Goal: Information Seeking & Learning: Learn about a topic

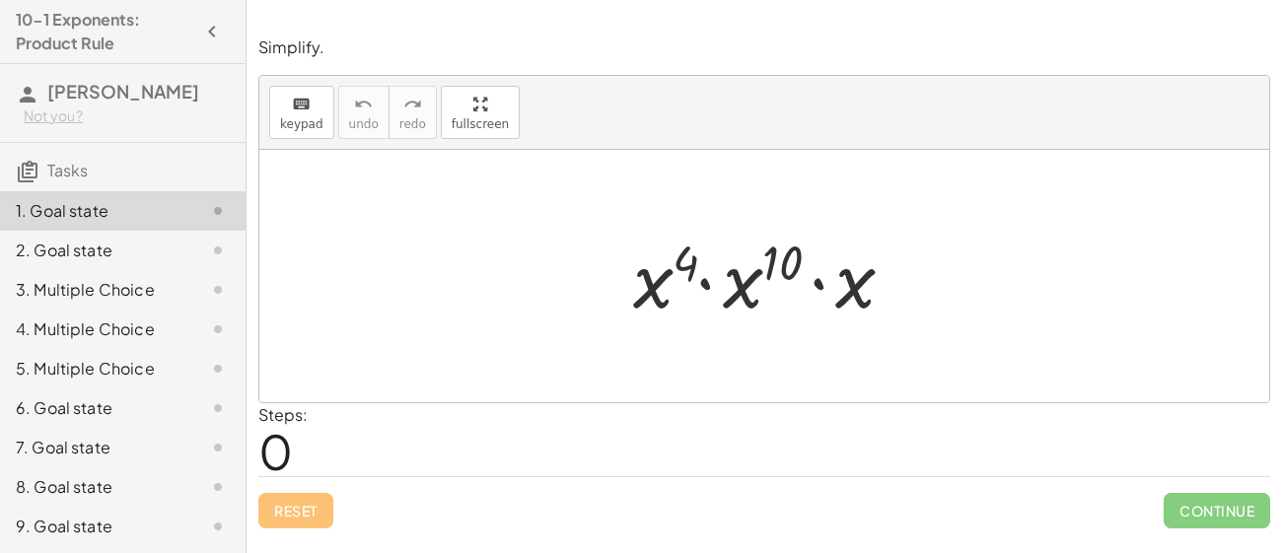
click at [104, 252] on div "2. Goal state" at bounding box center [95, 251] width 159 height 24
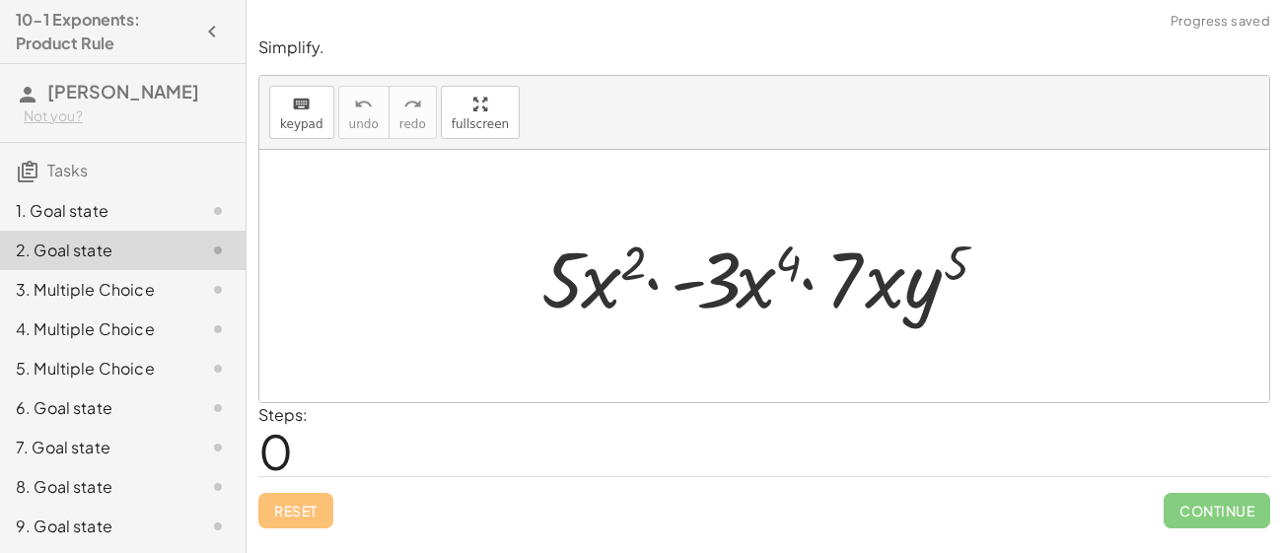
click at [127, 211] on div "1. Goal state" at bounding box center [95, 211] width 159 height 24
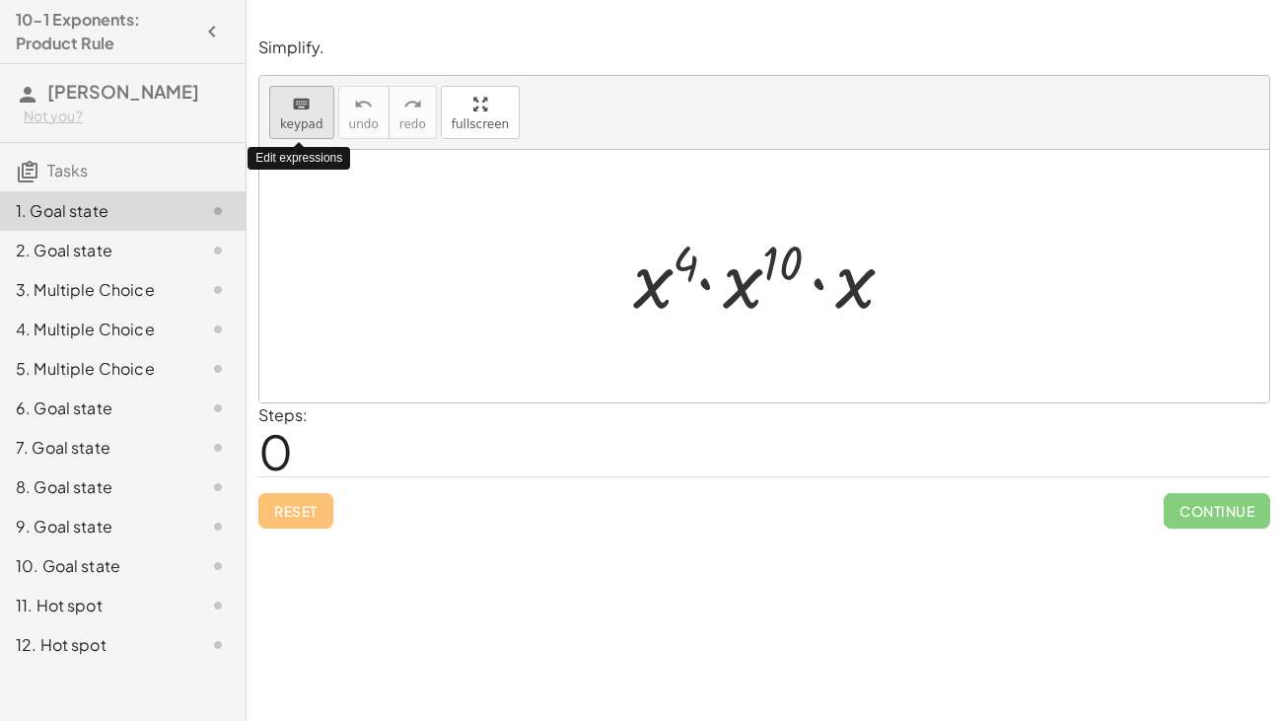
click at [305, 123] on span "keypad" at bounding box center [301, 124] width 43 height 14
click at [304, 124] on span "keypad" at bounding box center [301, 124] width 43 height 14
click at [305, 130] on button "keyboard keypad" at bounding box center [301, 112] width 65 height 53
click at [0, 0] on div "Simplify. keyboard keypad undo undo redo redo fullscreen · x 4 · x 10 · x × Ste…" at bounding box center [0, 0] width 0 height 0
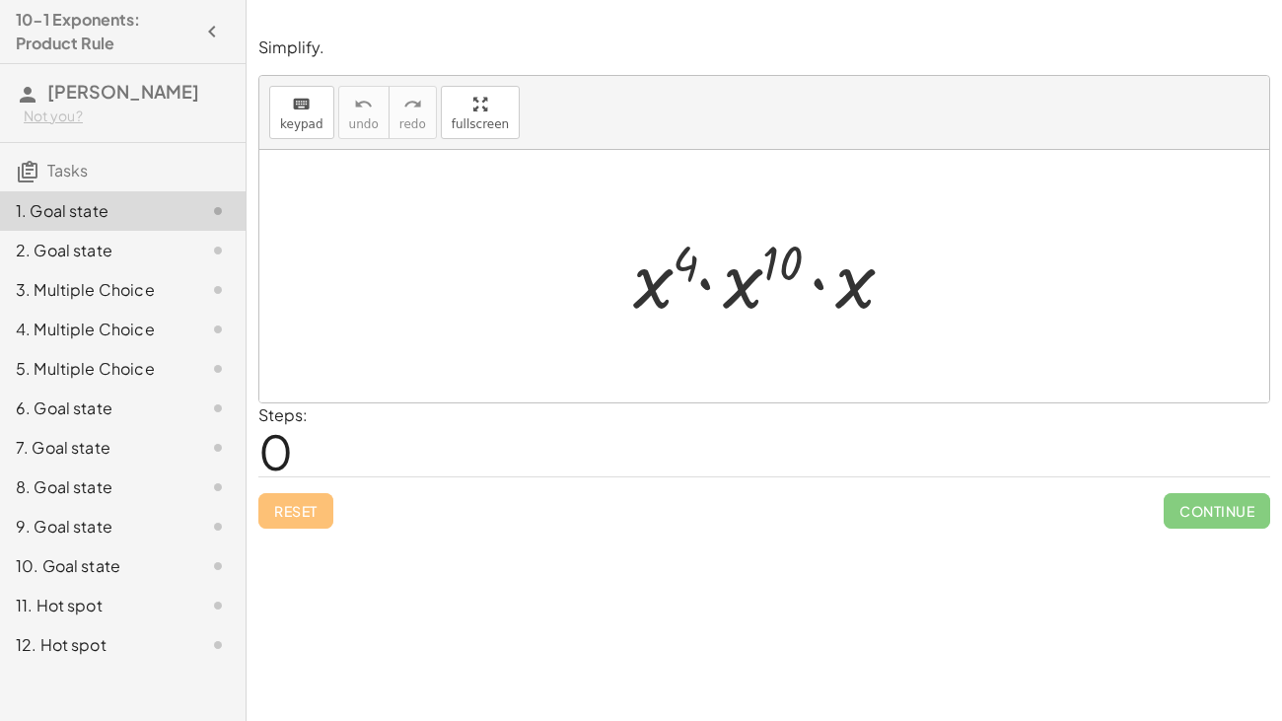
click at [732, 290] on div at bounding box center [771, 277] width 296 height 102
click at [305, 493] on button "Reset" at bounding box center [295, 510] width 75 height 35
drag, startPoint x: 862, startPoint y: 303, endPoint x: 757, endPoint y: 308, distance: 104.6
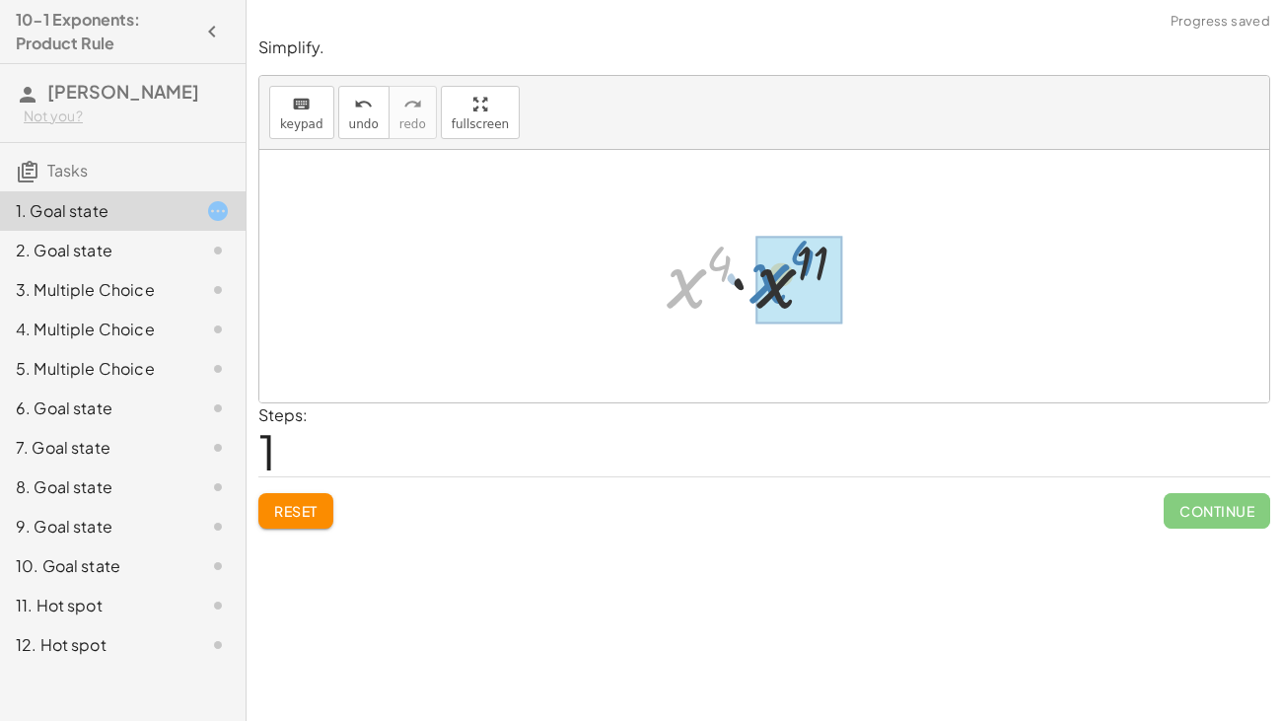
drag, startPoint x: 683, startPoint y: 300, endPoint x: 766, endPoint y: 295, distance: 83.0
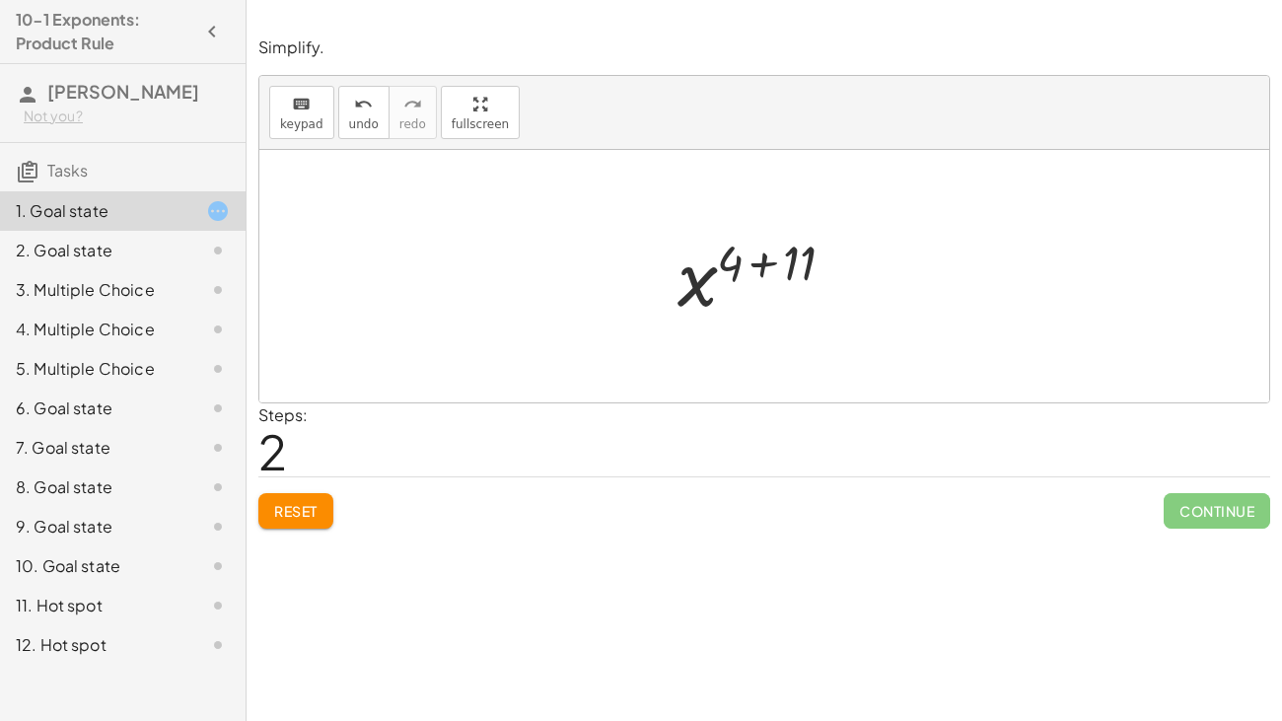
click at [767, 261] on div at bounding box center [770, 277] width 207 height 98
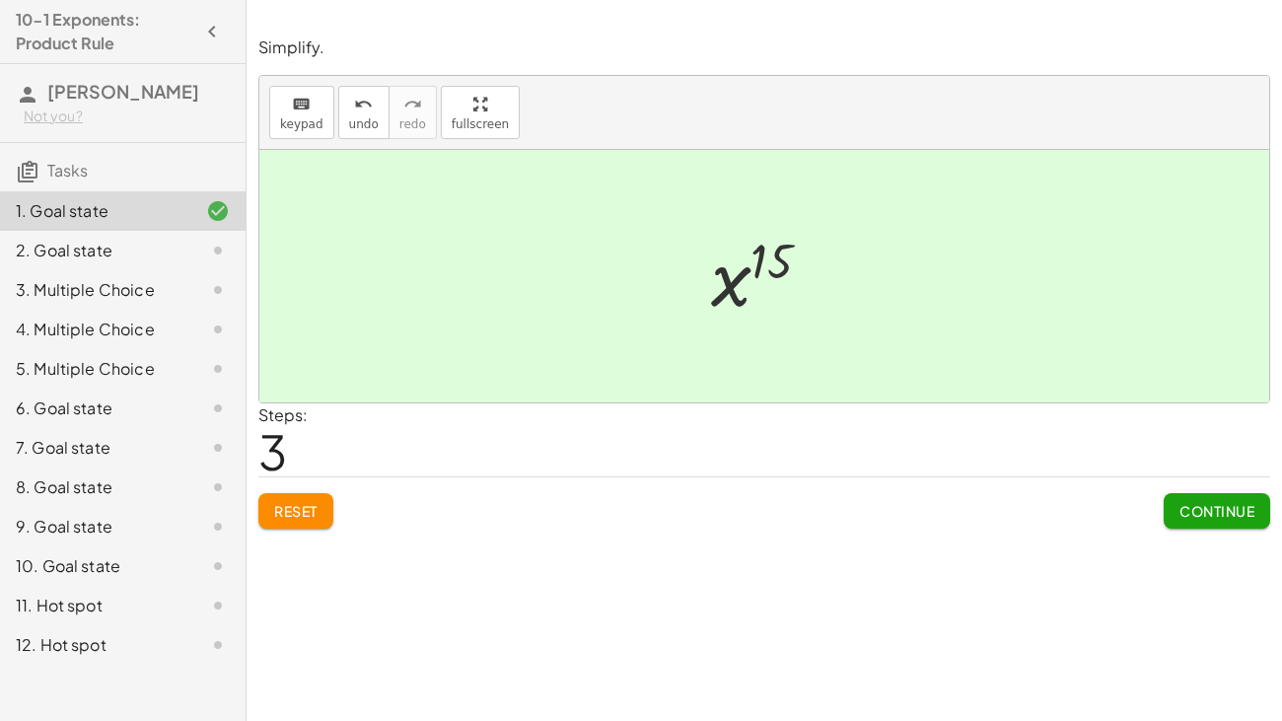
click at [864, 115] on div "keyboard keypad undo [PERSON_NAME] redo fullscreen" at bounding box center [764, 113] width 1010 height 74
click at [1227, 511] on span "Continue" at bounding box center [1216, 511] width 75 height 18
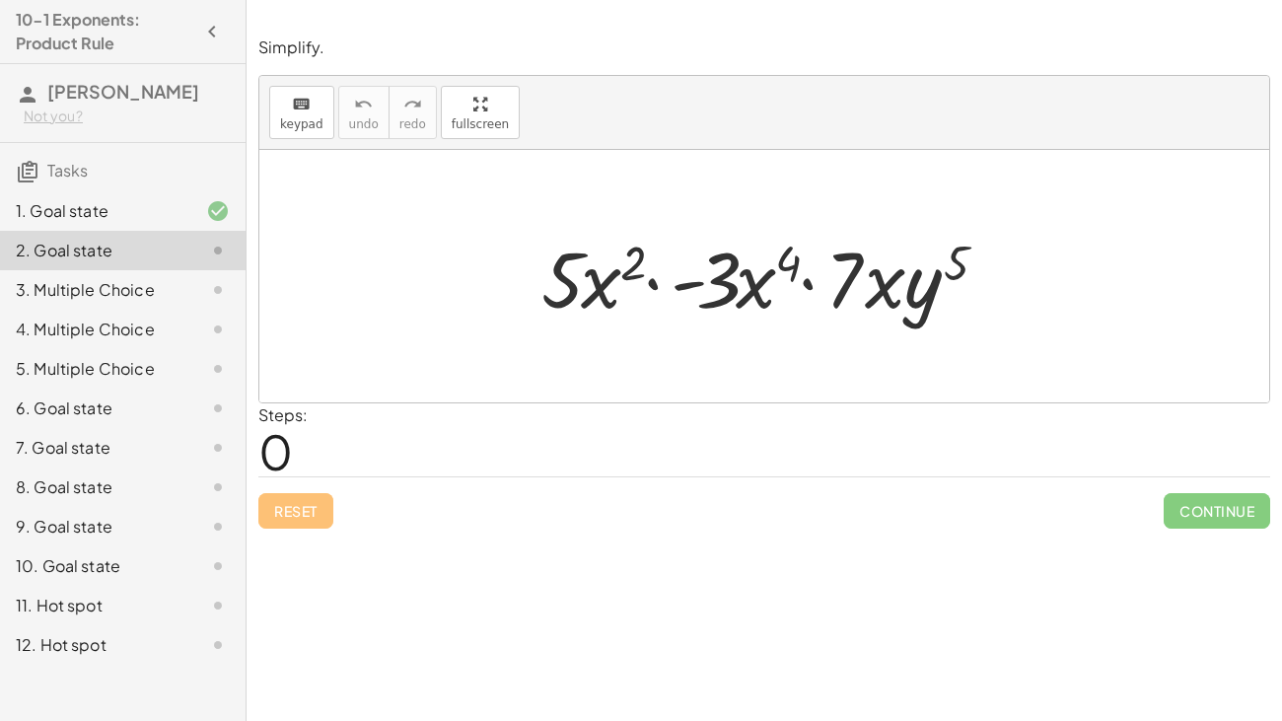
click at [809, 287] on div at bounding box center [771, 277] width 480 height 102
click at [651, 285] on div at bounding box center [771, 277] width 480 height 102
drag, startPoint x: 572, startPoint y: 289, endPoint x: 593, endPoint y: 297, distance: 22.2
click at [593, 297] on div at bounding box center [771, 277] width 480 height 102
click at [598, 291] on div at bounding box center [771, 277] width 480 height 102
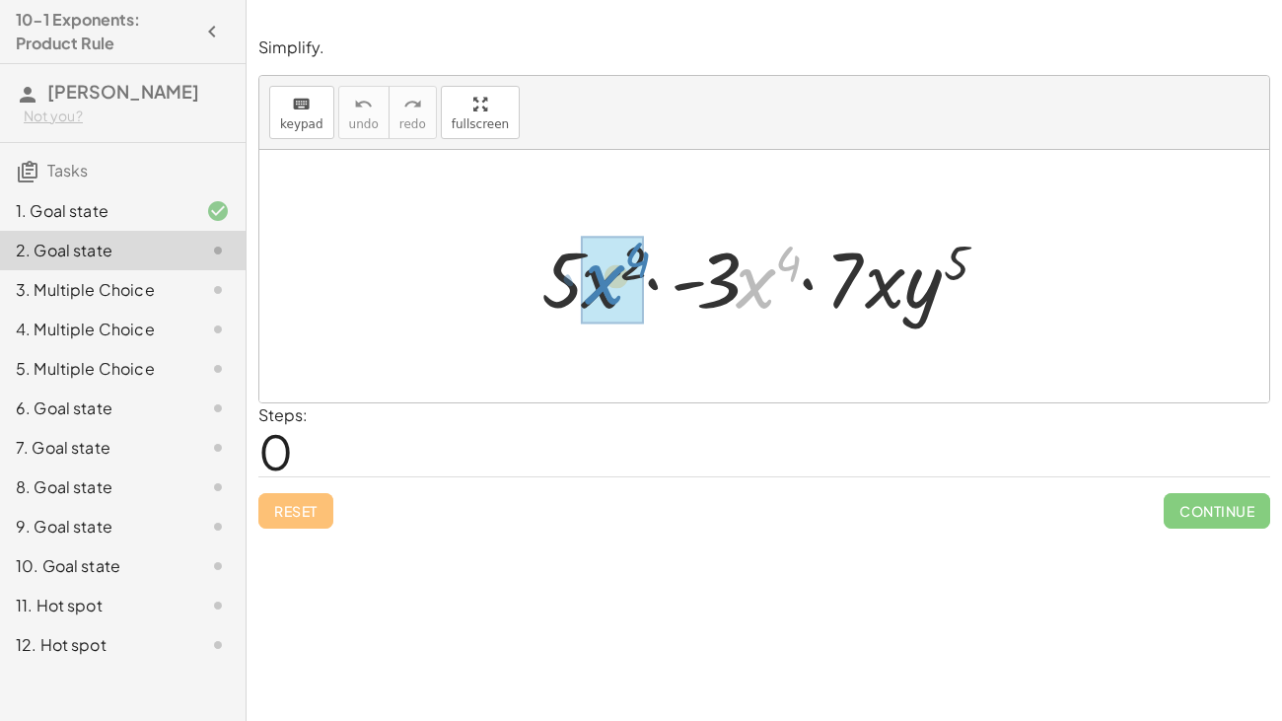
drag, startPoint x: 757, startPoint y: 280, endPoint x: 609, endPoint y: 277, distance: 147.9
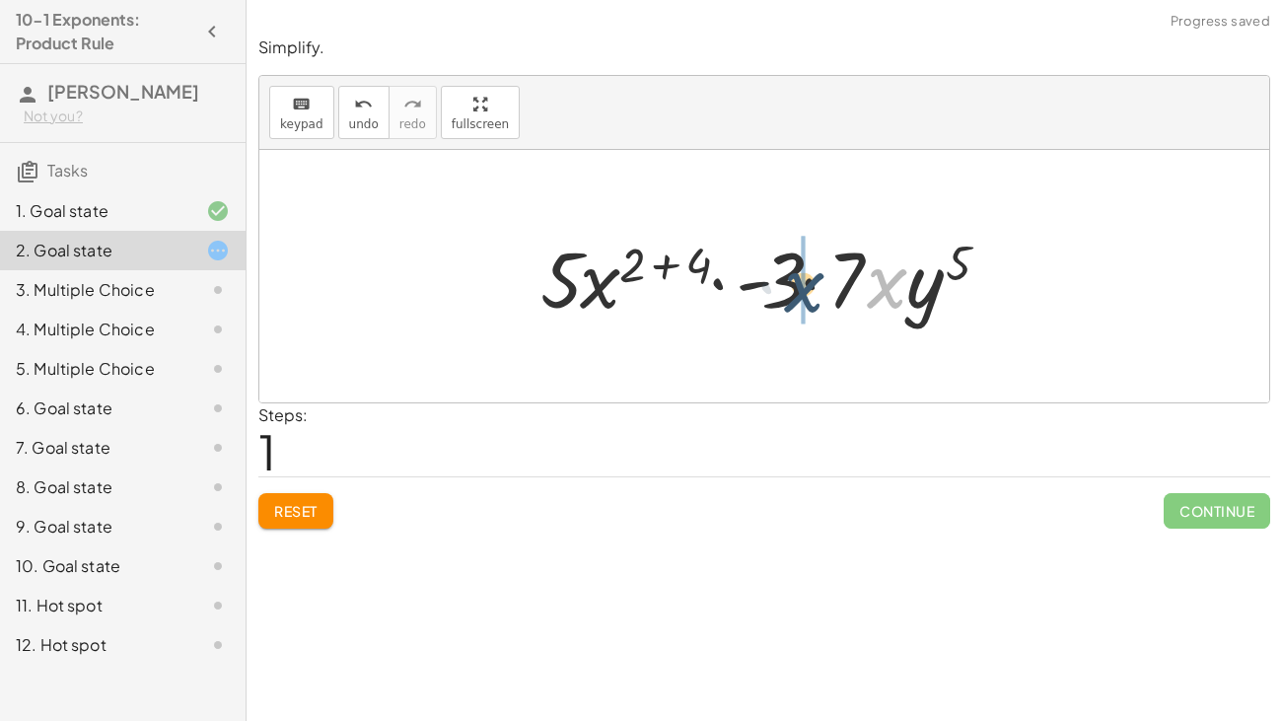
drag, startPoint x: 884, startPoint y: 283, endPoint x: 791, endPoint y: 286, distance: 93.7
click at [791, 286] on div at bounding box center [771, 277] width 483 height 102
drag, startPoint x: 892, startPoint y: 280, endPoint x: 872, endPoint y: 288, distance: 22.2
click at [872, 288] on div at bounding box center [771, 277] width 483 height 102
click at [671, 264] on div at bounding box center [771, 277] width 483 height 102
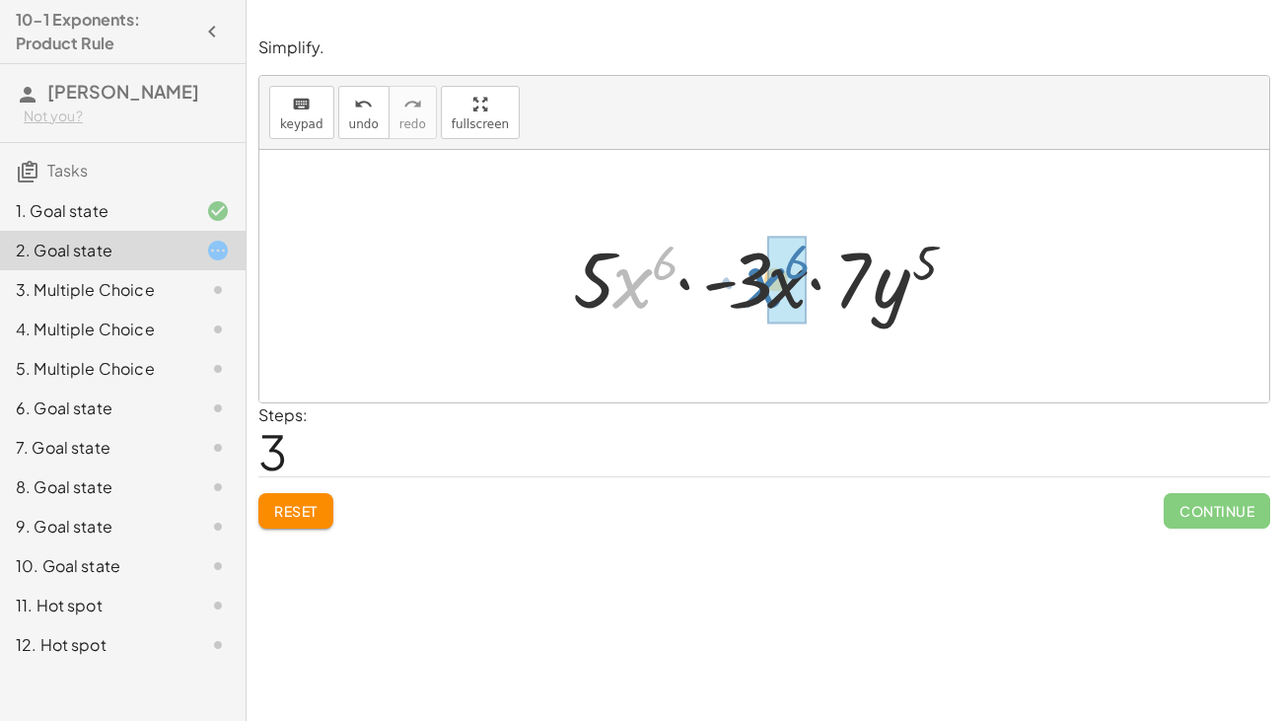
drag, startPoint x: 622, startPoint y: 284, endPoint x: 755, endPoint y: 283, distance: 133.1
click at [755, 283] on div at bounding box center [771, 277] width 417 height 102
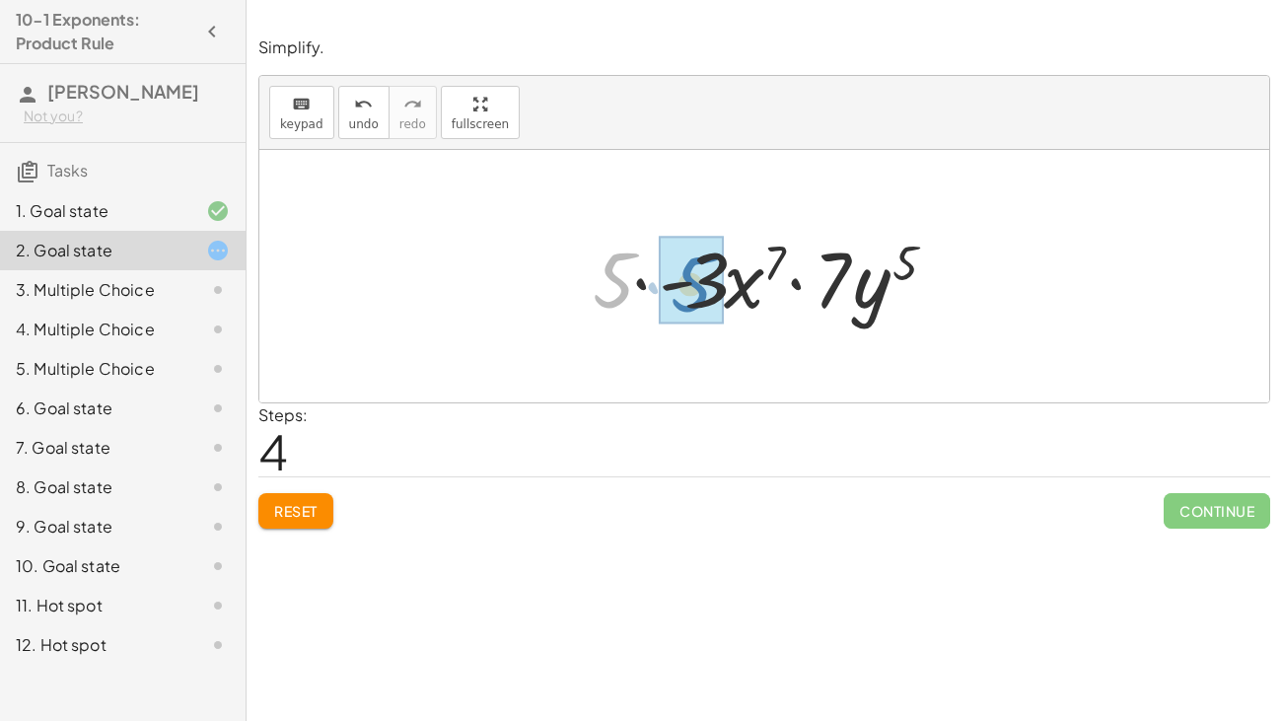
drag, startPoint x: 611, startPoint y: 280, endPoint x: 689, endPoint y: 284, distance: 78.0
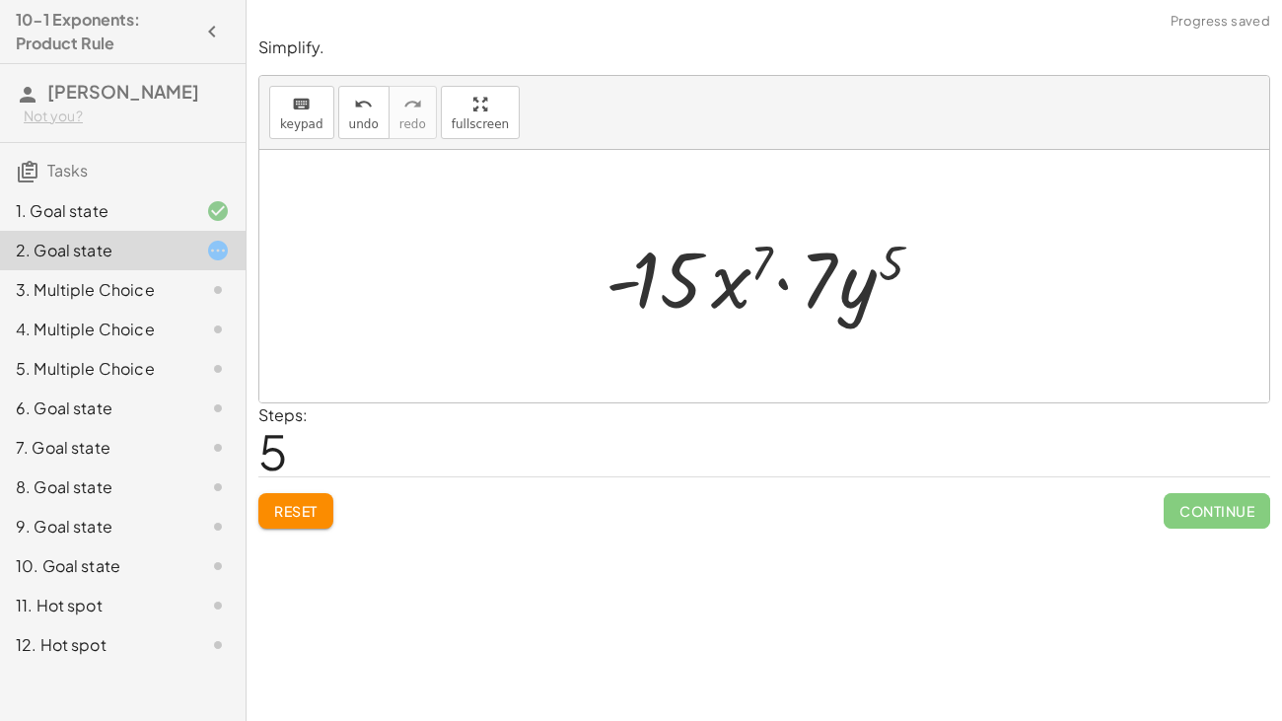
click at [780, 284] on div at bounding box center [771, 277] width 351 height 102
drag, startPoint x: 829, startPoint y: 282, endPoint x: 741, endPoint y: 277, distance: 87.9
click at [741, 277] on div at bounding box center [771, 277] width 351 height 102
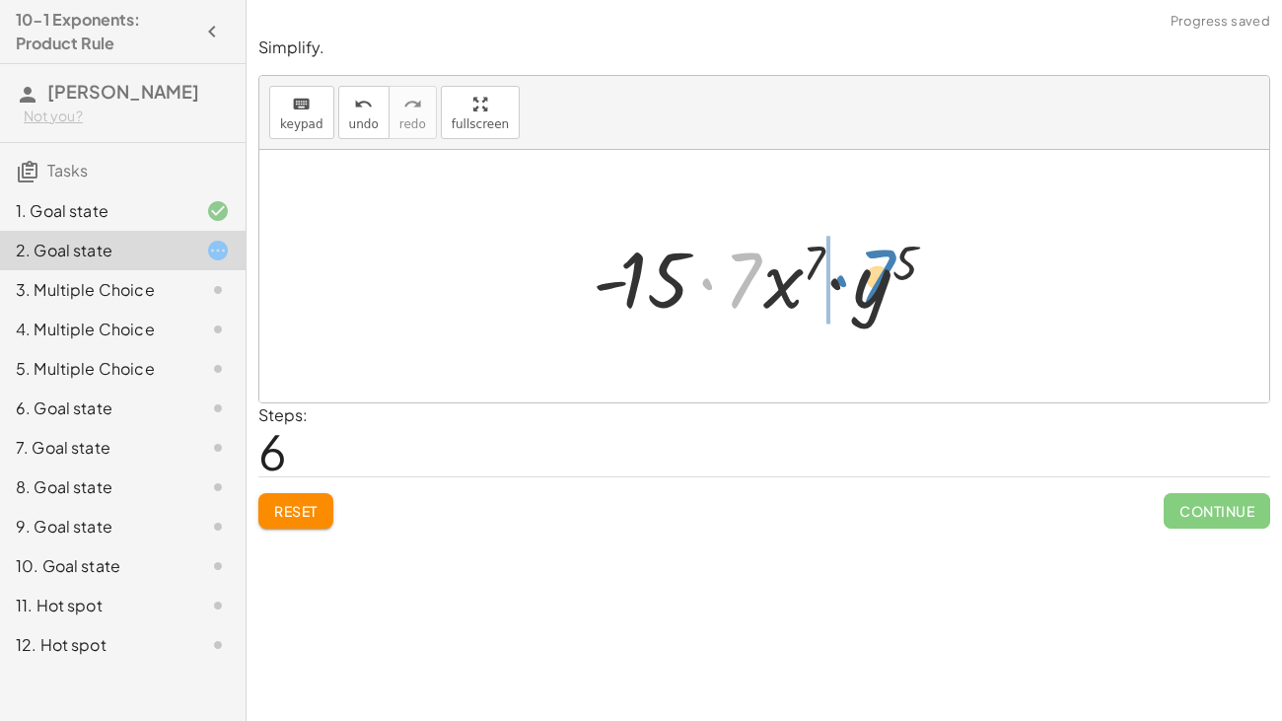
drag, startPoint x: 740, startPoint y: 288, endPoint x: 879, endPoint y: 287, distance: 139.0
click at [879, 287] on div at bounding box center [772, 277] width 378 height 102
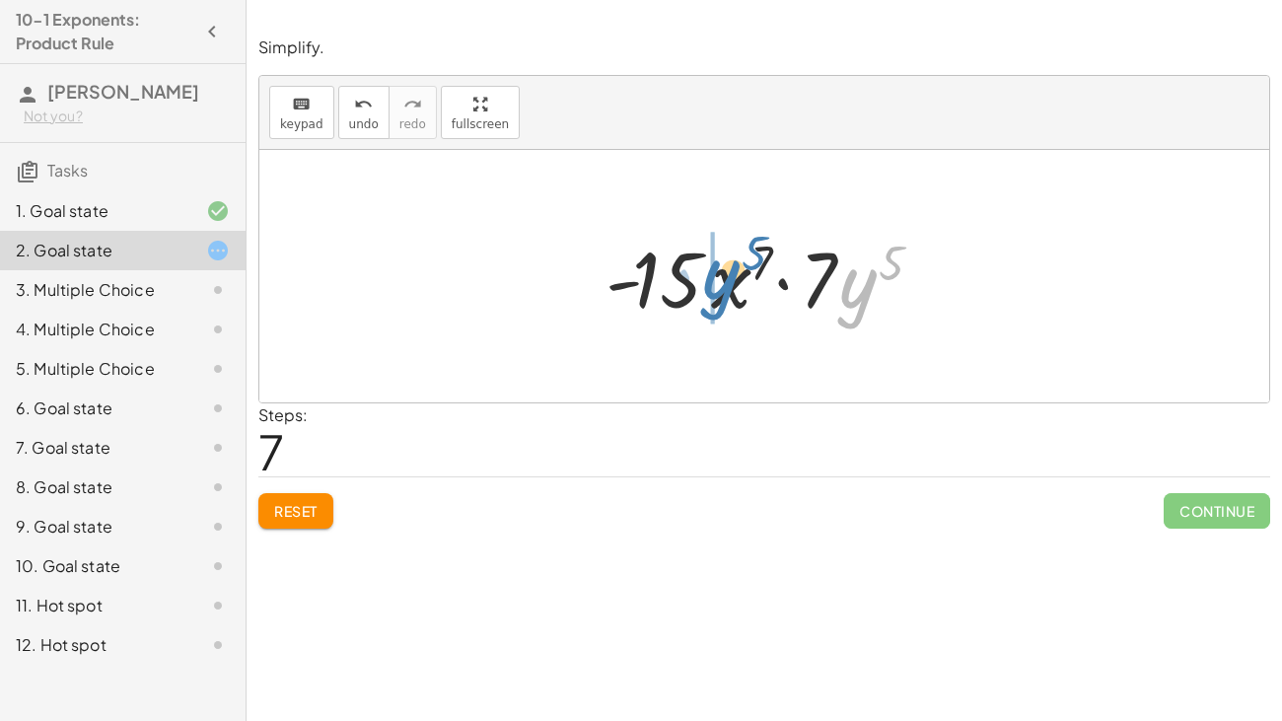
drag, startPoint x: 873, startPoint y: 285, endPoint x: 738, endPoint y: 276, distance: 134.4
click at [738, 276] on div at bounding box center [771, 277] width 351 height 102
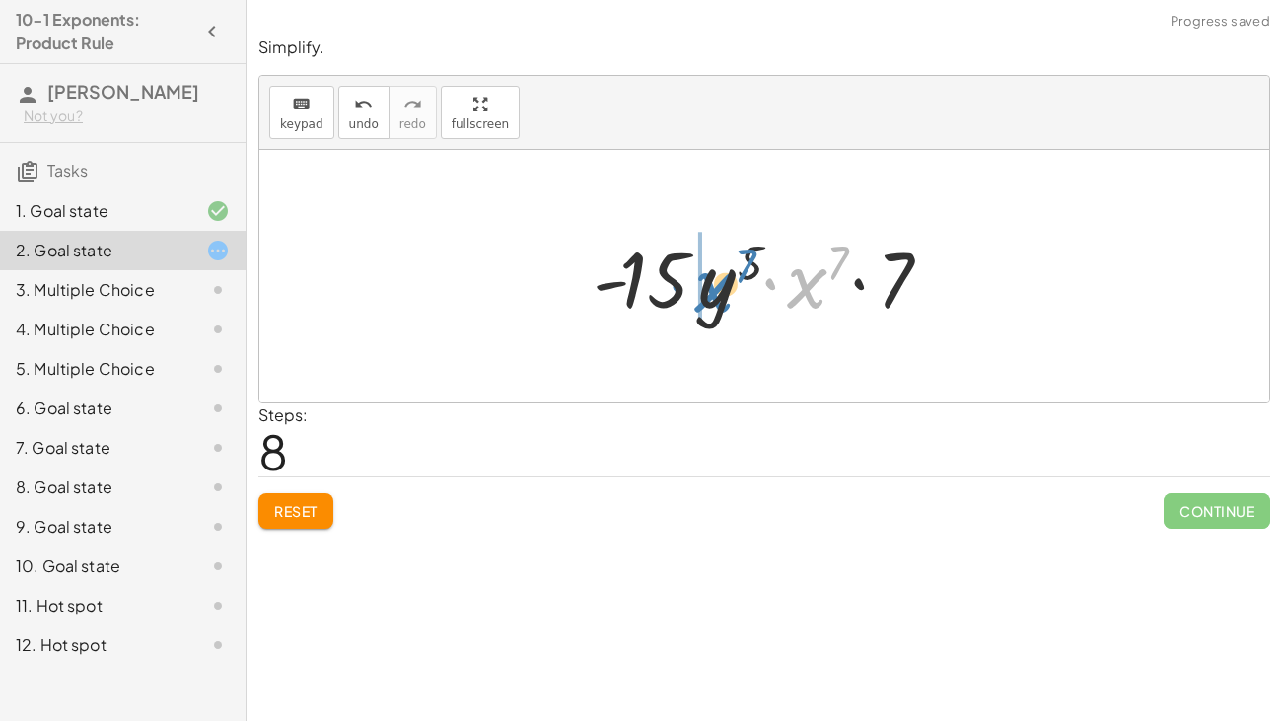
drag, startPoint x: 807, startPoint y: 281, endPoint x: 712, endPoint y: 284, distance: 94.7
click at [712, 284] on div at bounding box center [772, 277] width 378 height 102
click at [771, 283] on div at bounding box center [772, 277] width 378 height 102
drag, startPoint x: 844, startPoint y: 257, endPoint x: 744, endPoint y: 249, distance: 99.9
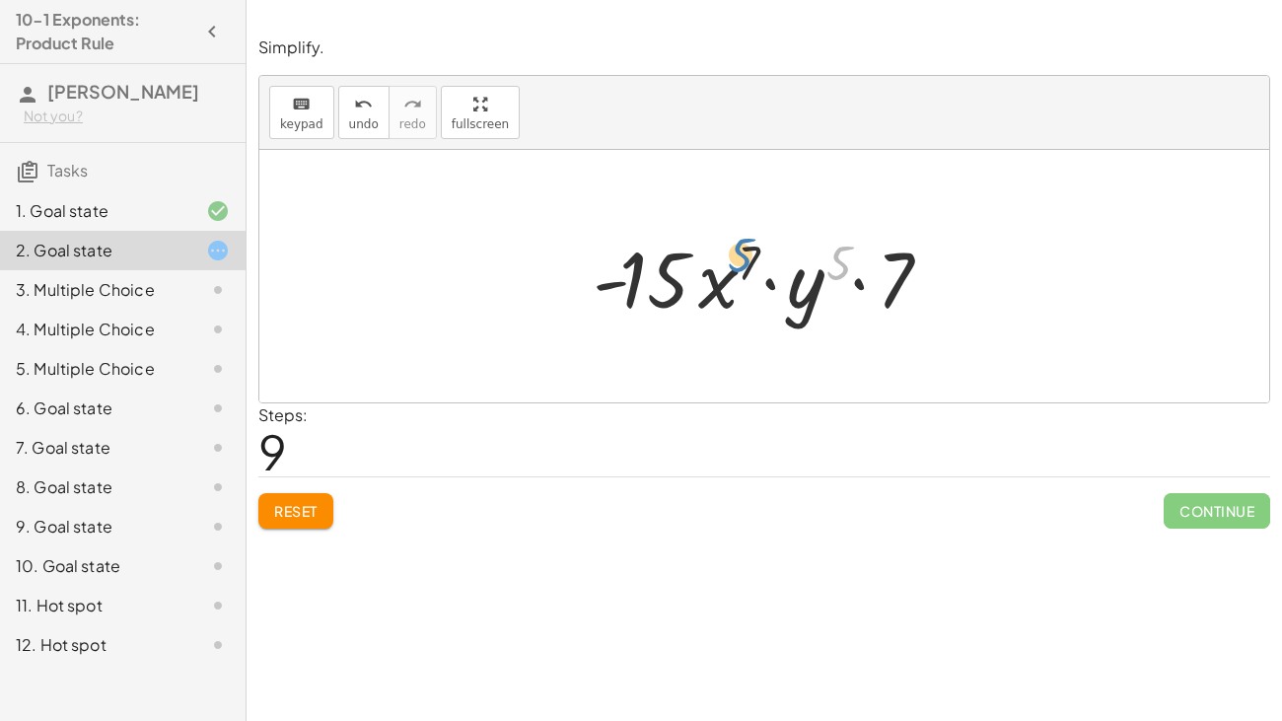
click at [744, 249] on div at bounding box center [772, 277] width 378 height 102
drag, startPoint x: 807, startPoint y: 278, endPoint x: 962, endPoint y: 240, distance: 159.5
click at [962, 240] on div "· 5 · x 2 · - 3 · x 4 · 7 · x · y 5 · 5 · x ( + 2 + 4 ) · - 3 · 7 · x · y 5 · 5…" at bounding box center [764, 276] width 402 height 111
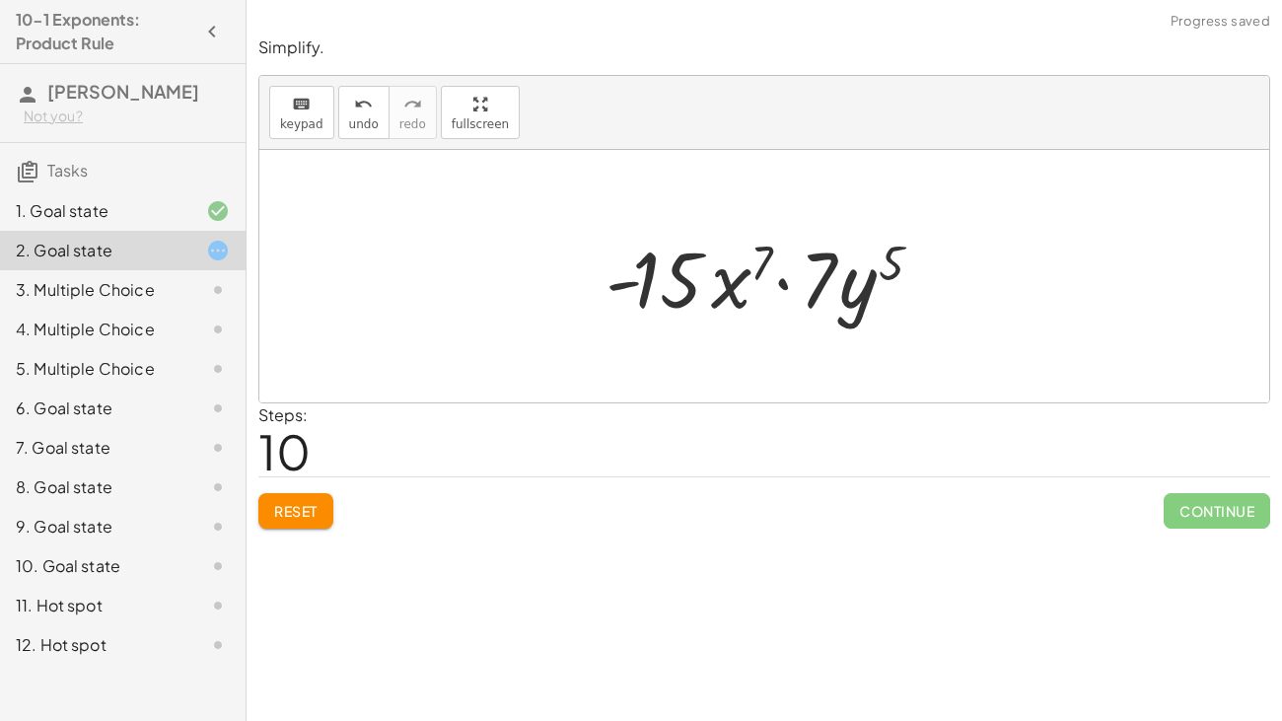
click at [630, 281] on div at bounding box center [771, 277] width 351 height 102
click at [785, 285] on div at bounding box center [771, 277] width 351 height 102
drag, startPoint x: 810, startPoint y: 281, endPoint x: 912, endPoint y: 300, distance: 103.3
click at [912, 300] on div at bounding box center [771, 277] width 351 height 102
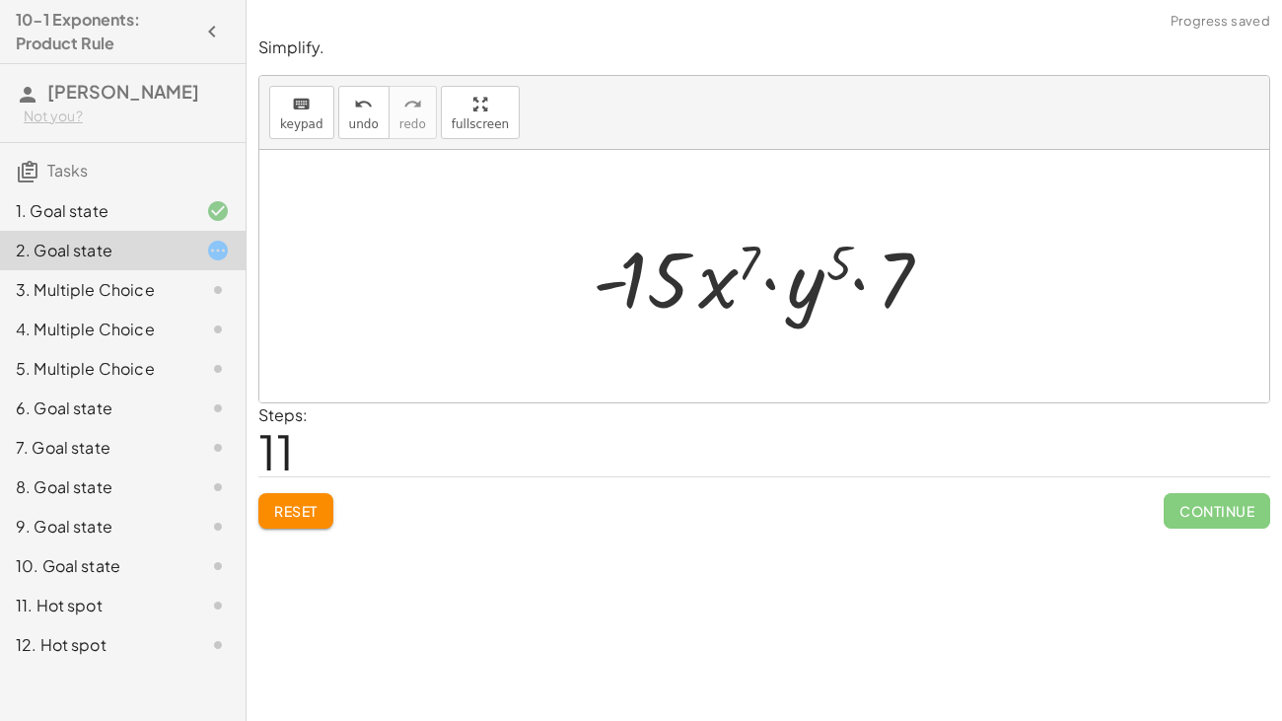
click at [761, 277] on div at bounding box center [772, 277] width 378 height 102
drag, startPoint x: 798, startPoint y: 296, endPoint x: 598, endPoint y: 267, distance: 201.2
click at [598, 267] on div at bounding box center [772, 277] width 378 height 102
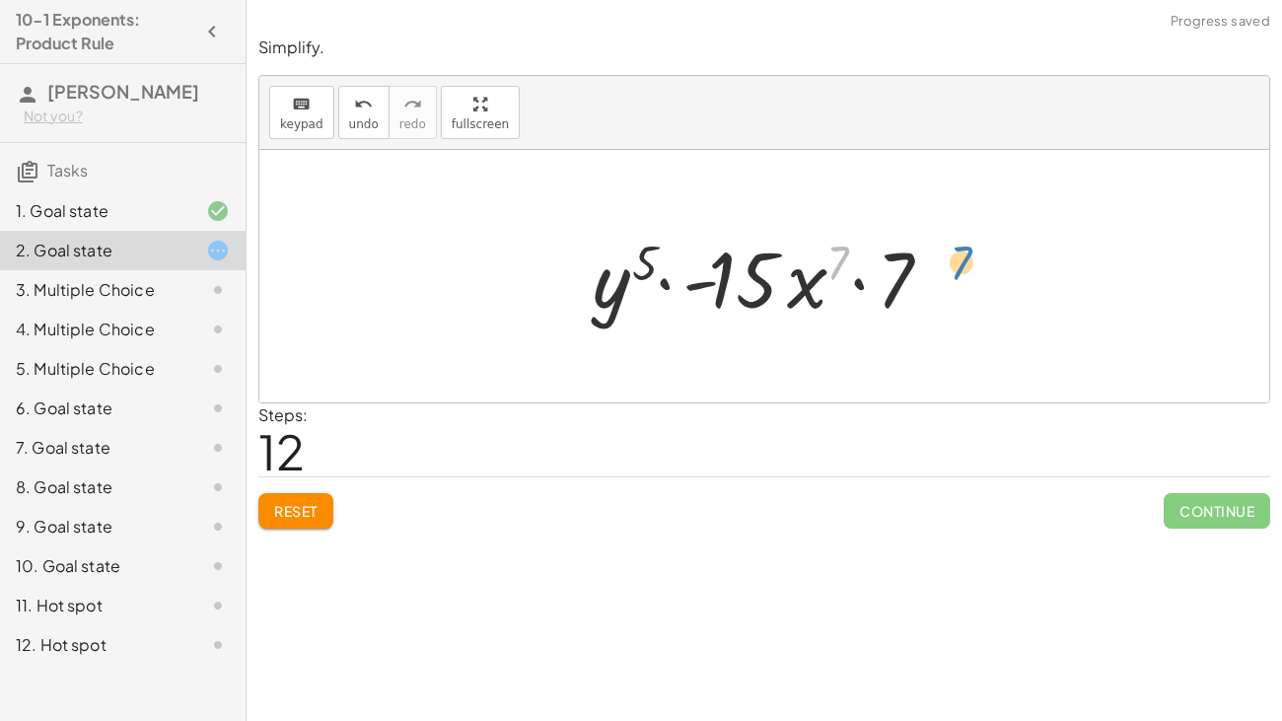
drag, startPoint x: 828, startPoint y: 269, endPoint x: 952, endPoint y: 267, distance: 124.2
click at [952, 267] on div at bounding box center [772, 277] width 378 height 102
drag, startPoint x: 786, startPoint y: 292, endPoint x: 807, endPoint y: 287, distance: 22.2
click at [807, 287] on div at bounding box center [772, 277] width 378 height 102
drag, startPoint x: 806, startPoint y: 289, endPoint x: 967, endPoint y: 284, distance: 161.8
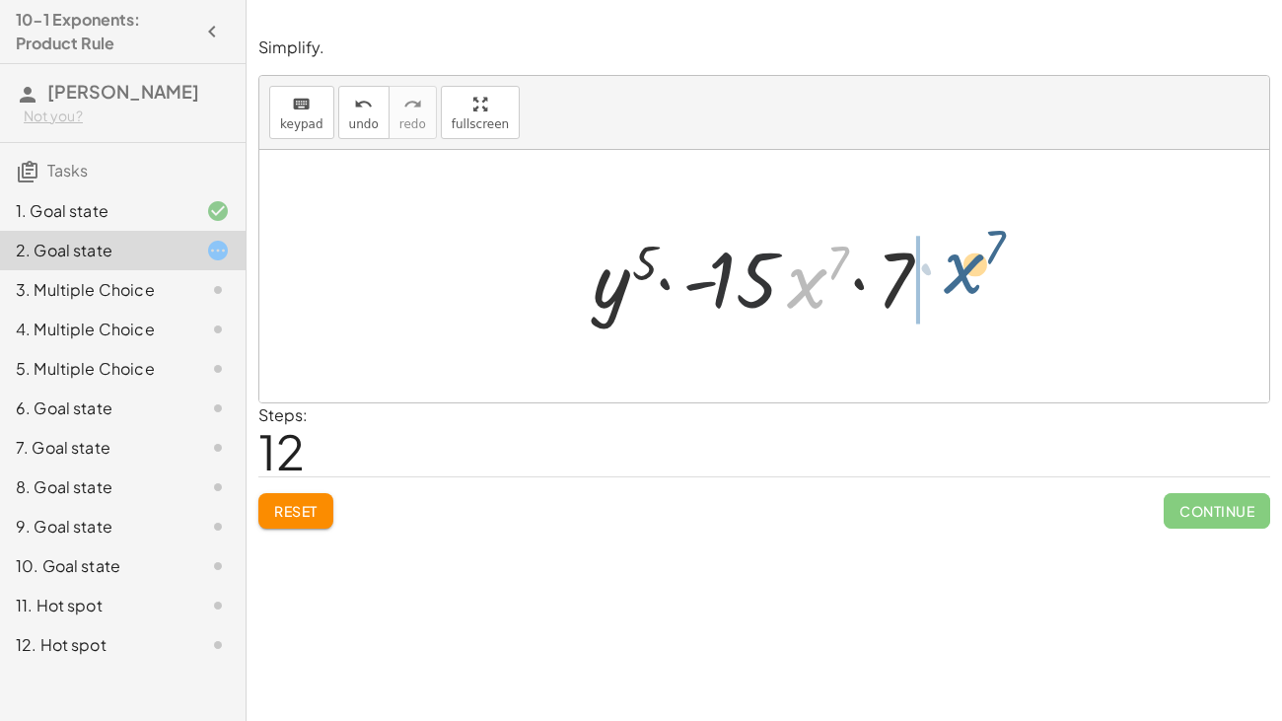
click at [967, 284] on div "· 5 · x 2 · - 3 · x 4 · 7 · x · y 5 · 5 · x ( + 2 + 4 ) · - 3 · 7 · x · y 5 · 5…" at bounding box center [764, 276] width 1010 height 252
click at [667, 280] on div at bounding box center [772, 277] width 378 height 102
click at [799, 289] on div at bounding box center [772, 277] width 378 height 102
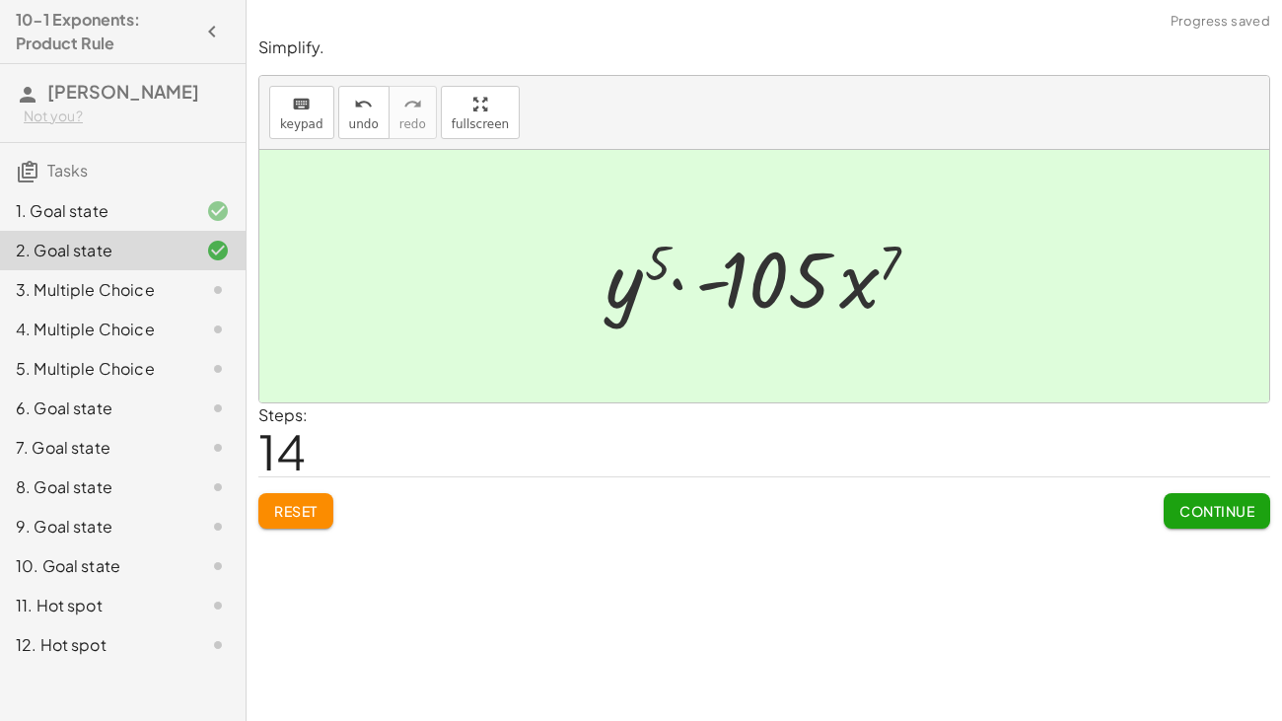
click at [1237, 523] on button "Continue" at bounding box center [1216, 510] width 106 height 35
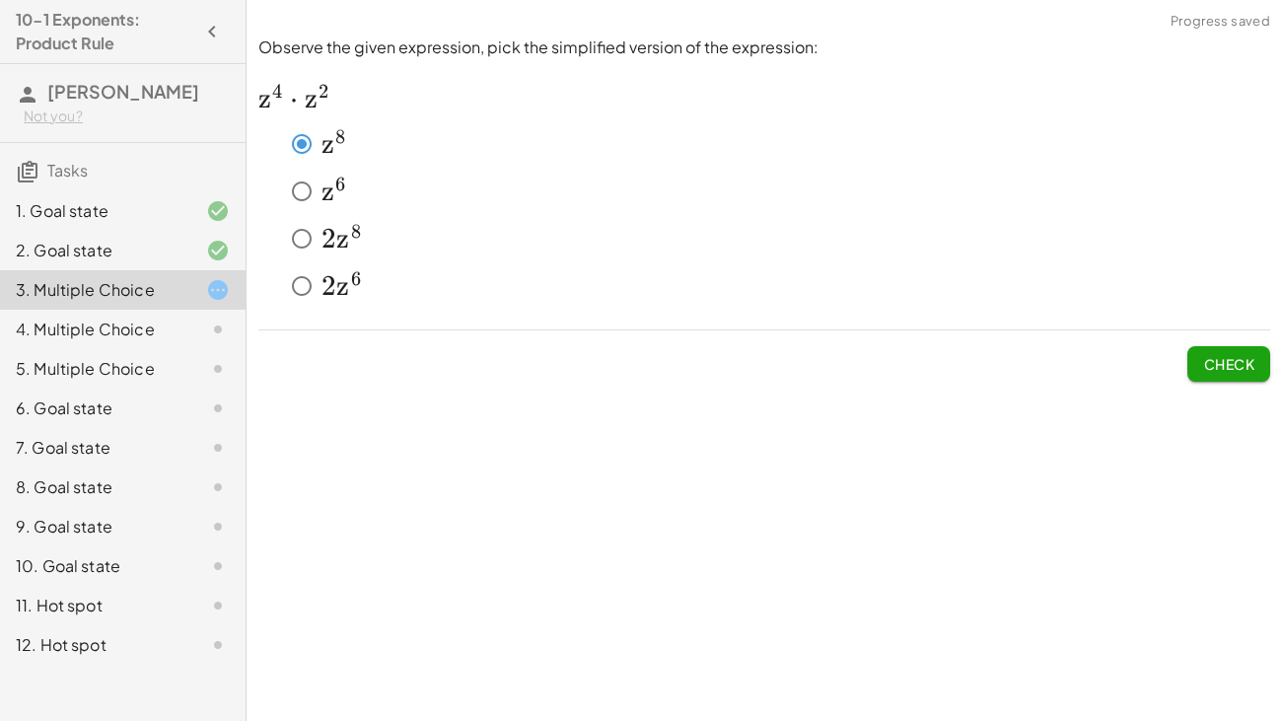
click at [1216, 370] on span "Check" at bounding box center [1228, 364] width 51 height 18
click at [1243, 355] on span "Check" at bounding box center [1228, 364] width 51 height 18
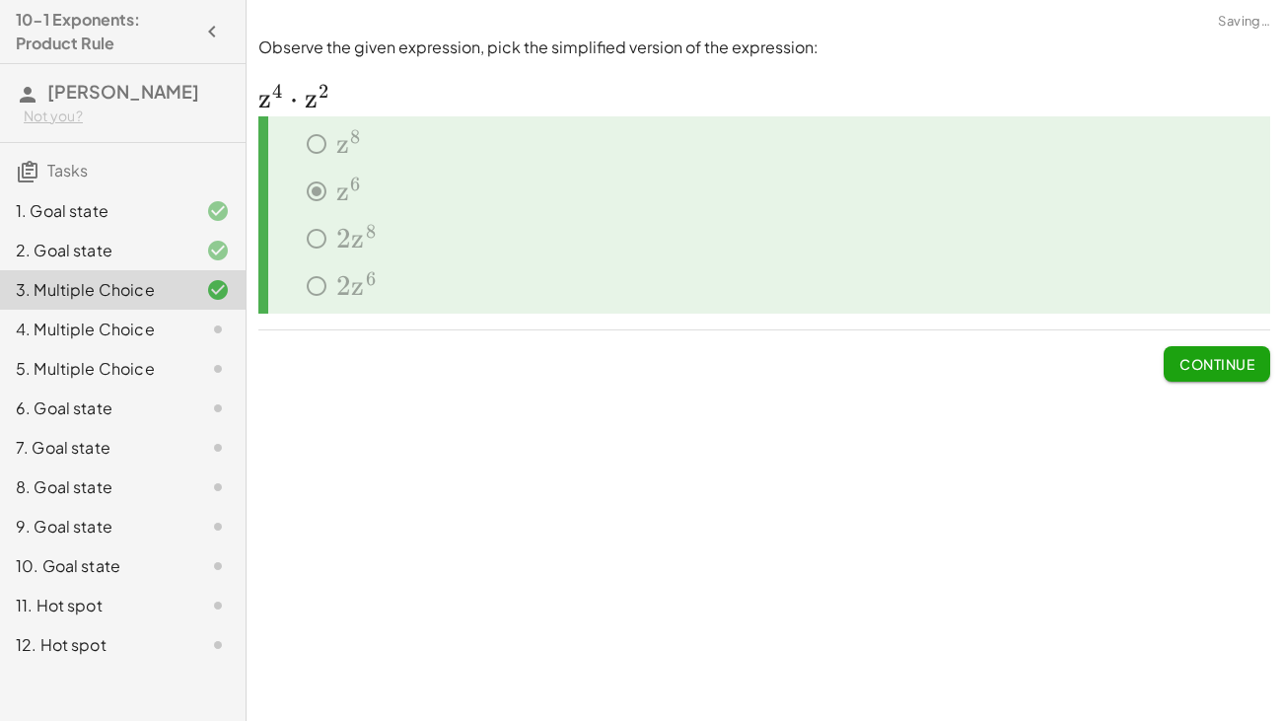
click at [1230, 365] on span "Continue" at bounding box center [1216, 364] width 75 height 18
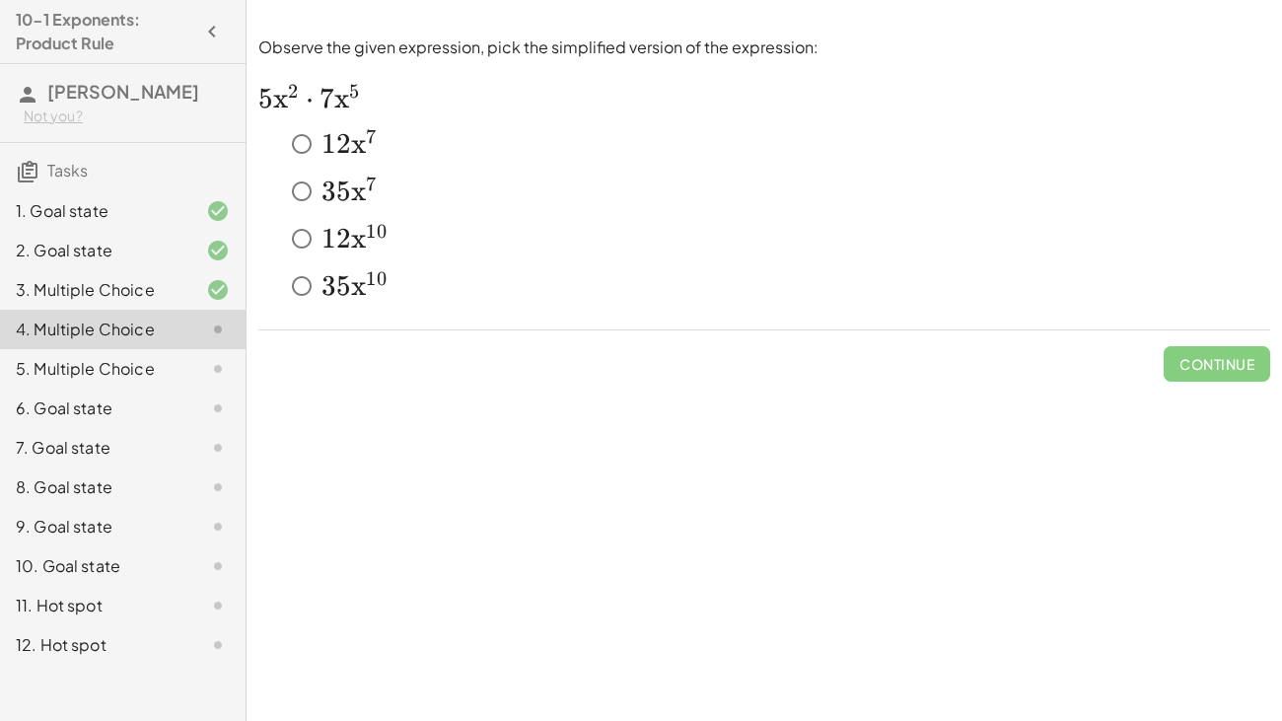
click at [306, 261] on div "﻿ 12 x 10 12x^{10} 1 2 x 1 0 ﻿" at bounding box center [764, 242] width 1012 height 47
click at [1257, 369] on button "Check" at bounding box center [1228, 363] width 83 height 35
click at [1194, 364] on button "Check" at bounding box center [1228, 363] width 83 height 35
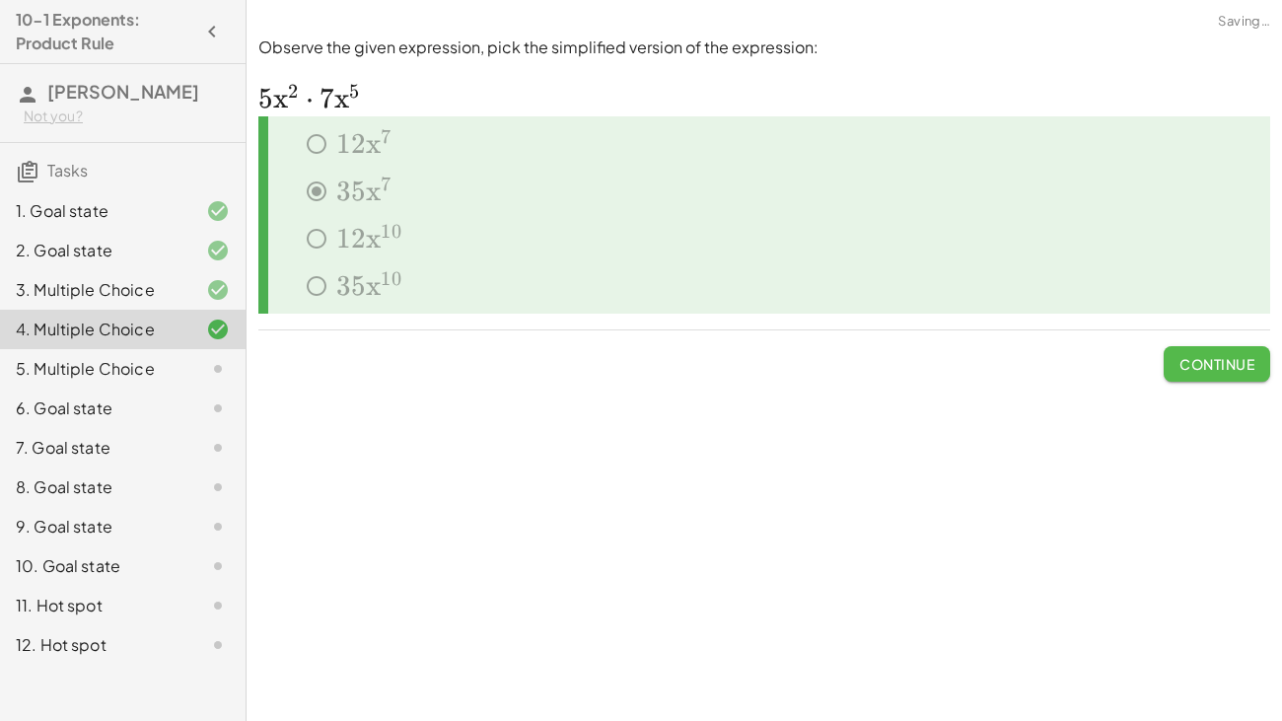
click at [1193, 364] on span "Continue" at bounding box center [1216, 364] width 75 height 18
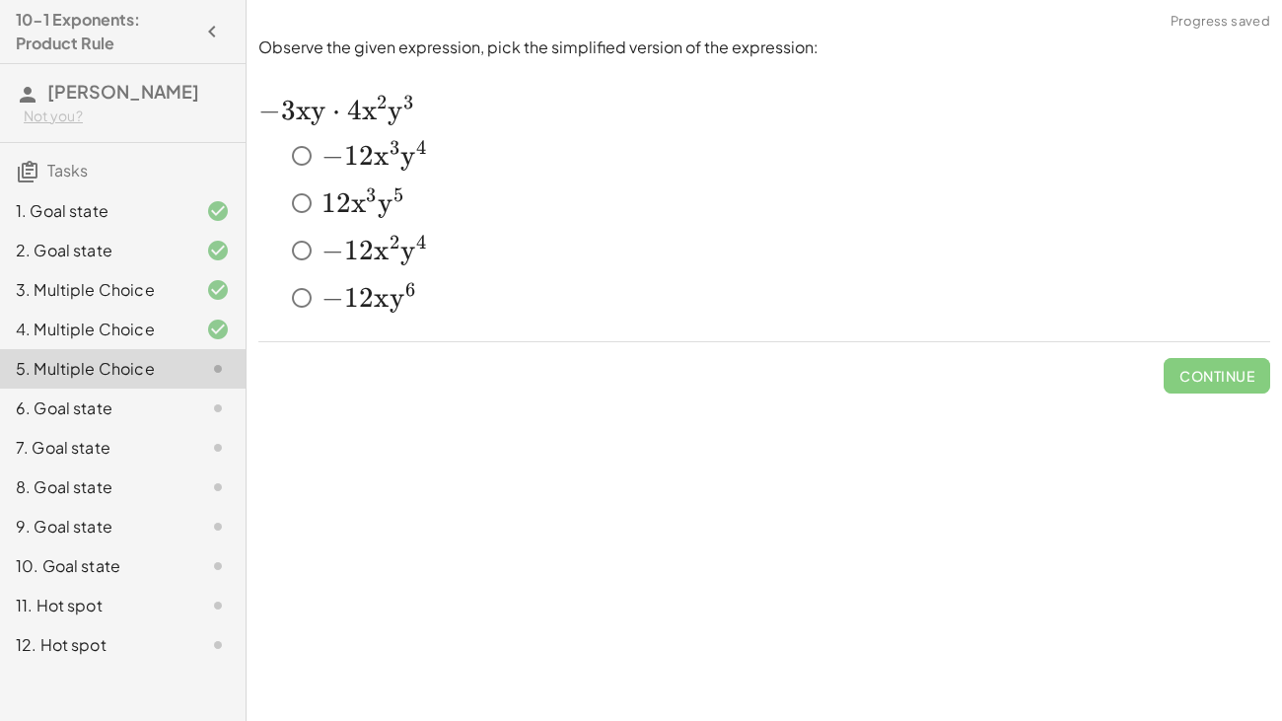
click at [354, 198] on span "x" at bounding box center [358, 203] width 15 height 34
click at [1252, 388] on button "Check" at bounding box center [1228, 375] width 83 height 35
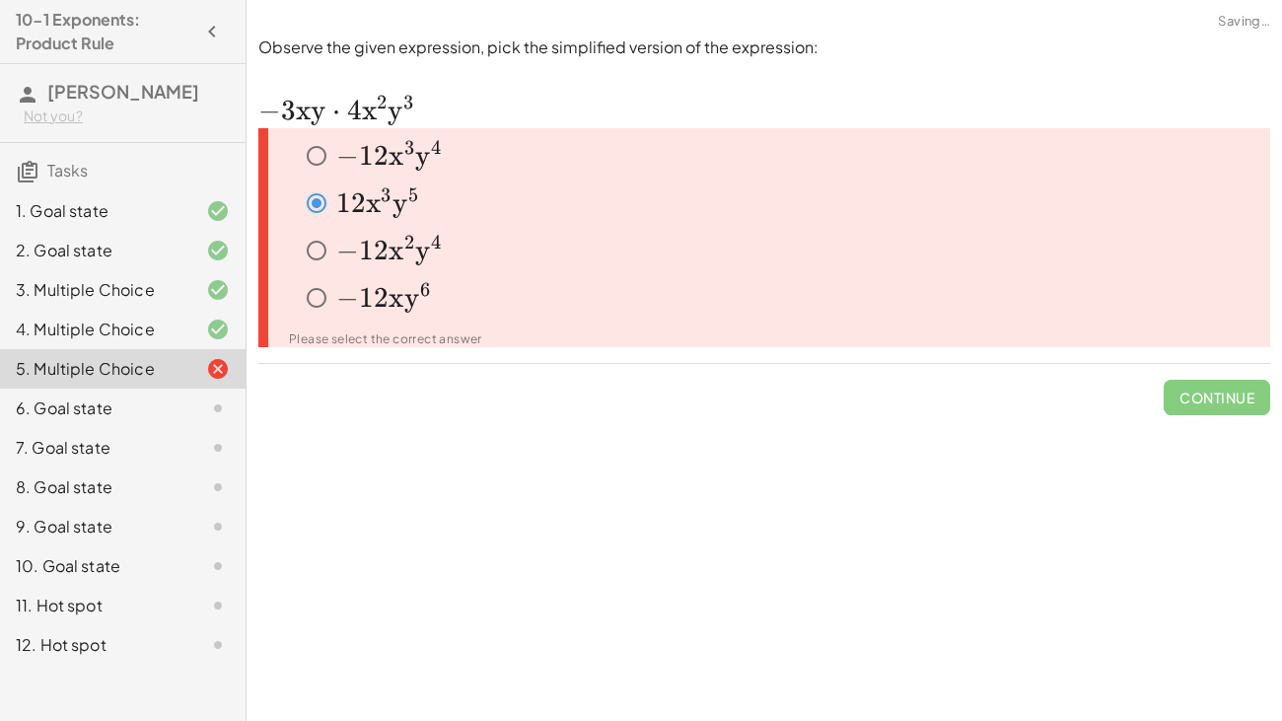
click at [1235, 403] on span "Continue" at bounding box center [1216, 389] width 106 height 51
click at [446, 254] on div "﻿ − 12 x 2 y 4 -12x^2y^4 − 1 2 x 2 y 4 ﻿" at bounding box center [783, 250] width 973 height 39
click at [424, 260] on span "y" at bounding box center [422, 251] width 15 height 34
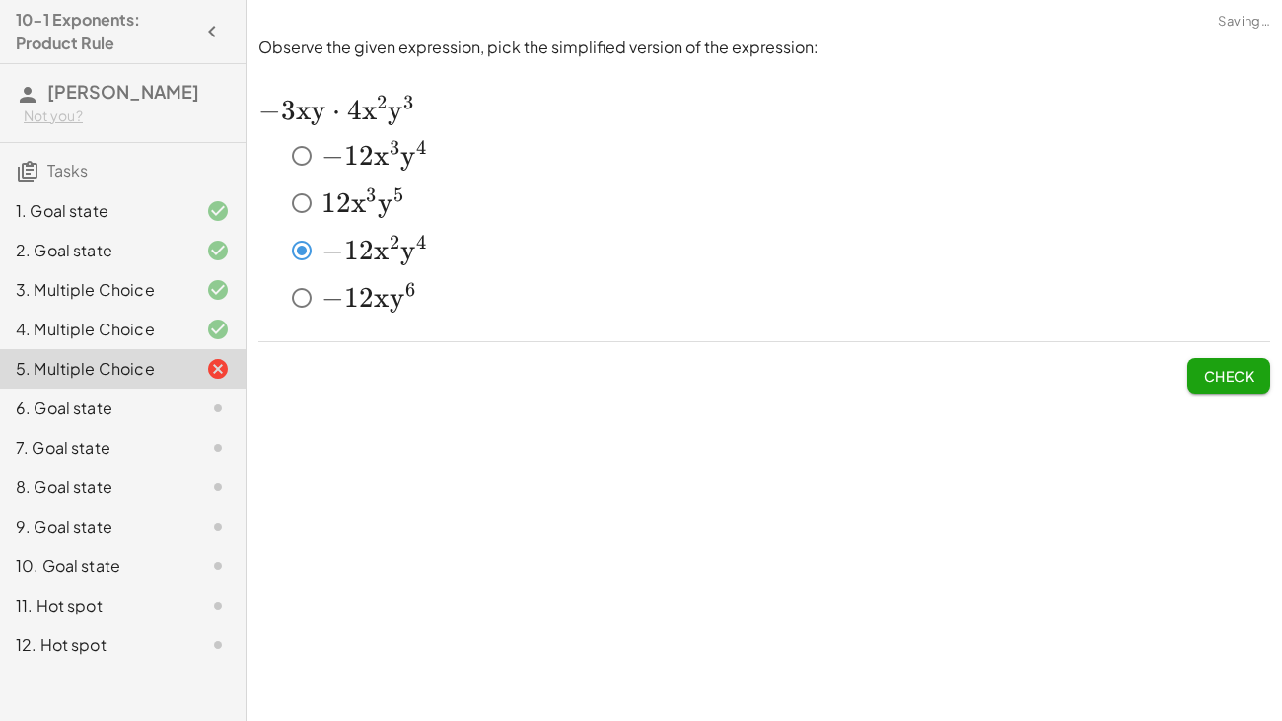
click at [327, 300] on span "−" at bounding box center [332, 298] width 23 height 34
click at [1202, 358] on button "Check" at bounding box center [1228, 375] width 83 height 35
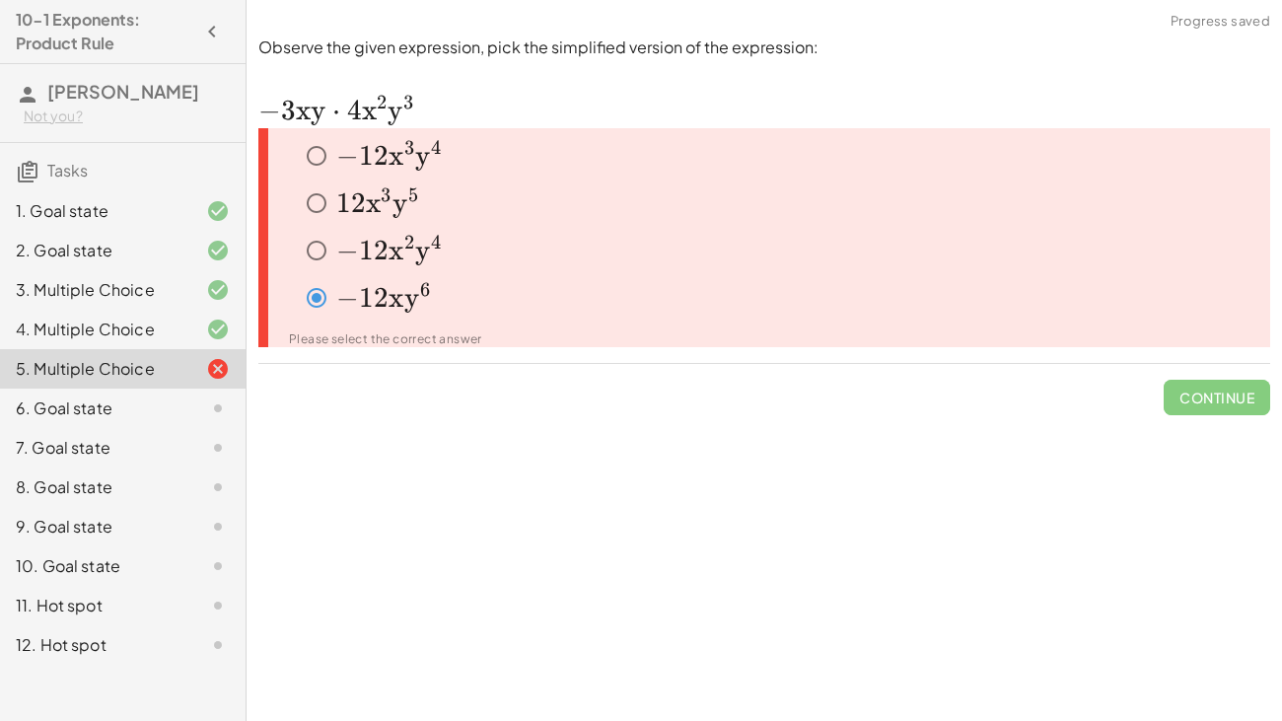
click at [381, 156] on span "2" at bounding box center [381, 156] width 15 height 34
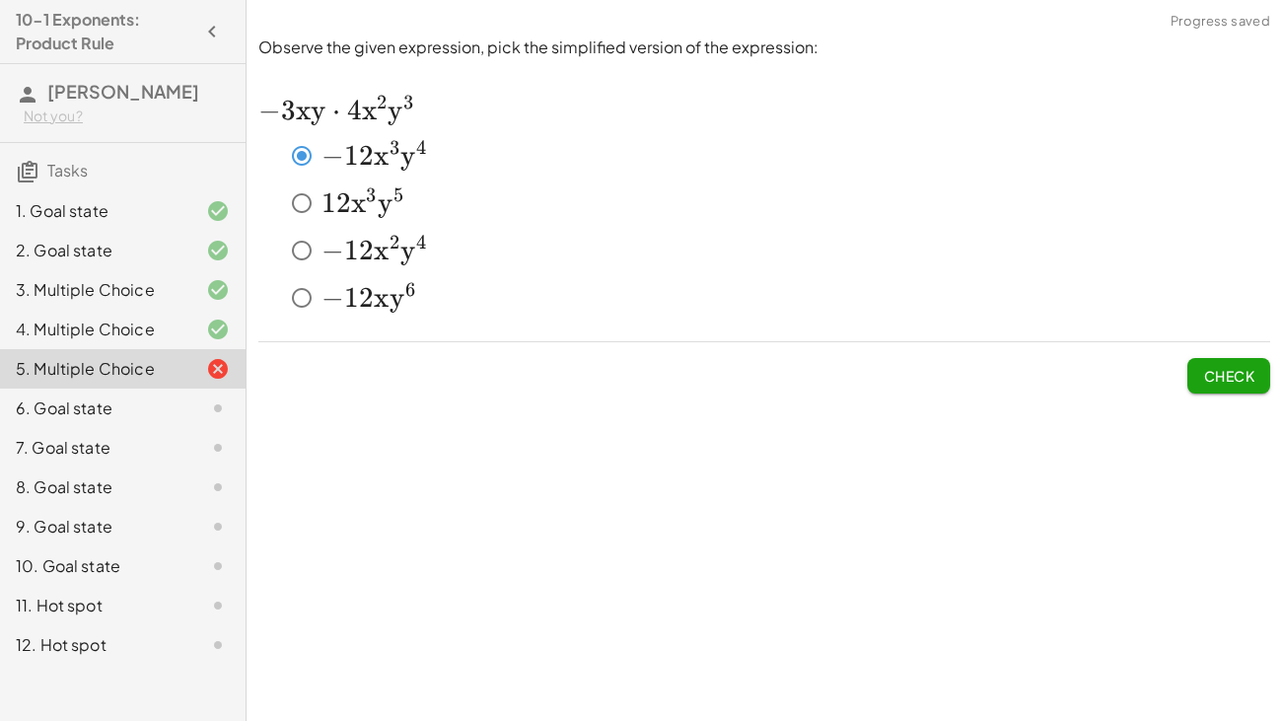
click at [1199, 370] on button "Check" at bounding box center [1228, 375] width 83 height 35
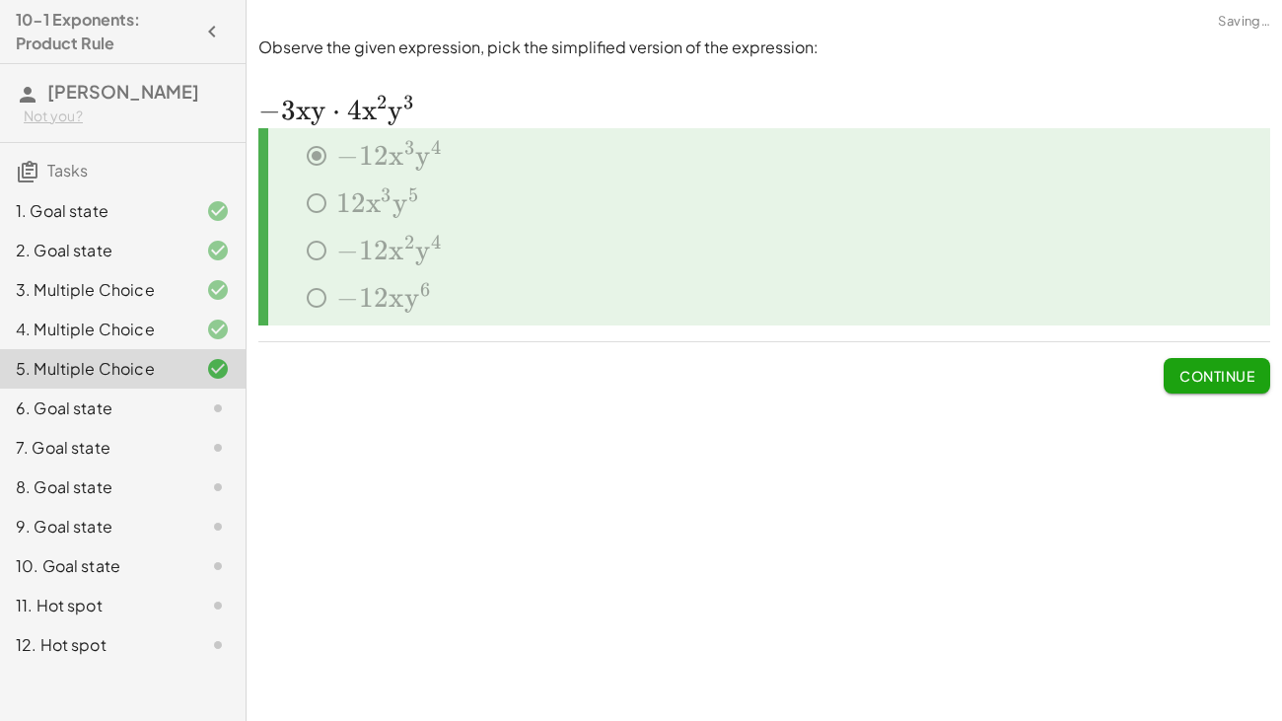
click at [1199, 370] on span "Continue" at bounding box center [1216, 376] width 75 height 18
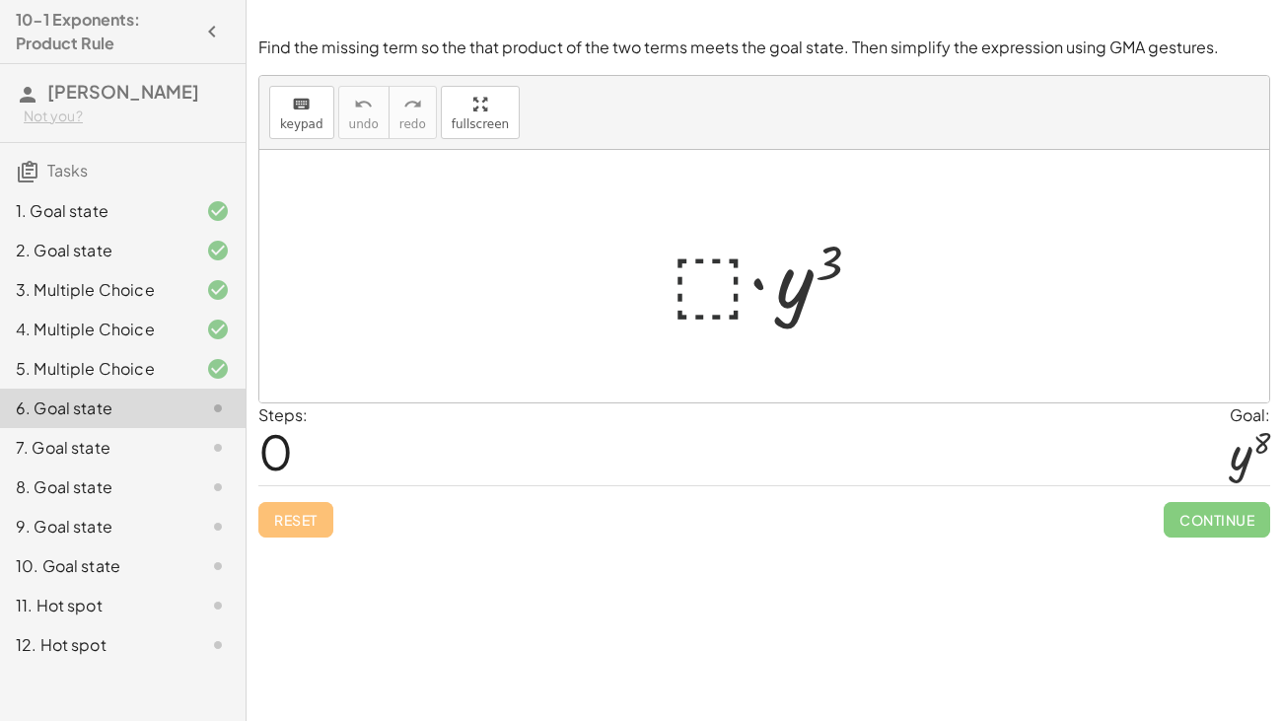
click at [695, 286] on div at bounding box center [772, 277] width 223 height 102
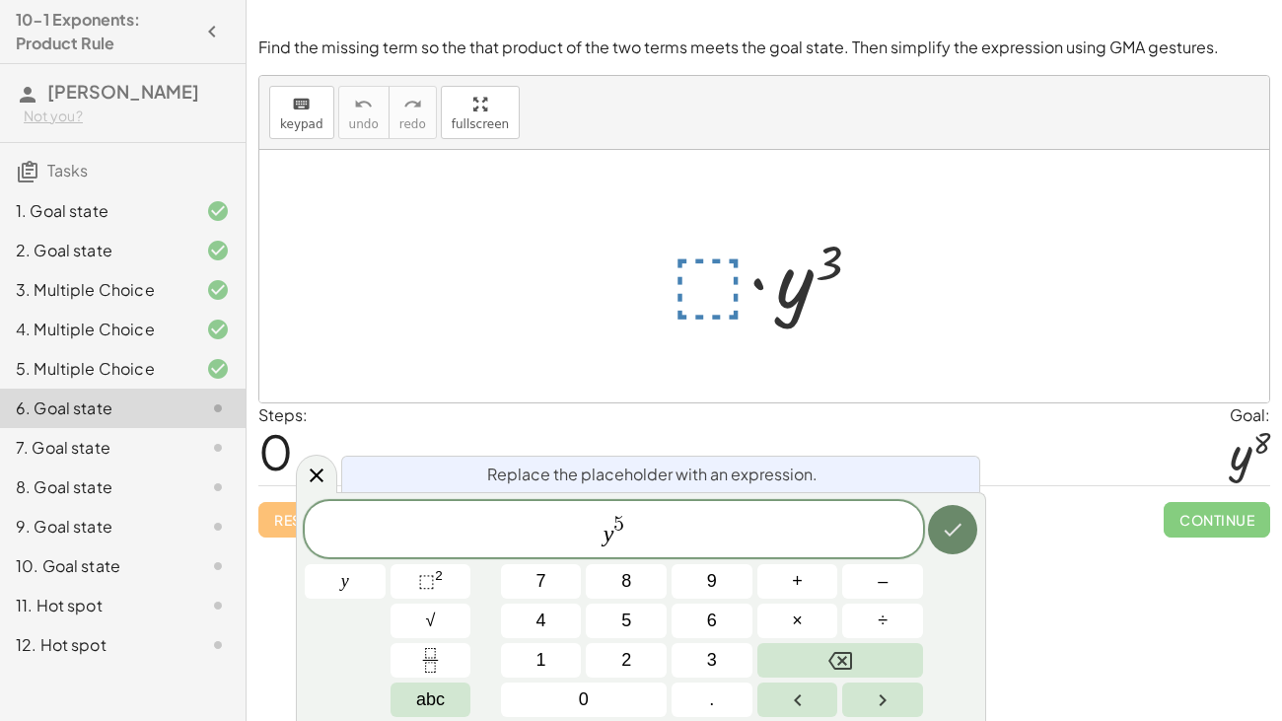
click at [943, 541] on button "Done" at bounding box center [952, 529] width 49 height 49
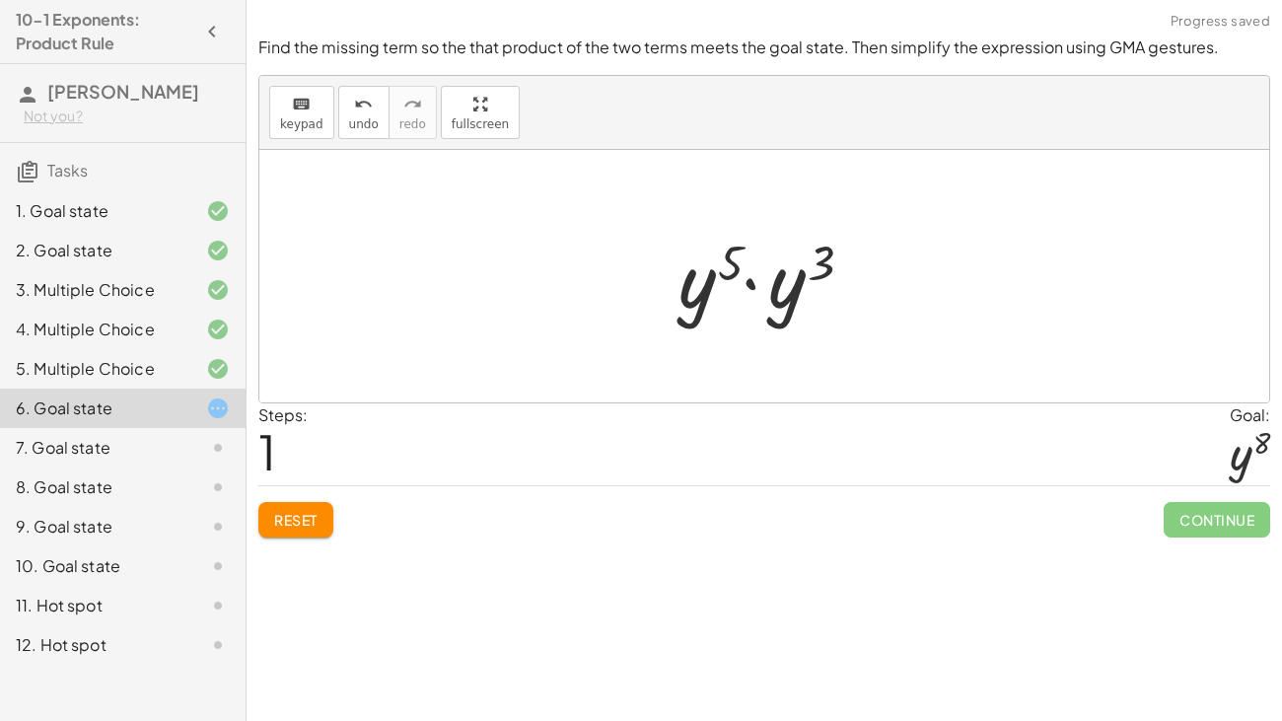
click at [742, 284] on div at bounding box center [771, 277] width 207 height 102
click at [773, 264] on div at bounding box center [770, 277] width 183 height 98
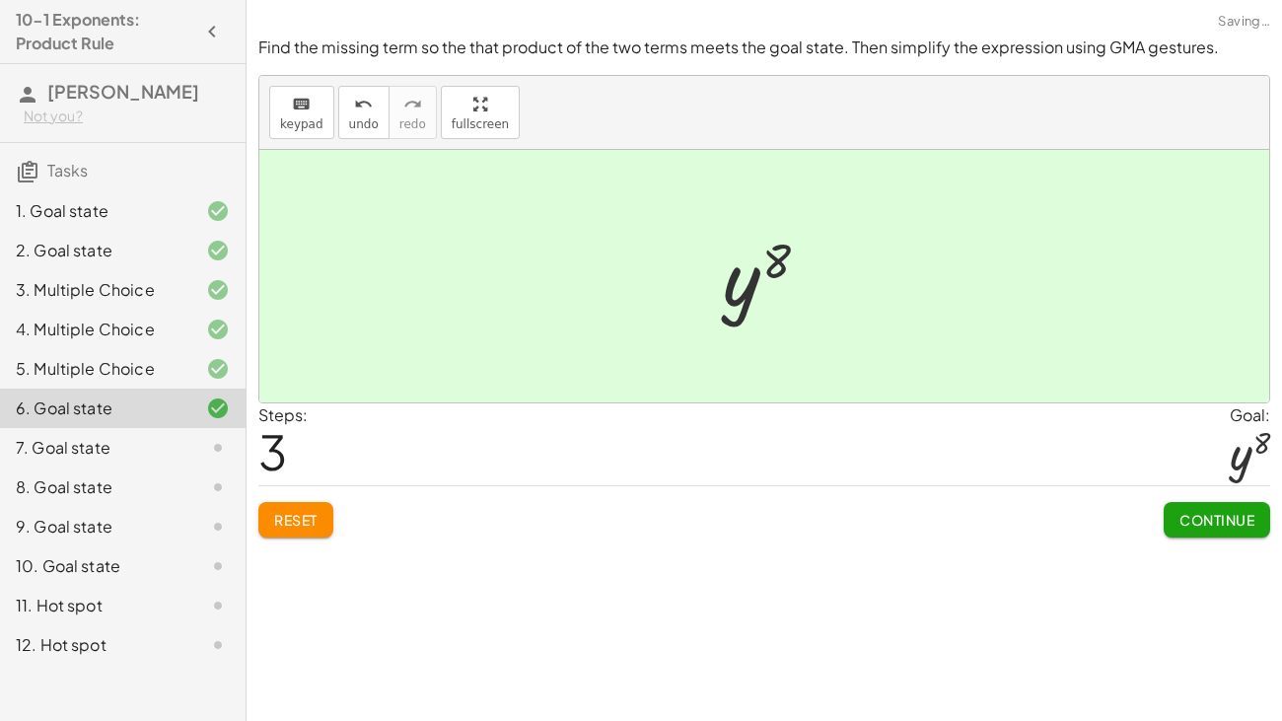
click at [1204, 522] on span "Continue" at bounding box center [1216, 520] width 75 height 18
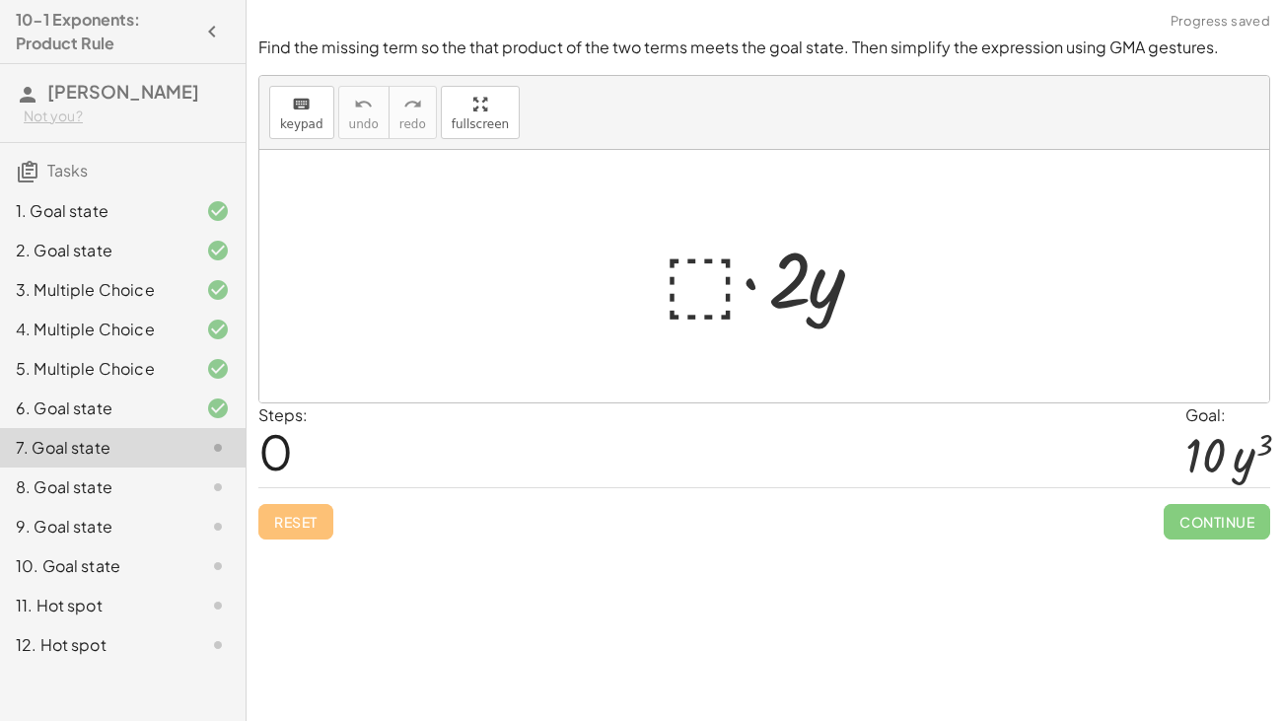
click at [690, 279] on div at bounding box center [772, 277] width 239 height 102
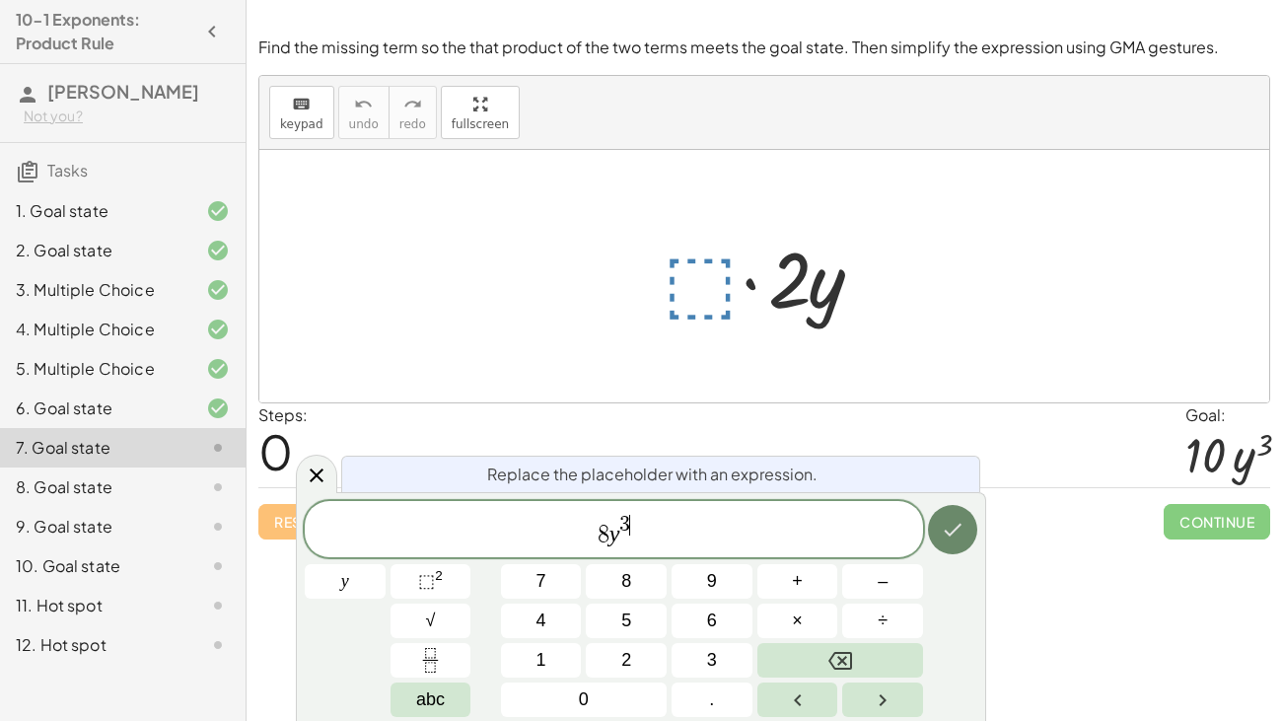
click at [961, 529] on icon "Done" at bounding box center [953, 530] width 24 height 24
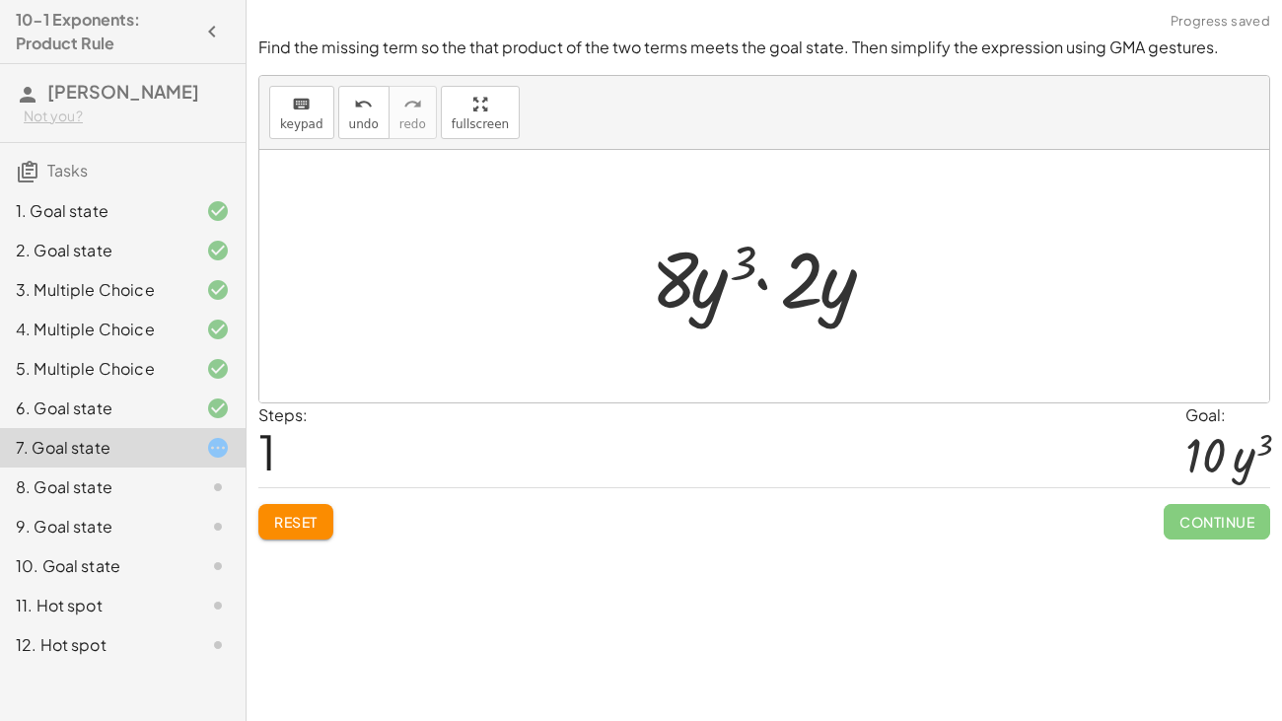
click at [770, 289] on div at bounding box center [772, 277] width 262 height 102
drag, startPoint x: 822, startPoint y: 295, endPoint x: 691, endPoint y: 300, distance: 131.2
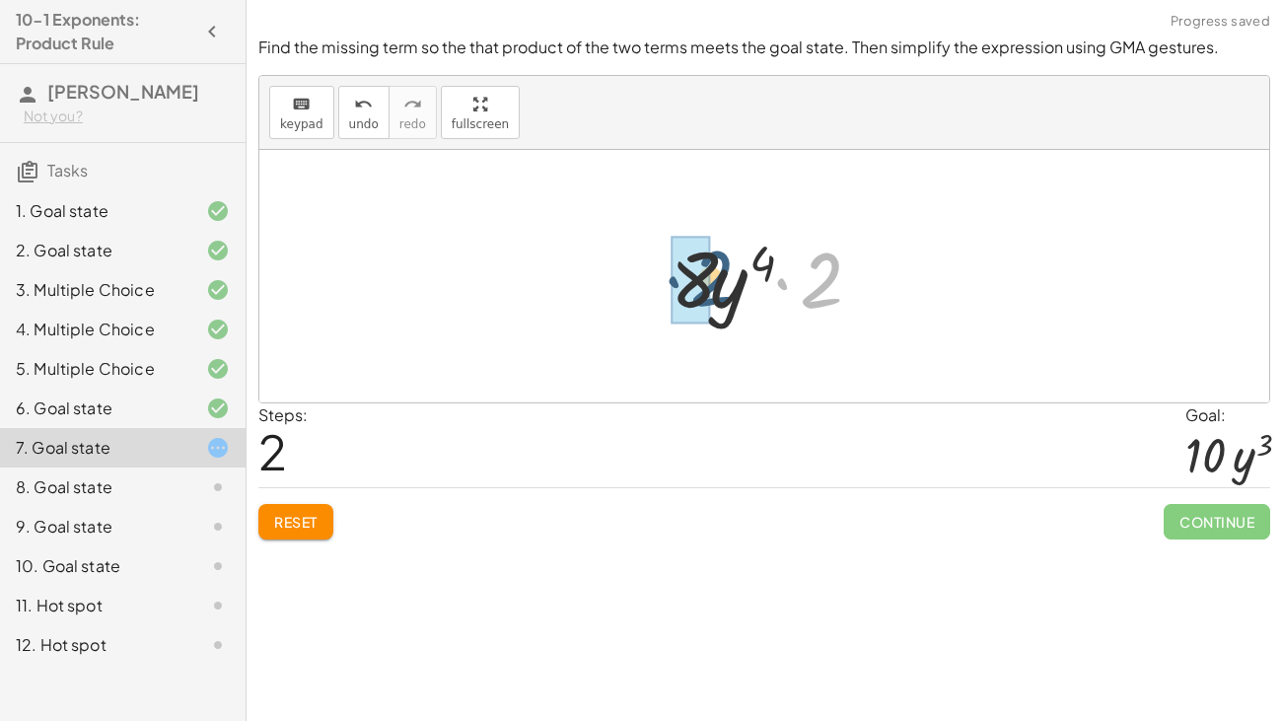
drag, startPoint x: 819, startPoint y: 281, endPoint x: 707, endPoint y: 281, distance: 112.4
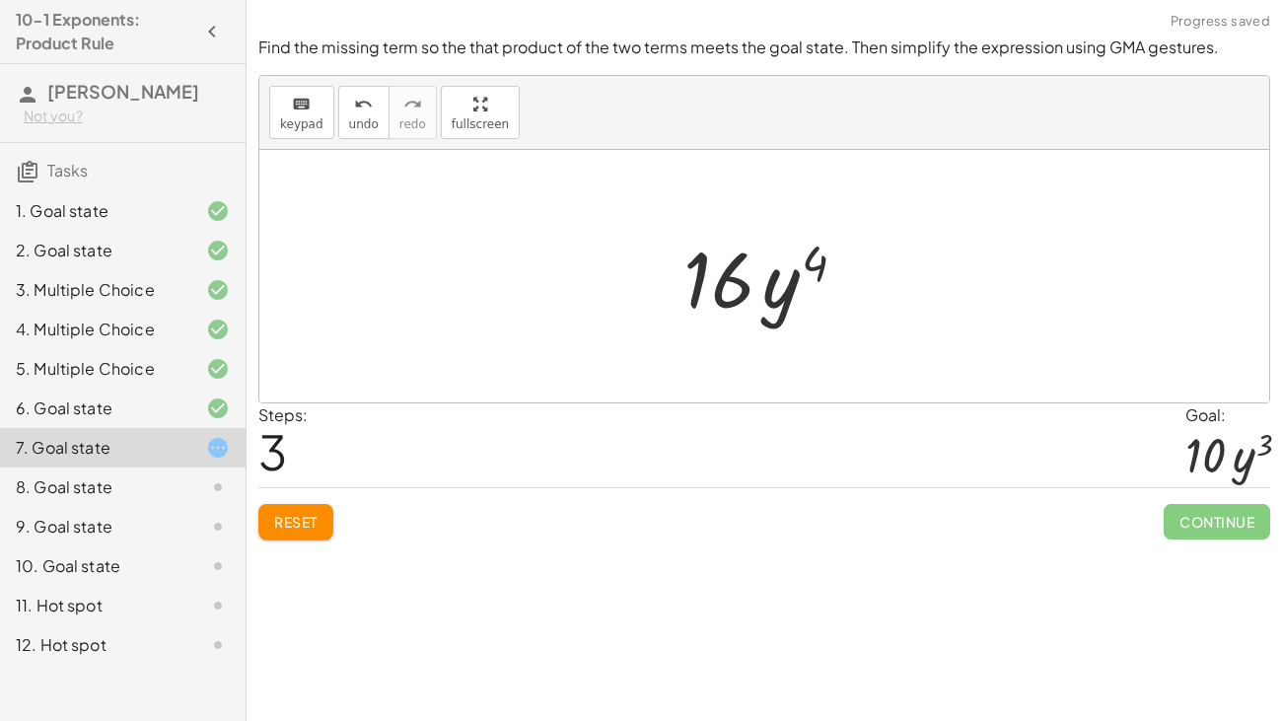
click at [324, 513] on button "Reset" at bounding box center [295, 521] width 75 height 35
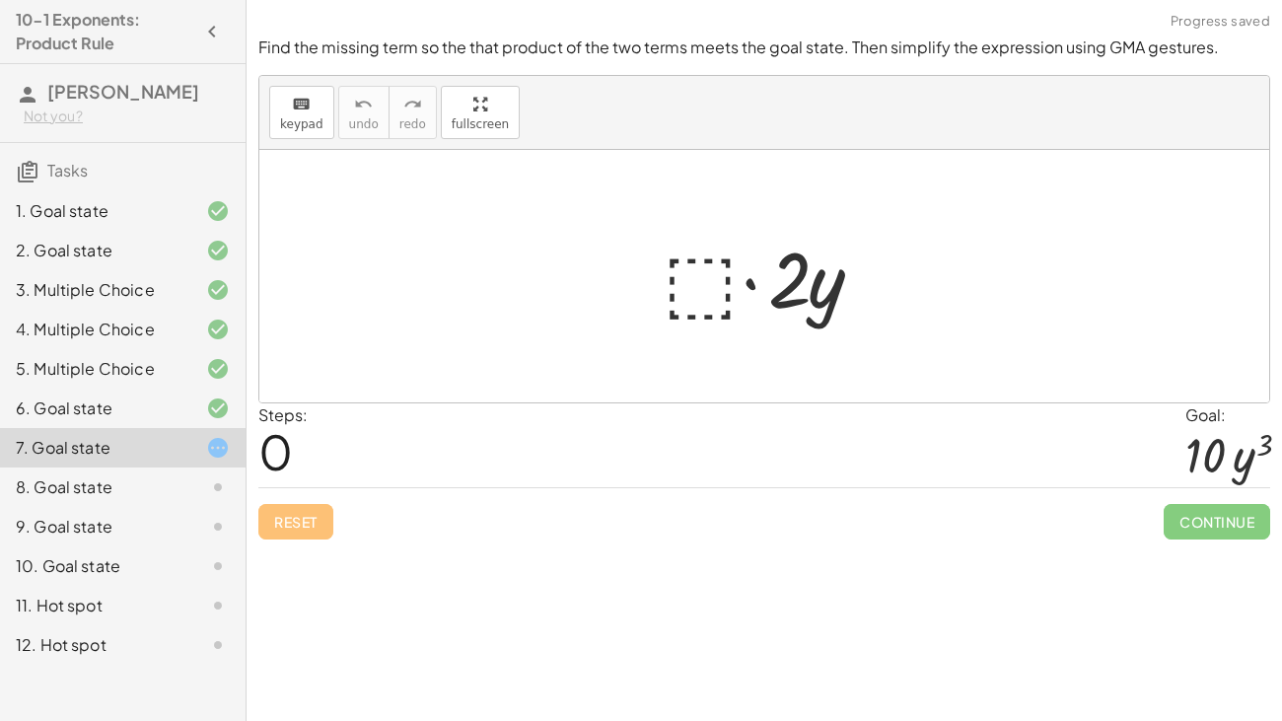
click at [710, 304] on div at bounding box center [772, 277] width 239 height 102
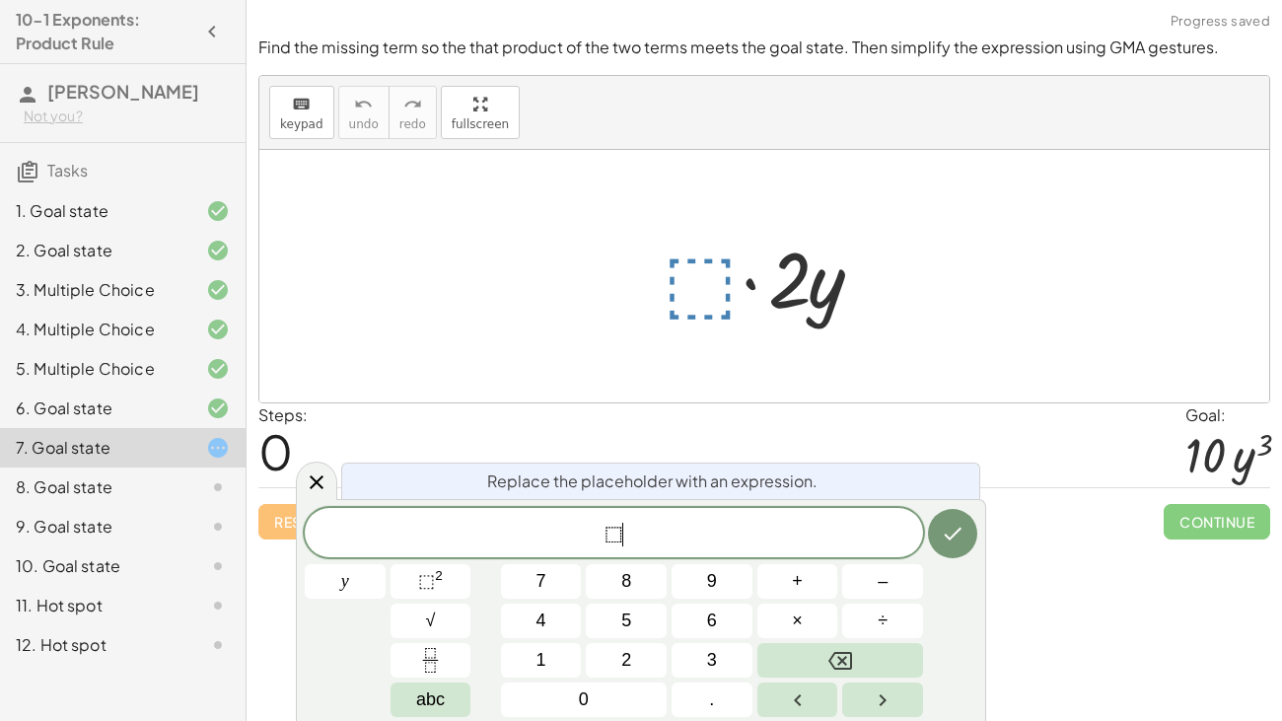
click at [645, 538] on span "⬚ ​" at bounding box center [614, 535] width 618 height 28
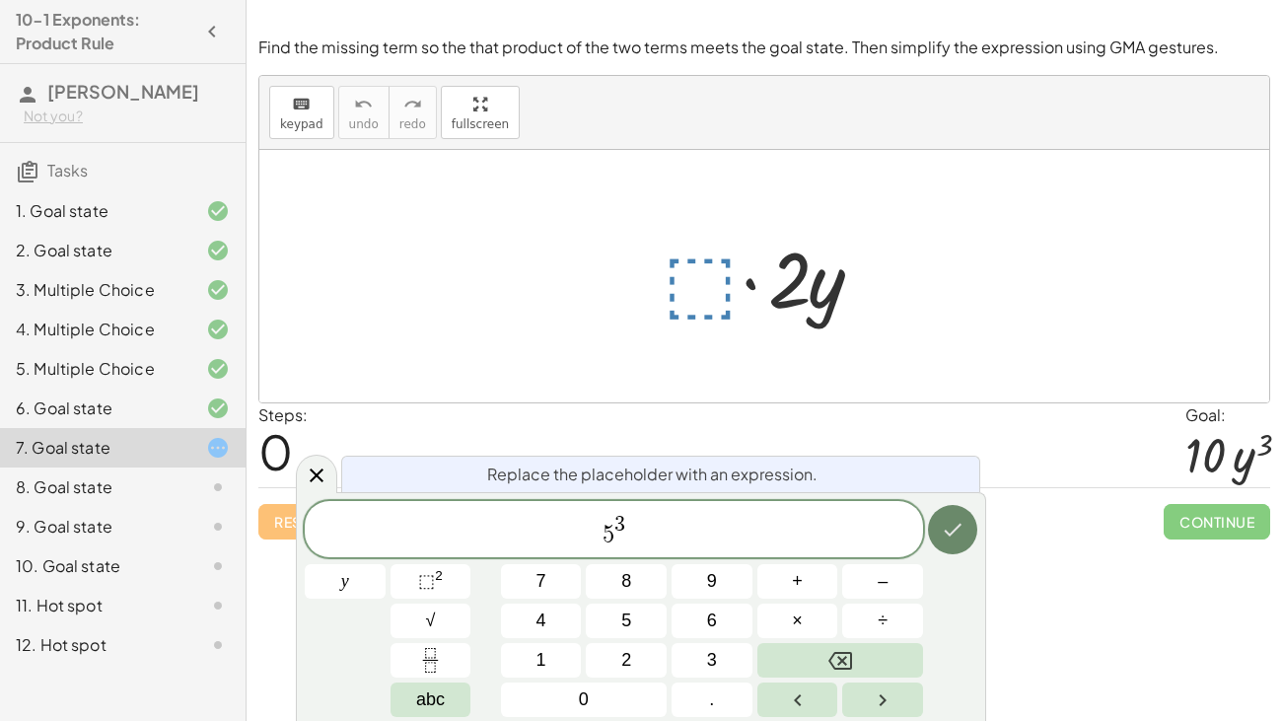
click at [947, 532] on icon "Done" at bounding box center [954, 530] width 18 height 13
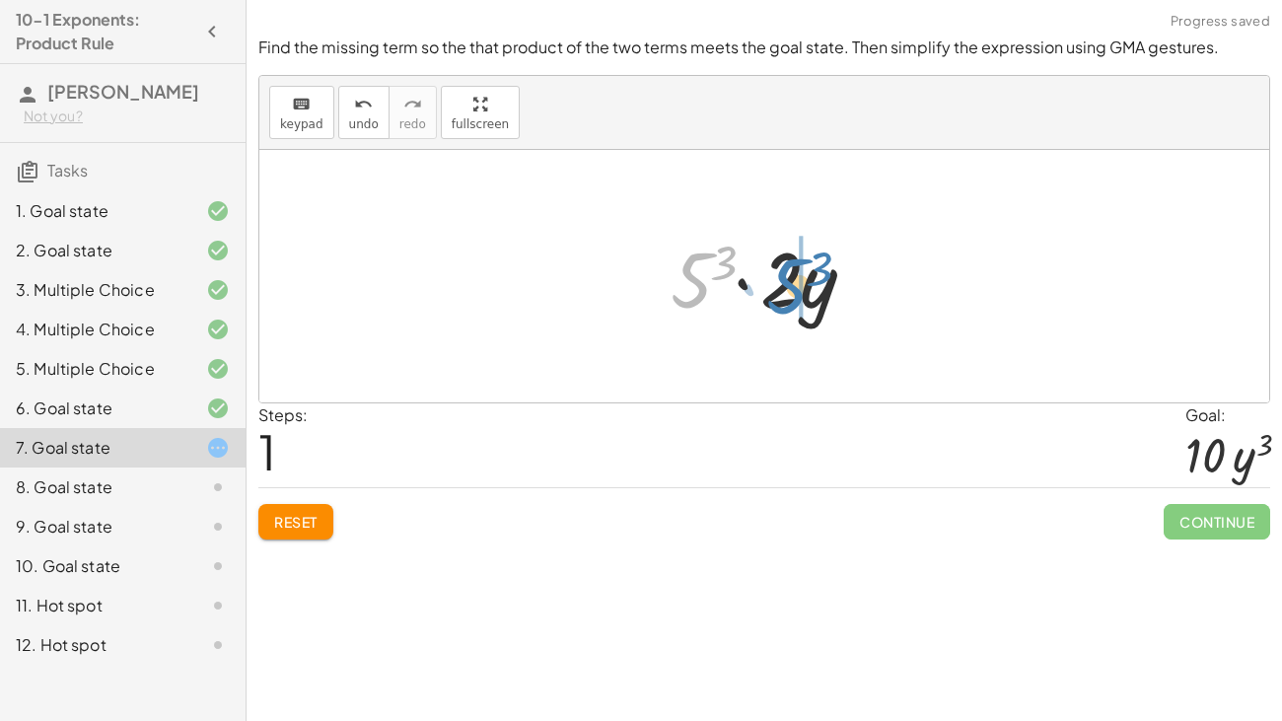
drag, startPoint x: 698, startPoint y: 278, endPoint x: 794, endPoint y: 284, distance: 95.8
click at [794, 284] on div at bounding box center [772, 277] width 223 height 102
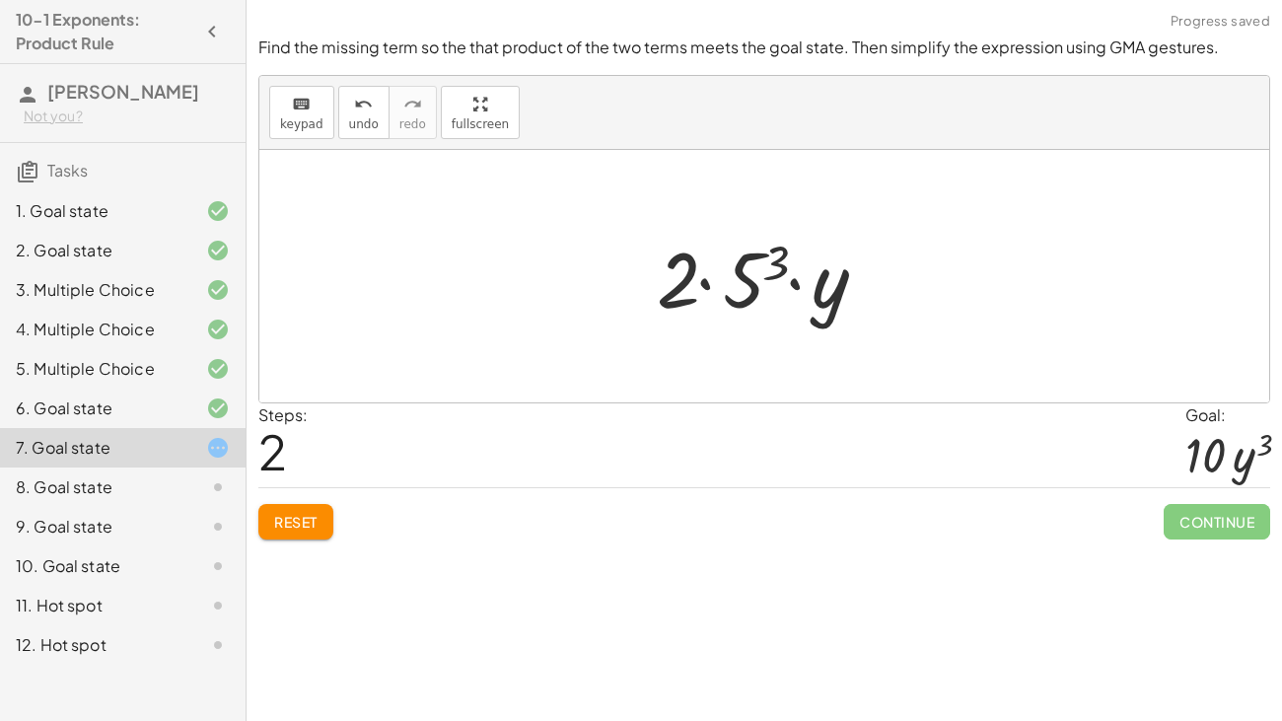
click at [703, 283] on div at bounding box center [771, 277] width 248 height 102
drag, startPoint x: 770, startPoint y: 261, endPoint x: 868, endPoint y: 258, distance: 97.7
click at [868, 258] on div at bounding box center [771, 277] width 248 height 102
drag, startPoint x: 778, startPoint y: 264, endPoint x: 831, endPoint y: 306, distance: 67.4
click at [831, 306] on div at bounding box center [771, 277] width 248 height 102
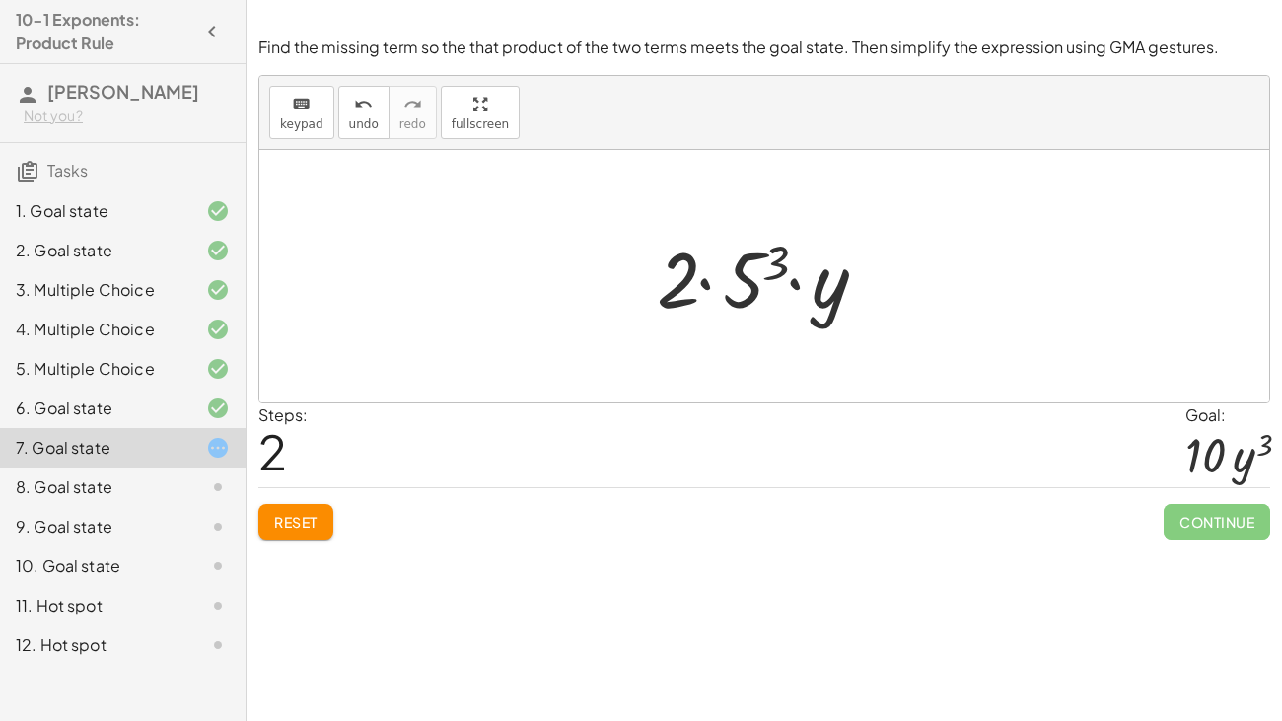
click at [706, 283] on div at bounding box center [771, 277] width 248 height 102
drag, startPoint x: 770, startPoint y: 269, endPoint x: 903, endPoint y: 316, distance: 140.9
click at [280, 517] on span "Reset" at bounding box center [295, 522] width 43 height 18
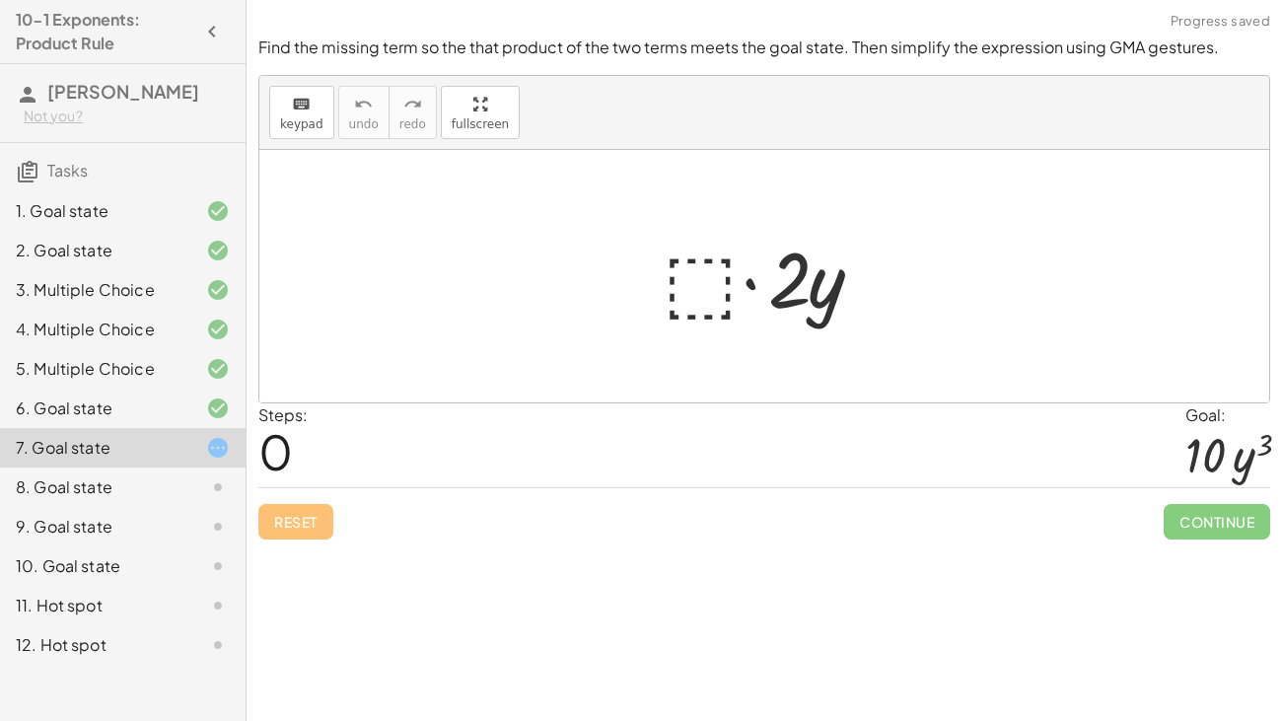
click at [693, 305] on div at bounding box center [772, 277] width 239 height 102
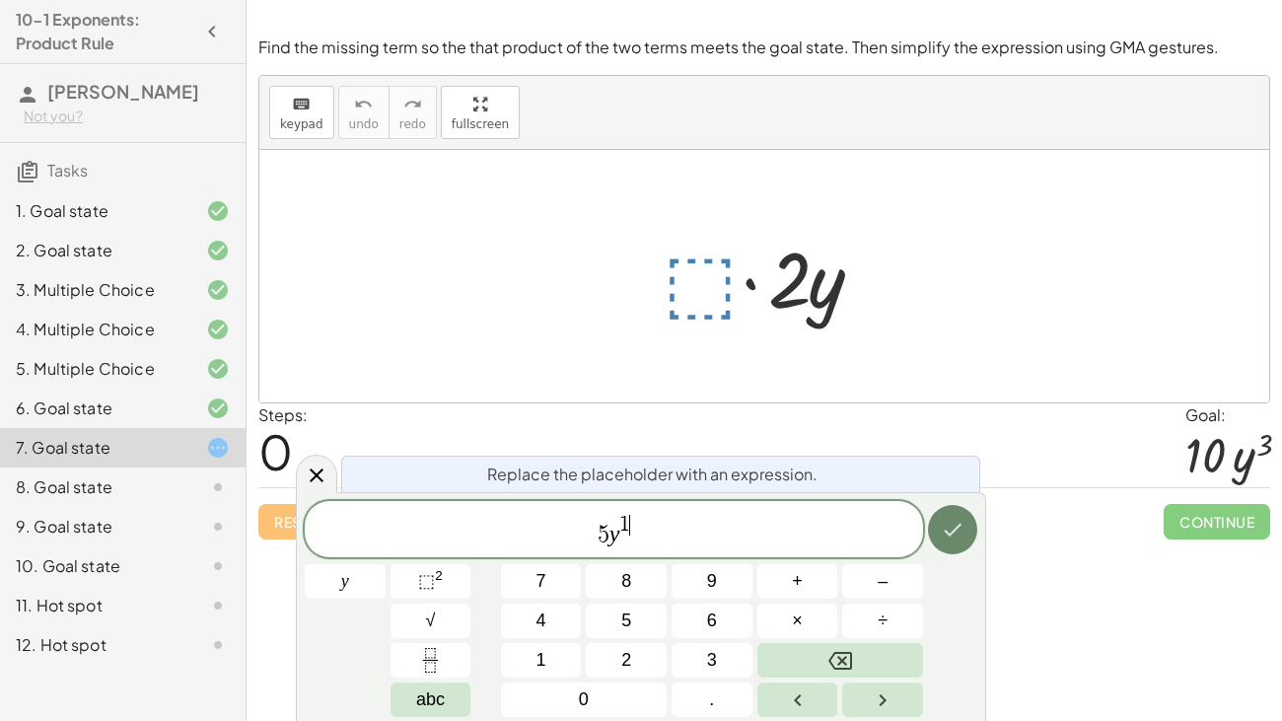
click at [965, 536] on button "Done" at bounding box center [952, 529] width 49 height 49
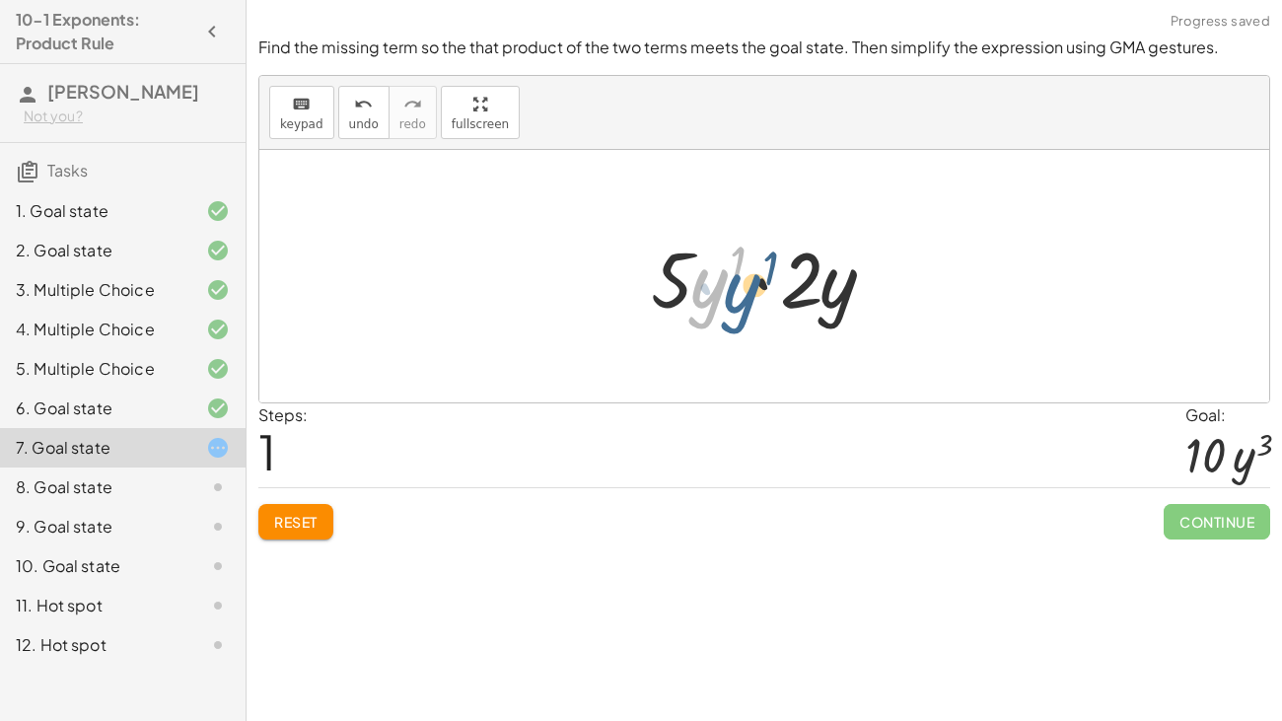
drag, startPoint x: 703, startPoint y: 287, endPoint x: 727, endPoint y: 289, distance: 23.7
click at [727, 289] on div at bounding box center [772, 277] width 262 height 102
click at [760, 284] on div at bounding box center [772, 277] width 262 height 102
click at [759, 284] on div at bounding box center [772, 277] width 262 height 102
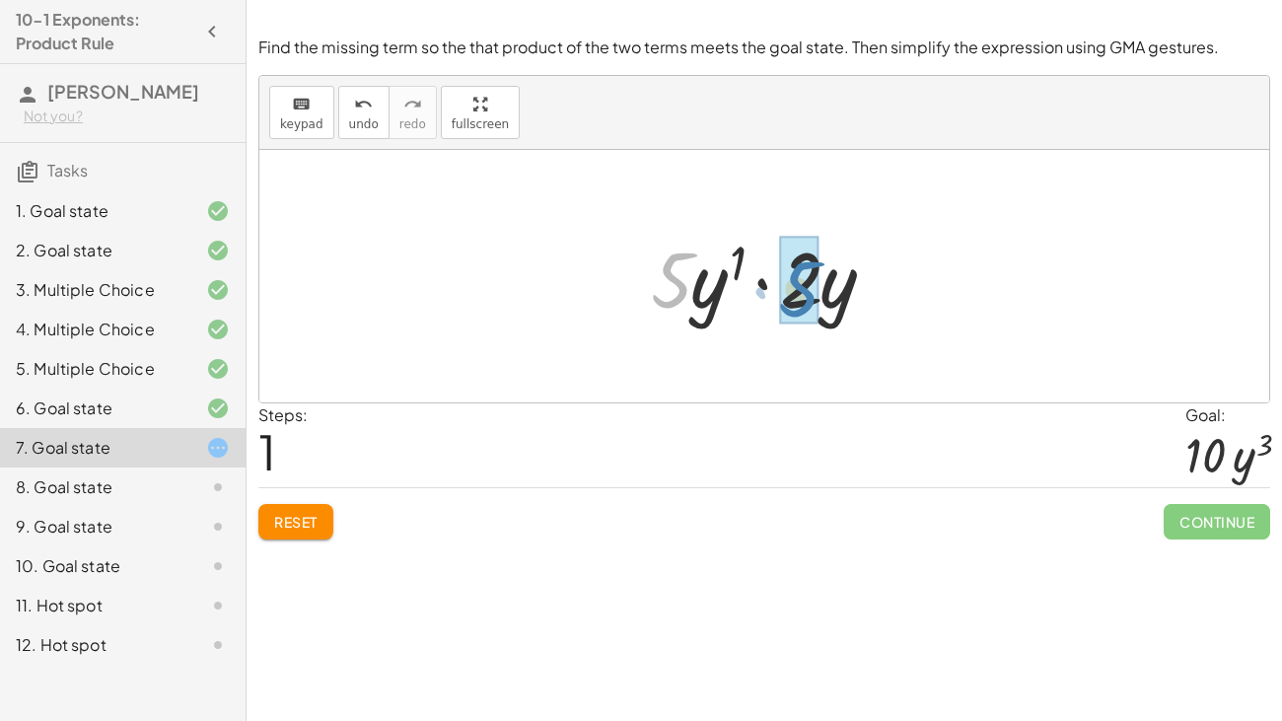
drag, startPoint x: 670, startPoint y: 288, endPoint x: 802, endPoint y: 297, distance: 131.4
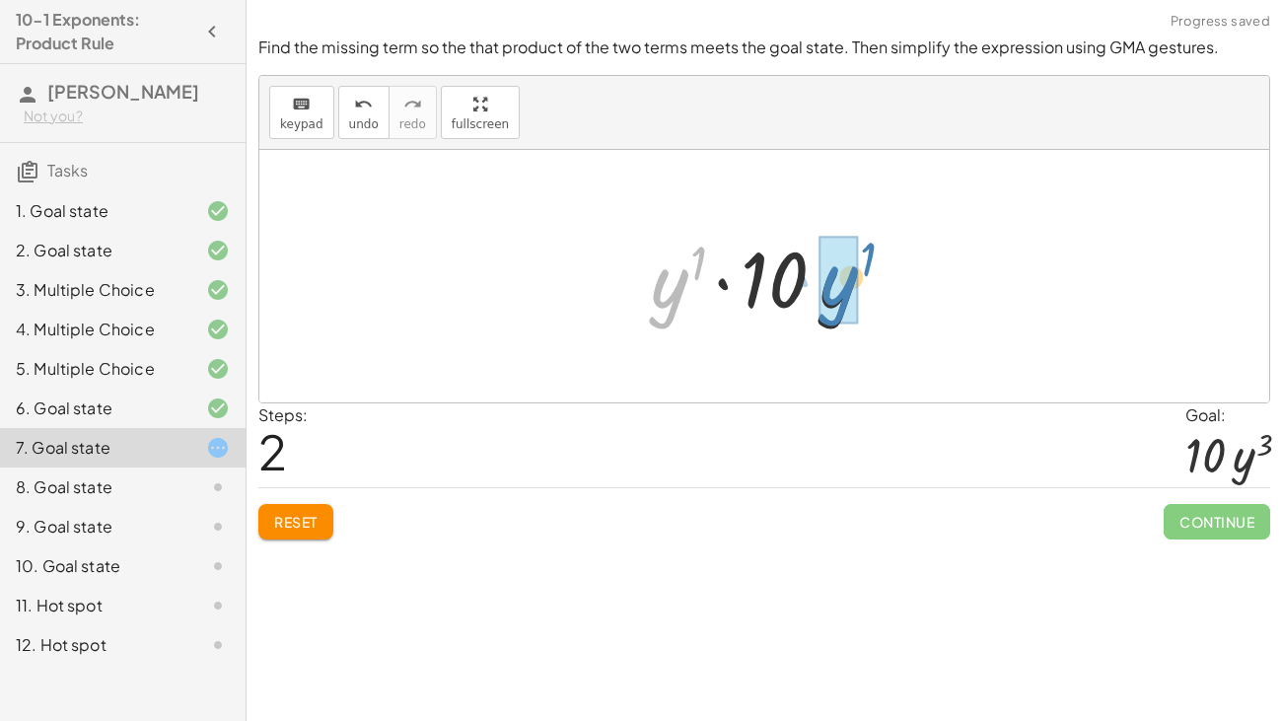
drag, startPoint x: 659, startPoint y: 292, endPoint x: 827, endPoint y: 289, distance: 168.6
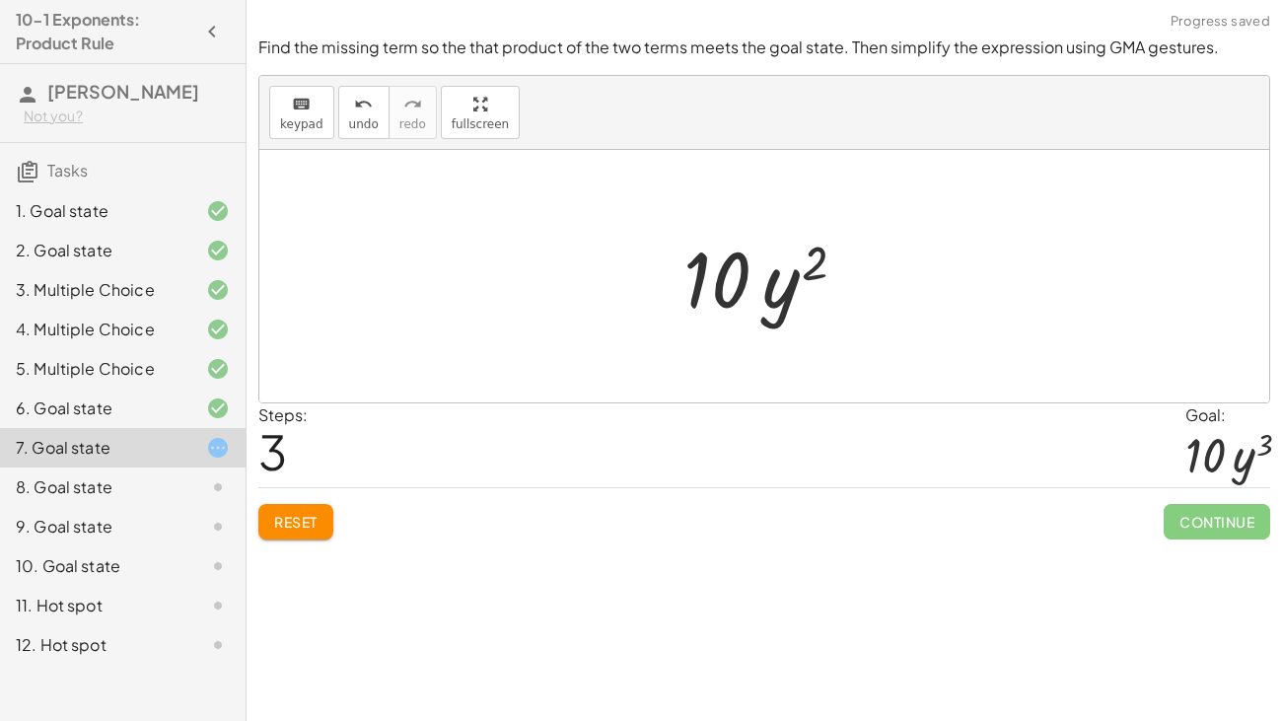
click at [800, 272] on div at bounding box center [771, 277] width 196 height 102
click at [331, 518] on button "Reset" at bounding box center [295, 521] width 75 height 35
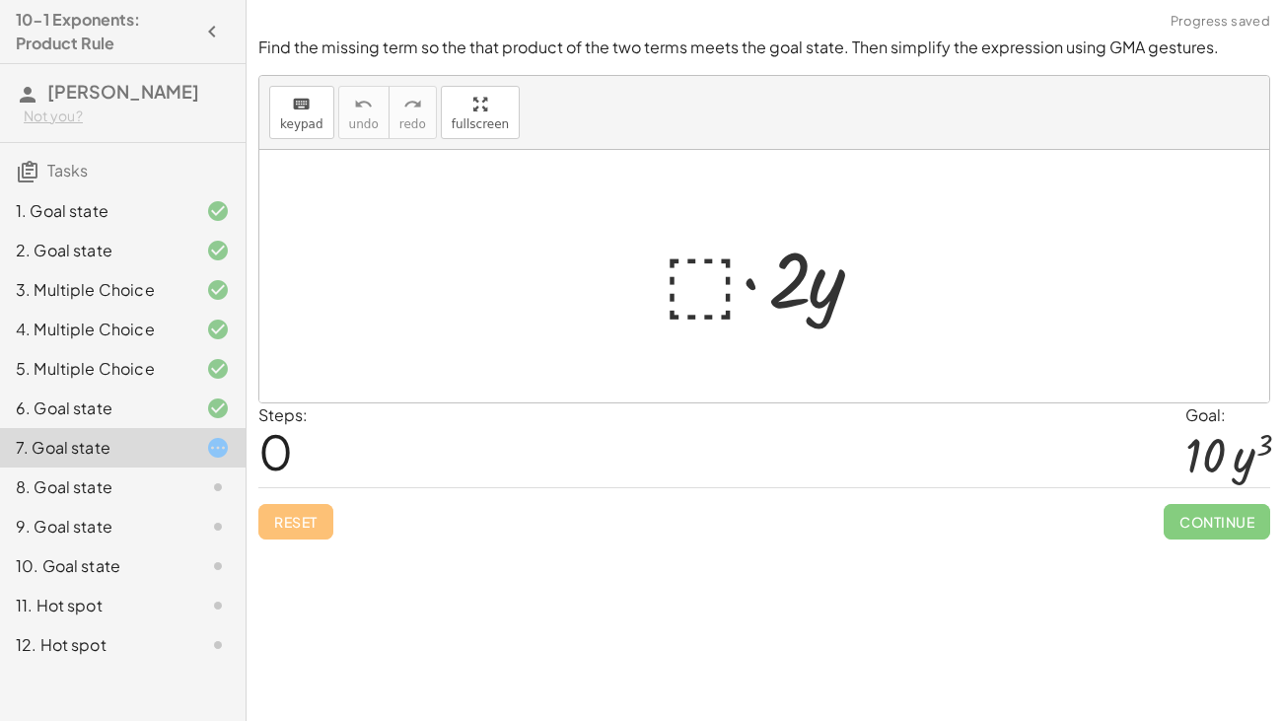
click at [693, 290] on div at bounding box center [772, 277] width 239 height 102
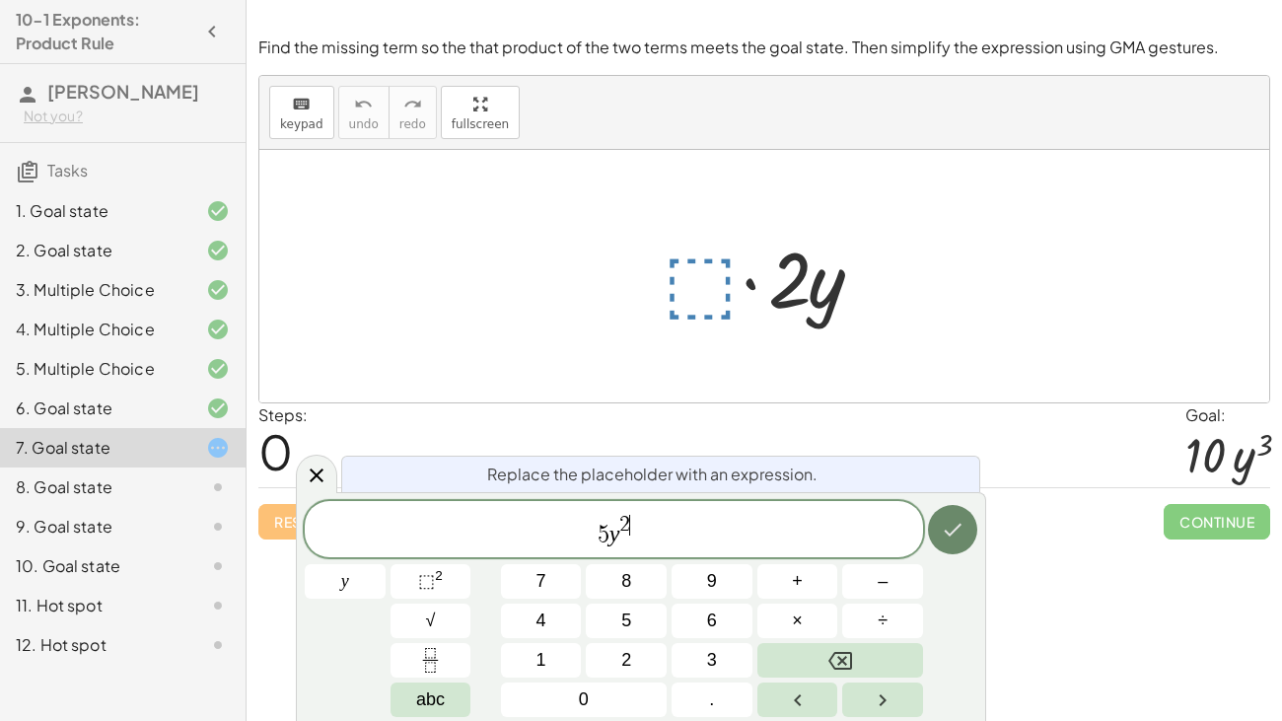
click at [936, 535] on button "Done" at bounding box center [952, 529] width 49 height 49
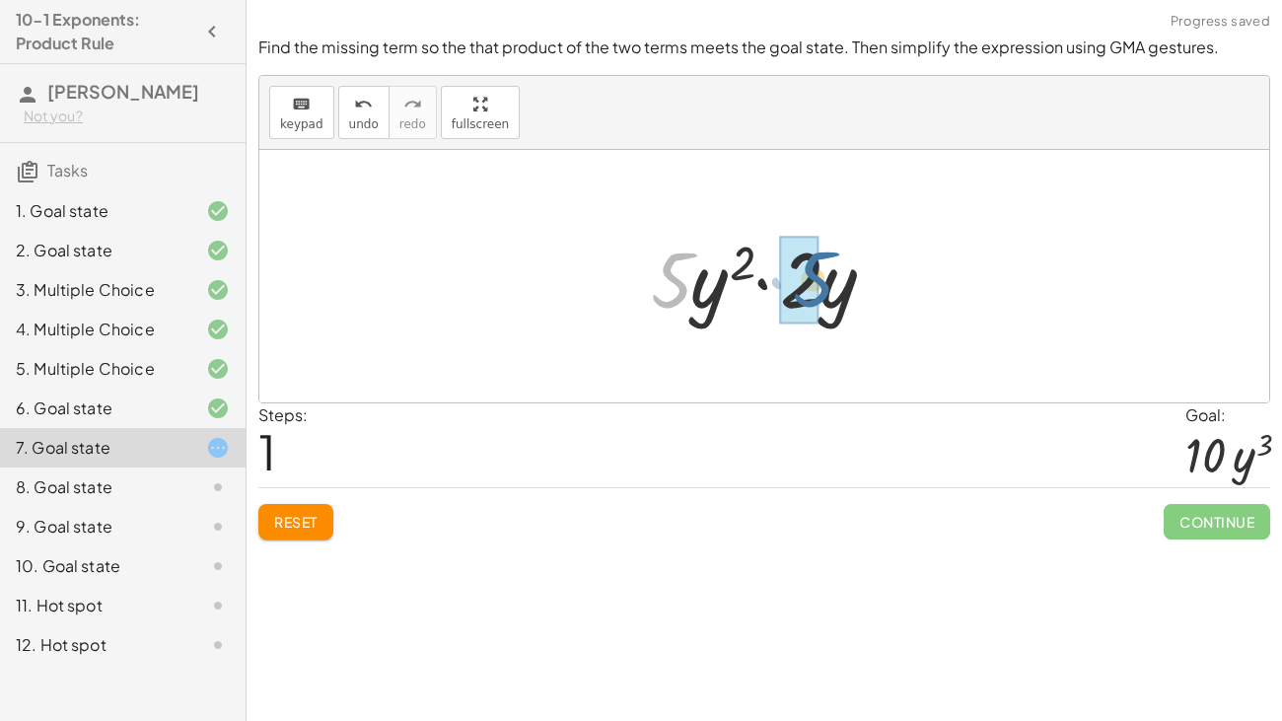
drag, startPoint x: 682, startPoint y: 284, endPoint x: 825, endPoint y: 283, distance: 143.0
click at [825, 283] on div at bounding box center [772, 277] width 262 height 102
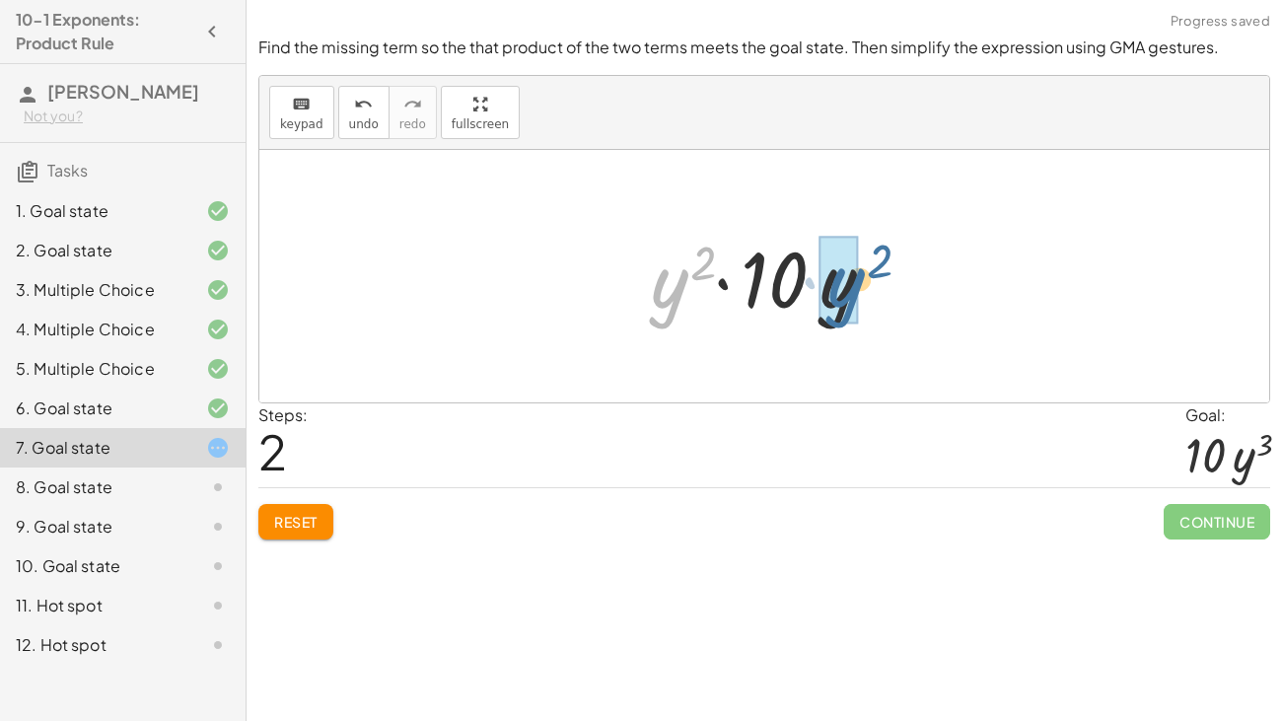
drag, startPoint x: 666, startPoint y: 296, endPoint x: 845, endPoint y: 295, distance: 178.5
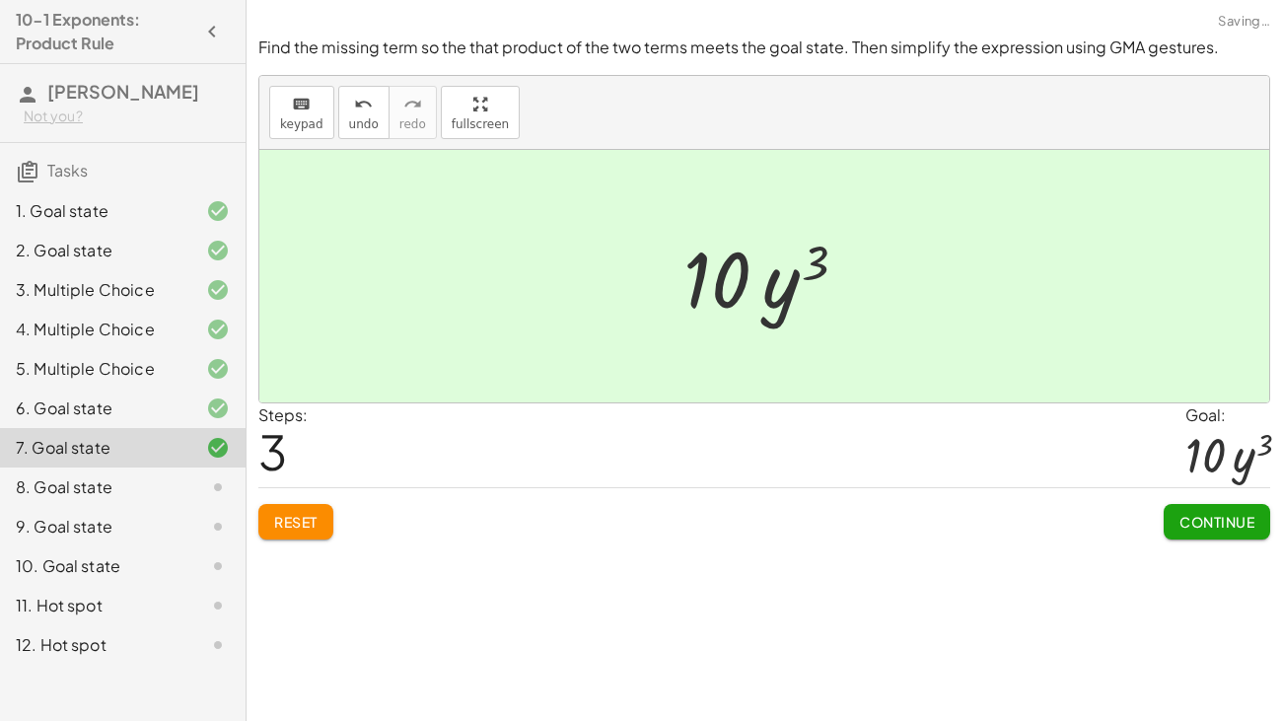
click at [1181, 515] on span "Continue" at bounding box center [1216, 522] width 75 height 18
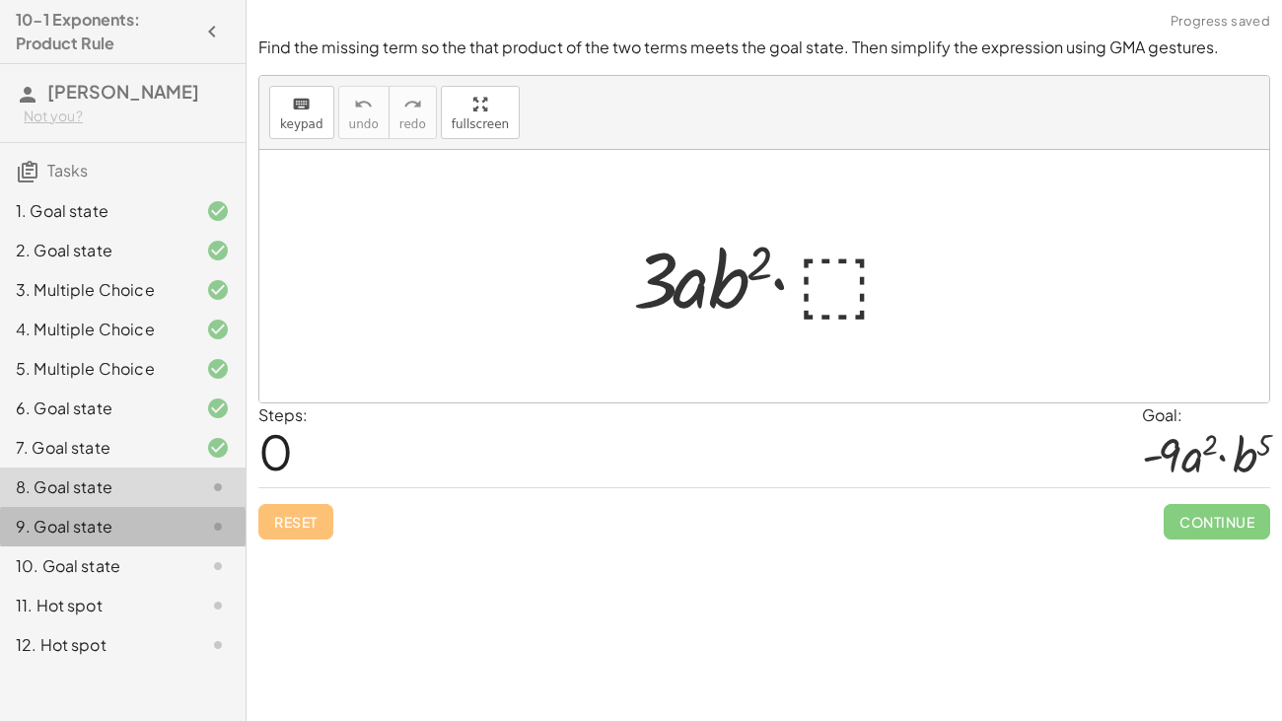
click at [132, 527] on div "9. Goal state" at bounding box center [95, 527] width 159 height 24
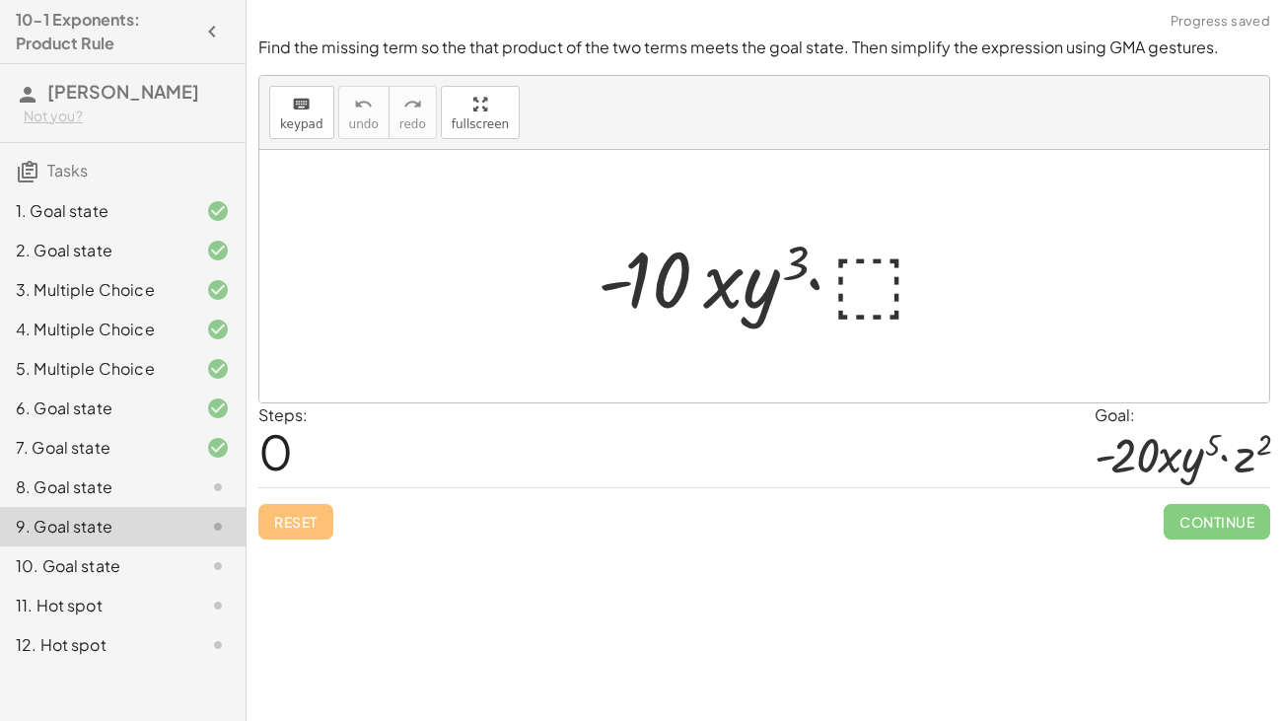
click at [92, 552] on div "10. Goal state" at bounding box center [123, 644] width 246 height 39
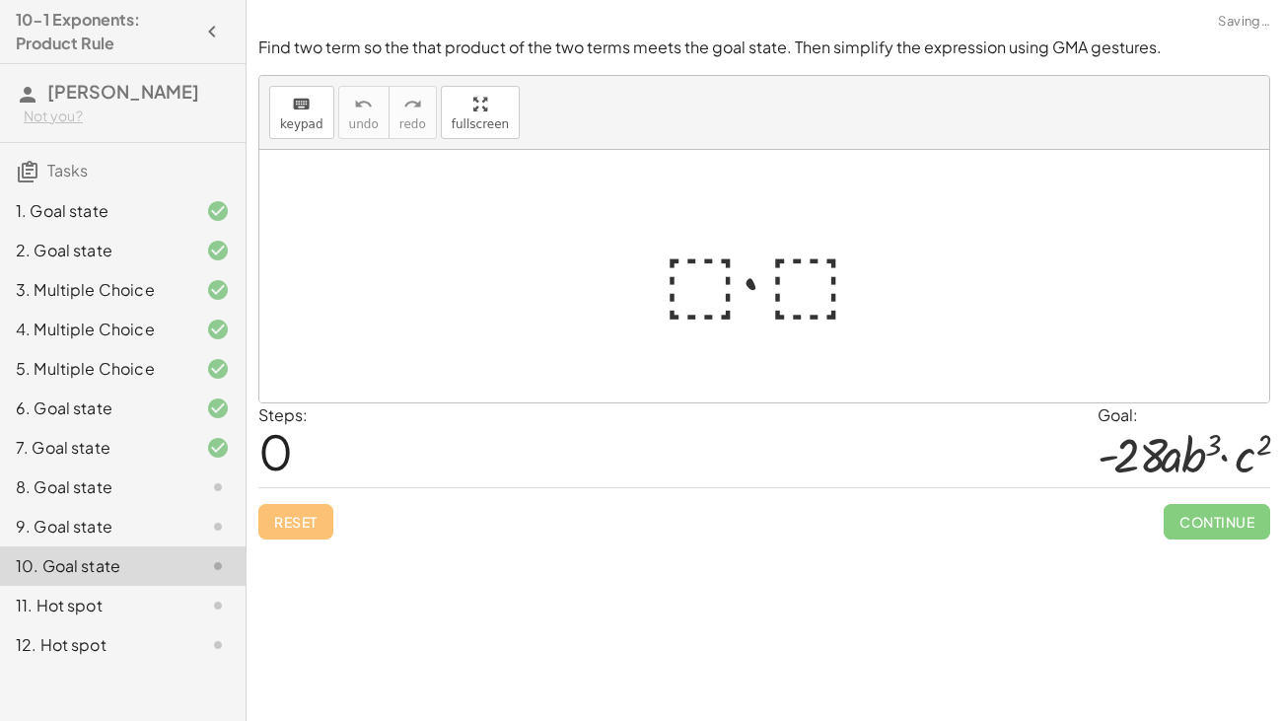
click at [109, 546] on div "8. Goal state" at bounding box center [123, 565] width 246 height 39
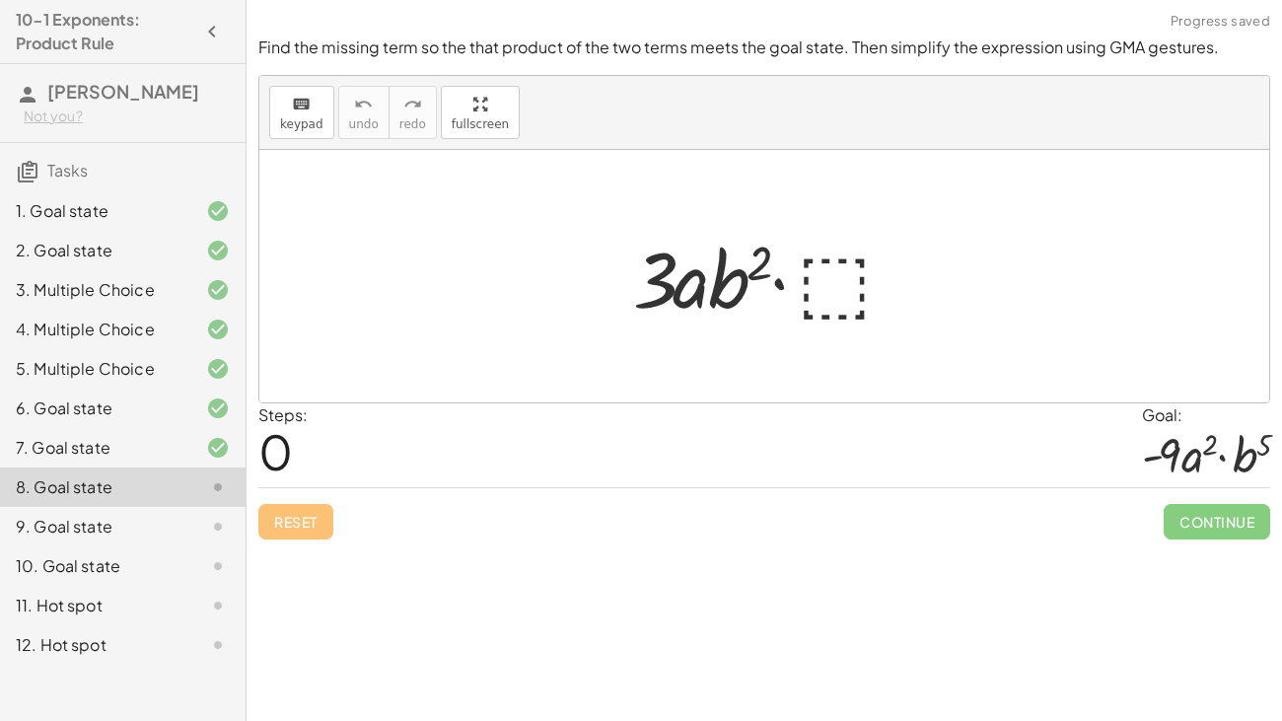
click at [828, 285] on div at bounding box center [771, 277] width 297 height 102
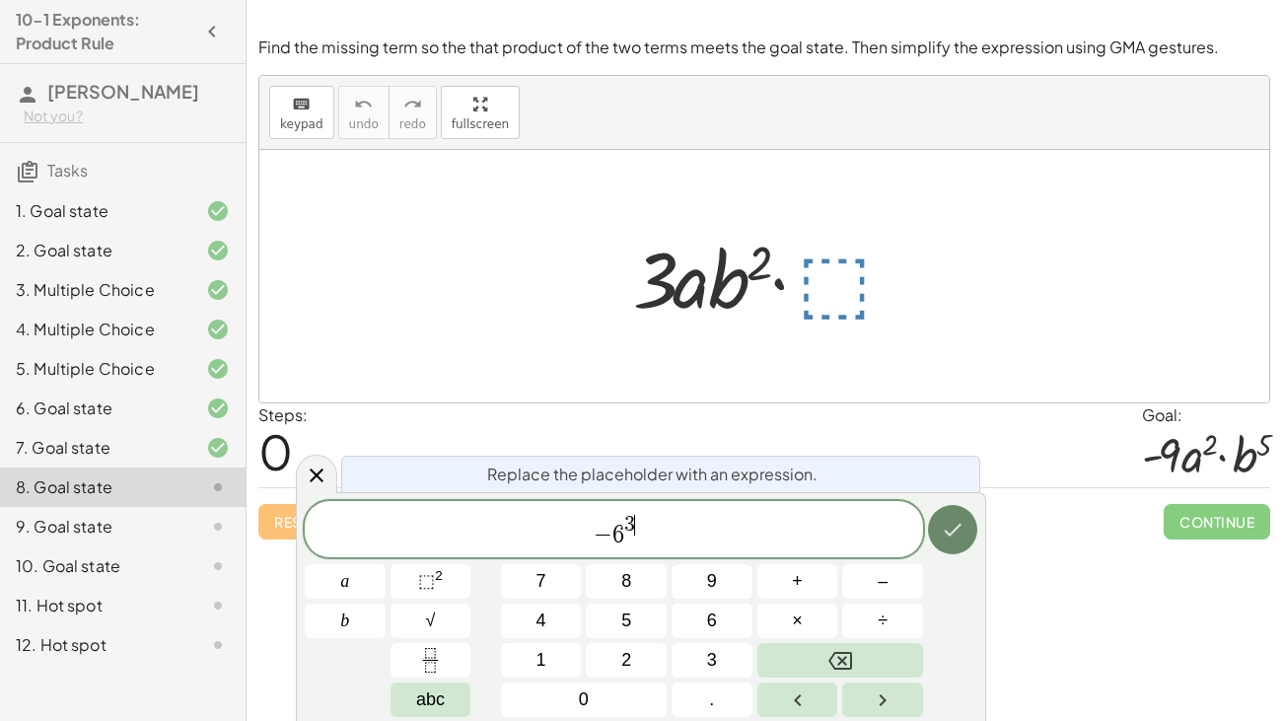
click at [939, 519] on button "Done" at bounding box center [952, 529] width 49 height 49
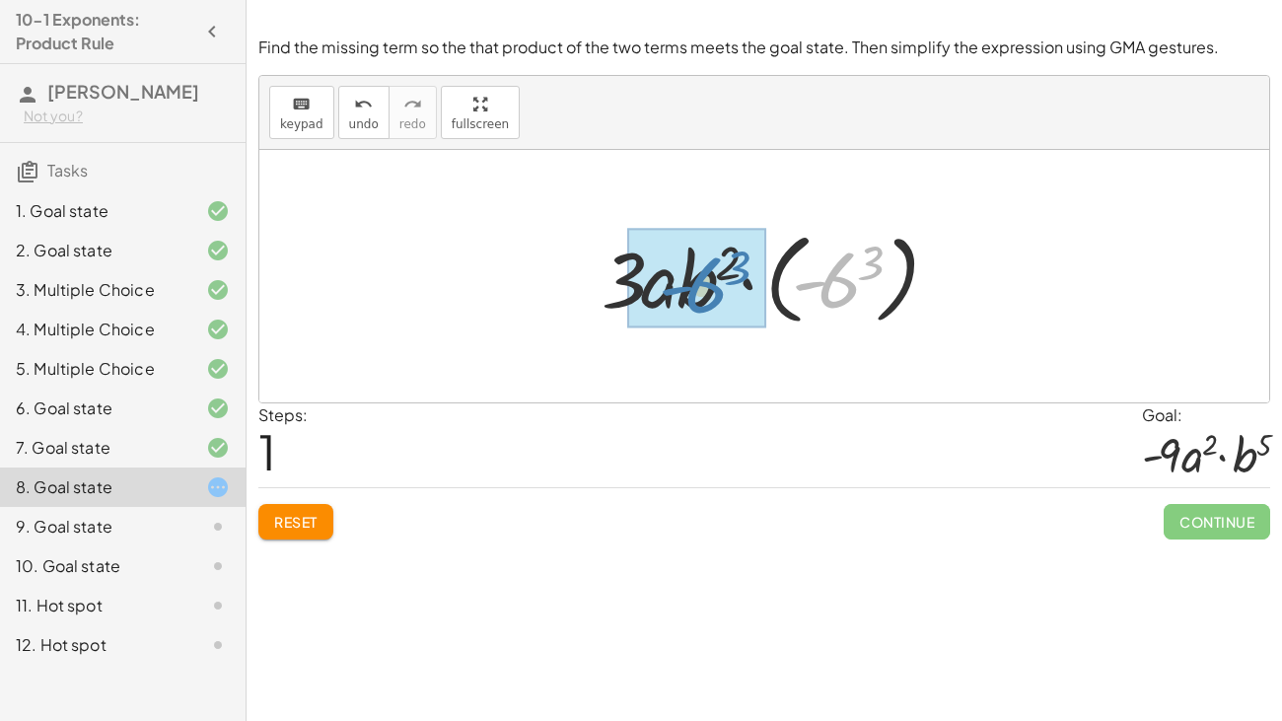
drag, startPoint x: 824, startPoint y: 285, endPoint x: 685, endPoint y: 290, distance: 139.1
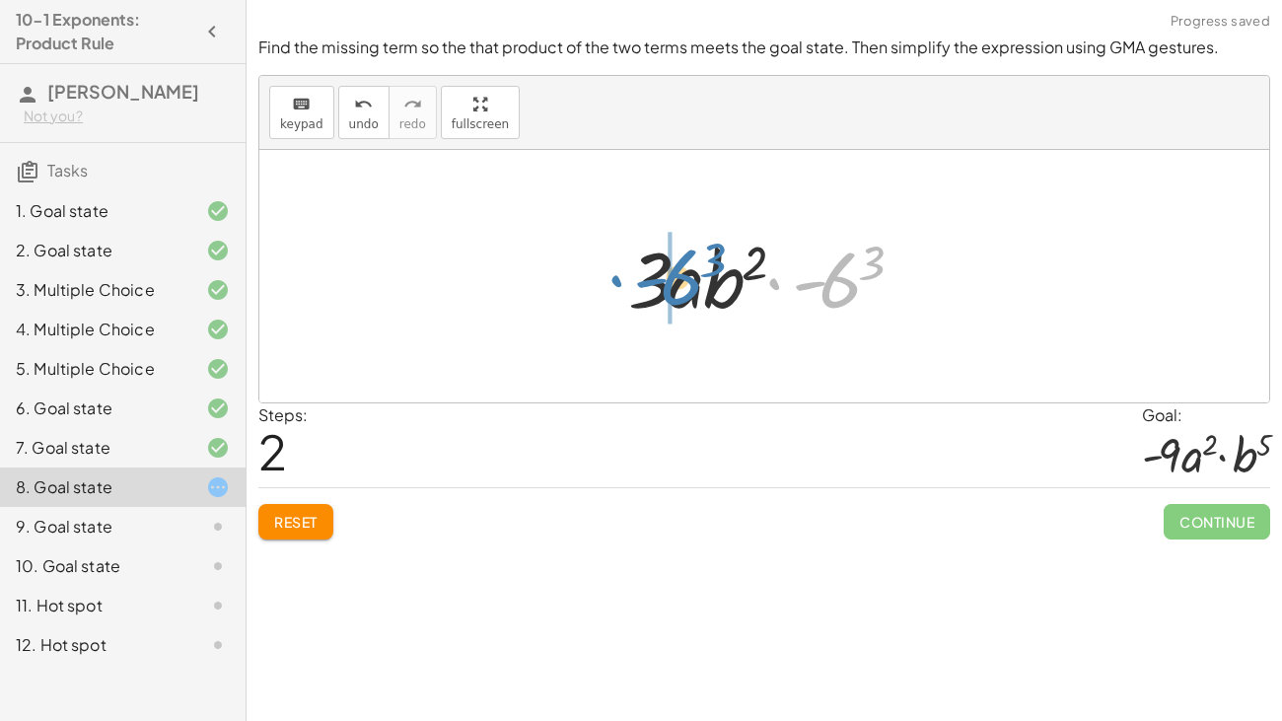
drag, startPoint x: 856, startPoint y: 288, endPoint x: 697, endPoint y: 285, distance: 158.8
click at [697, 285] on div at bounding box center [772, 277] width 308 height 102
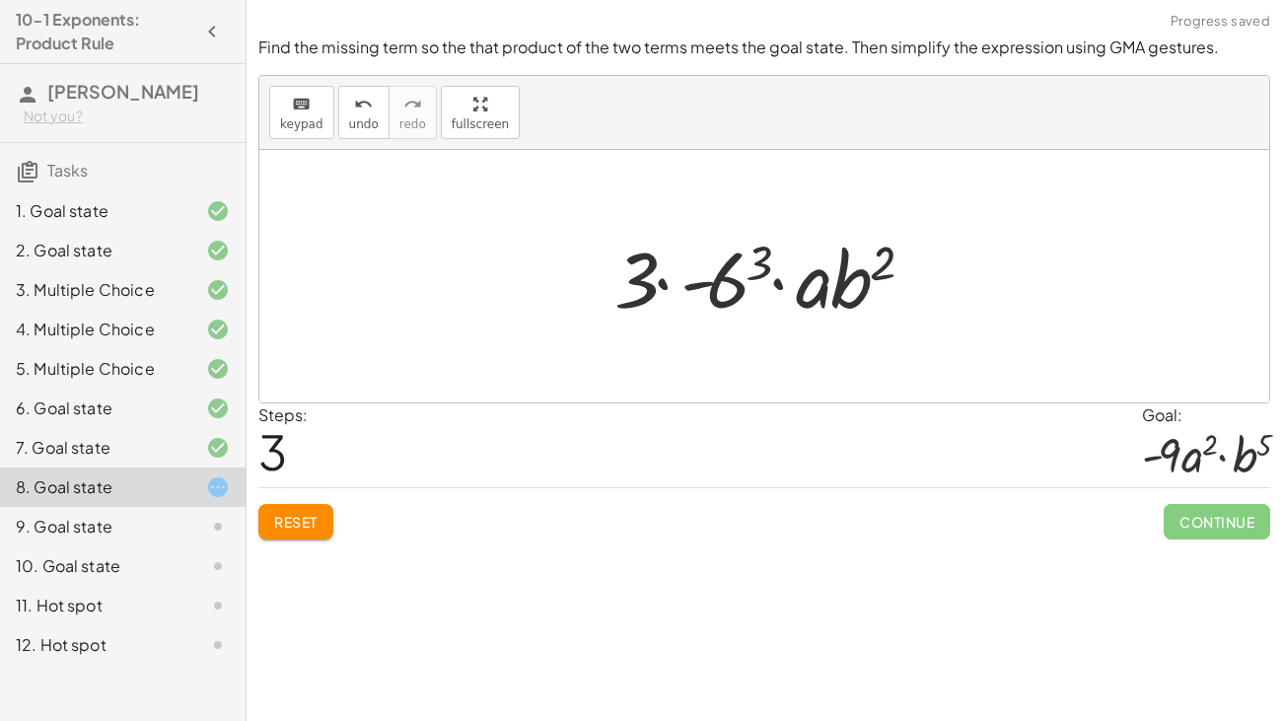
click at [666, 282] on div at bounding box center [770, 277] width 333 height 102
drag, startPoint x: 767, startPoint y: 265, endPoint x: 901, endPoint y: 271, distance: 134.2
click at [901, 271] on div at bounding box center [770, 277] width 333 height 102
drag, startPoint x: 761, startPoint y: 264, endPoint x: 833, endPoint y: 294, distance: 77.8
click at [833, 294] on div at bounding box center [770, 277] width 333 height 102
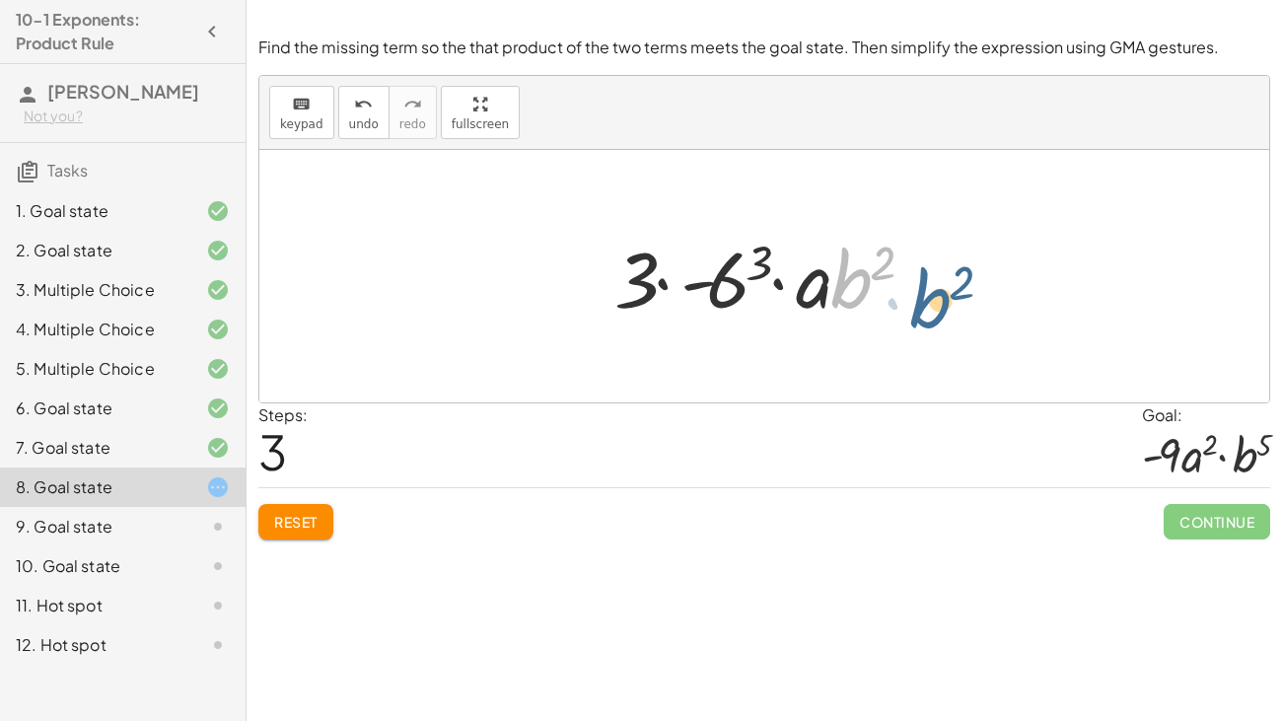
drag, startPoint x: 841, startPoint y: 289, endPoint x: 948, endPoint y: 289, distance: 107.5
click at [948, 289] on div "· 3 · a · b 2 · ⬚ · 3 · a · b 2 · ( - 6 3 ) · 3 · a · b 2 · - 6 3 · b 2 · 3 · a…" at bounding box center [764, 276] width 1010 height 252
drag, startPoint x: 832, startPoint y: 286, endPoint x: 898, endPoint y: 284, distance: 66.1
click at [898, 284] on div at bounding box center [770, 277] width 333 height 102
drag, startPoint x: 760, startPoint y: 267, endPoint x: 885, endPoint y: 263, distance: 125.3
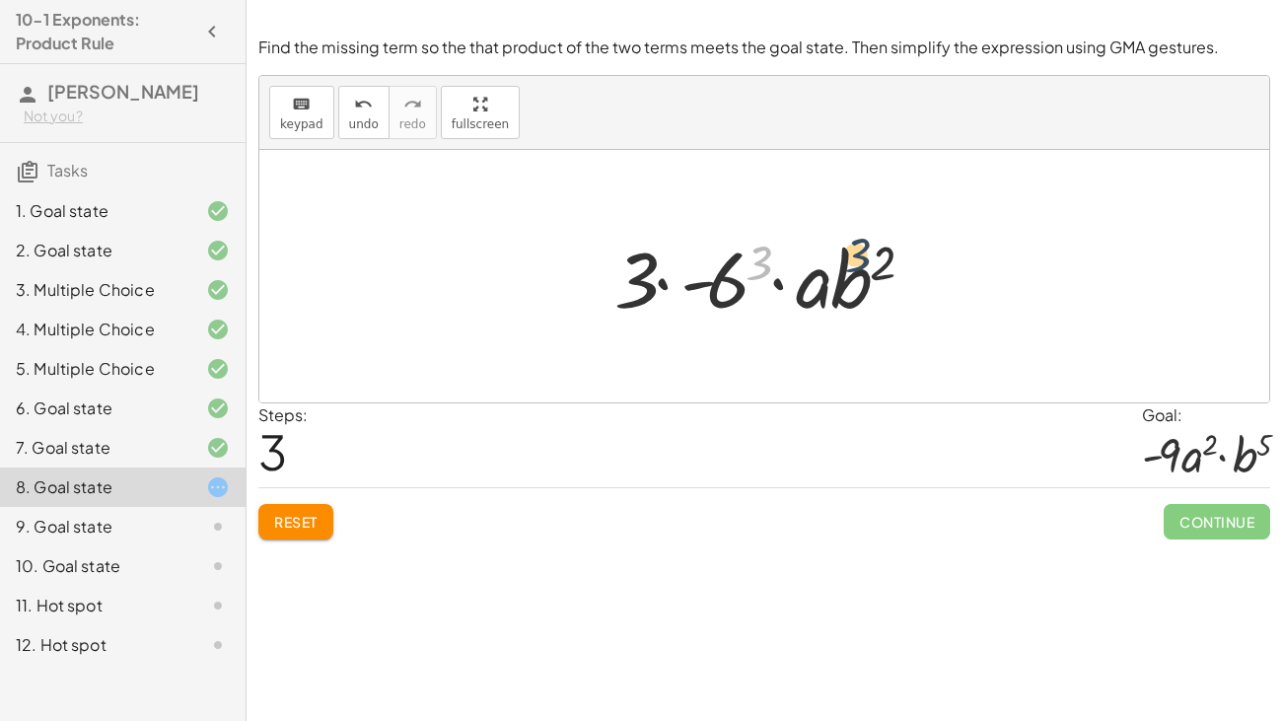
click at [885, 263] on div at bounding box center [770, 277] width 333 height 102
click at [711, 284] on div at bounding box center [770, 277] width 333 height 102
click at [666, 288] on div at bounding box center [770, 277] width 333 height 102
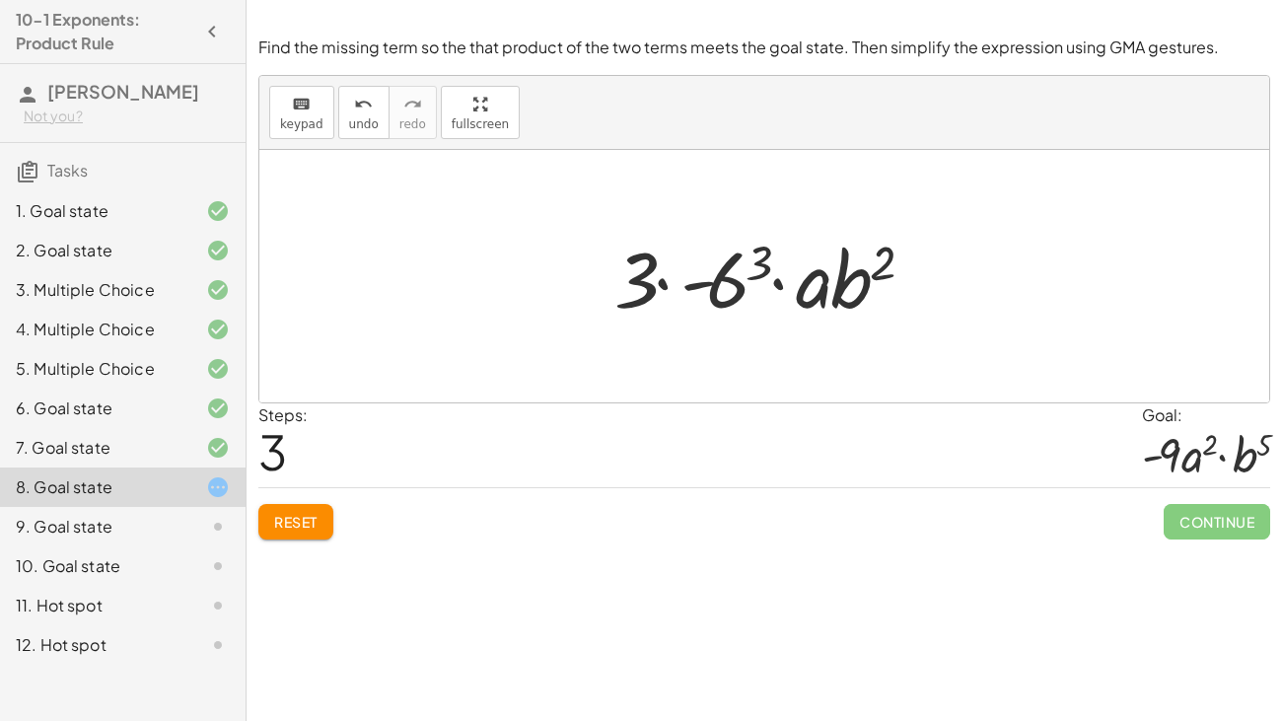
click at [666, 288] on div at bounding box center [770, 277] width 333 height 102
drag, startPoint x: 790, startPoint y: 298, endPoint x: 564, endPoint y: 309, distance: 226.0
click at [564, 309] on div "· 3 · a · b 2 · ⬚ · 3 · a · b 2 · ( - 6 3 ) · 3 · a · b 2 · - 6 3 · a · 3 · a ·…" at bounding box center [764, 276] width 1010 height 252
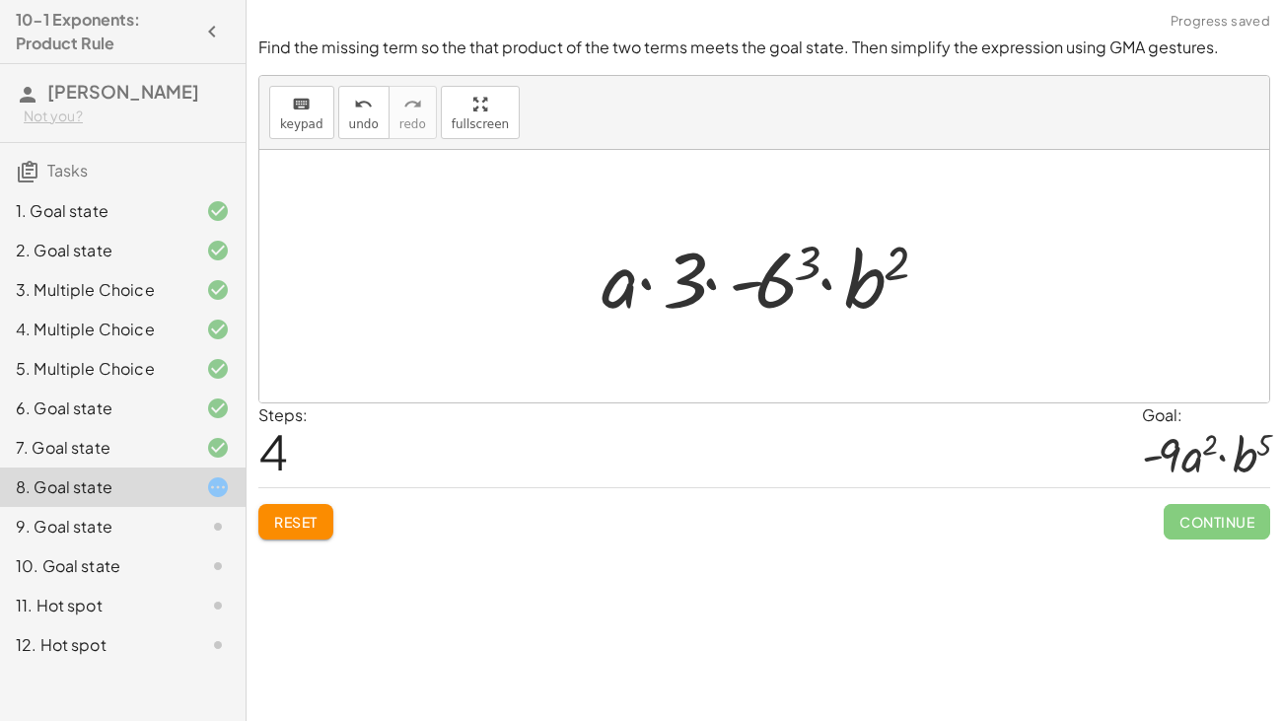
click at [720, 286] on div at bounding box center [772, 277] width 360 height 102
drag, startPoint x: 806, startPoint y: 262, endPoint x: 628, endPoint y: 254, distance: 177.6
click at [628, 254] on div at bounding box center [772, 277] width 360 height 102
drag, startPoint x: 812, startPoint y: 253, endPoint x: 606, endPoint y: 283, distance: 208.2
click at [606, 283] on div at bounding box center [772, 277] width 360 height 102
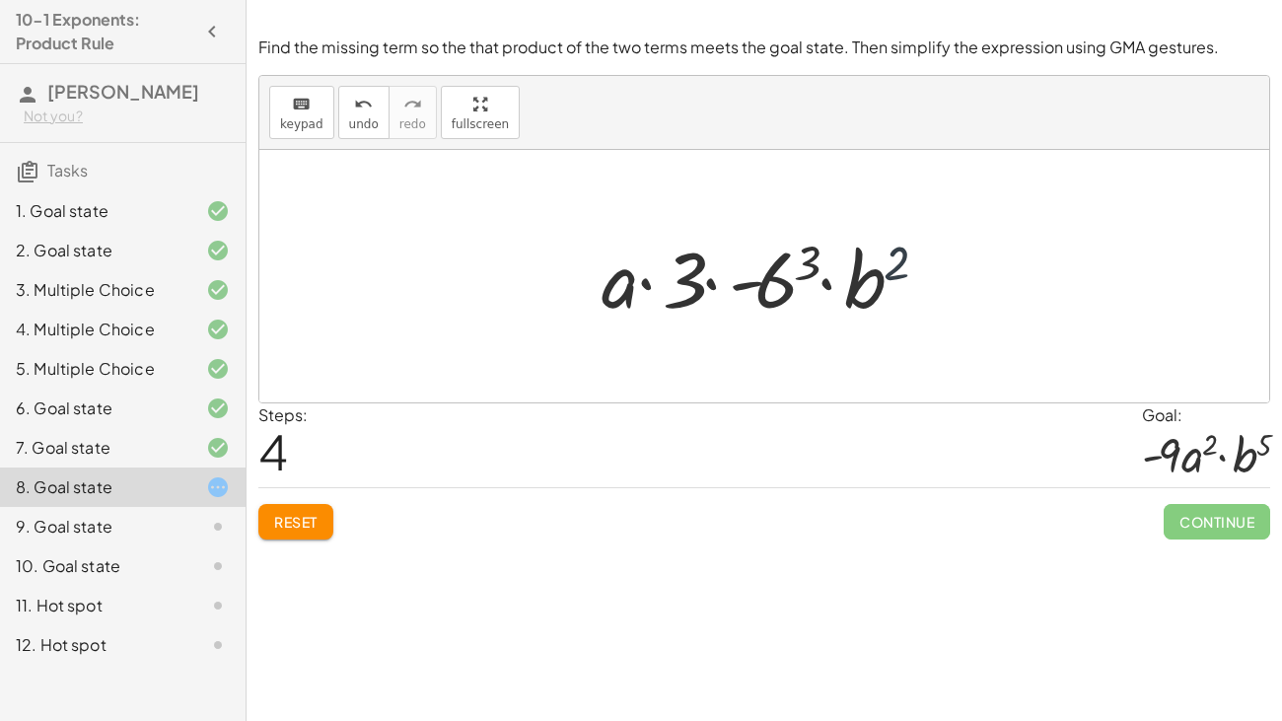
drag, startPoint x: 896, startPoint y: 253, endPoint x: 620, endPoint y: 212, distance: 279.2
click at [620, 212] on div "· 3 · a · b 2 · ⬚ · 3 · a · b 2 · ( - 6 3 ) · 3 · a · b 2 · - 6 3 · 3 · - 6 3 ·…" at bounding box center [764, 276] width 1010 height 252
click at [323, 519] on button "Reset" at bounding box center [295, 521] width 75 height 35
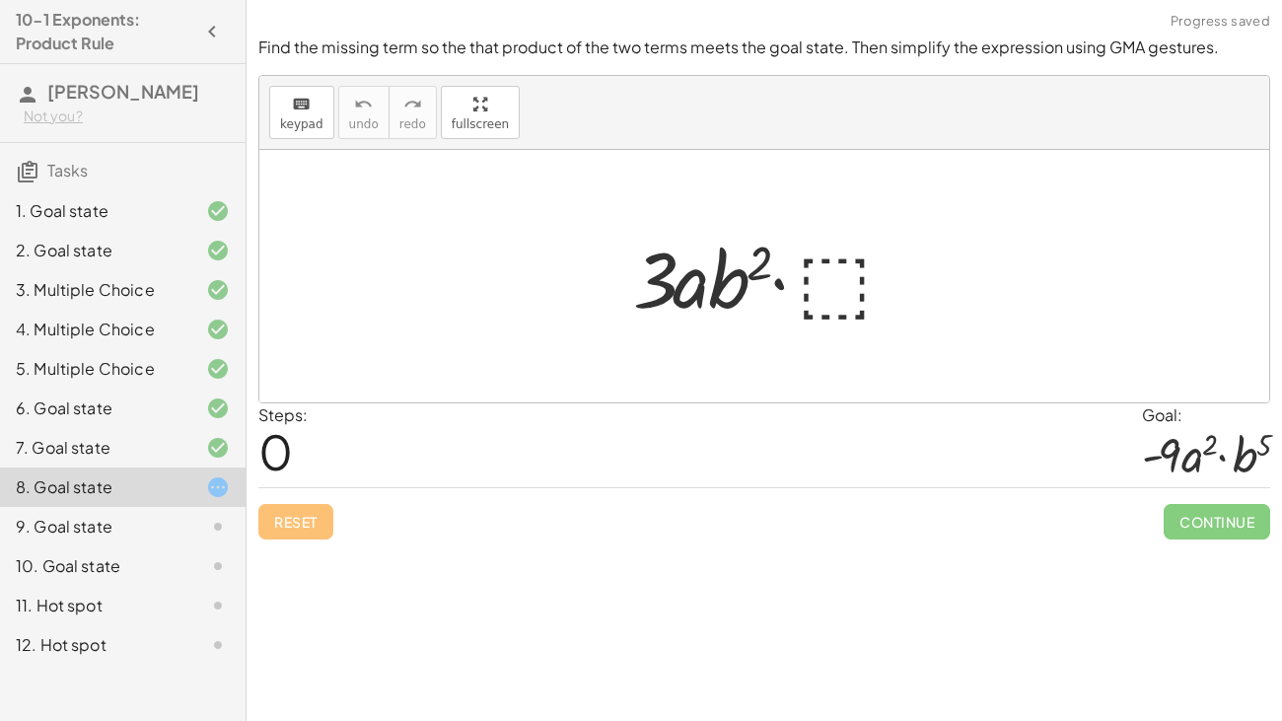
click at [831, 302] on div at bounding box center [771, 277] width 297 height 102
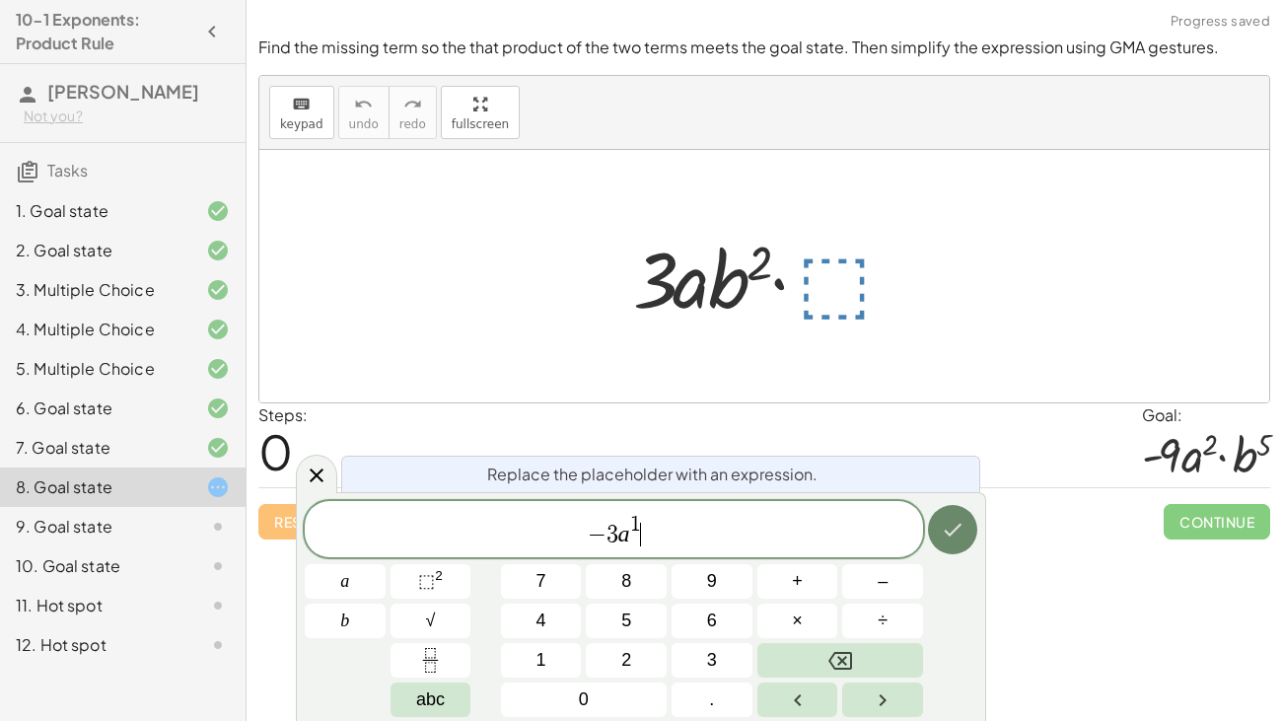
click at [954, 530] on icon "Done" at bounding box center [953, 530] width 24 height 24
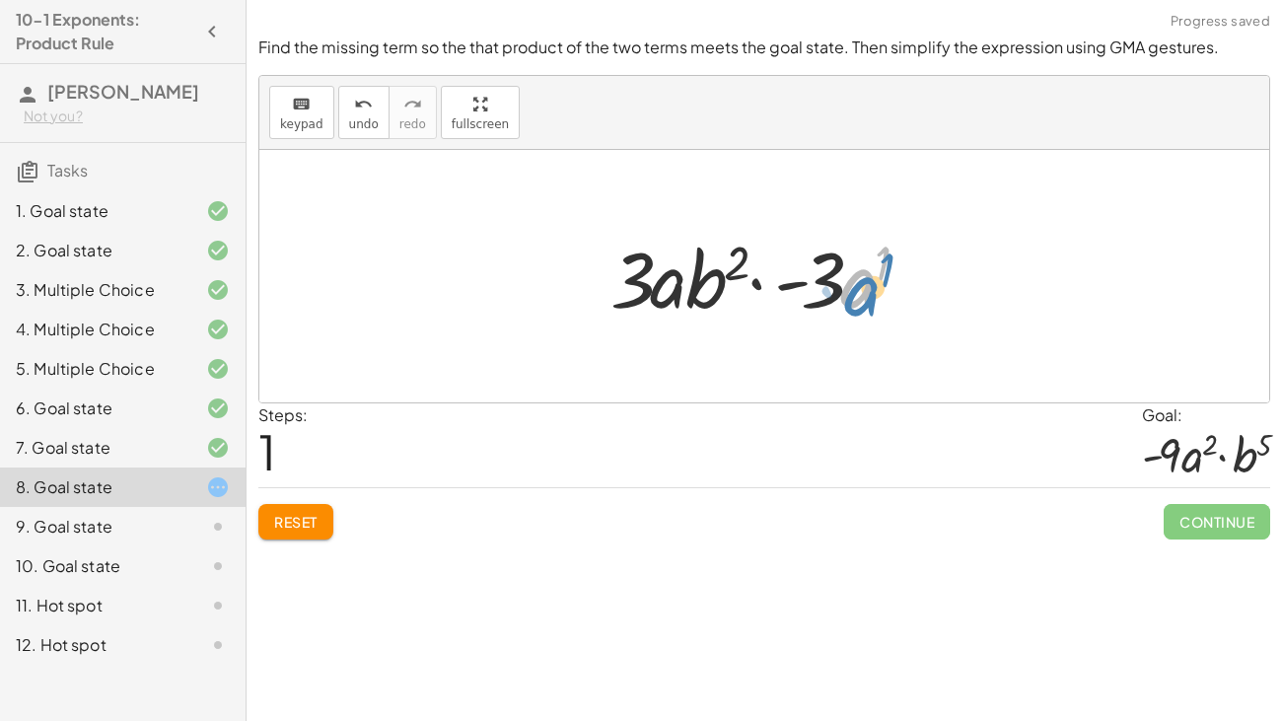
drag, startPoint x: 841, startPoint y: 286, endPoint x: 866, endPoint y: 289, distance: 24.8
click at [866, 289] on div at bounding box center [771, 277] width 342 height 102
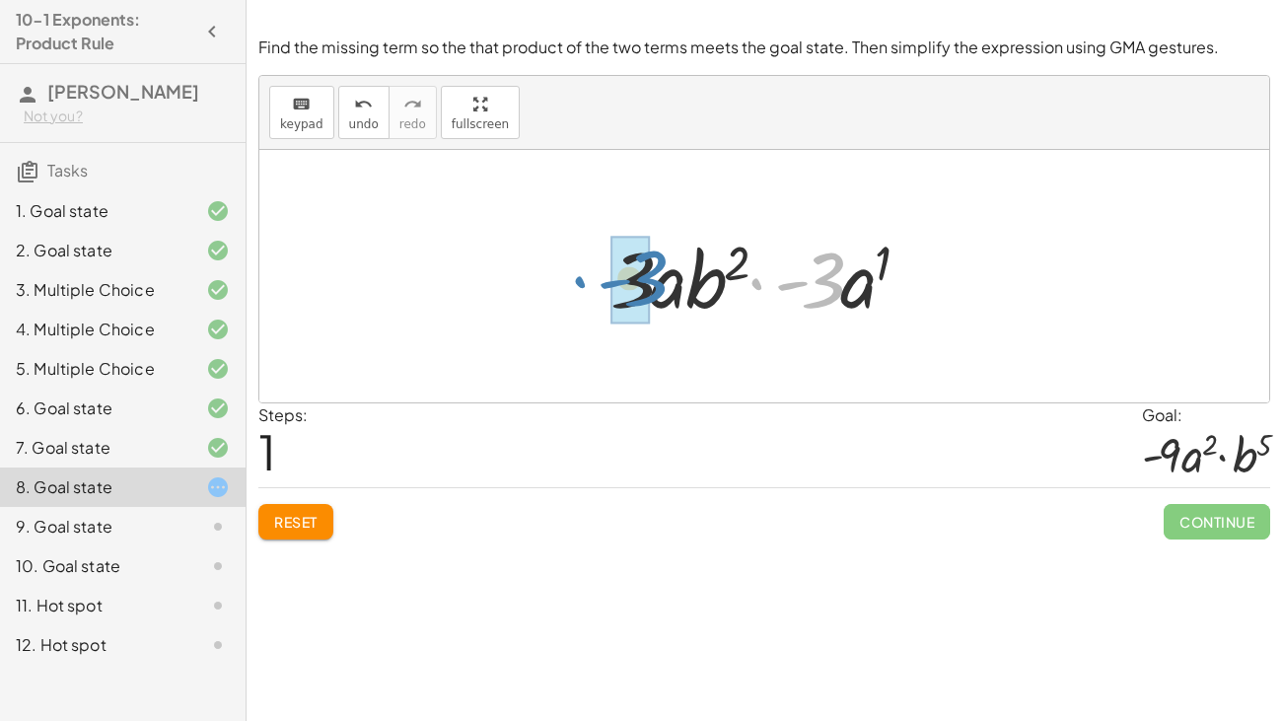
drag, startPoint x: 819, startPoint y: 287, endPoint x: 642, endPoint y: 285, distance: 177.5
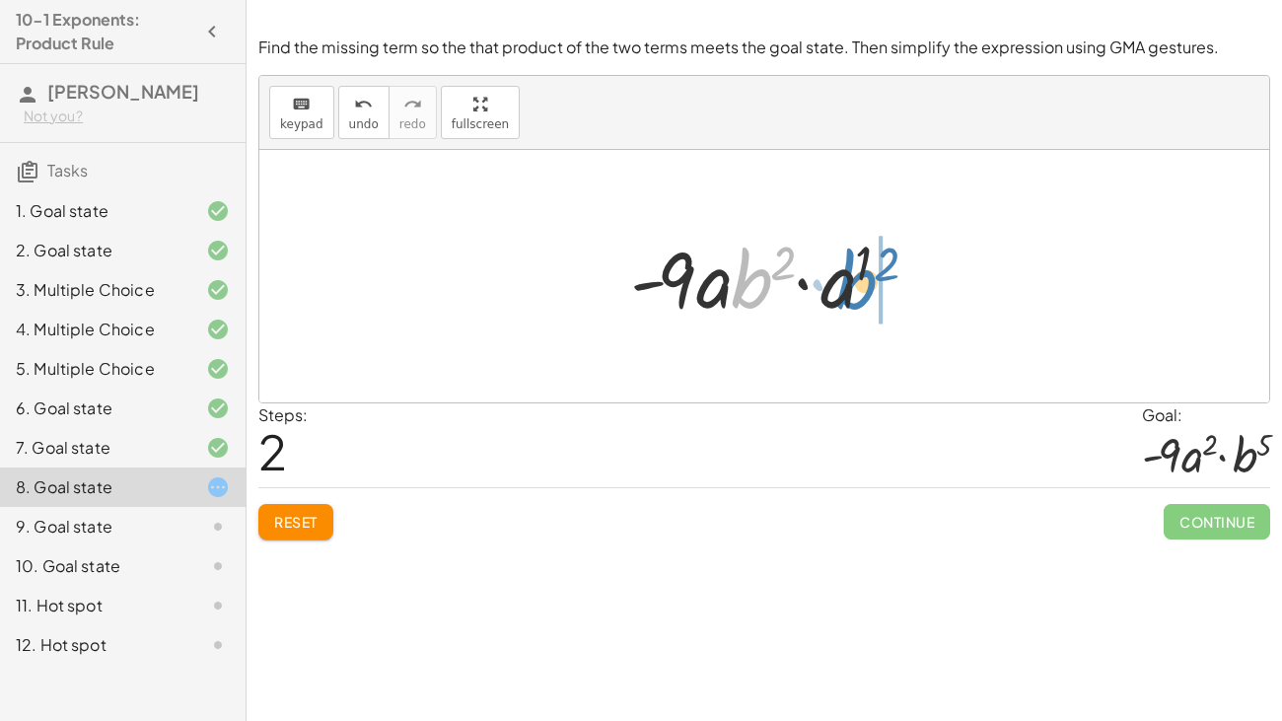
drag, startPoint x: 739, startPoint y: 291, endPoint x: 854, endPoint y: 292, distance: 114.4
click at [854, 292] on div at bounding box center [771, 277] width 303 height 102
drag, startPoint x: 747, startPoint y: 274, endPoint x: 713, endPoint y: 278, distance: 34.7
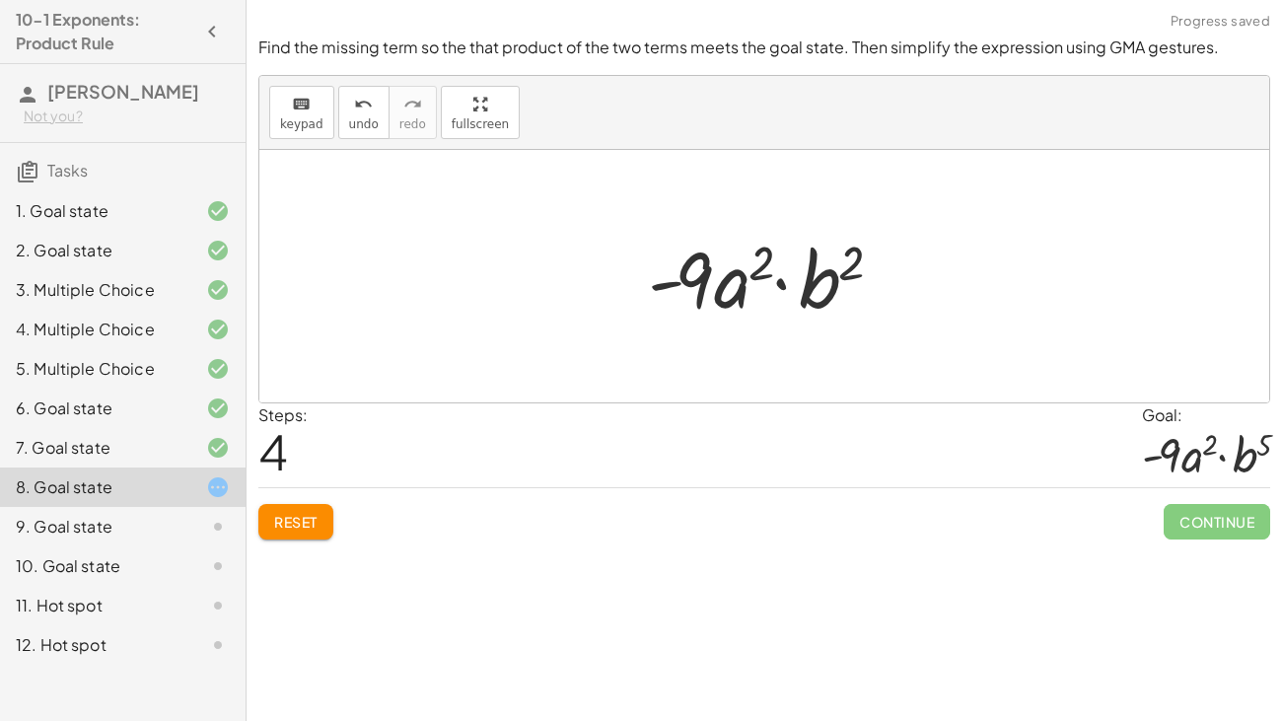
click at [854, 267] on div at bounding box center [772, 277] width 268 height 102
click at [845, 269] on div at bounding box center [772, 277] width 268 height 102
click at [314, 514] on span "Reset" at bounding box center [295, 522] width 43 height 18
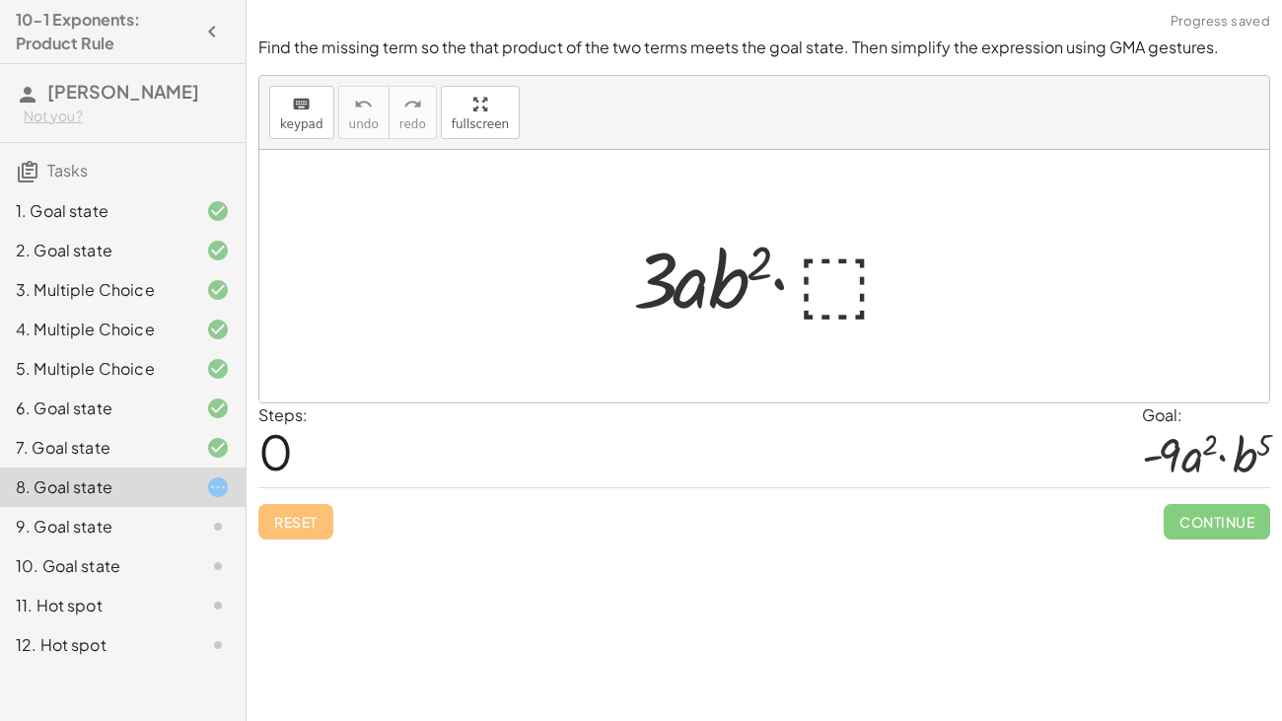
click at [829, 309] on div at bounding box center [771, 277] width 297 height 102
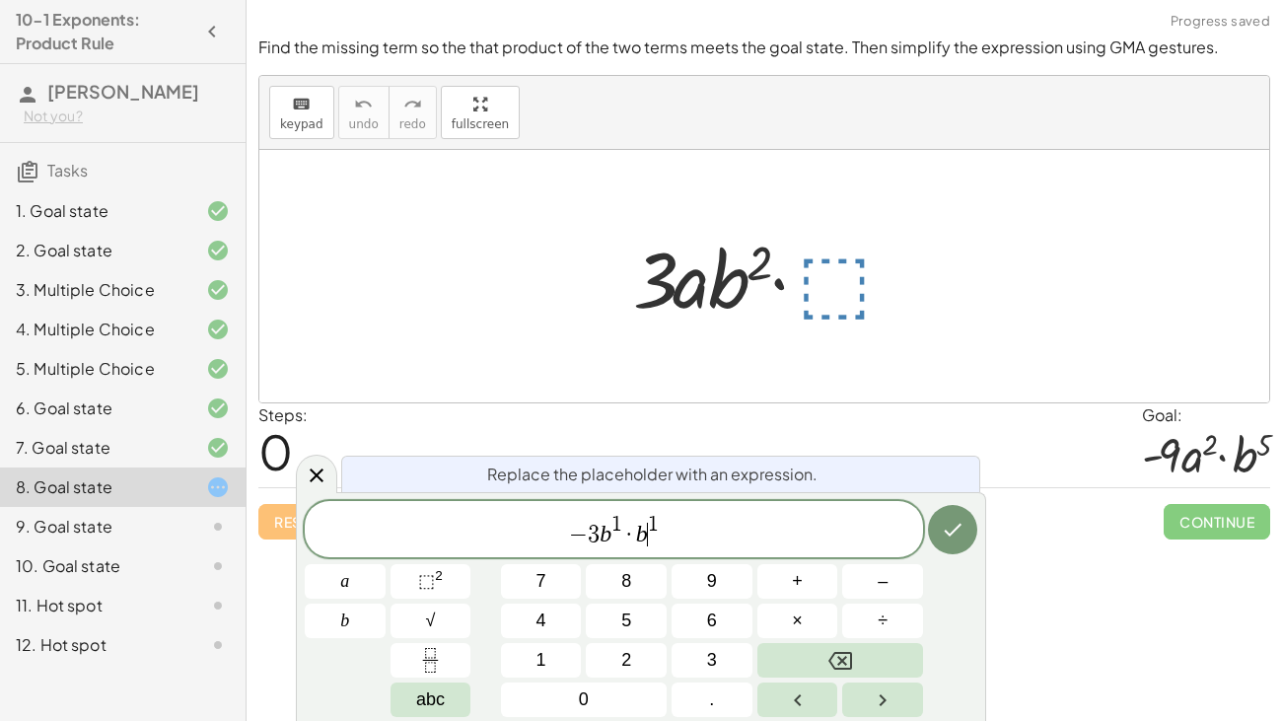
click at [644, 536] on var "b" at bounding box center [642, 534] width 12 height 26
click at [655, 524] on span "1" at bounding box center [653, 525] width 11 height 22
click at [616, 526] on span "1" at bounding box center [616, 525] width 11 height 22
click at [604, 538] on var "b" at bounding box center [605, 534] width 12 height 26
click at [605, 537] on var "b" at bounding box center [605, 534] width 12 height 26
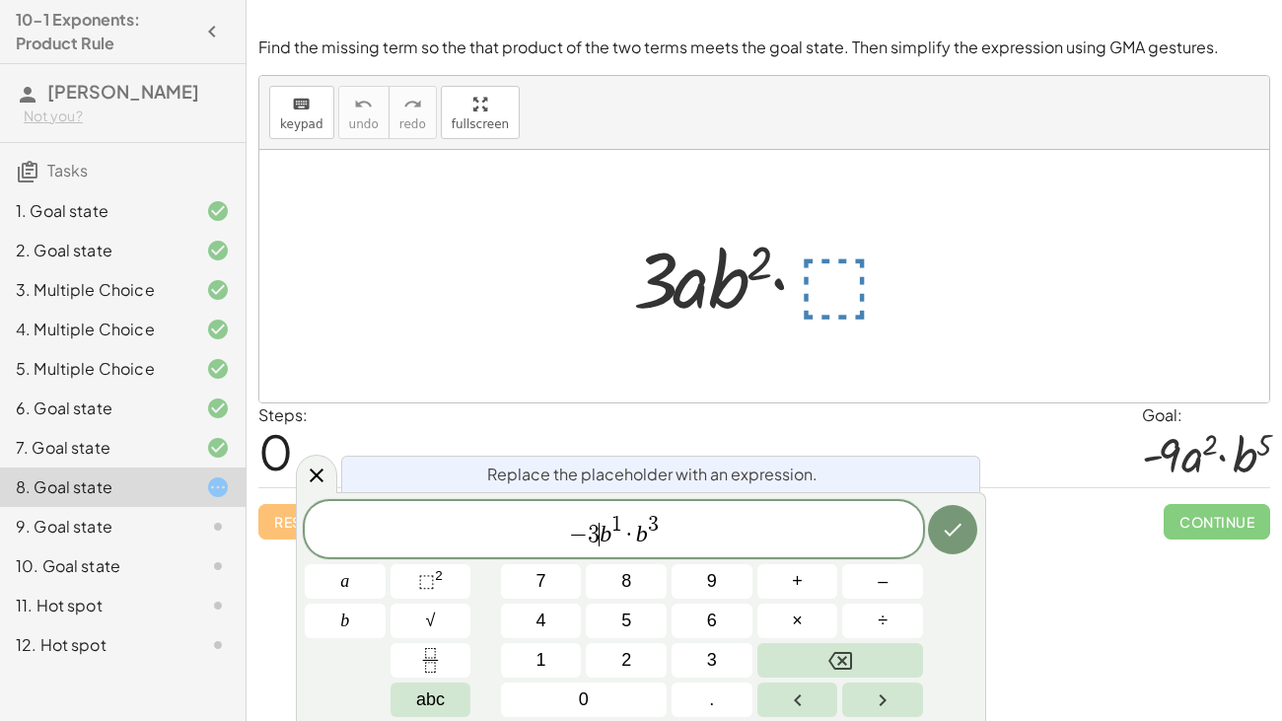
click at [607, 538] on var "b" at bounding box center [605, 534] width 12 height 26
click at [957, 533] on icon "Done" at bounding box center [953, 530] width 24 height 24
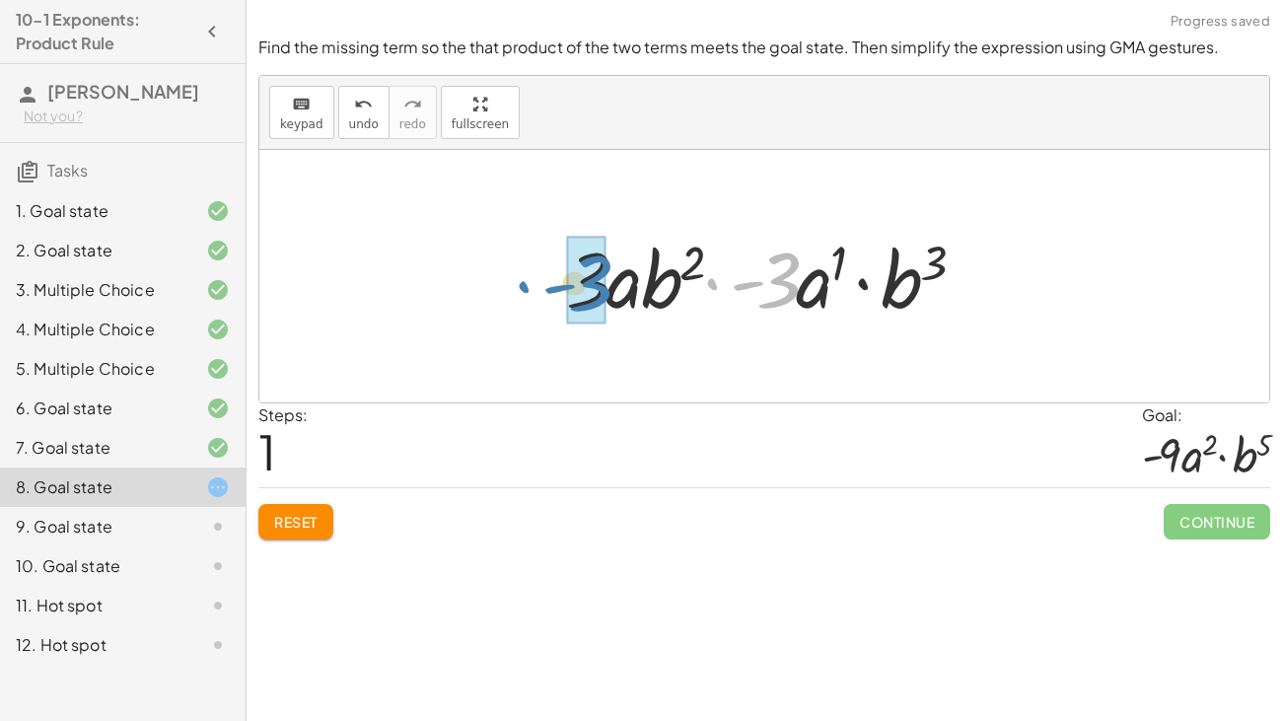
drag, startPoint x: 790, startPoint y: 285, endPoint x: 604, endPoint y: 288, distance: 185.4
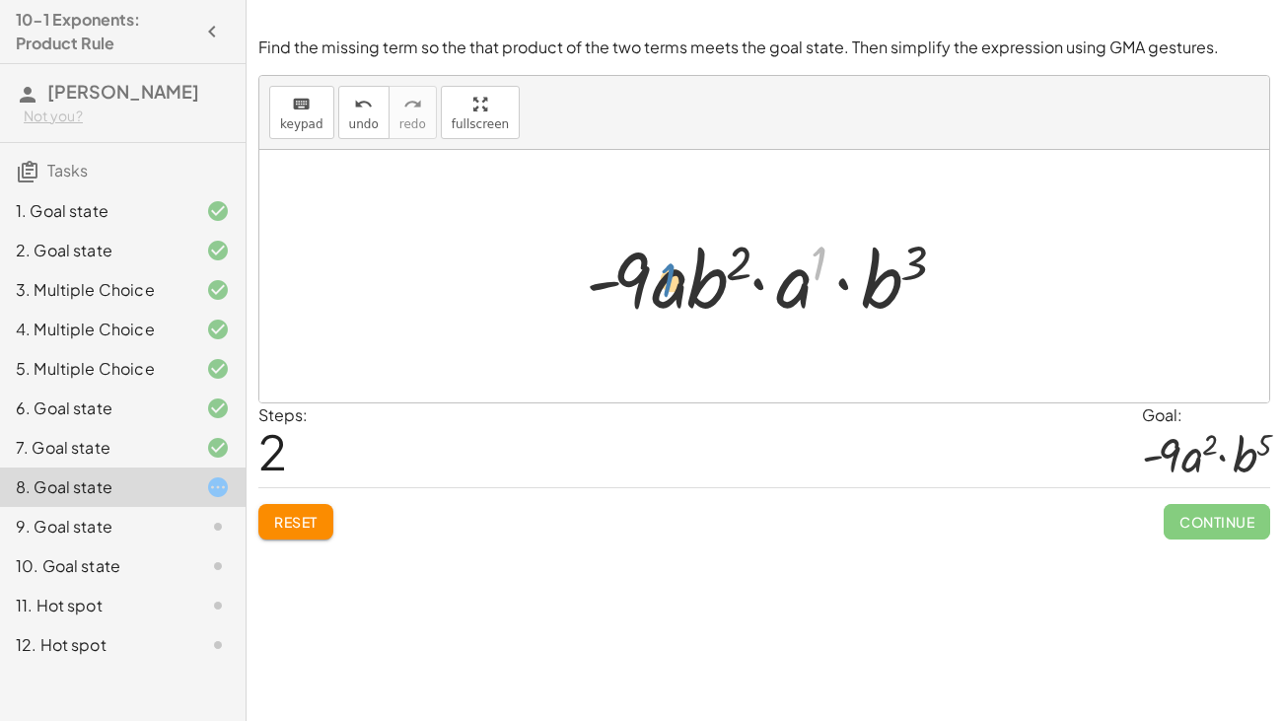
drag, startPoint x: 815, startPoint y: 274, endPoint x: 663, endPoint y: 300, distance: 155.0
click at [663, 300] on div at bounding box center [772, 277] width 392 height 102
drag, startPoint x: 802, startPoint y: 284, endPoint x: 679, endPoint y: 286, distance: 122.3
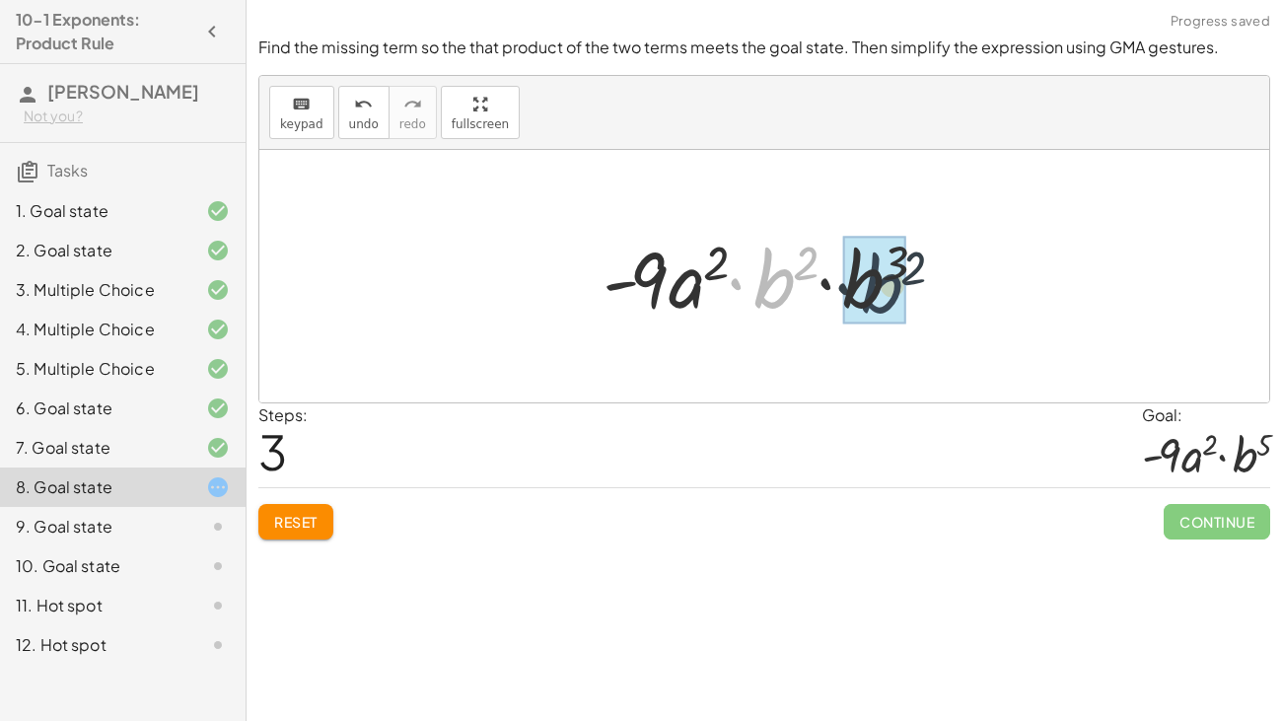
drag, startPoint x: 760, startPoint y: 282, endPoint x: 872, endPoint y: 288, distance: 111.6
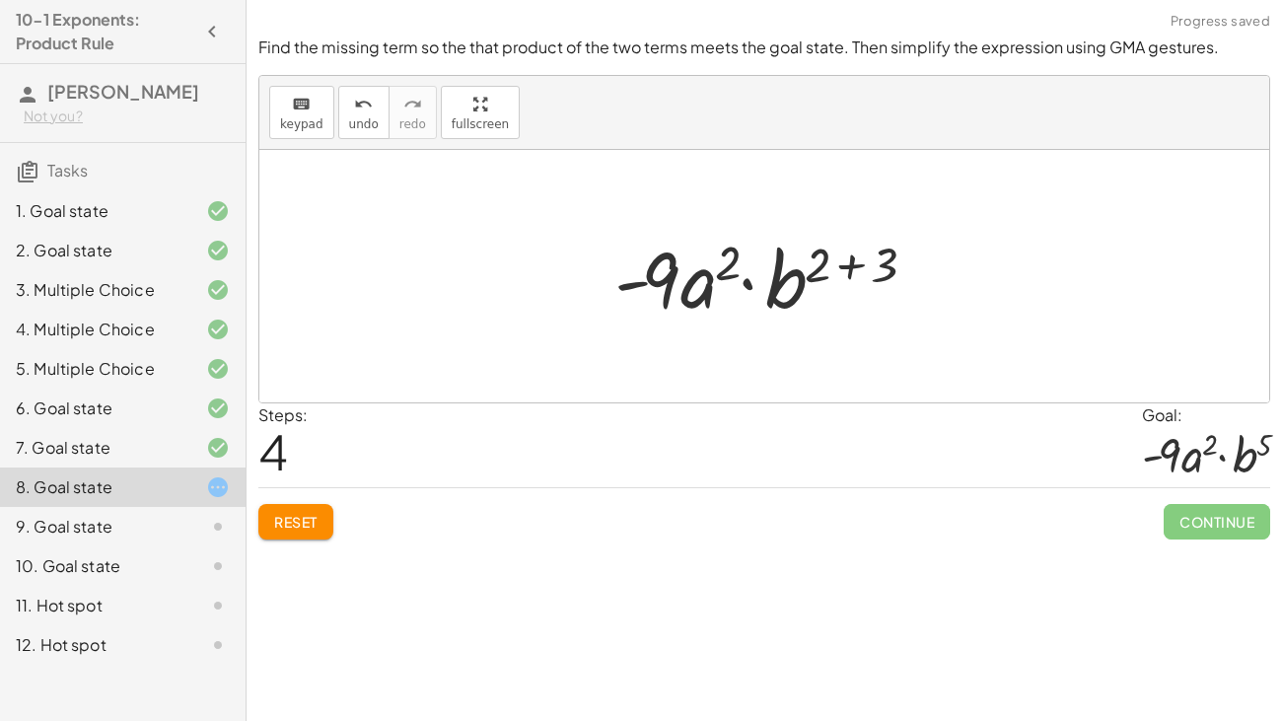
click at [849, 267] on div at bounding box center [771, 277] width 334 height 102
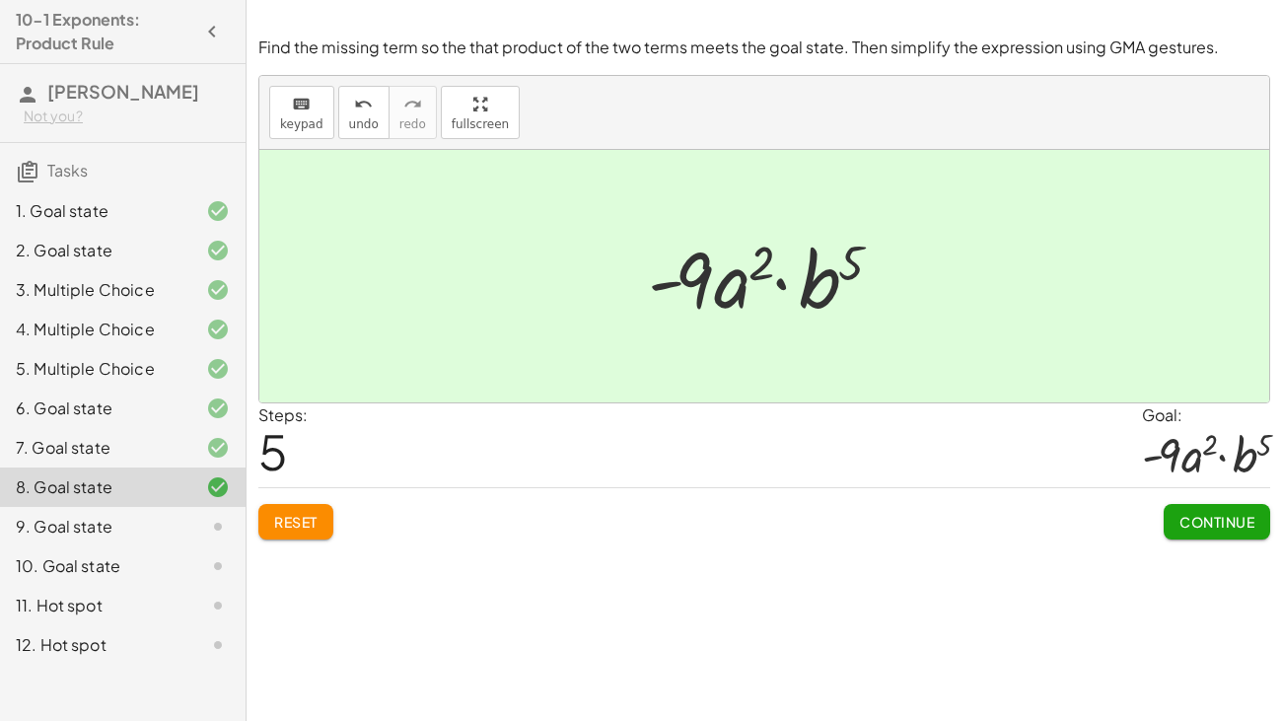
click at [1196, 526] on span "Continue" at bounding box center [1216, 522] width 75 height 18
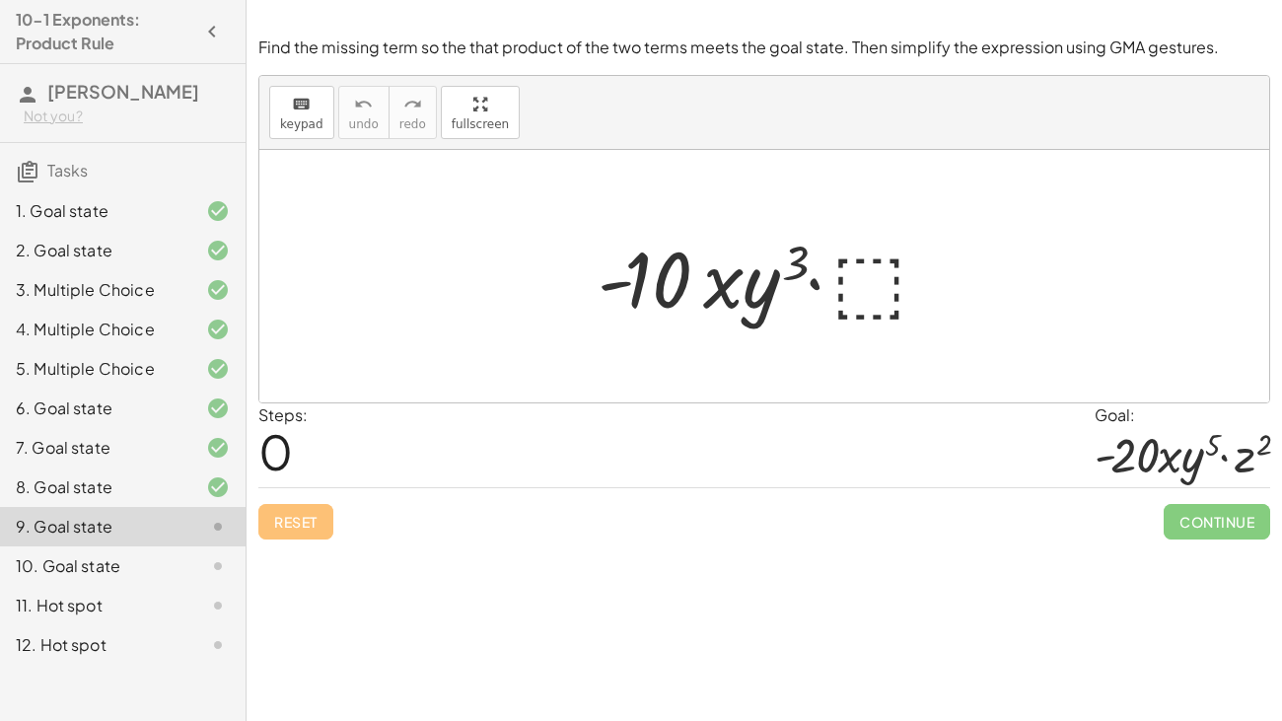
click at [906, 306] on div at bounding box center [771, 277] width 367 height 102
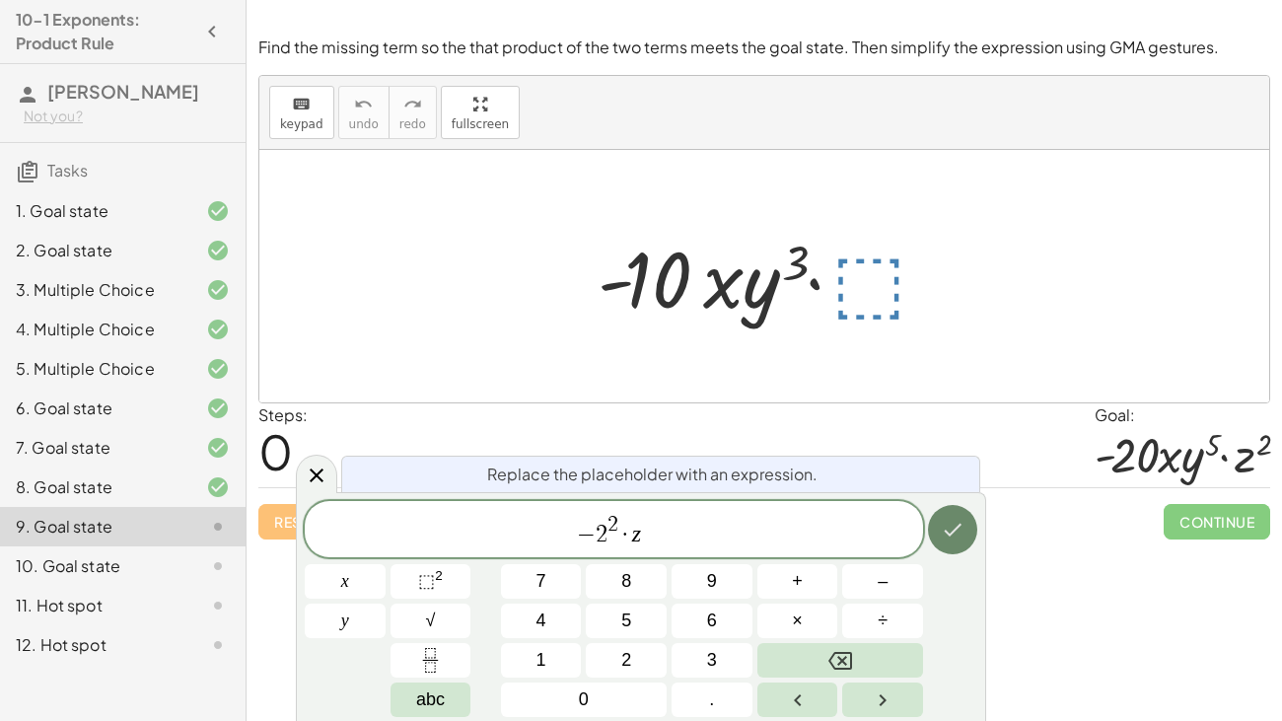
click at [964, 532] on button "Done" at bounding box center [952, 529] width 49 height 49
click at [955, 541] on button "Done" at bounding box center [952, 529] width 49 height 49
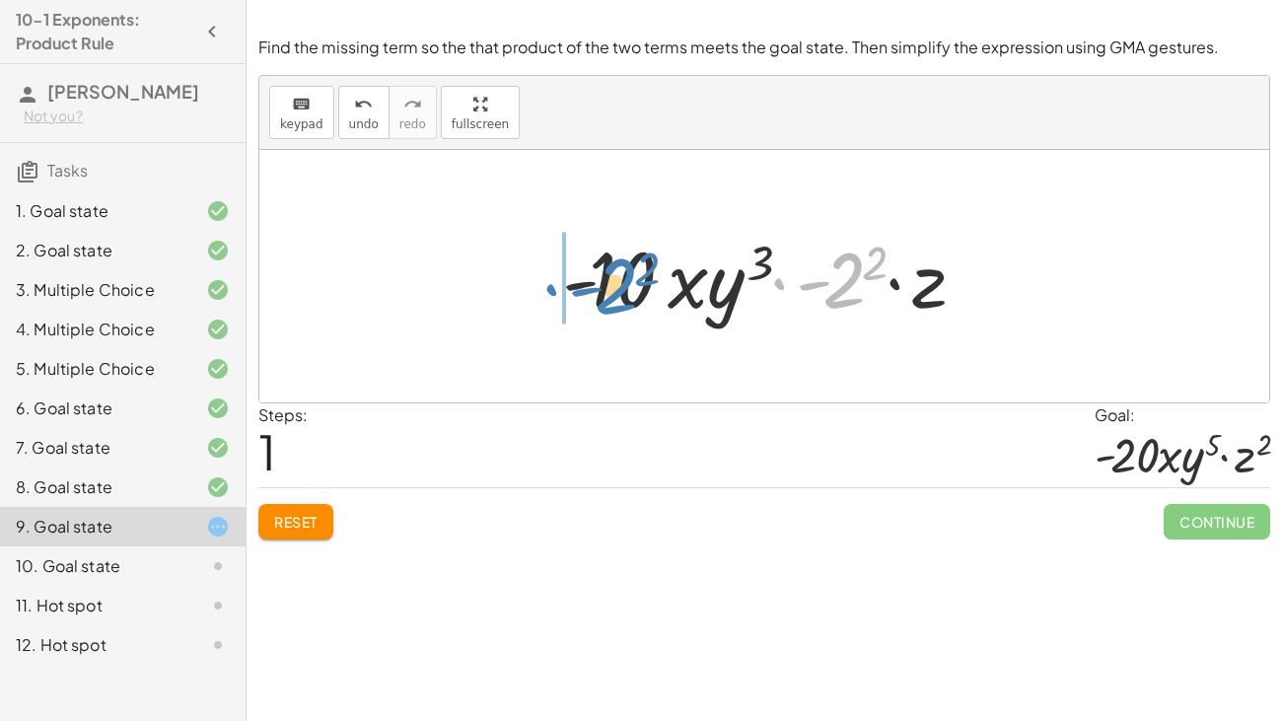
drag, startPoint x: 848, startPoint y: 275, endPoint x: 620, endPoint y: 281, distance: 227.8
click at [620, 281] on div at bounding box center [771, 277] width 439 height 102
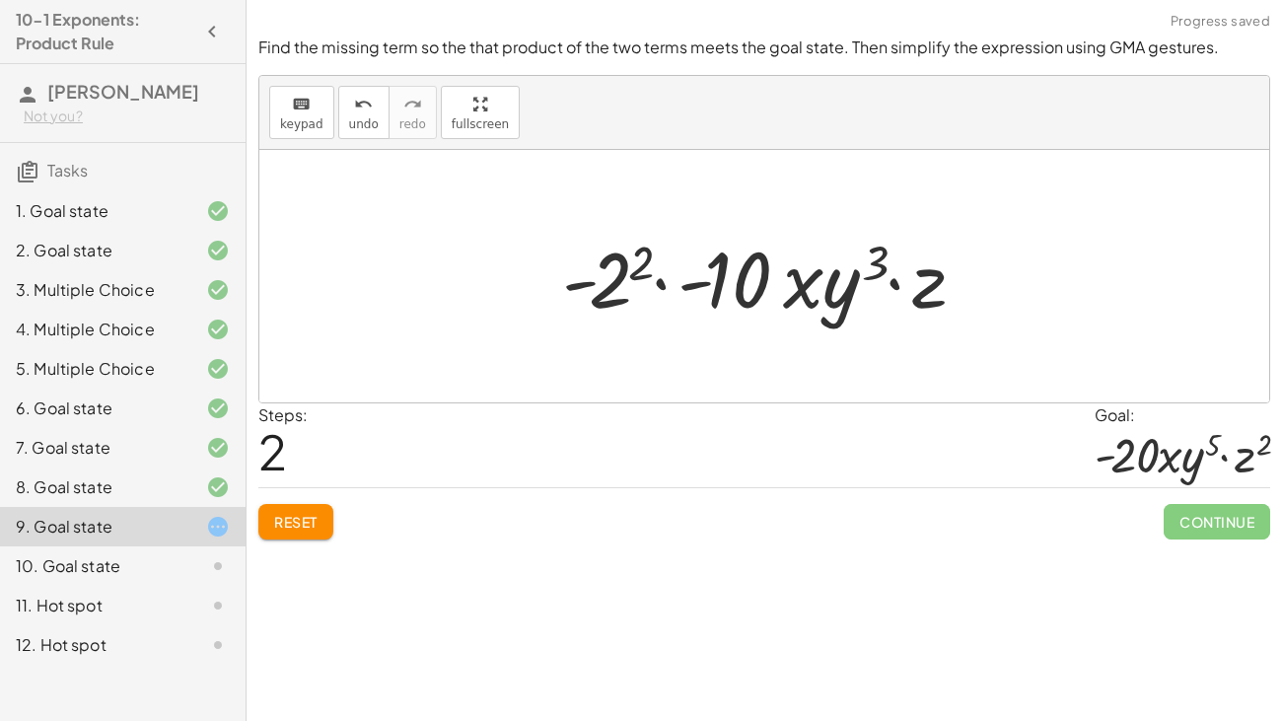
click at [663, 279] on div at bounding box center [771, 277] width 439 height 102
drag, startPoint x: 641, startPoint y: 265, endPoint x: 861, endPoint y: 285, distance: 220.7
click at [861, 285] on div at bounding box center [771, 277] width 439 height 102
click at [311, 520] on span "Reset" at bounding box center [295, 522] width 43 height 18
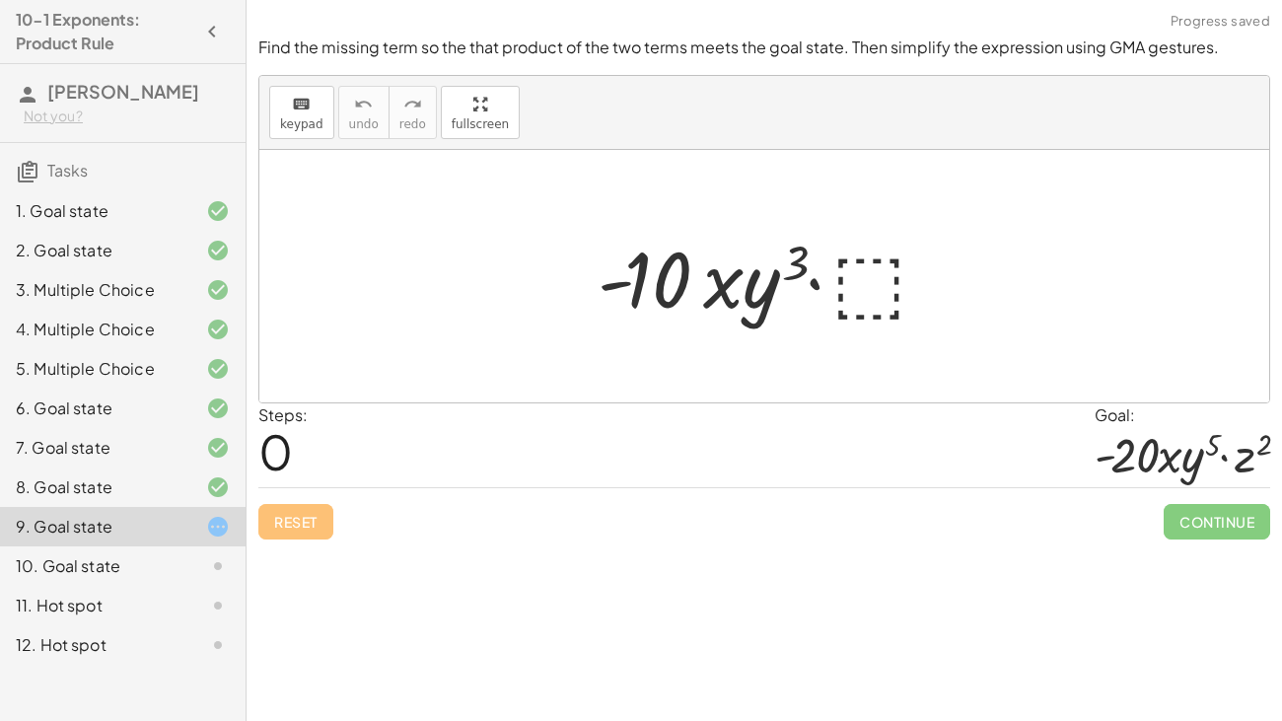
click at [895, 299] on div at bounding box center [771, 277] width 367 height 102
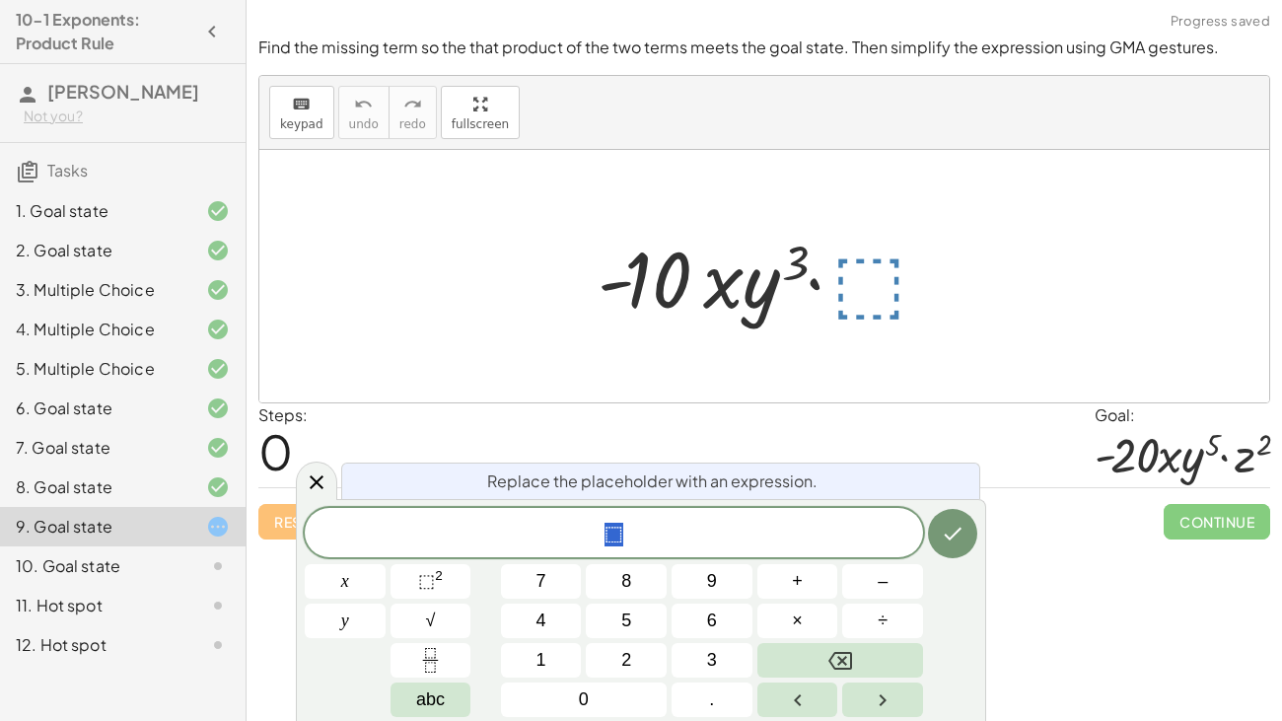
click at [696, 549] on div "* ⬚" at bounding box center [614, 532] width 618 height 49
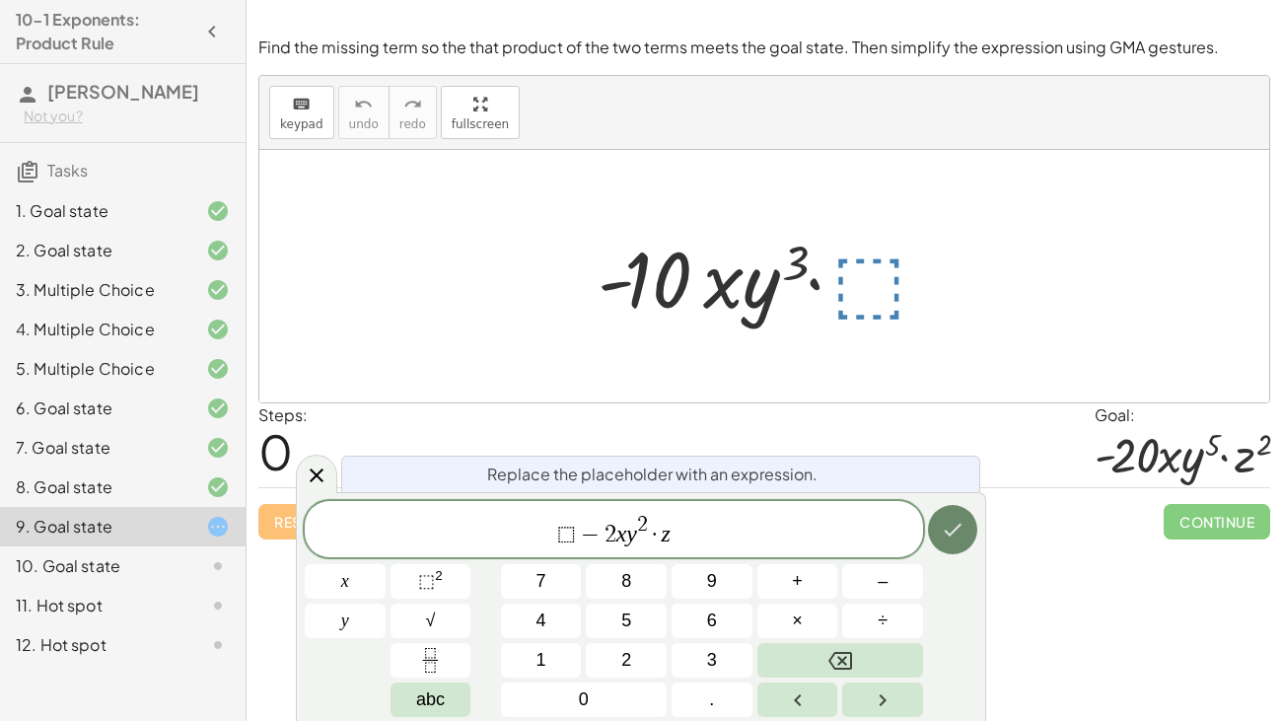
click at [939, 535] on button "Done" at bounding box center [952, 529] width 49 height 49
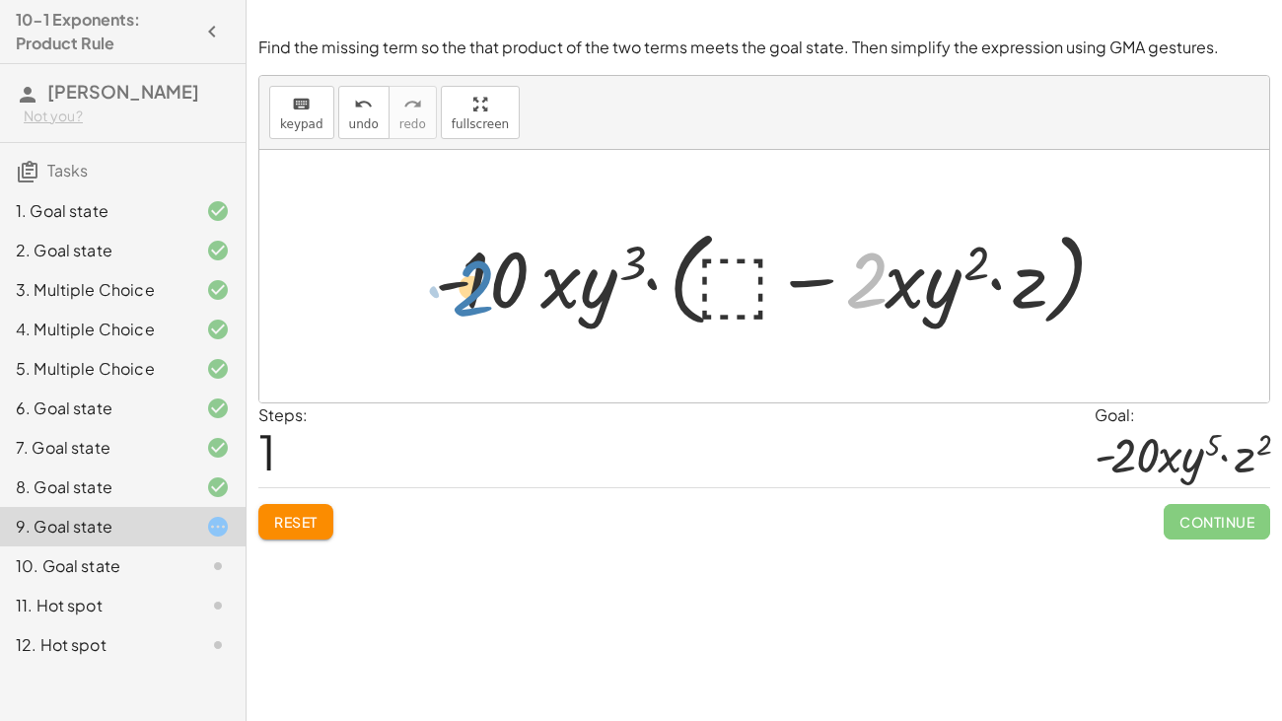
drag, startPoint x: 864, startPoint y: 291, endPoint x: 473, endPoint y: 296, distance: 390.5
click at [473, 296] on div at bounding box center [771, 276] width 693 height 113
click at [730, 297] on div at bounding box center [771, 276] width 693 height 113
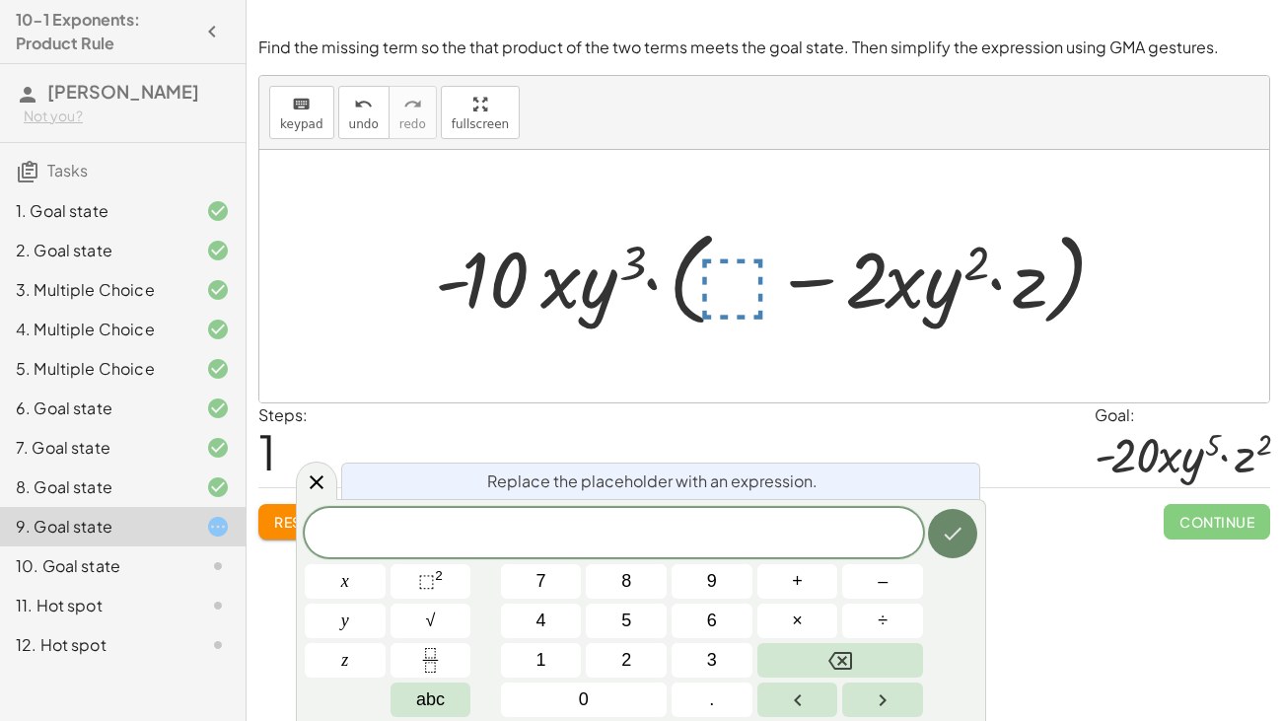
click at [948, 545] on button "Done" at bounding box center [952, 533] width 49 height 49
click at [838, 220] on div at bounding box center [771, 276] width 693 height 113
click at [792, 314] on div at bounding box center [771, 276] width 693 height 113
drag, startPoint x: 848, startPoint y: 283, endPoint x: 774, endPoint y: 288, distance: 74.1
click at [774, 288] on div at bounding box center [771, 276] width 693 height 113
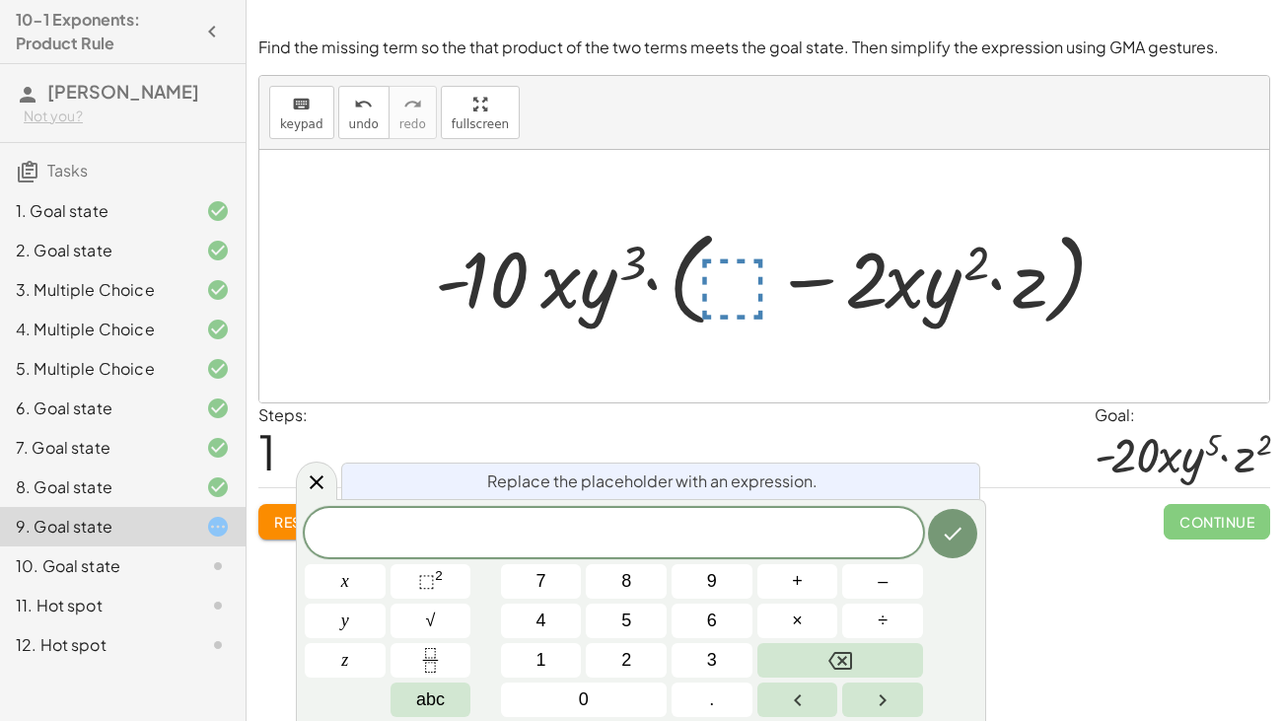
click at [905, 308] on div at bounding box center [771, 276] width 693 height 113
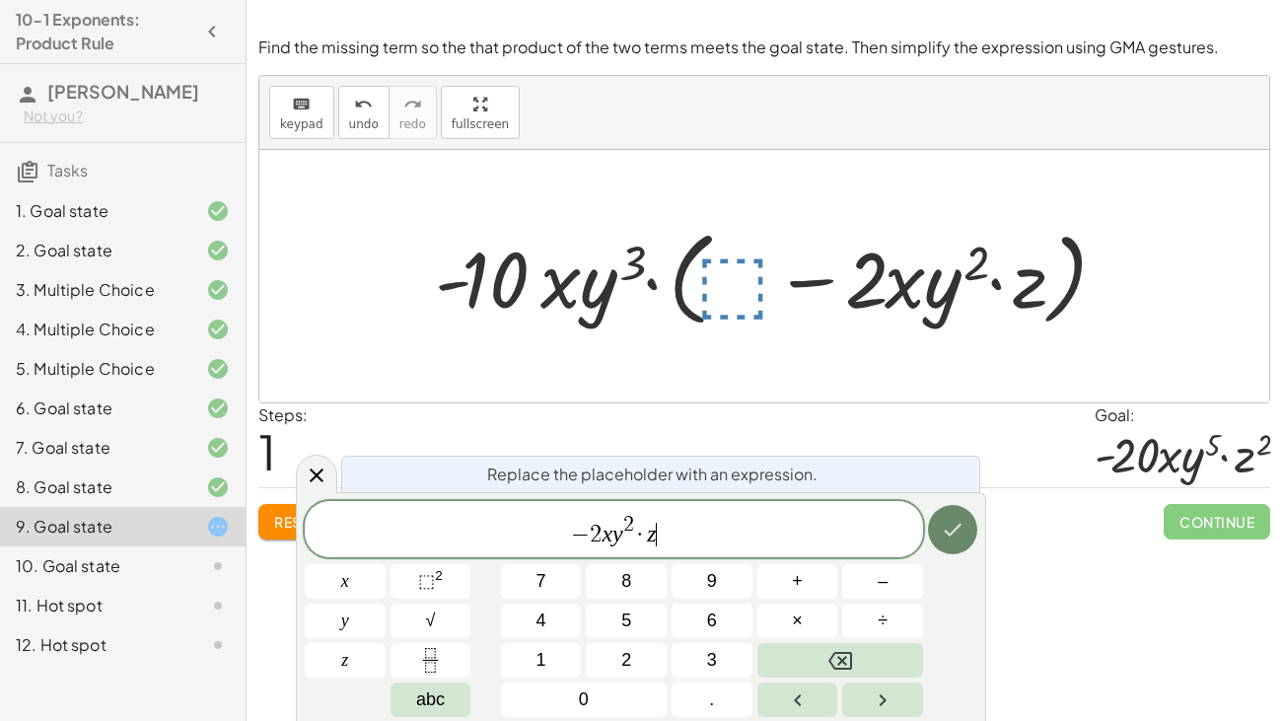
click at [960, 526] on icon "Done" at bounding box center [953, 530] width 24 height 24
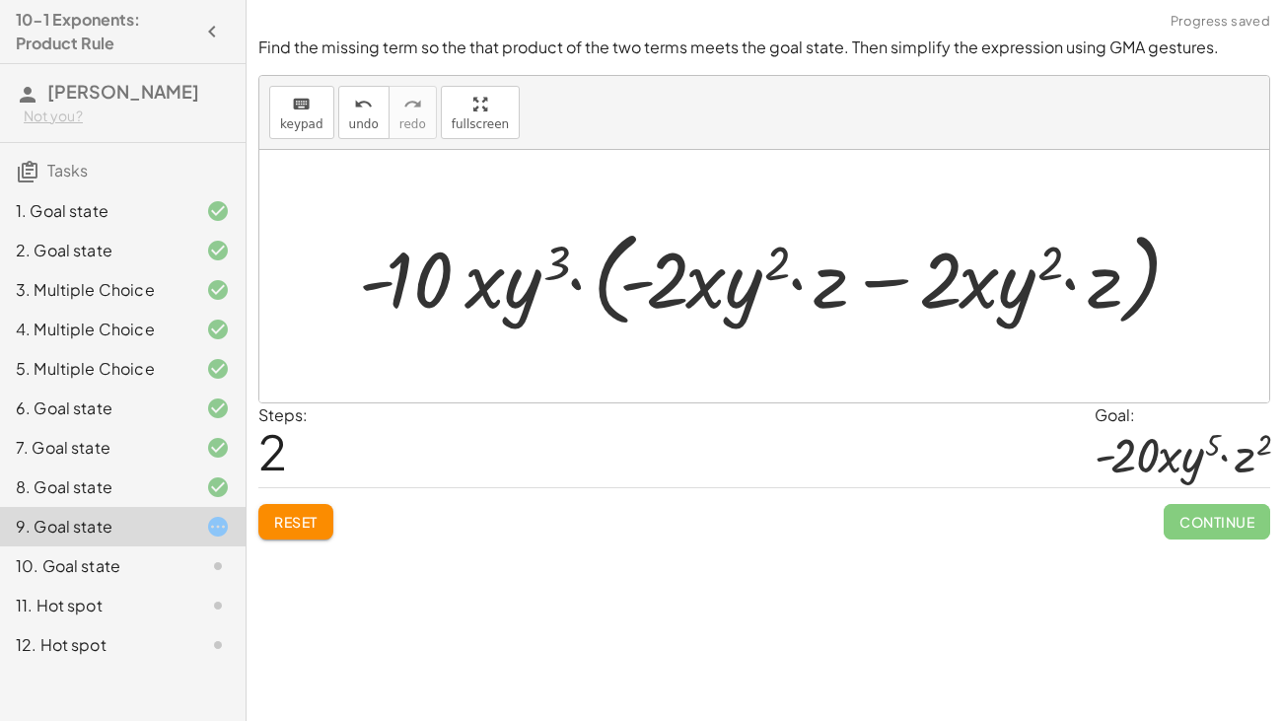
click at [1144, 290] on div at bounding box center [771, 276] width 844 height 113
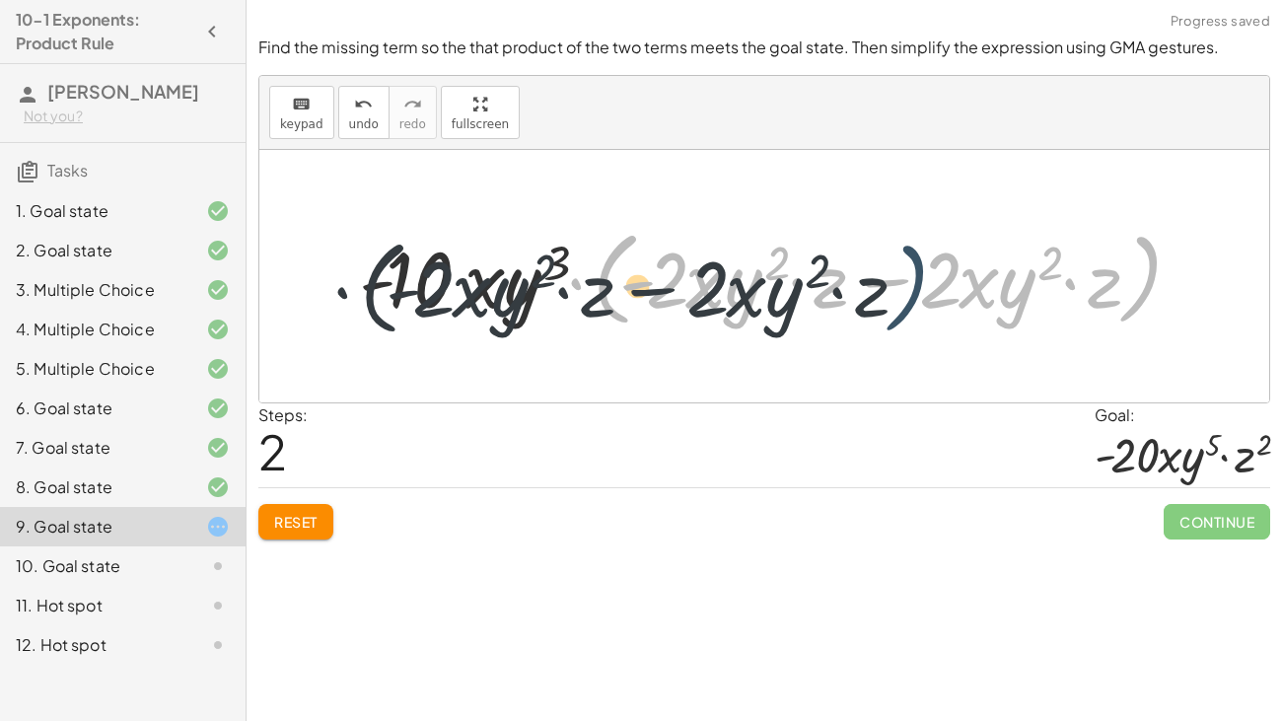
drag, startPoint x: 1145, startPoint y: 290, endPoint x: 906, endPoint y: 299, distance: 238.8
click at [906, 299] on div at bounding box center [771, 276] width 844 height 113
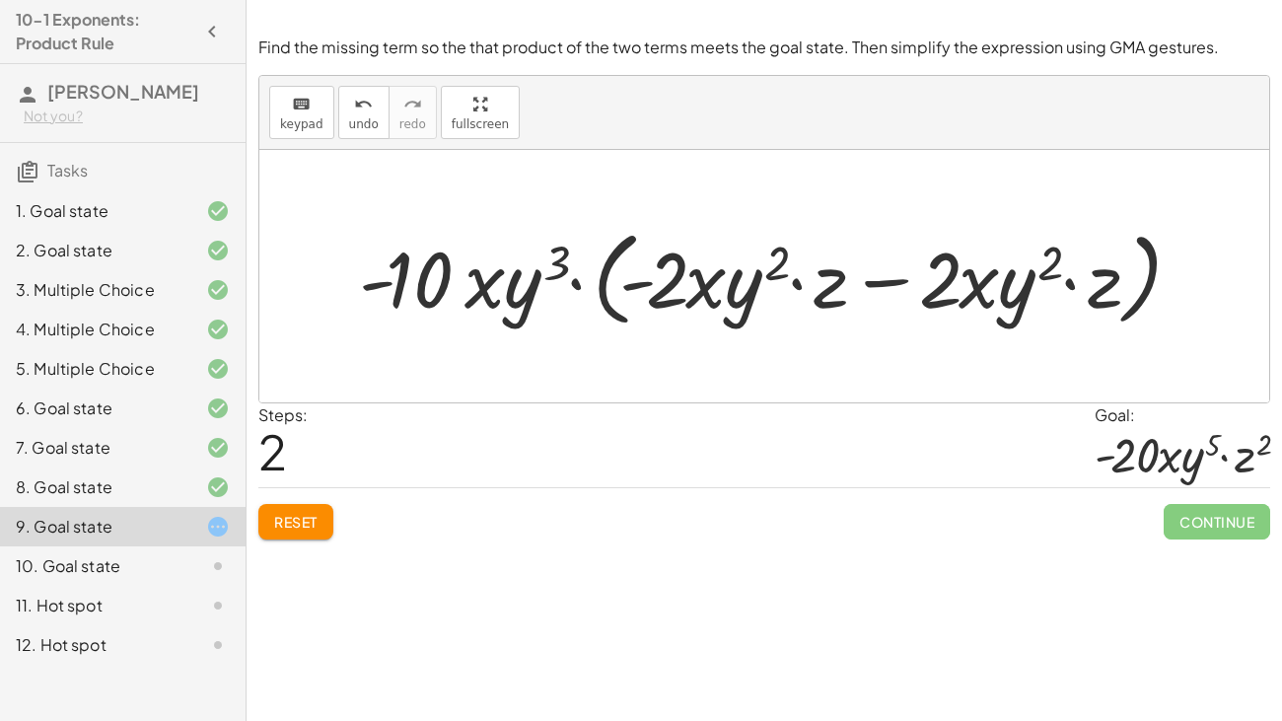
click at [314, 534] on button "Reset" at bounding box center [295, 521] width 75 height 35
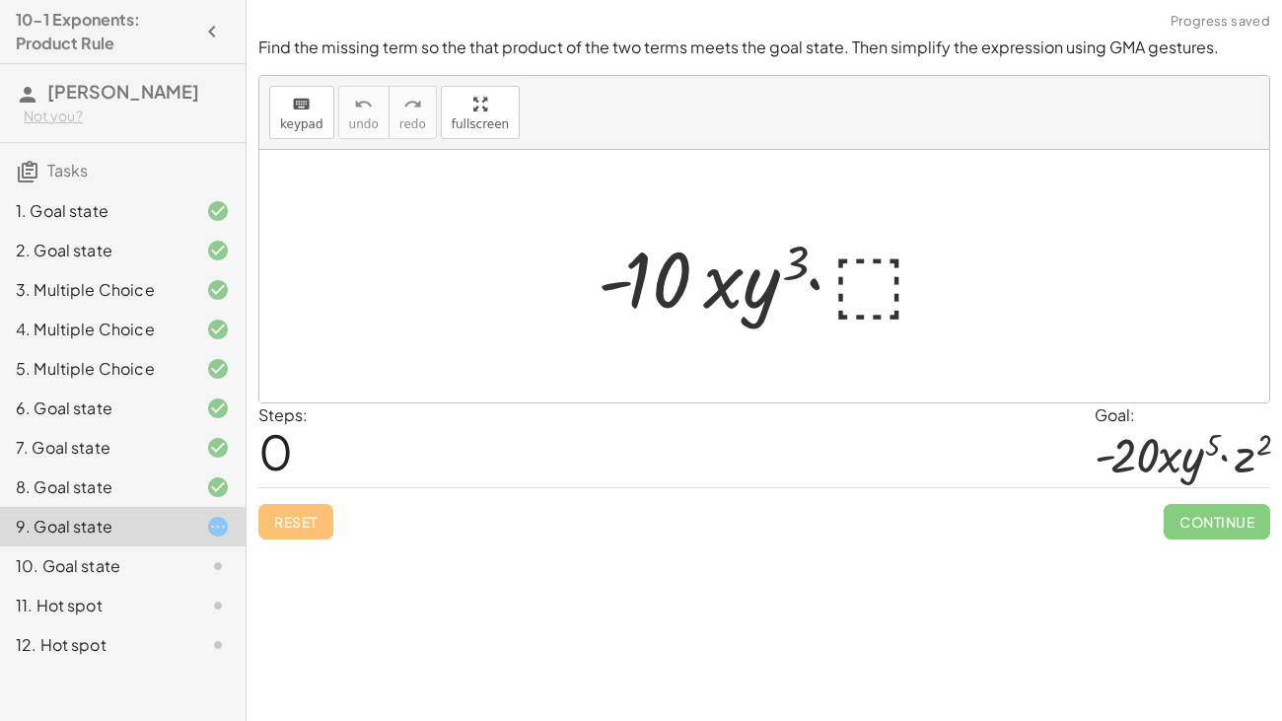
click at [849, 301] on div at bounding box center [771, 277] width 367 height 102
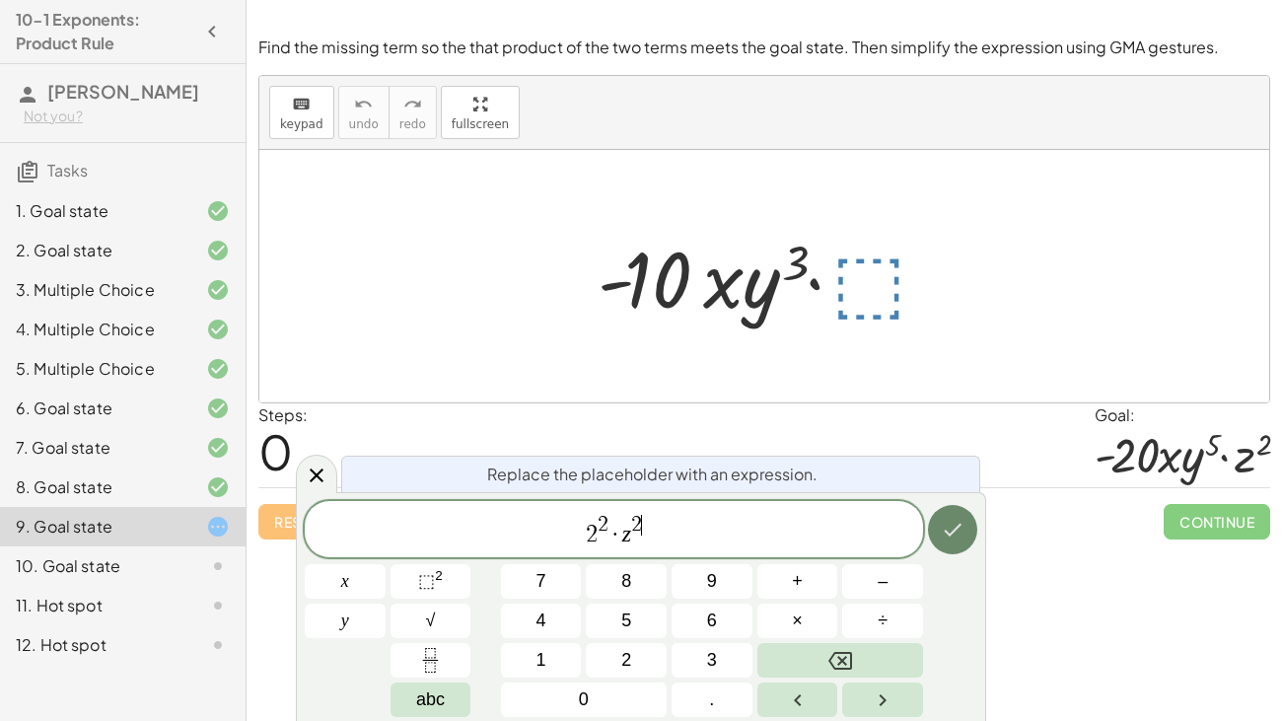
click at [950, 539] on icon "Done" at bounding box center [953, 530] width 24 height 24
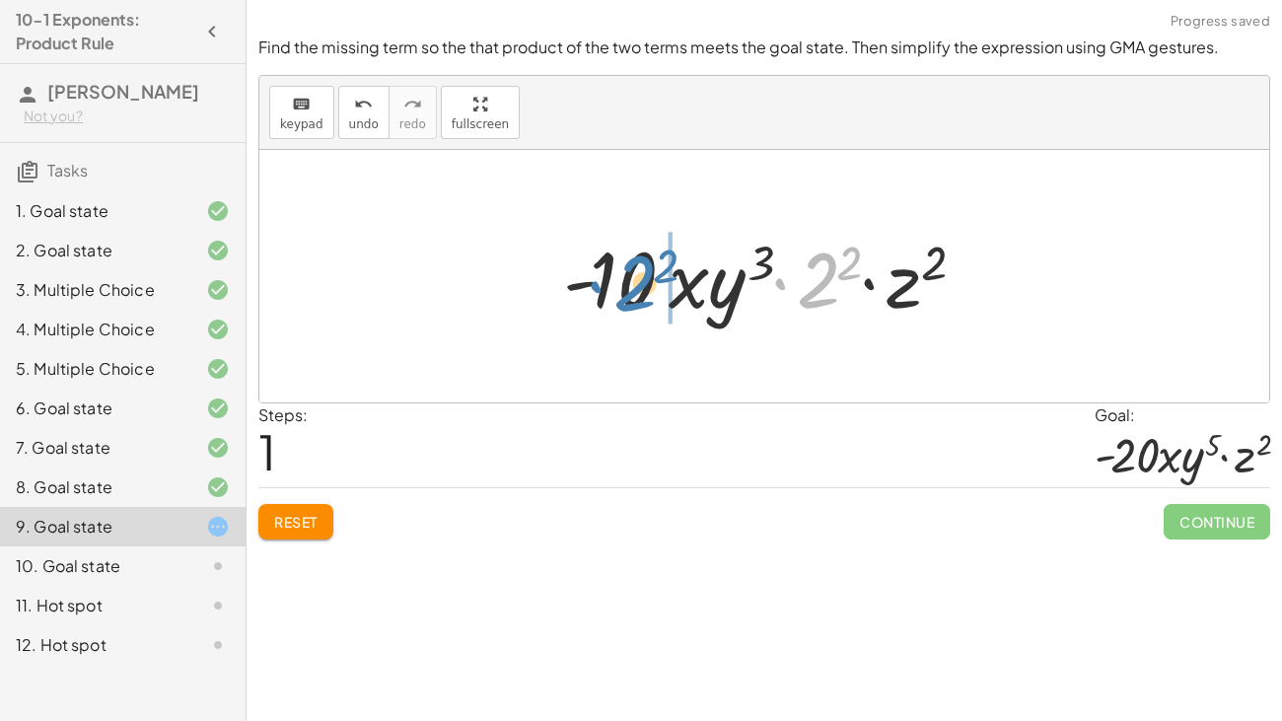
drag, startPoint x: 832, startPoint y: 284, endPoint x: 645, endPoint y: 287, distance: 187.4
click at [645, 287] on div at bounding box center [771, 277] width 436 height 102
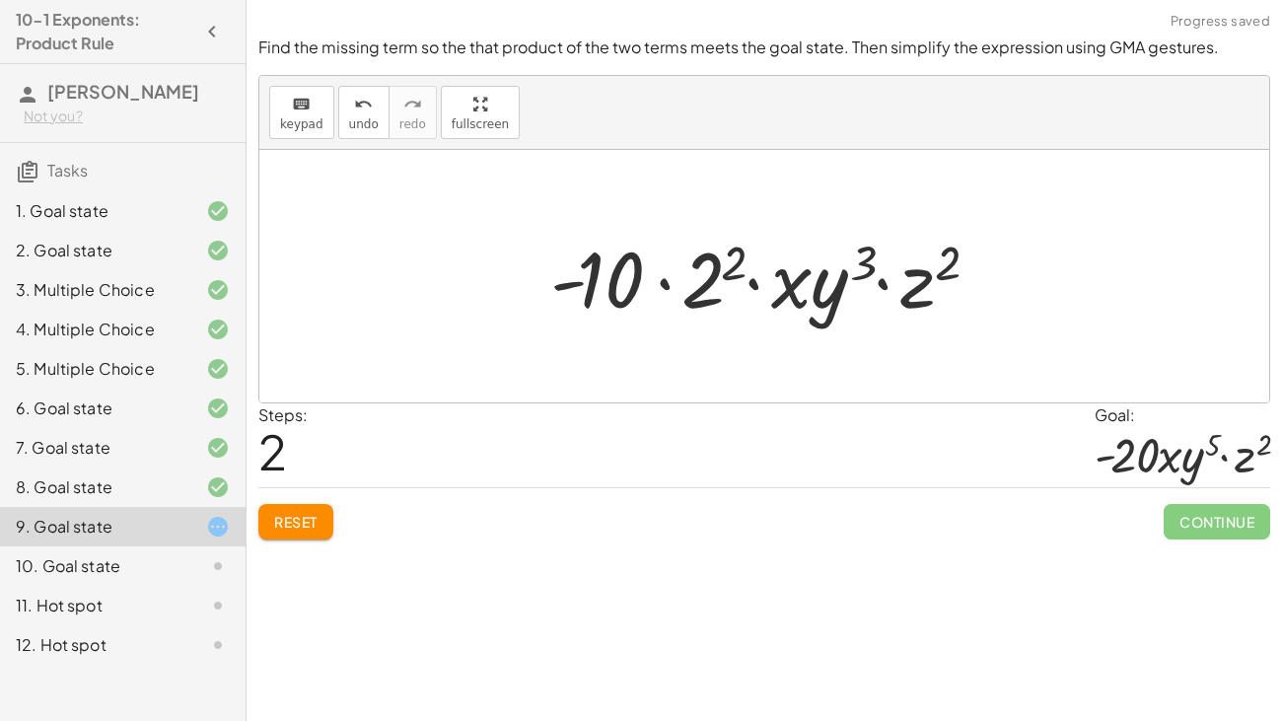
click at [662, 282] on div at bounding box center [771, 277] width 462 height 102
drag, startPoint x: 736, startPoint y: 260, endPoint x: 862, endPoint y: 270, distance: 126.6
click at [862, 270] on div at bounding box center [771, 277] width 462 height 102
click at [357, 496] on div "Reset Continue" at bounding box center [764, 513] width 1012 height 52
click at [344, 504] on div "Reset Continue" at bounding box center [764, 513] width 1012 height 52
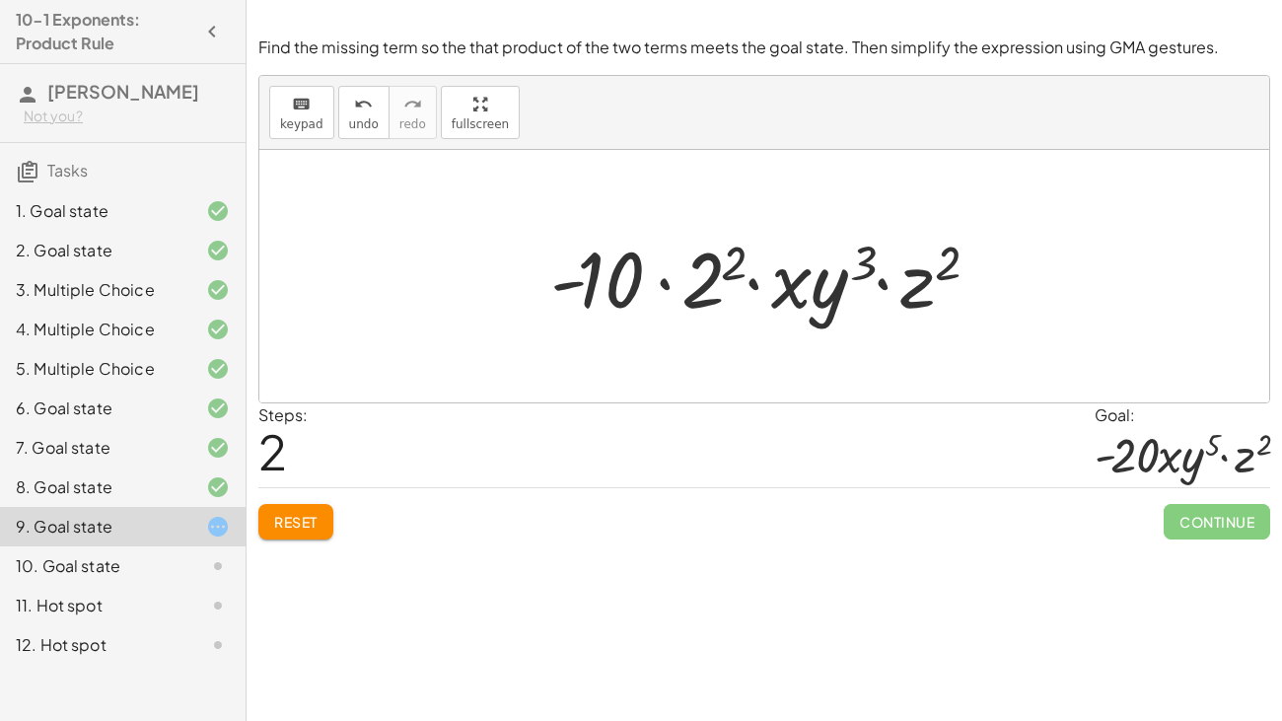
click at [294, 527] on span "Reset" at bounding box center [295, 522] width 43 height 18
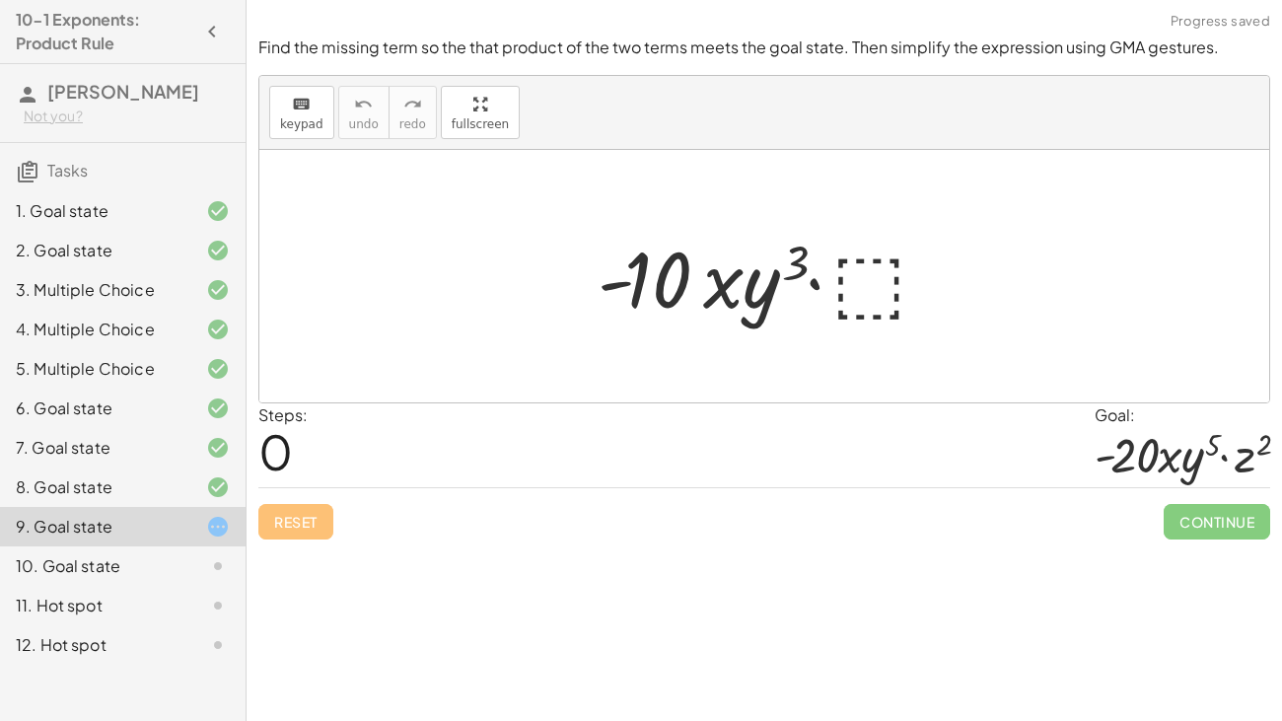
click at [854, 300] on div at bounding box center [771, 277] width 367 height 102
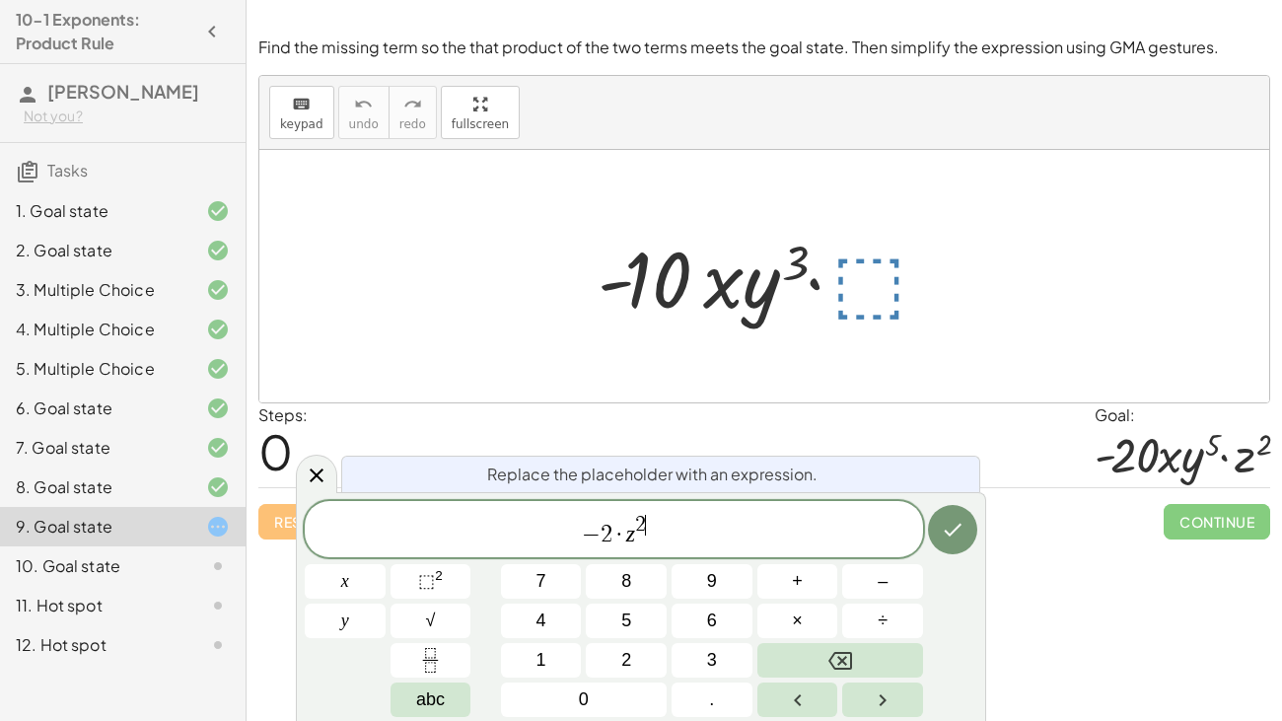
click at [386, 552] on div at bounding box center [345, 581] width 81 height 35
click at [940, 548] on button "Done" at bounding box center [952, 529] width 49 height 49
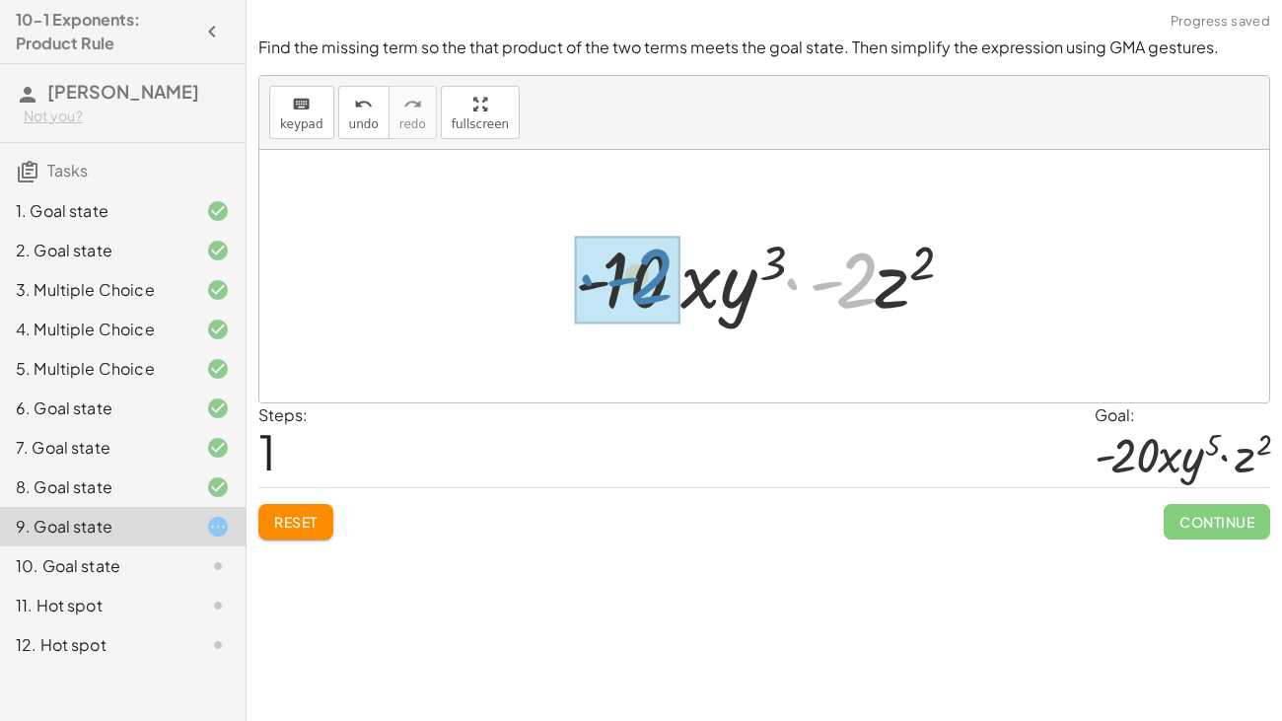
drag, startPoint x: 864, startPoint y: 287, endPoint x: 657, endPoint y: 285, distance: 207.1
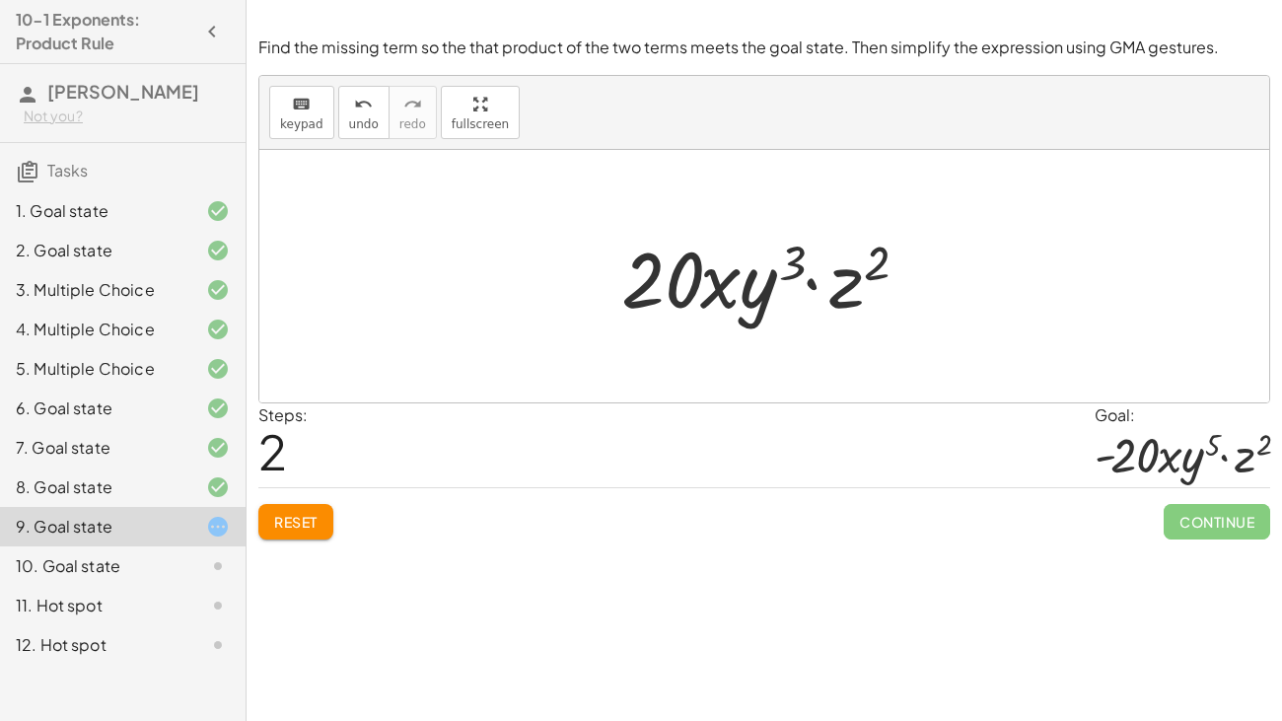
click at [321, 507] on button "Reset" at bounding box center [295, 521] width 75 height 35
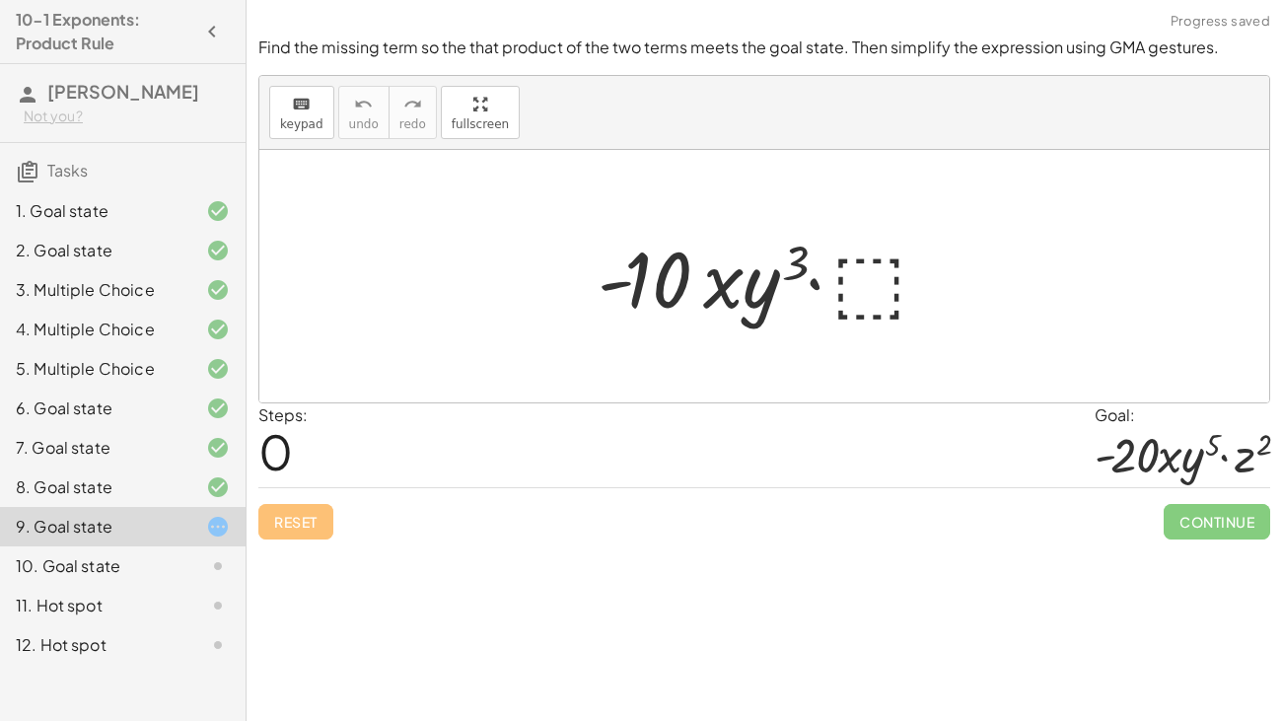
click at [864, 309] on div at bounding box center [771, 277] width 367 height 102
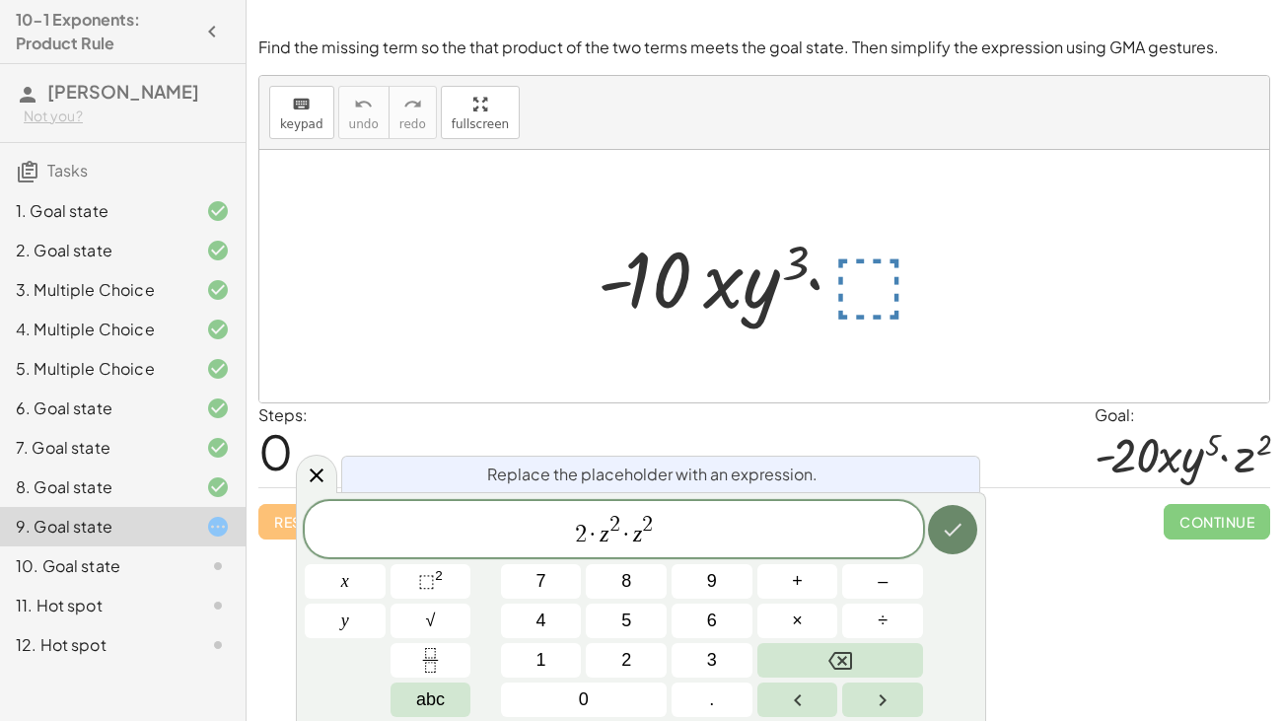
click at [954, 531] on icon "Done" at bounding box center [953, 530] width 24 height 24
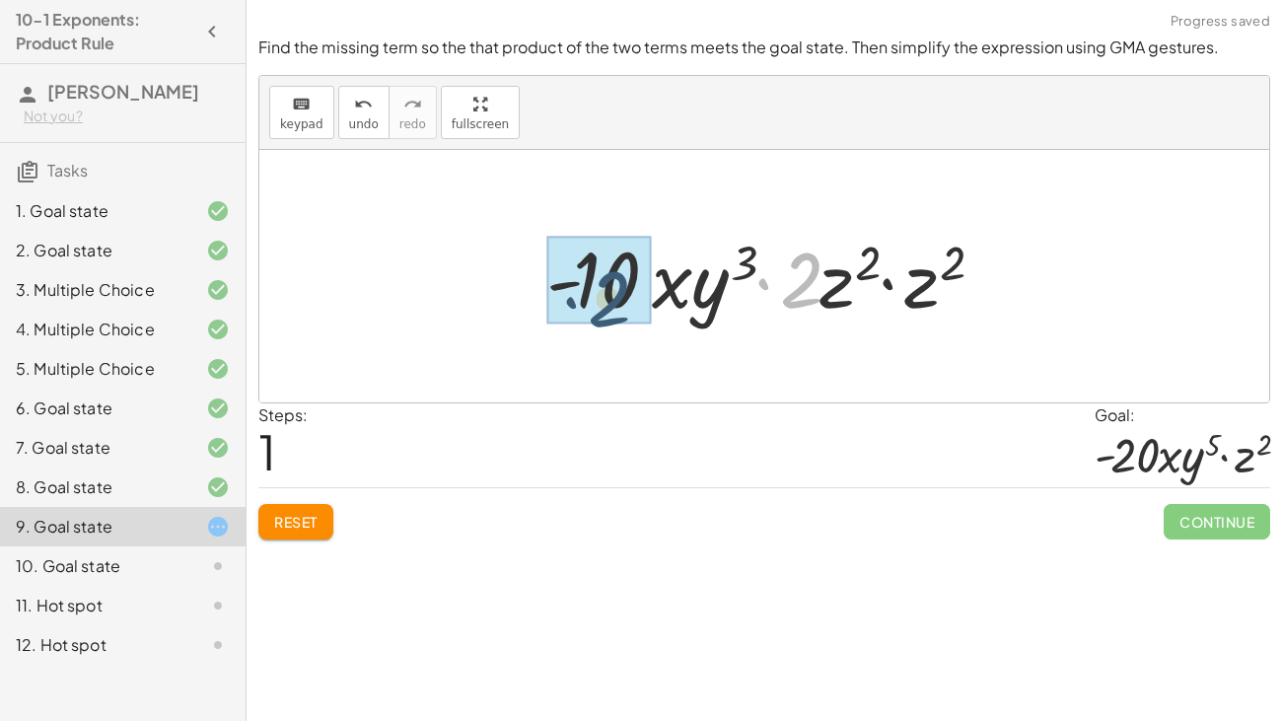
drag, startPoint x: 799, startPoint y: 287, endPoint x: 601, endPoint y: 306, distance: 198.1
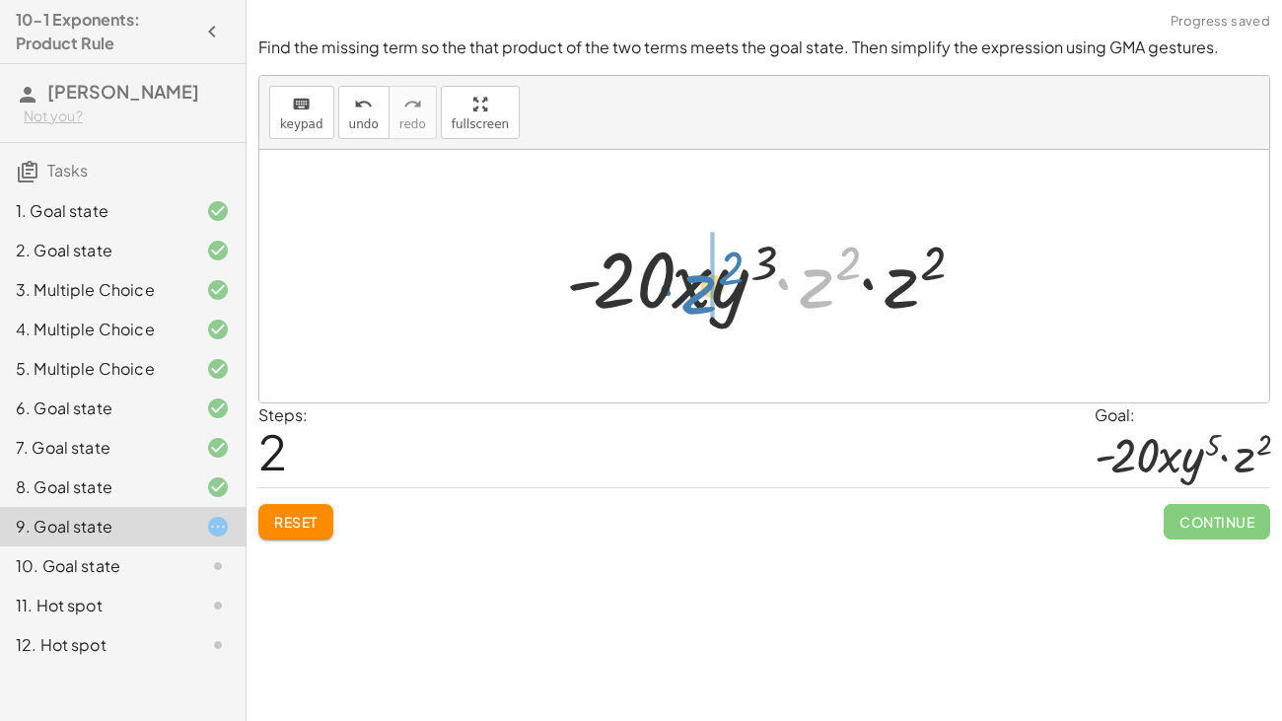
drag, startPoint x: 807, startPoint y: 282, endPoint x: 687, endPoint y: 290, distance: 119.6
click at [687, 290] on div at bounding box center [772, 277] width 432 height 102
drag, startPoint x: 845, startPoint y: 260, endPoint x: 741, endPoint y: 269, distance: 103.9
click at [741, 269] on div at bounding box center [772, 277] width 432 height 102
drag, startPoint x: 807, startPoint y: 290, endPoint x: 689, endPoint y: 285, distance: 118.4
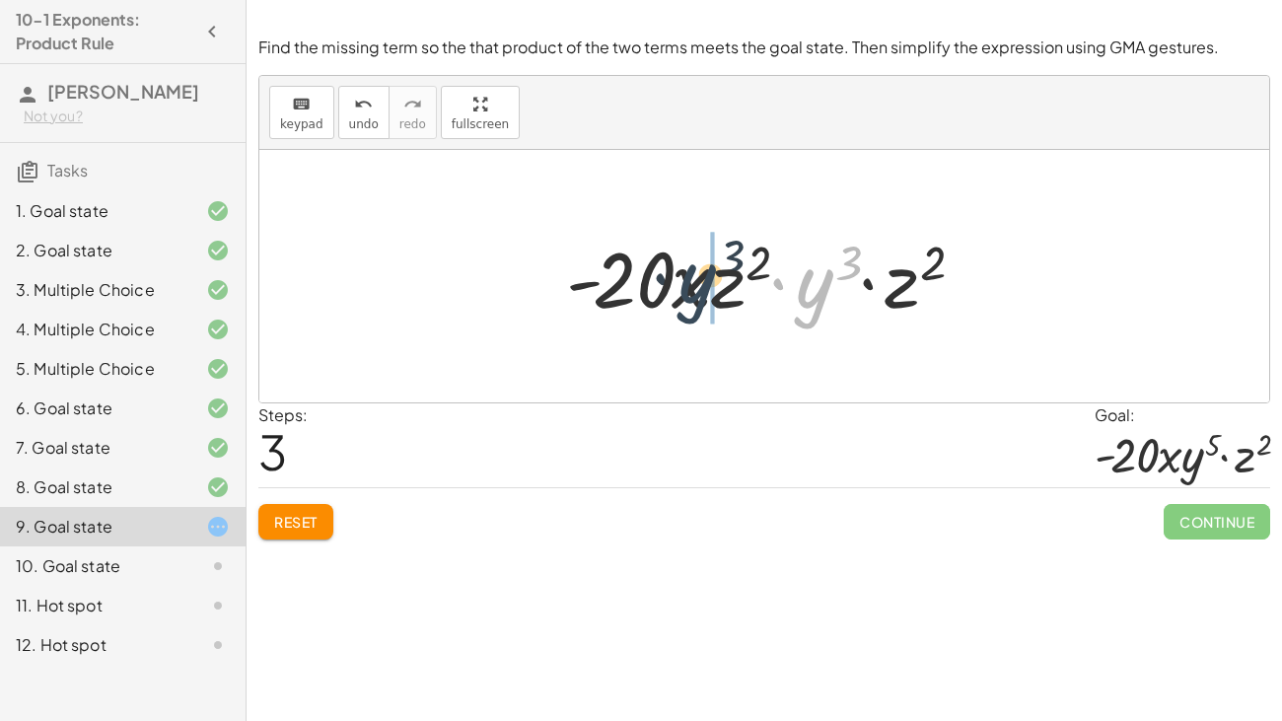
click at [689, 285] on div at bounding box center [772, 277] width 432 height 102
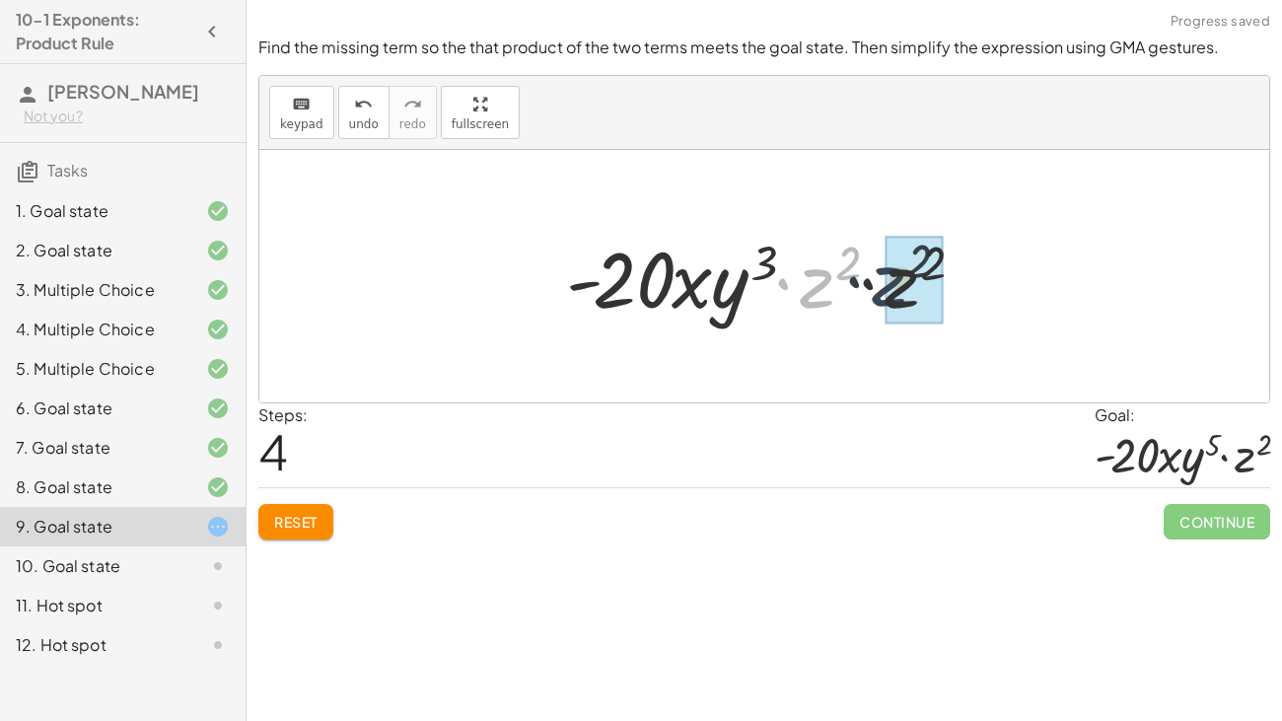
drag, startPoint x: 826, startPoint y: 287, endPoint x: 898, endPoint y: 285, distance: 72.0
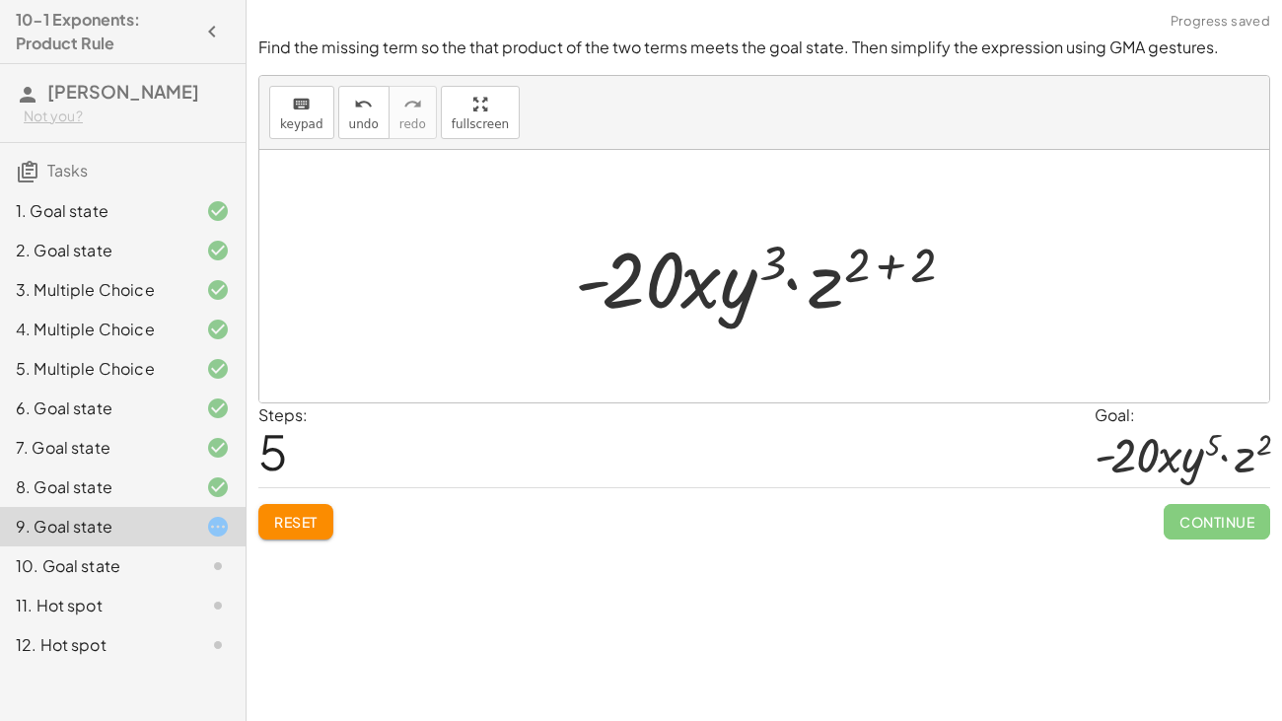
click at [890, 270] on div at bounding box center [771, 277] width 413 height 102
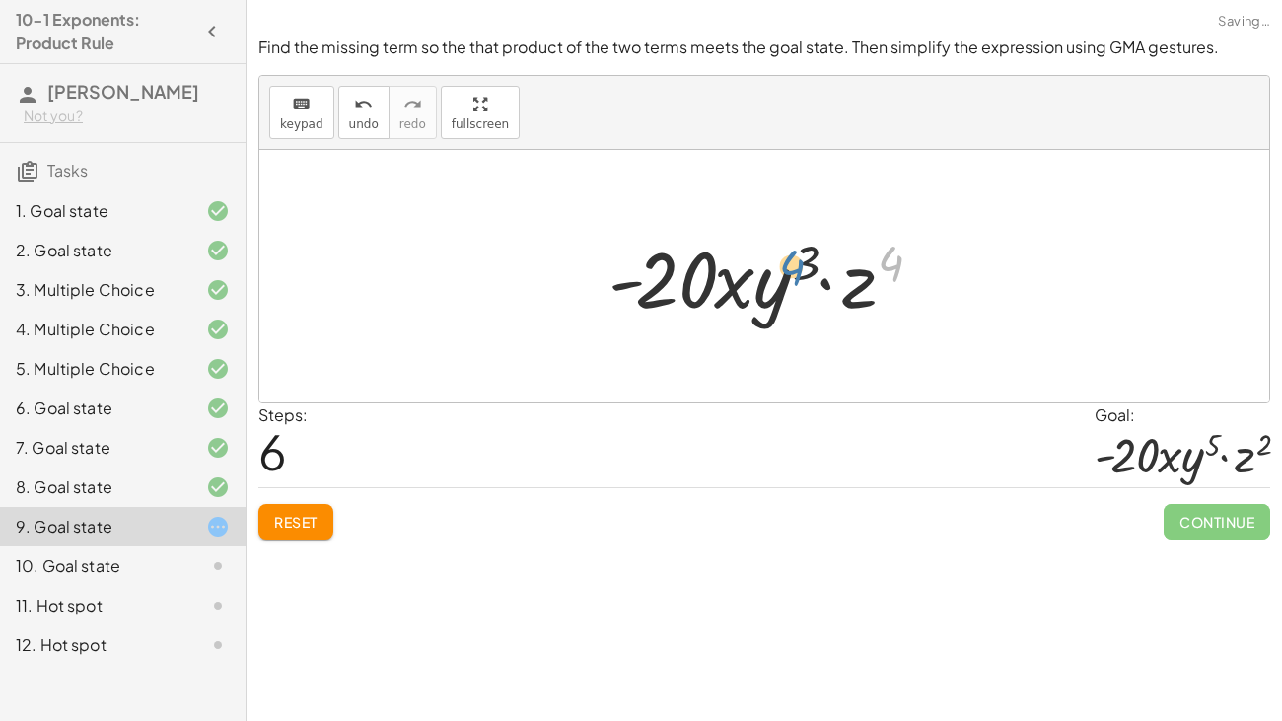
drag, startPoint x: 895, startPoint y: 260, endPoint x: 799, endPoint y: 264, distance: 96.7
click at [799, 264] on div at bounding box center [771, 277] width 347 height 102
click at [334, 521] on div "Reset Continue" at bounding box center [764, 513] width 1012 height 52
click at [339, 524] on div "Reset Continue" at bounding box center [764, 513] width 1012 height 52
click at [294, 525] on span "Reset" at bounding box center [295, 522] width 43 height 18
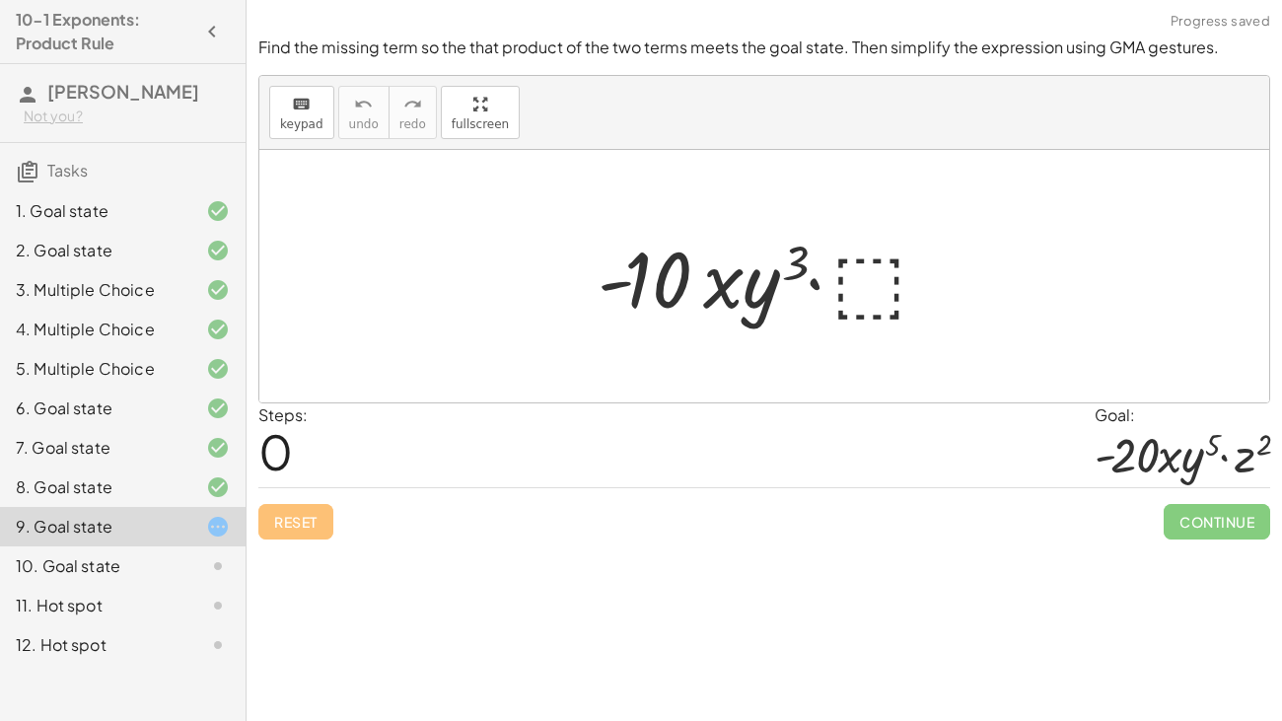
click at [836, 286] on div at bounding box center [771, 277] width 367 height 102
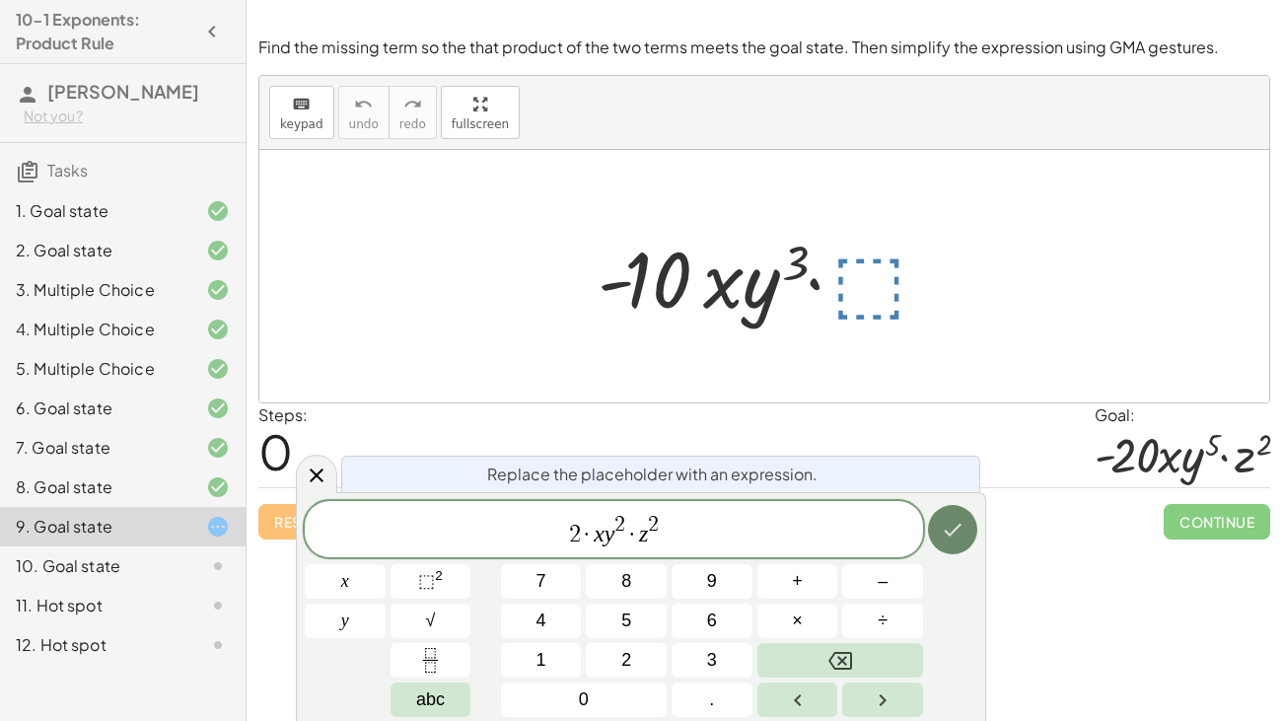
click at [956, 536] on icon "Done" at bounding box center [953, 530] width 24 height 24
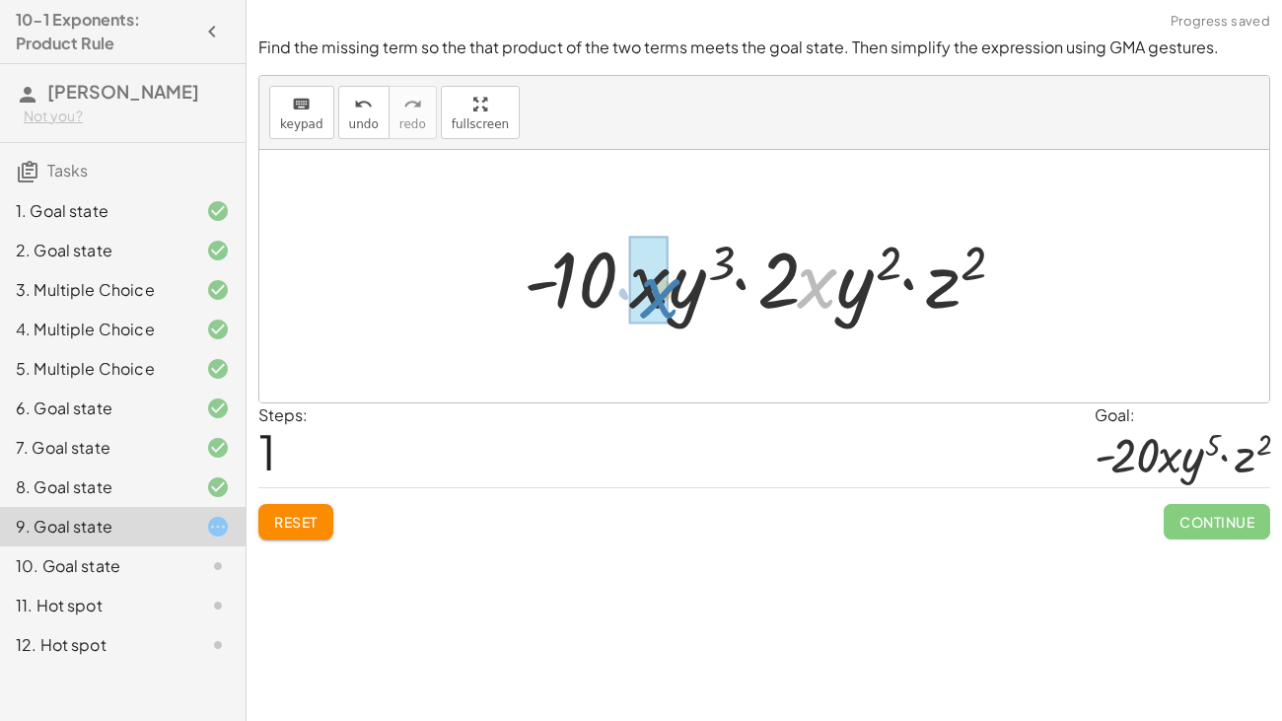
drag, startPoint x: 817, startPoint y: 292, endPoint x: 661, endPoint y: 303, distance: 157.1
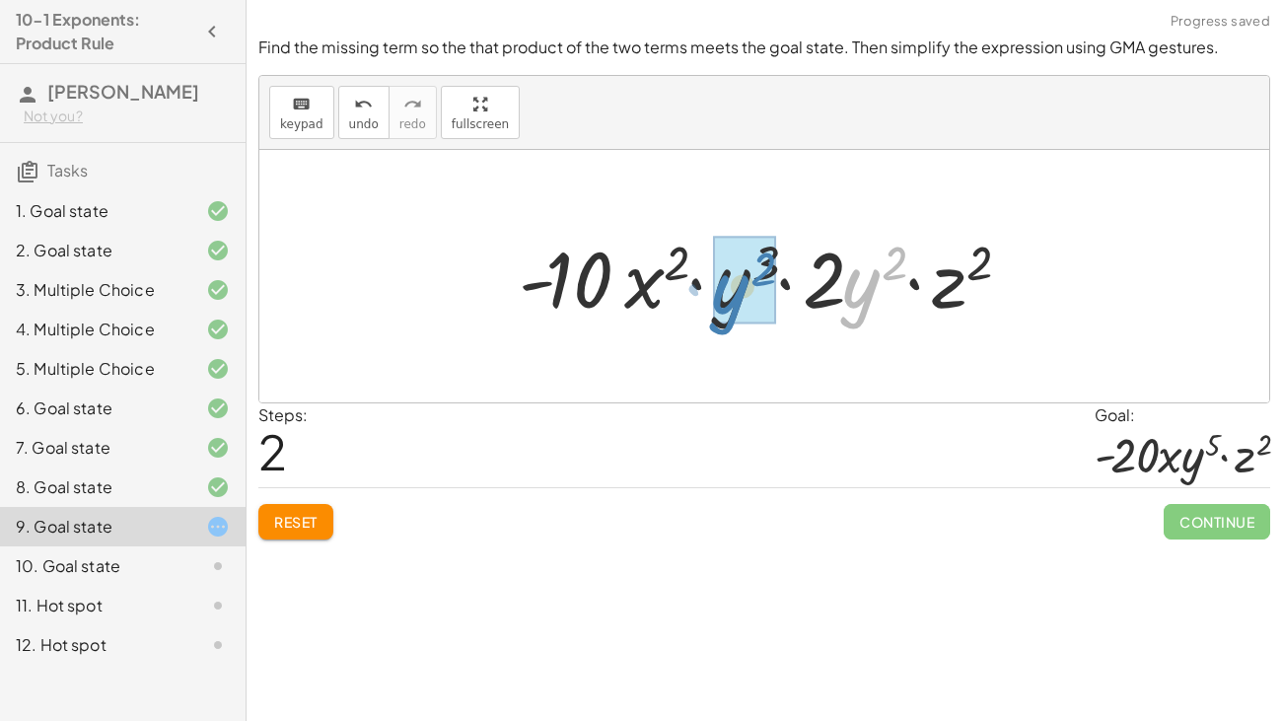
drag, startPoint x: 861, startPoint y: 295, endPoint x: 730, endPoint y: 301, distance: 131.3
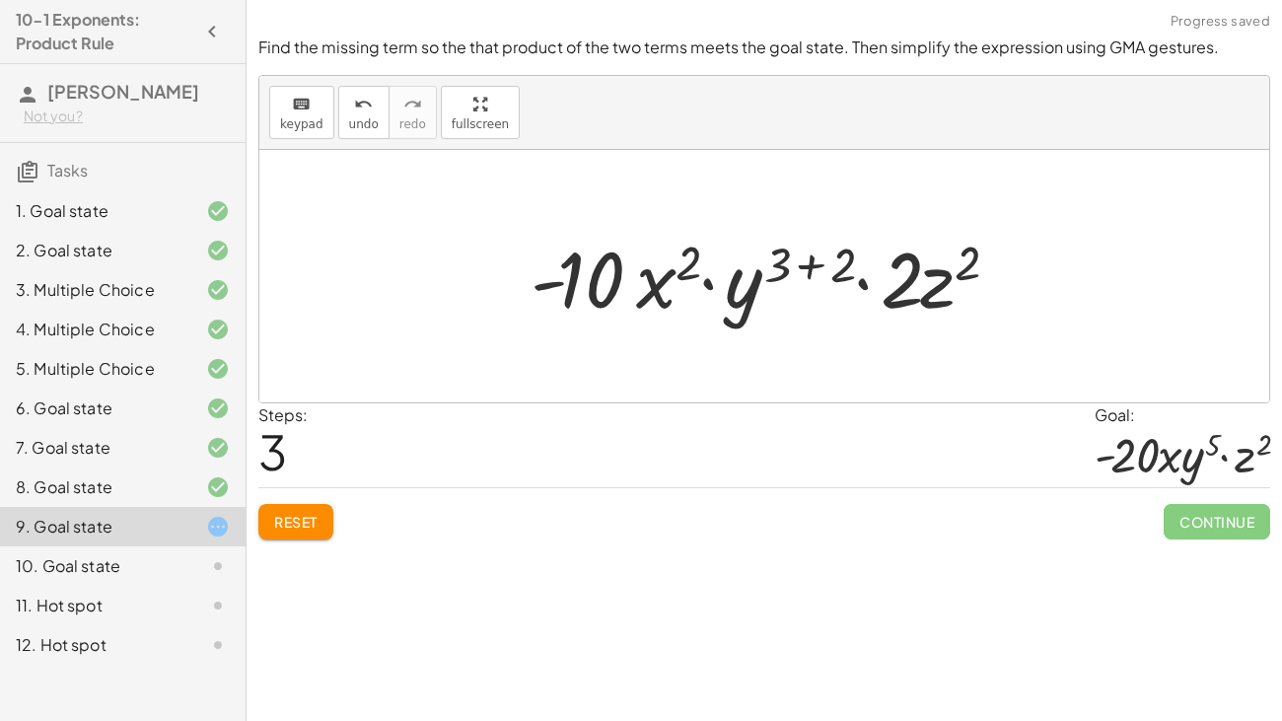
click at [810, 265] on div at bounding box center [772, 277] width 502 height 102
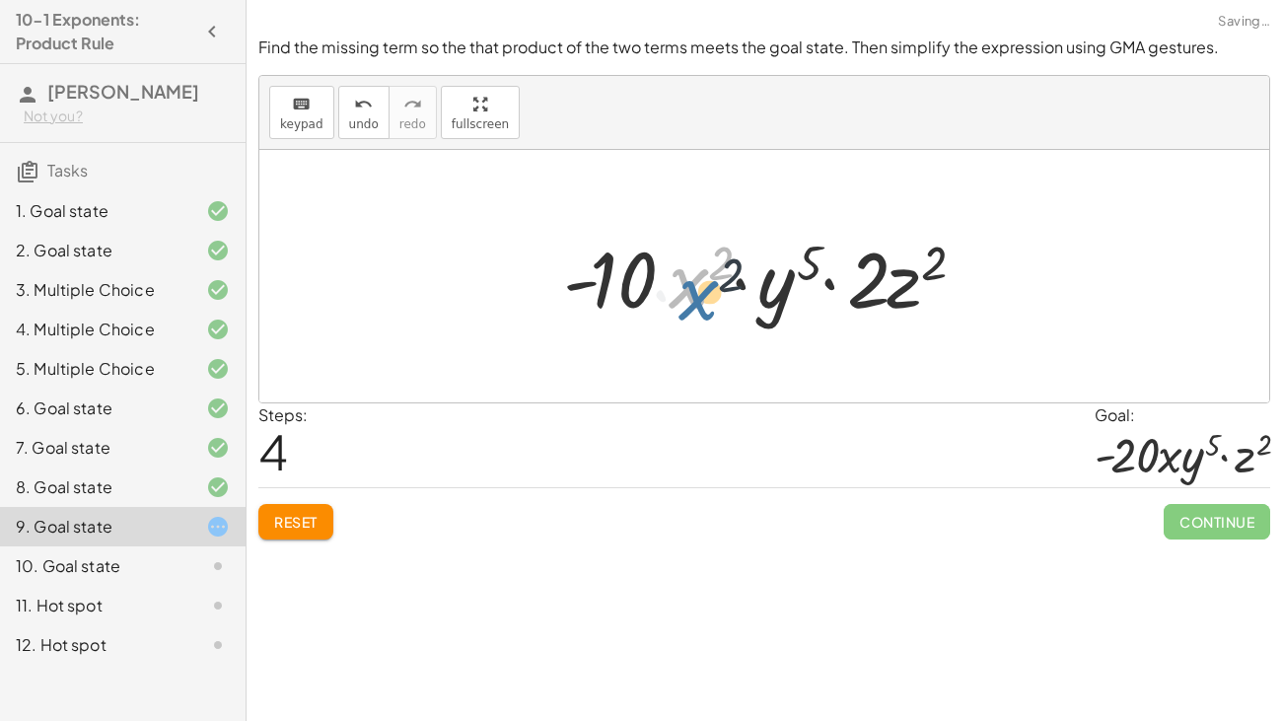
drag, startPoint x: 707, startPoint y: 285, endPoint x: 717, endPoint y: 301, distance: 18.6
click at [717, 301] on div at bounding box center [771, 277] width 436 height 102
drag, startPoint x: 699, startPoint y: 289, endPoint x: 902, endPoint y: 299, distance: 203.3
click at [902, 299] on div at bounding box center [771, 277] width 436 height 102
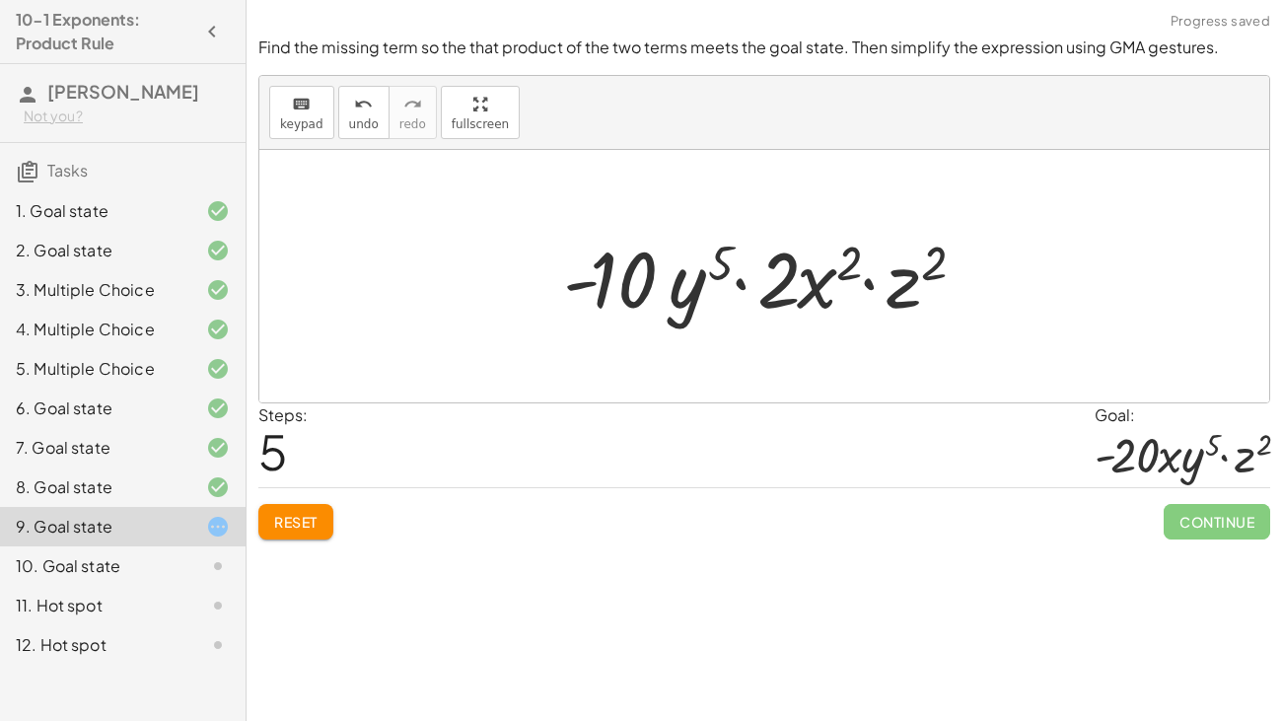
click at [823, 288] on div at bounding box center [771, 277] width 436 height 102
click at [371, 119] on button "undo undo" at bounding box center [363, 112] width 51 height 53
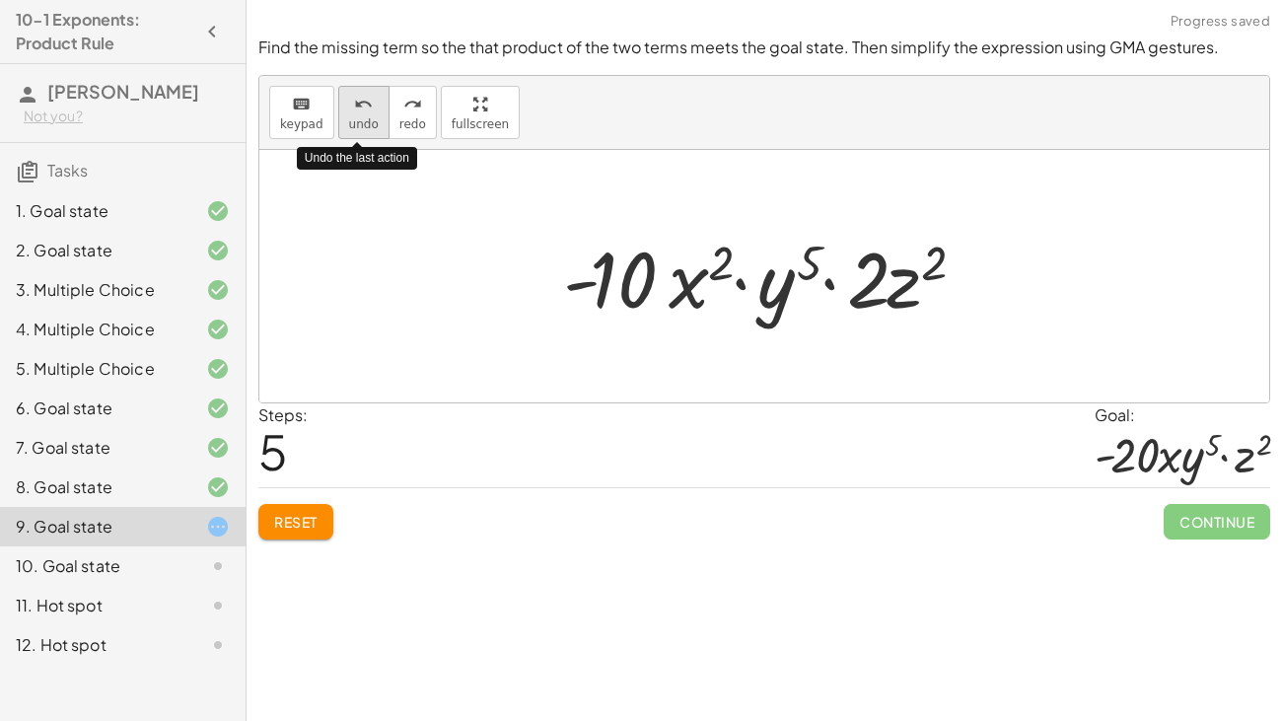
click at [371, 119] on button "undo undo" at bounding box center [363, 112] width 51 height 53
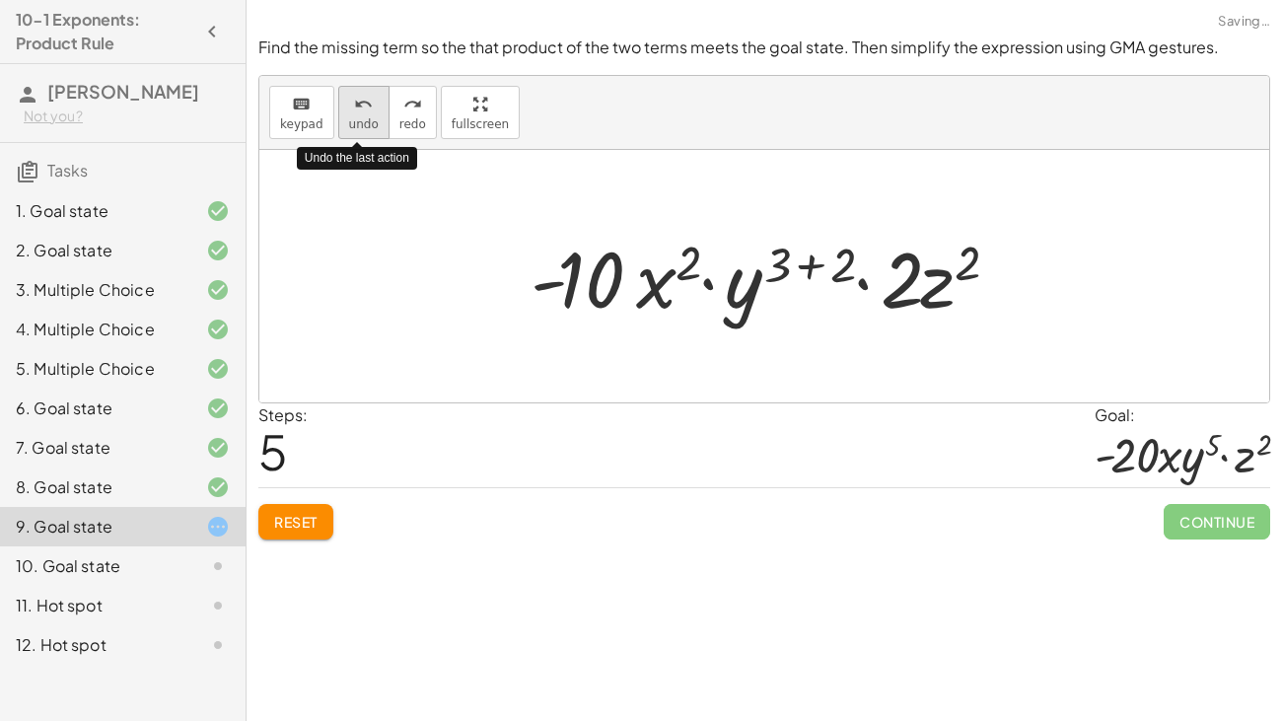
click at [371, 119] on button "undo undo" at bounding box center [363, 112] width 51 height 53
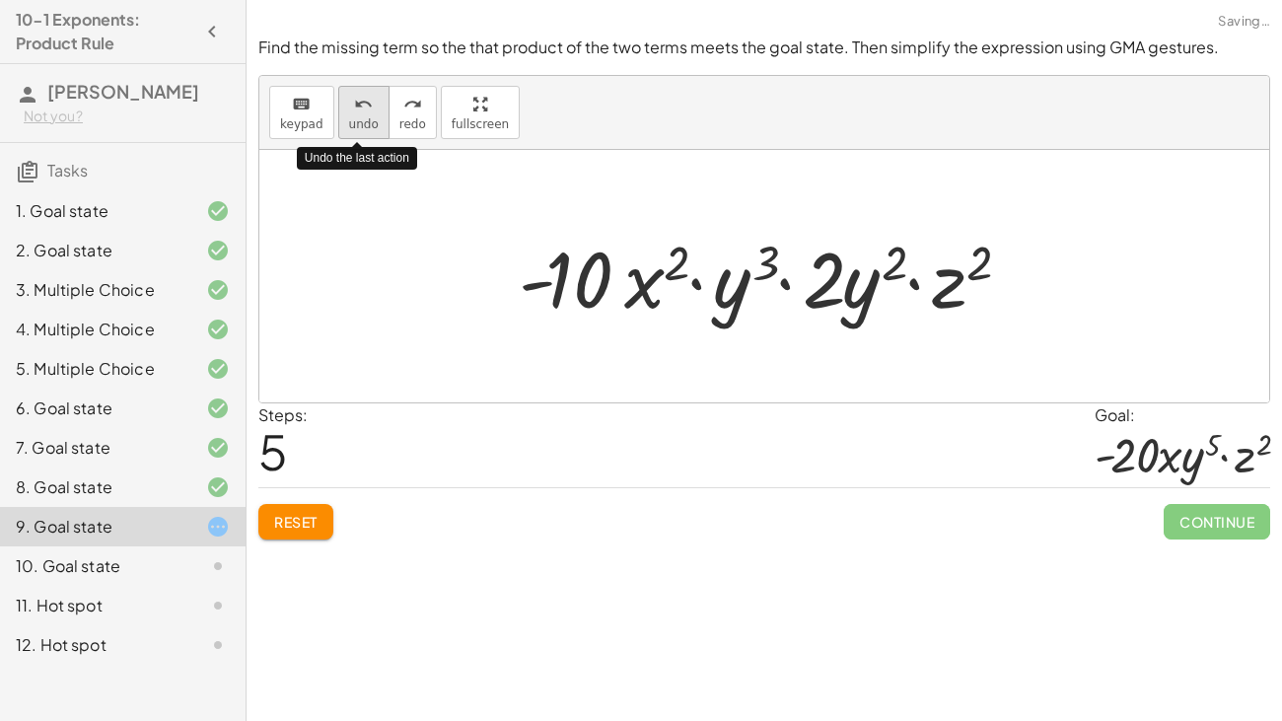
click at [371, 119] on button "undo undo" at bounding box center [363, 112] width 51 height 53
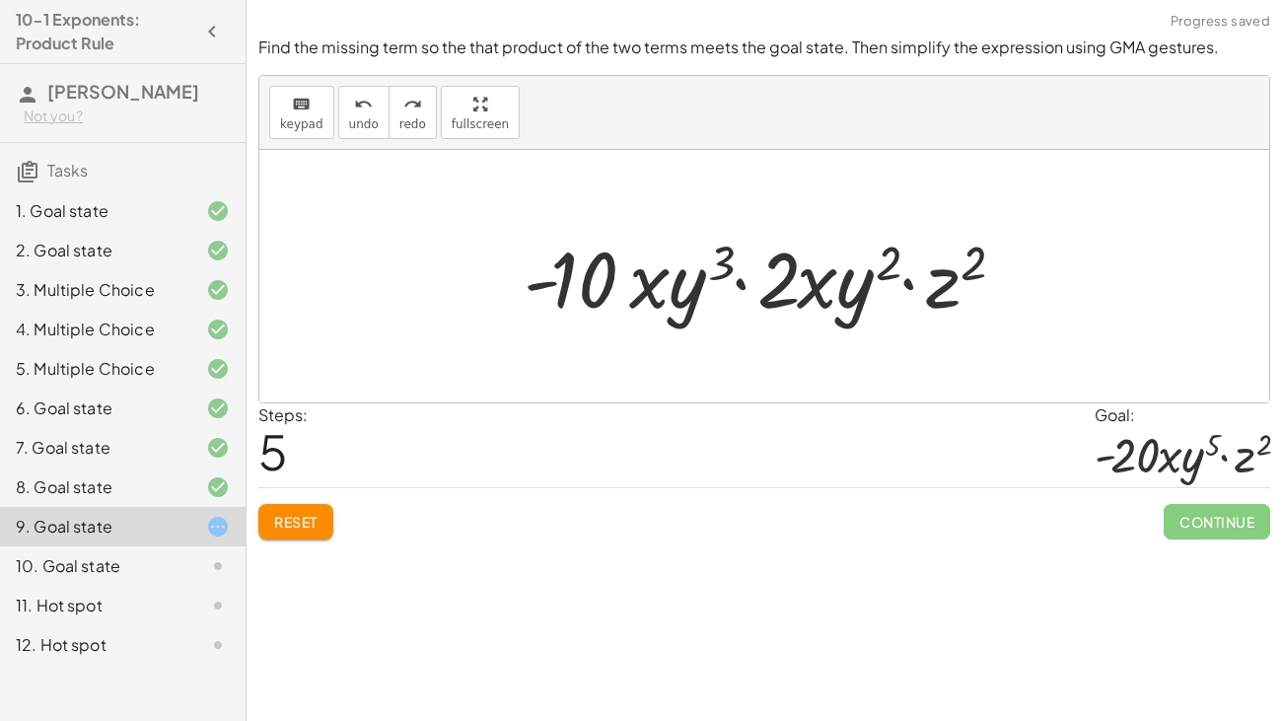
click at [904, 329] on div "· - 10 · x · y 3 · ⬚ · - 10 · x · y 3 · 2 · x · y 2 · z 2" at bounding box center [763, 276] width 539 height 111
click at [906, 320] on div at bounding box center [771, 277] width 515 height 102
click at [290, 132] on button "keyboard keypad" at bounding box center [301, 112] width 65 height 53
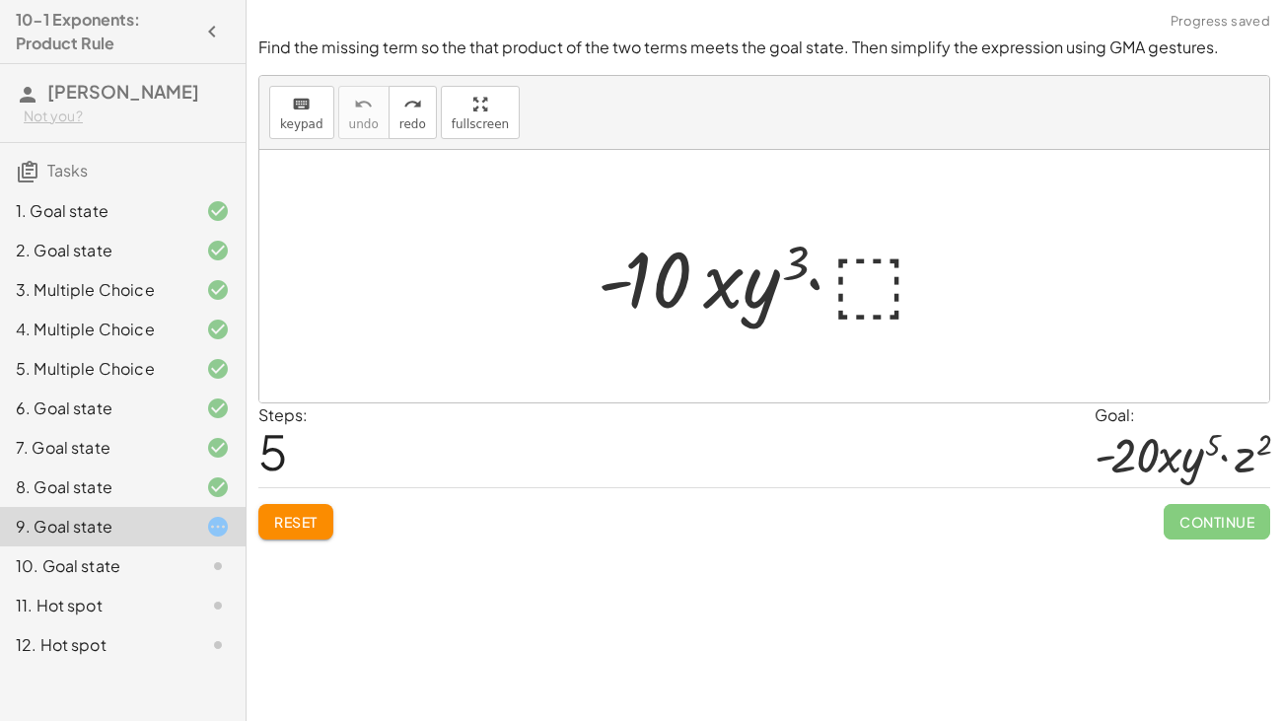
click at [861, 274] on div at bounding box center [771, 277] width 367 height 102
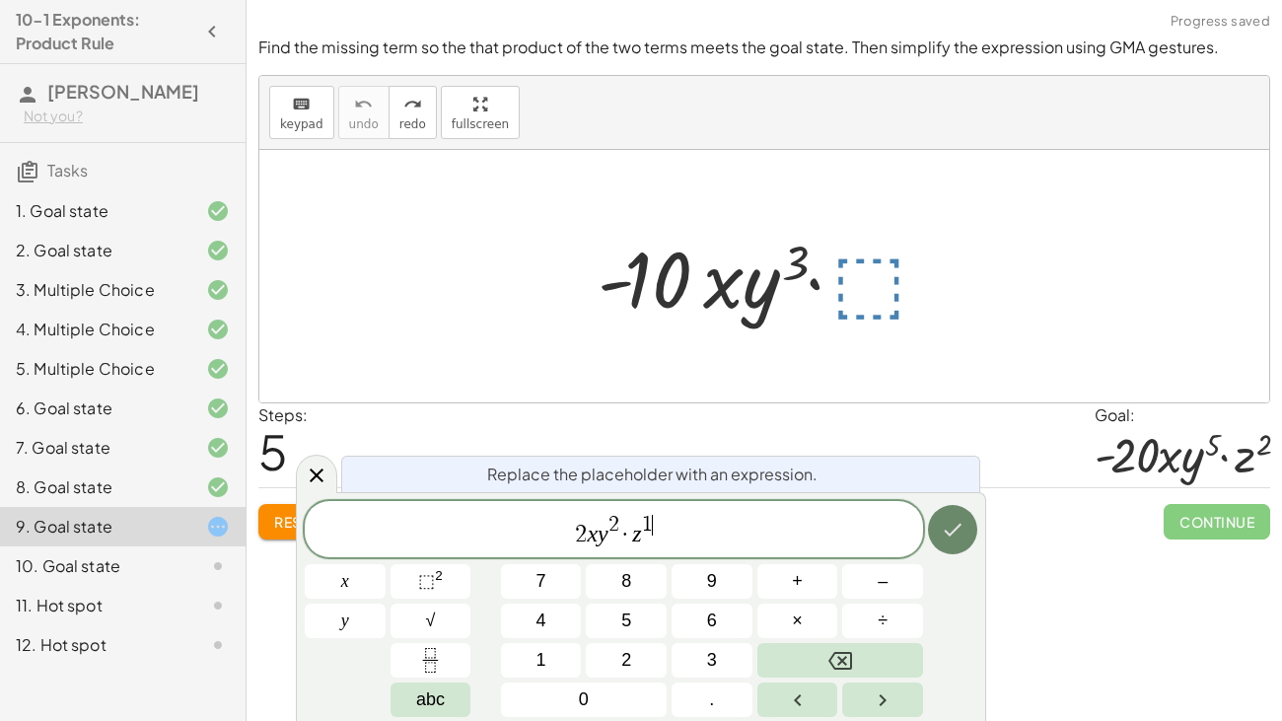
click at [971, 521] on button "Done" at bounding box center [952, 529] width 49 height 49
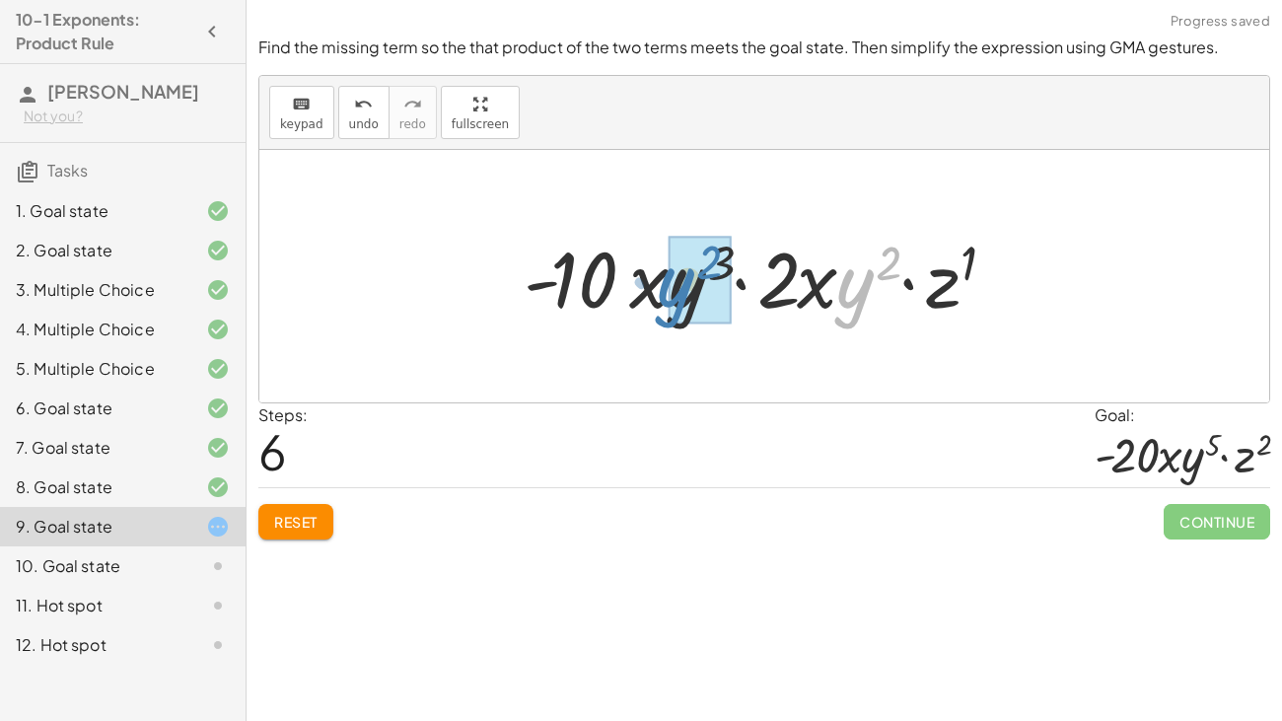
drag, startPoint x: 839, startPoint y: 281, endPoint x: 662, endPoint y: 278, distance: 177.5
click at [662, 278] on div at bounding box center [771, 277] width 515 height 102
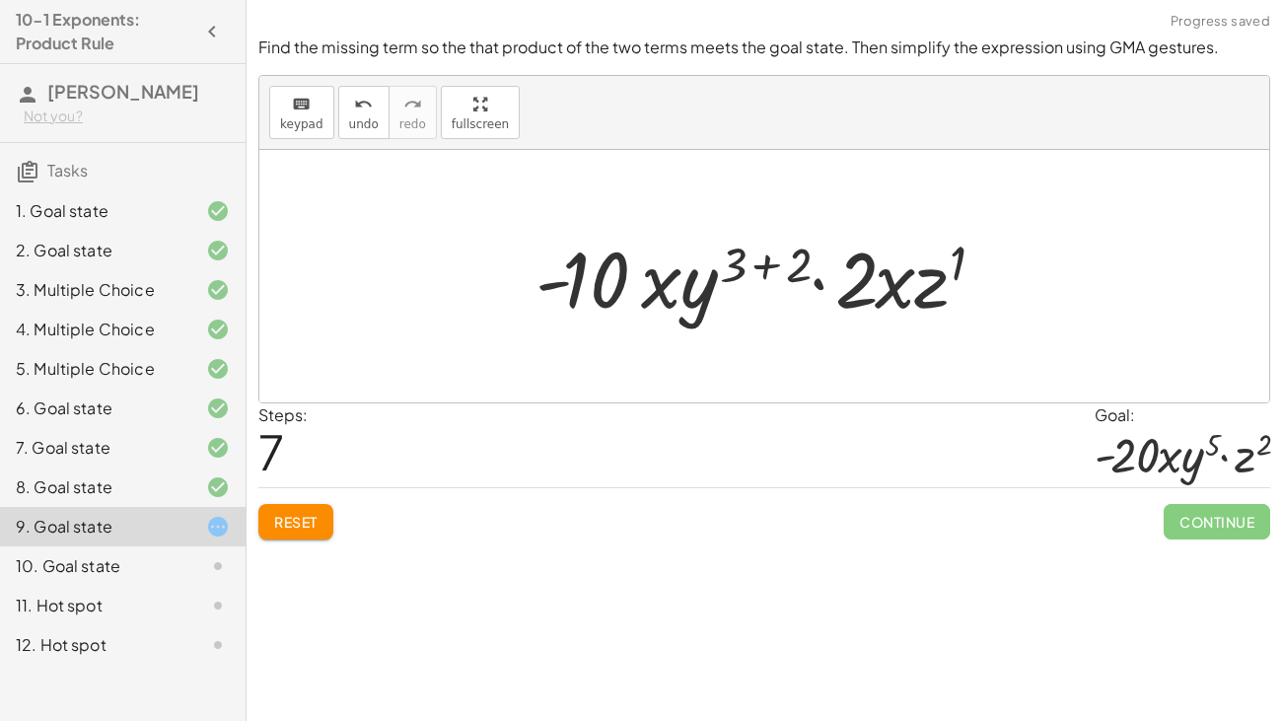
click at [759, 266] on div at bounding box center [772, 277] width 492 height 102
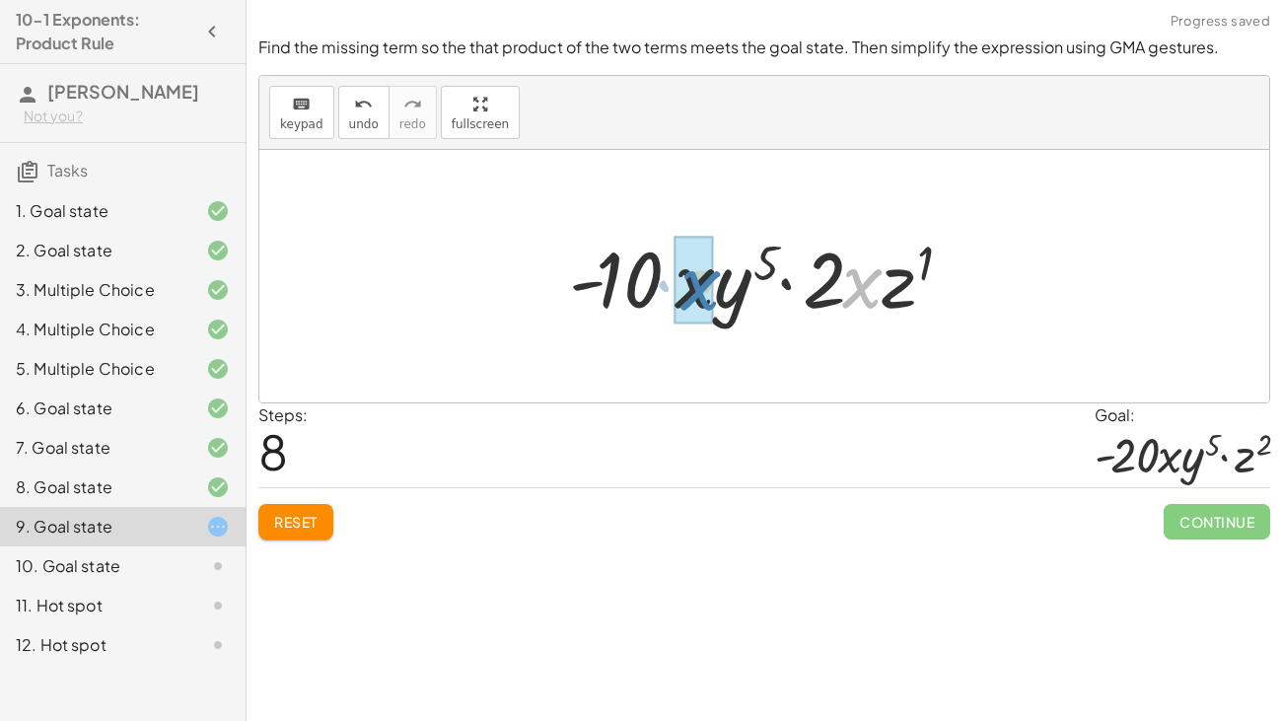
drag, startPoint x: 853, startPoint y: 294, endPoint x: 686, endPoint y: 299, distance: 166.7
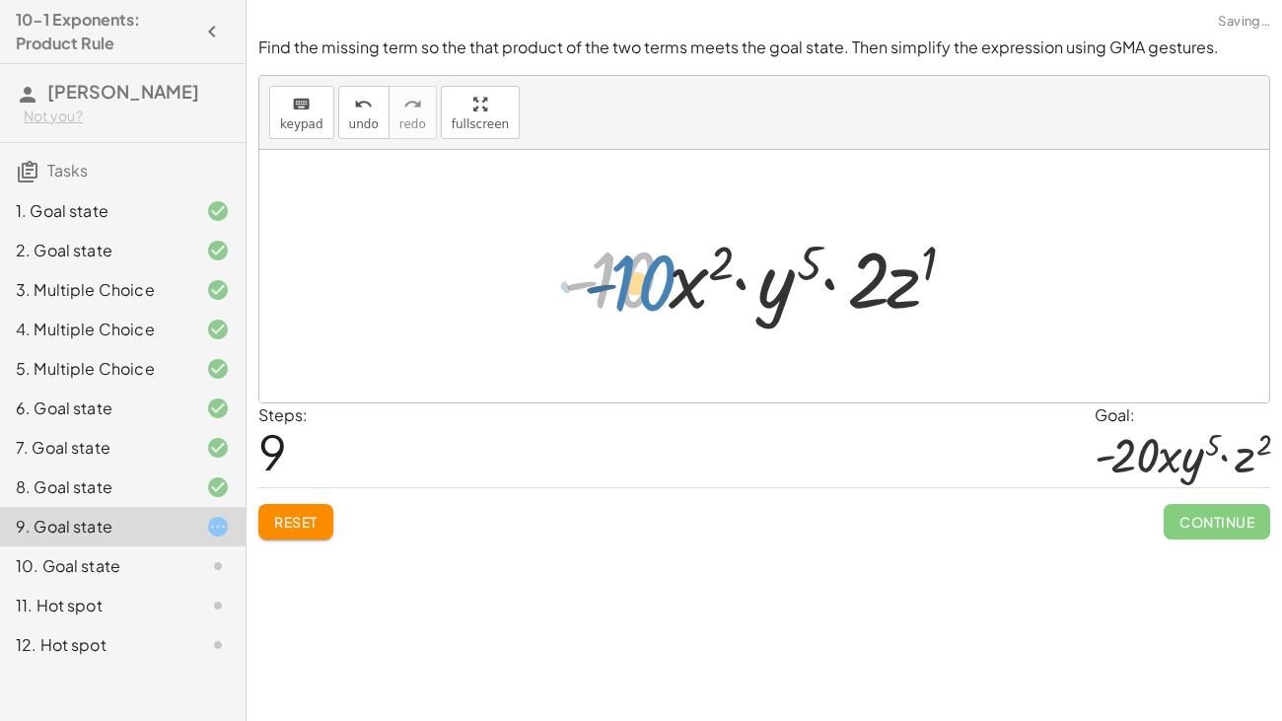
drag, startPoint x: 637, startPoint y: 280, endPoint x: 657, endPoint y: 283, distance: 19.9
click at [657, 283] on div at bounding box center [771, 277] width 436 height 102
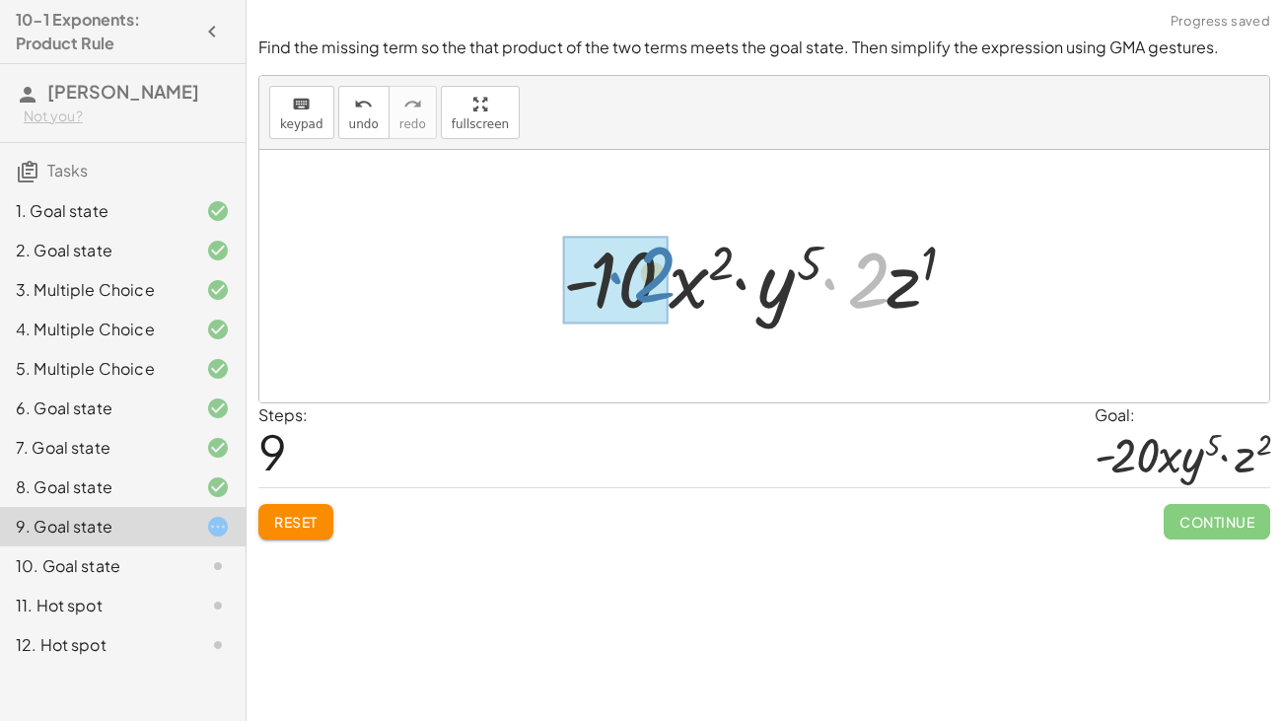
drag, startPoint x: 872, startPoint y: 296, endPoint x: 655, endPoint y: 291, distance: 217.0
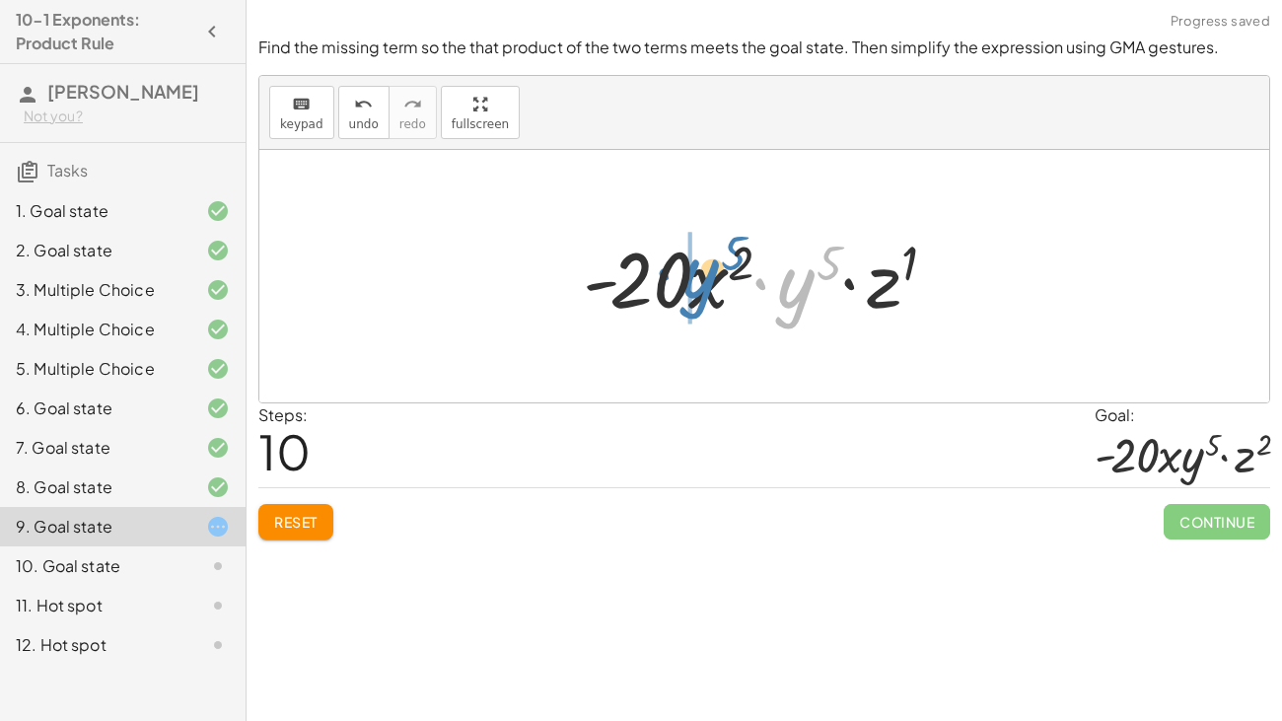
drag, startPoint x: 800, startPoint y: 304, endPoint x: 703, endPoint y: 294, distance: 97.1
click at [703, 294] on div at bounding box center [771, 277] width 396 height 102
click at [290, 529] on button "Reset" at bounding box center [295, 521] width 75 height 35
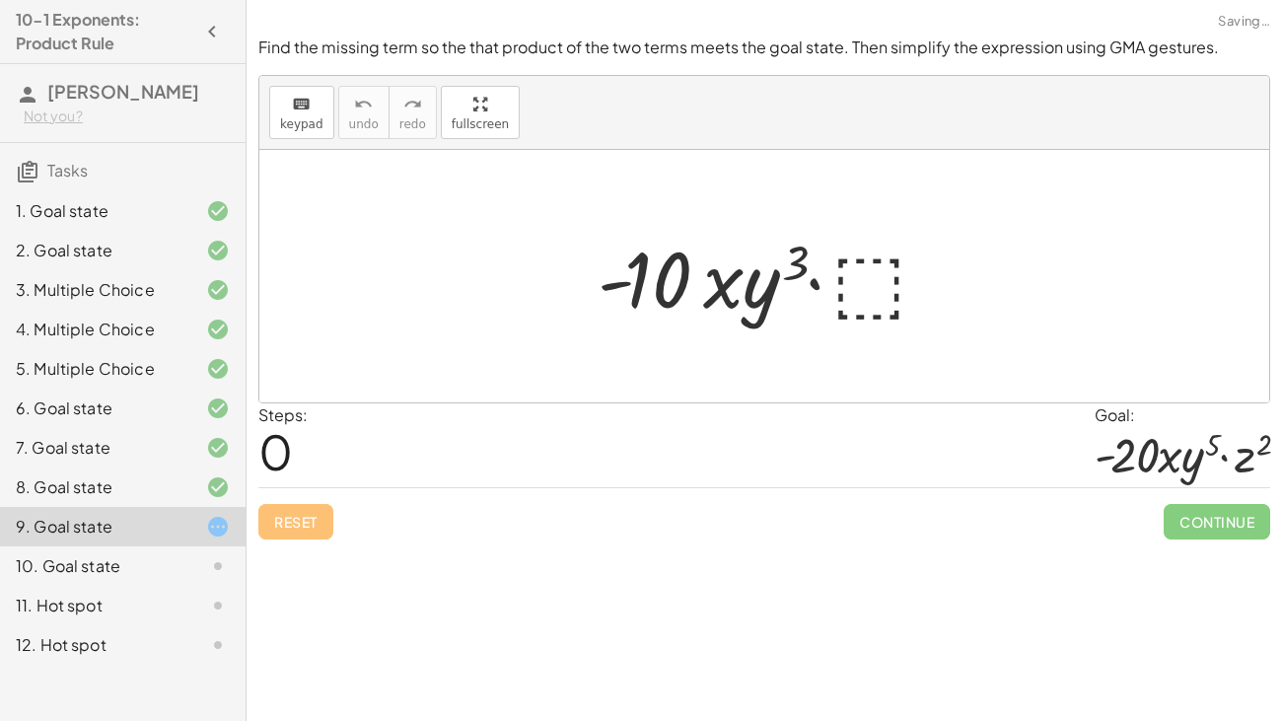
click at [290, 529] on div "Reset Continue" at bounding box center [764, 513] width 1012 height 52
click at [850, 292] on div at bounding box center [771, 277] width 367 height 102
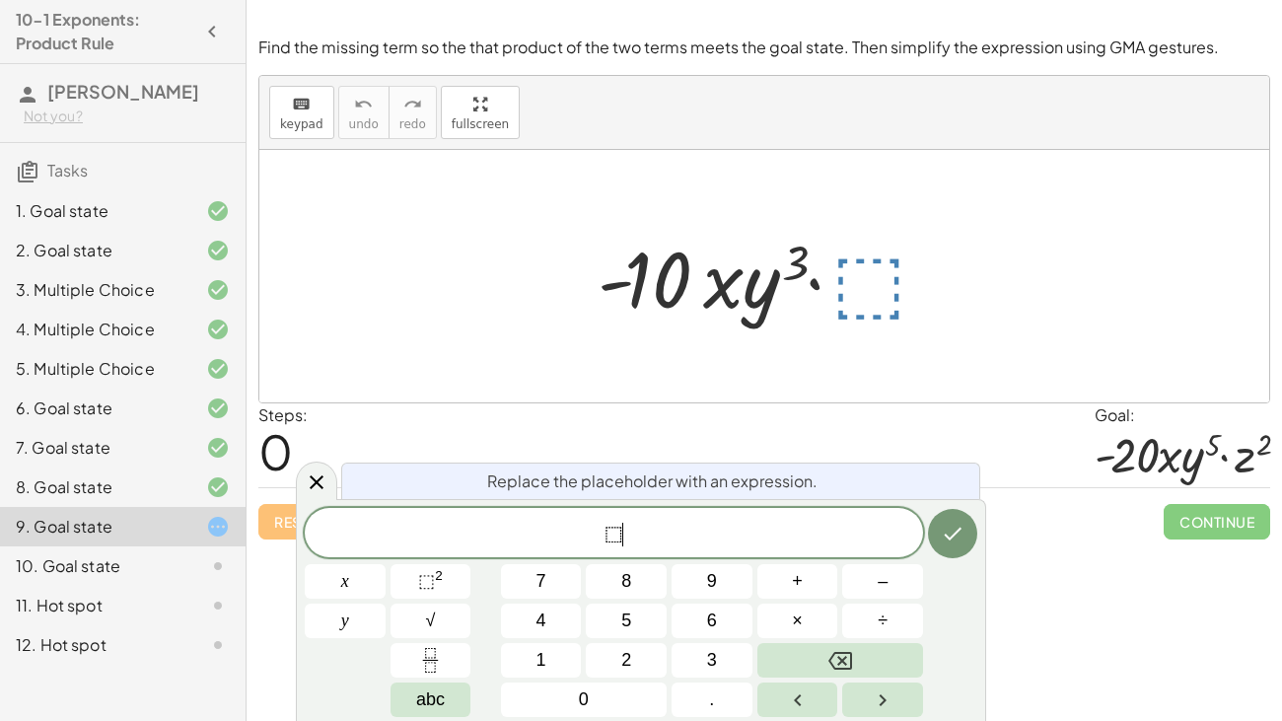
click at [637, 532] on span "⬚ ​" at bounding box center [614, 535] width 618 height 28
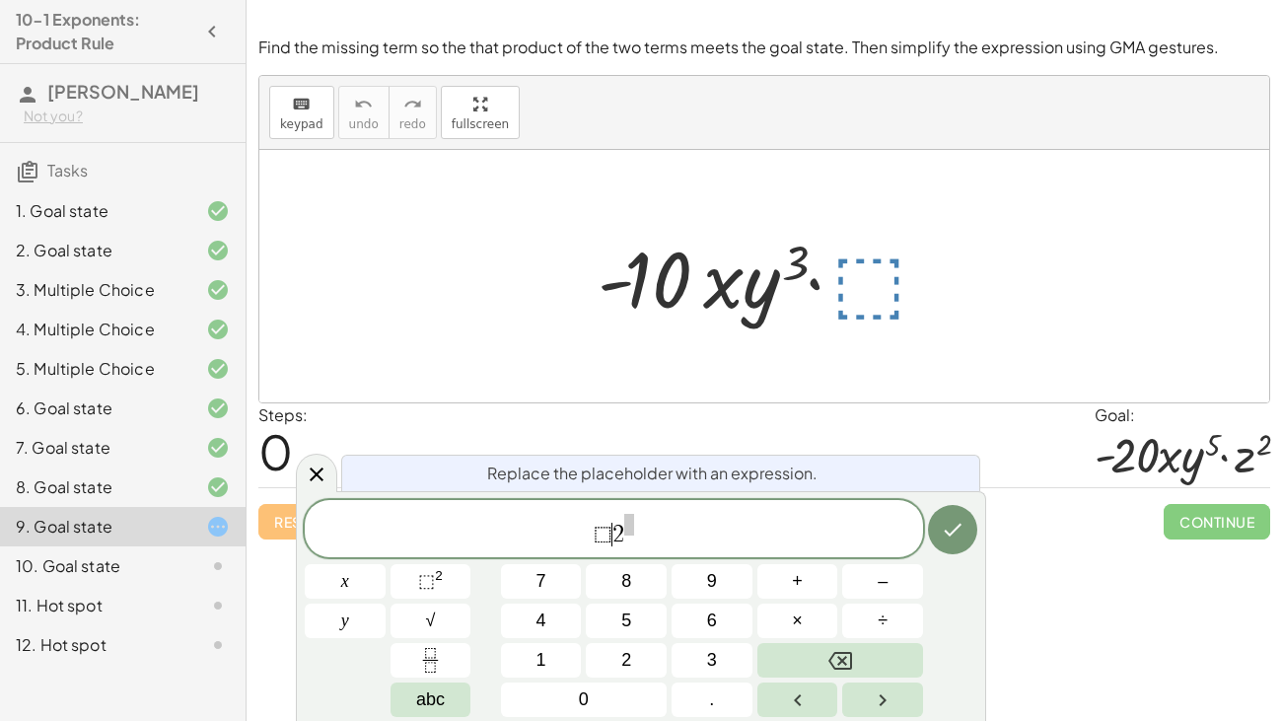
click at [606, 532] on span "⬚" at bounding box center [603, 535] width 19 height 24
click at [632, 527] on span "​ 2" at bounding box center [614, 530] width 618 height 36
click at [947, 539] on icon "Done" at bounding box center [953, 530] width 24 height 24
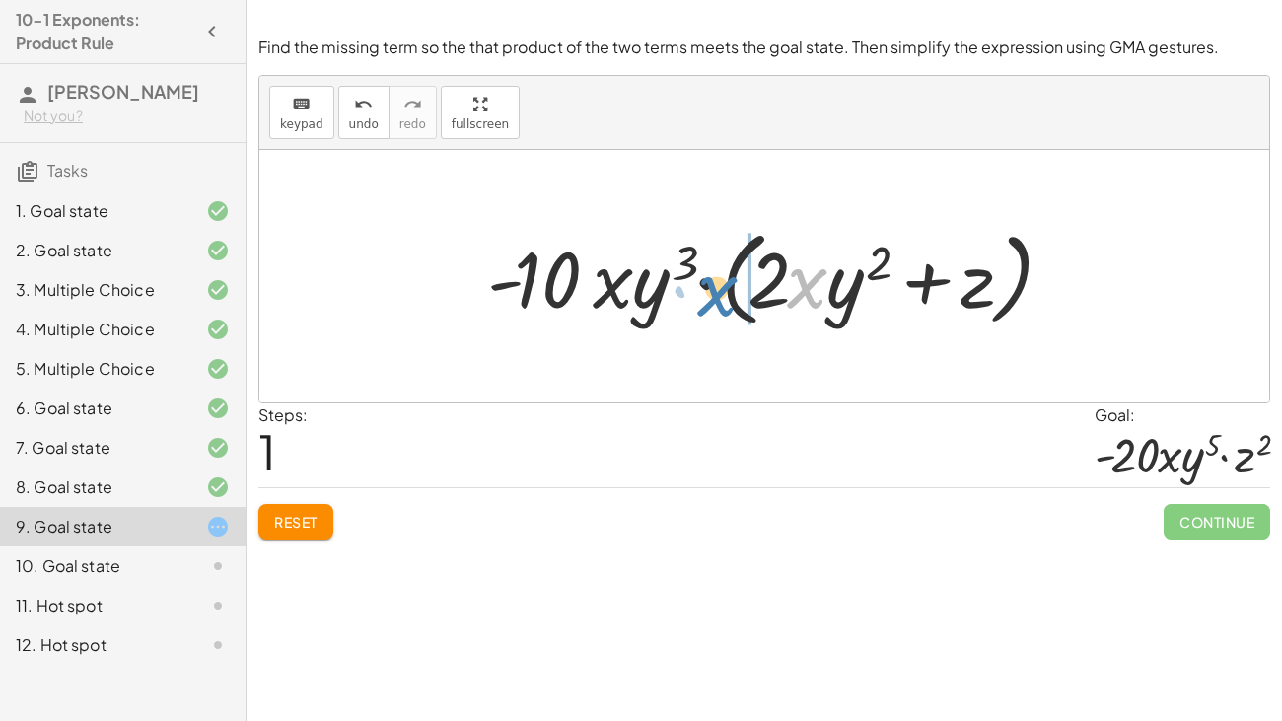
click at [814, 285] on div at bounding box center [771, 276] width 589 height 113
click at [824, 283] on div at bounding box center [771, 276] width 589 height 113
drag, startPoint x: 778, startPoint y: 282, endPoint x: 528, endPoint y: 293, distance: 249.7
click at [528, 293] on div at bounding box center [771, 276] width 589 height 113
drag, startPoint x: 868, startPoint y: 281, endPoint x: 928, endPoint y: 318, distance: 70.9
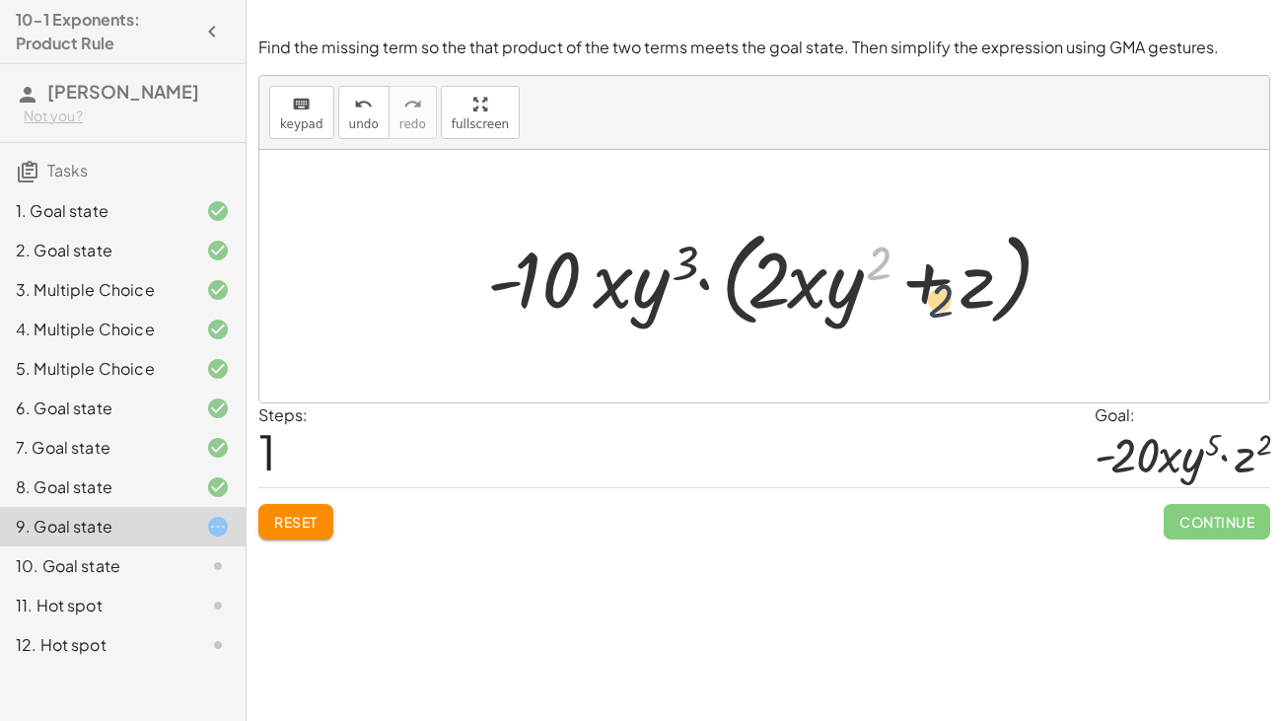
click at [928, 318] on div at bounding box center [771, 276] width 589 height 113
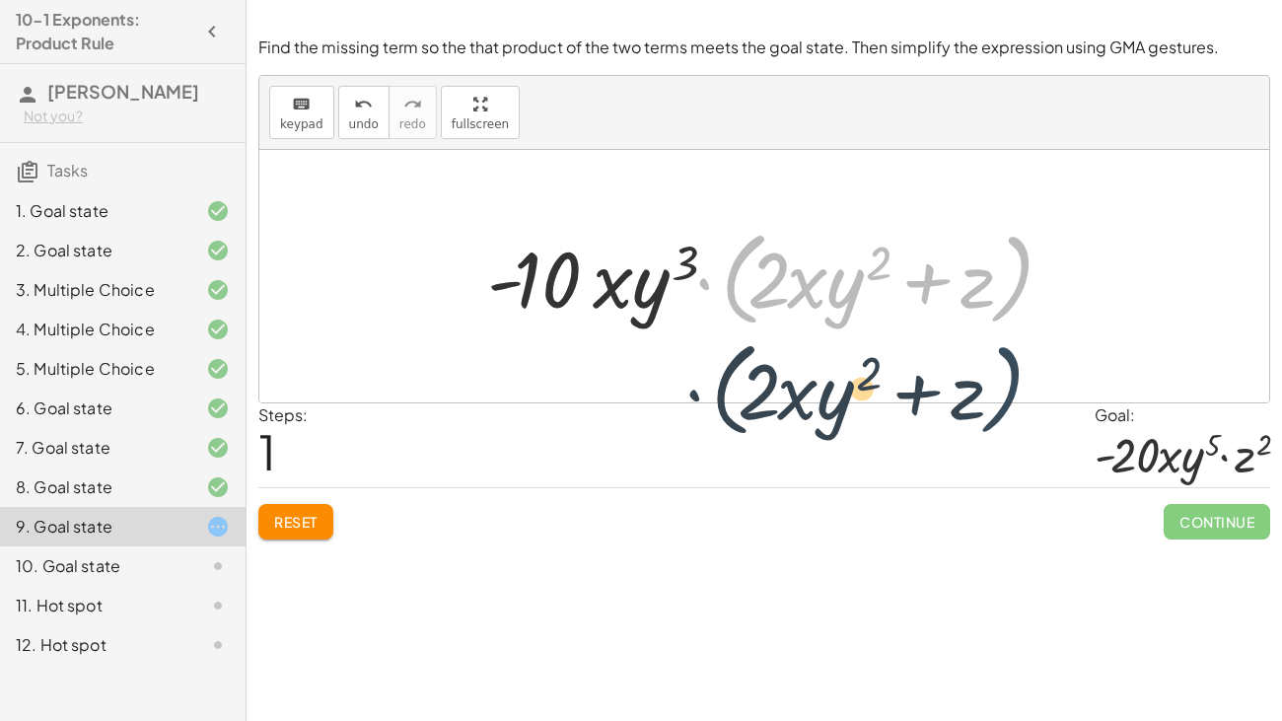
drag, startPoint x: 1021, startPoint y: 263, endPoint x: 1012, endPoint y: 375, distance: 111.8
click at [1012, 375] on div "· - 10 · x · y 3 · ⬚ · ( + · 2 · x · y 2 + z ) · - 10 · x · y 3 · ( + · 2 · x ·…" at bounding box center [764, 276] width 1010 height 252
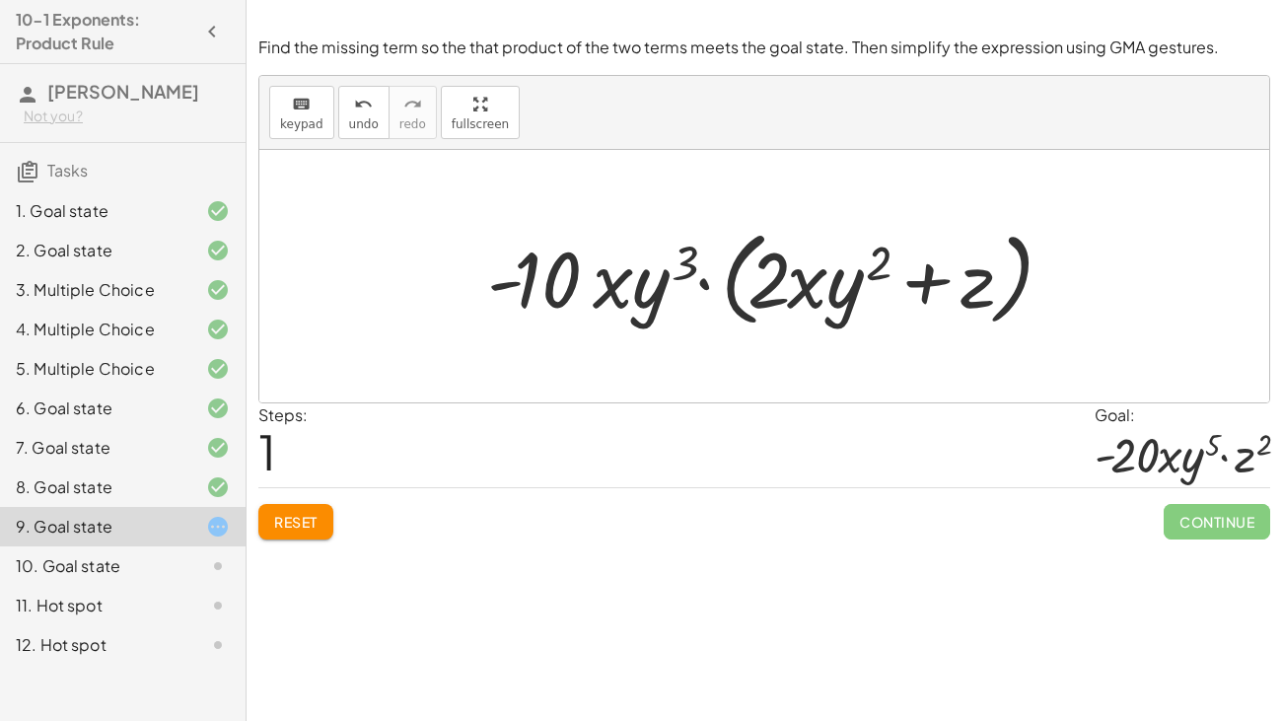
click at [726, 277] on div at bounding box center [771, 276] width 589 height 113
click at [728, 278] on div at bounding box center [771, 276] width 589 height 113
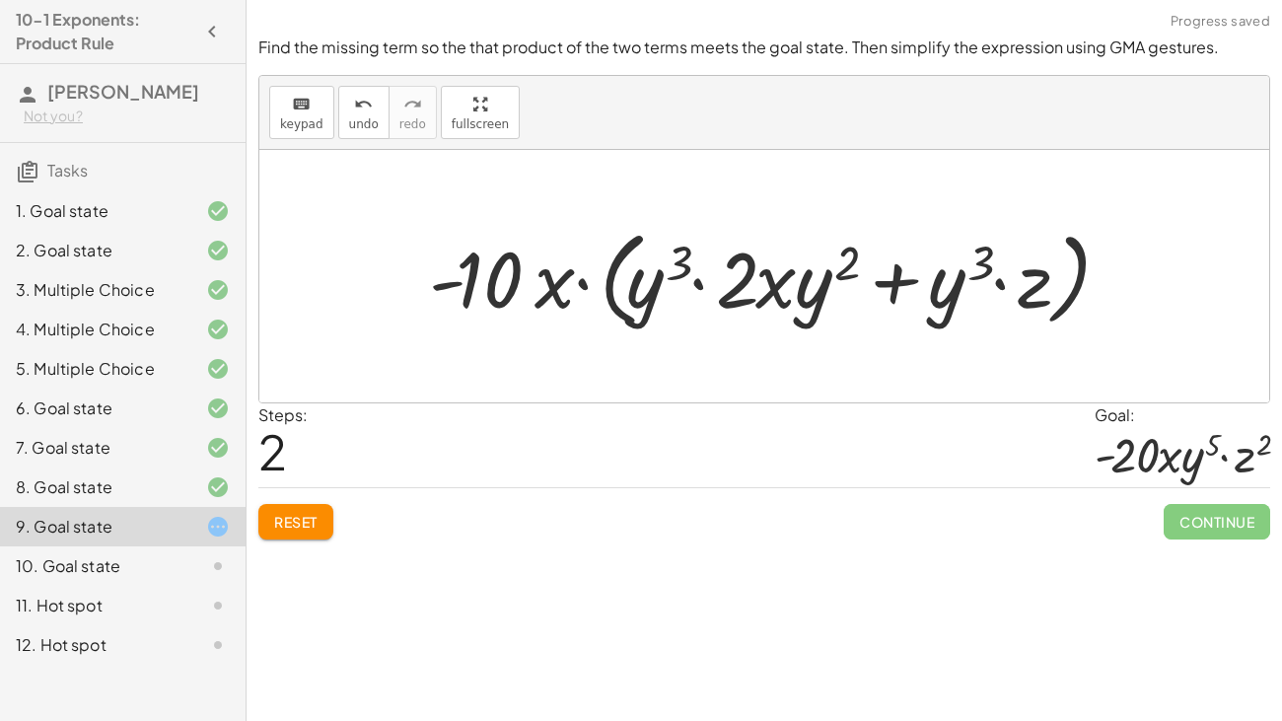
click at [0, 0] on div "Find the missing term so the that product of the two terms meets the goal state…" at bounding box center [0, 0] width 0 height 0
click at [298, 533] on button "Reset" at bounding box center [295, 521] width 75 height 35
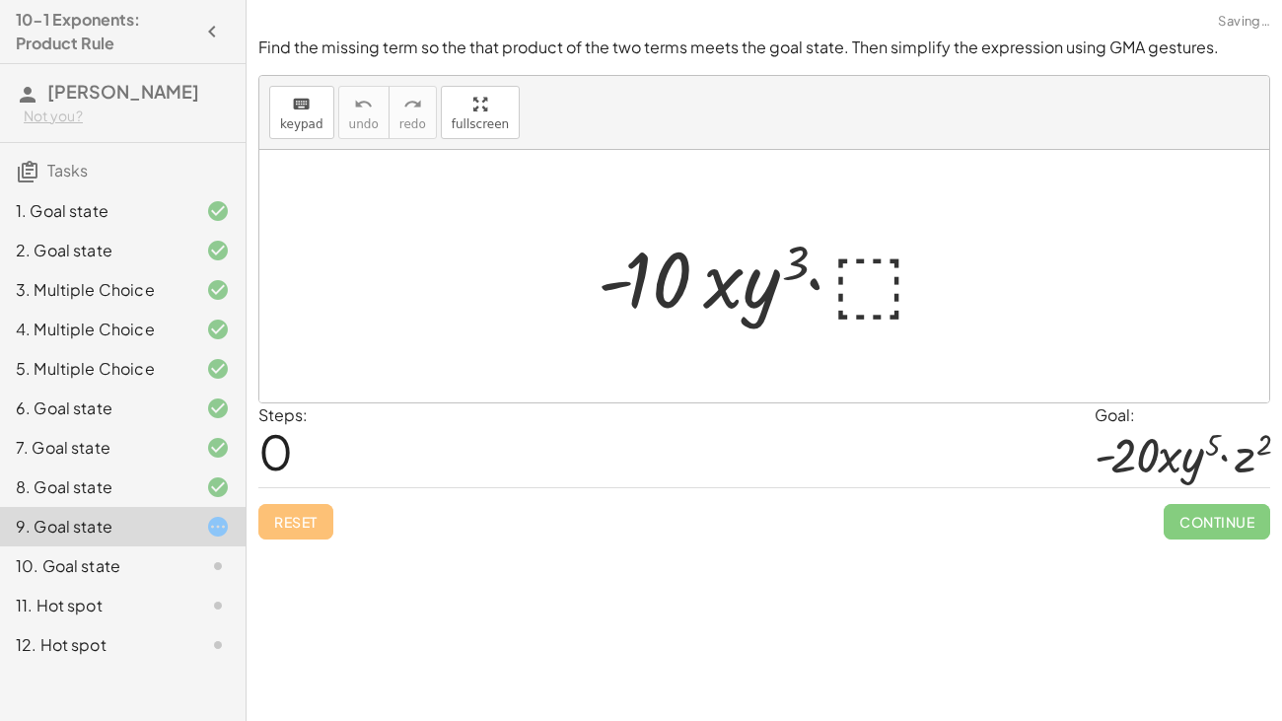
click at [889, 264] on div at bounding box center [771, 277] width 367 height 102
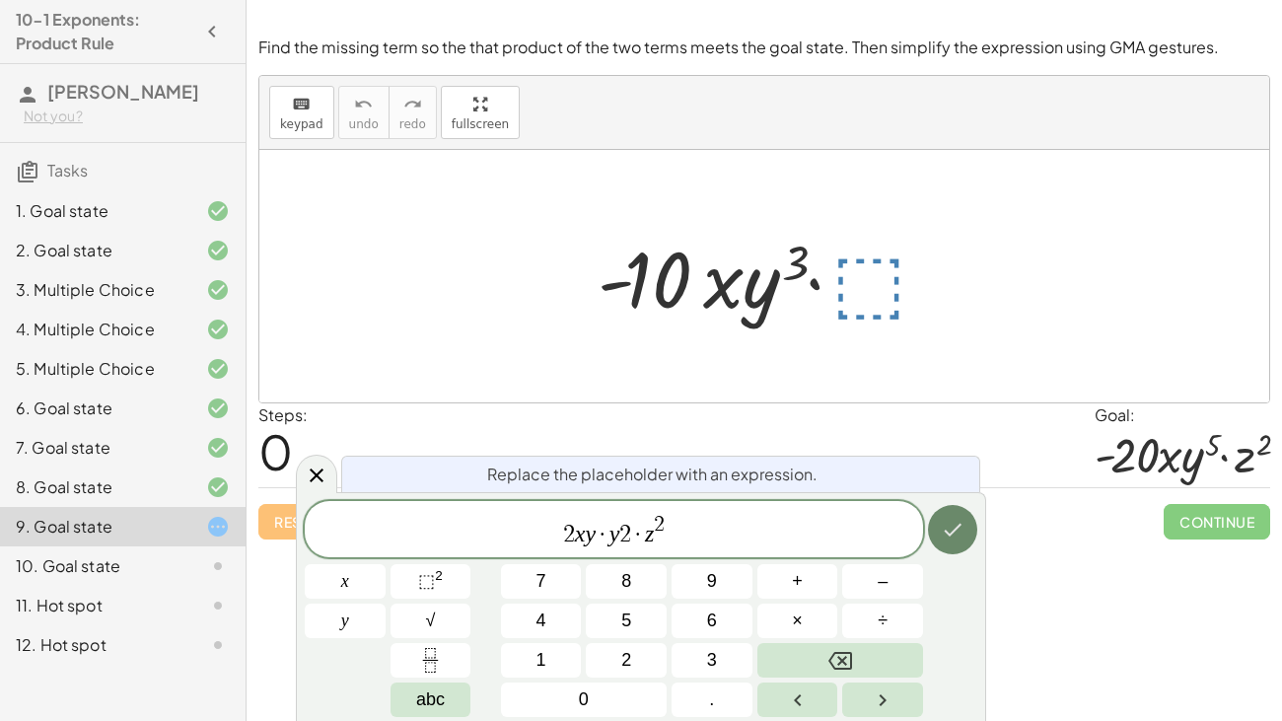
click at [939, 520] on button "Done" at bounding box center [952, 529] width 49 height 49
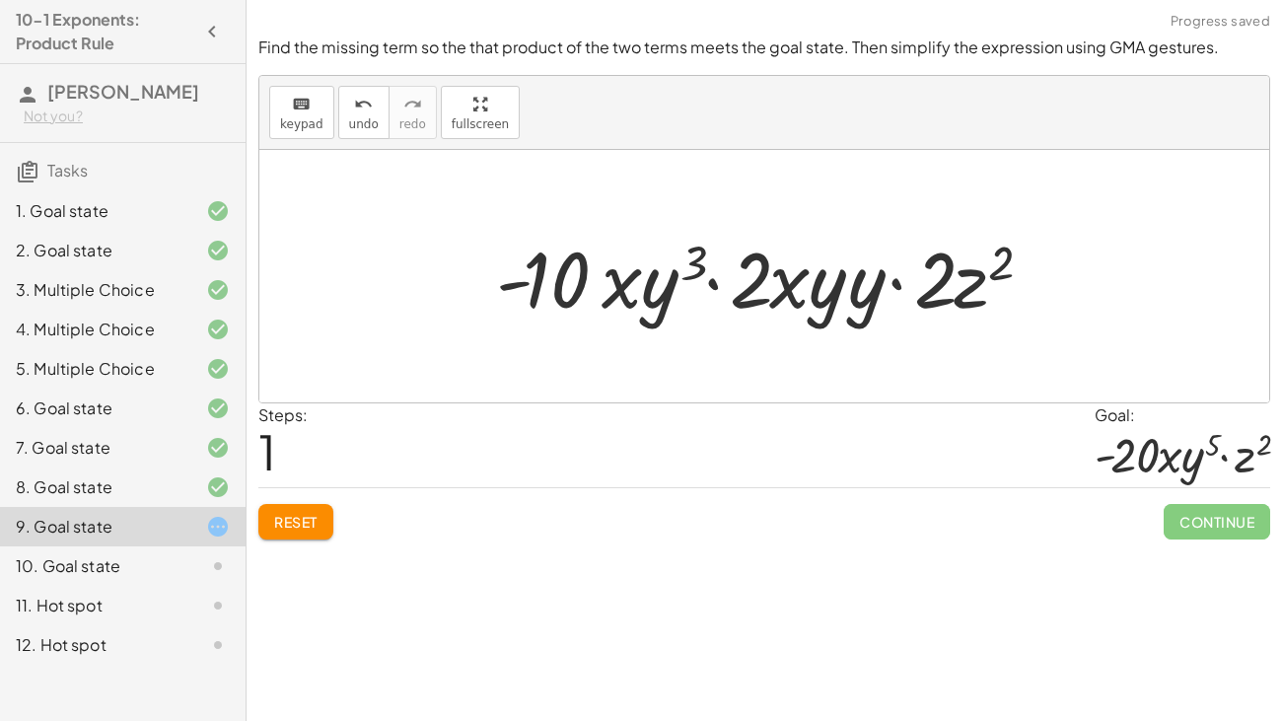
click at [806, 296] on div at bounding box center [771, 277] width 570 height 102
drag, startPoint x: 787, startPoint y: 294, endPoint x: 809, endPoint y: 307, distance: 26.0
click at [809, 307] on div at bounding box center [771, 277] width 570 height 102
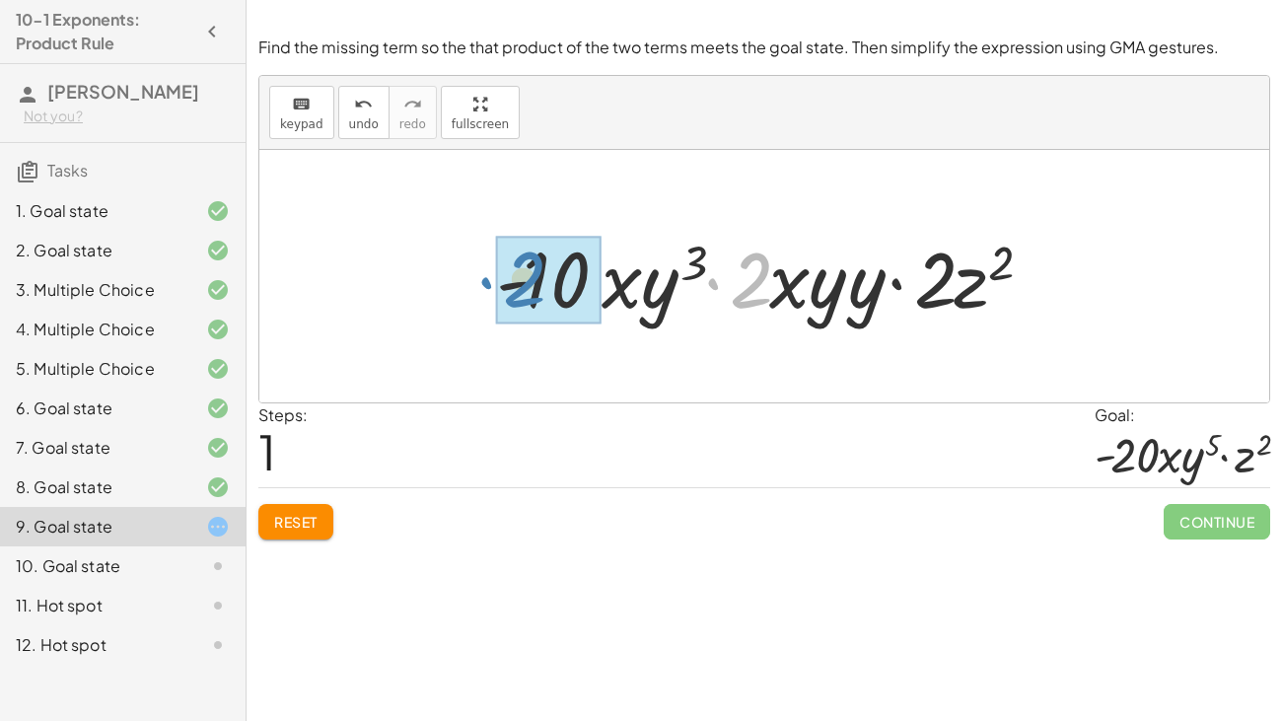
drag, startPoint x: 761, startPoint y: 292, endPoint x: 534, endPoint y: 291, distance: 226.8
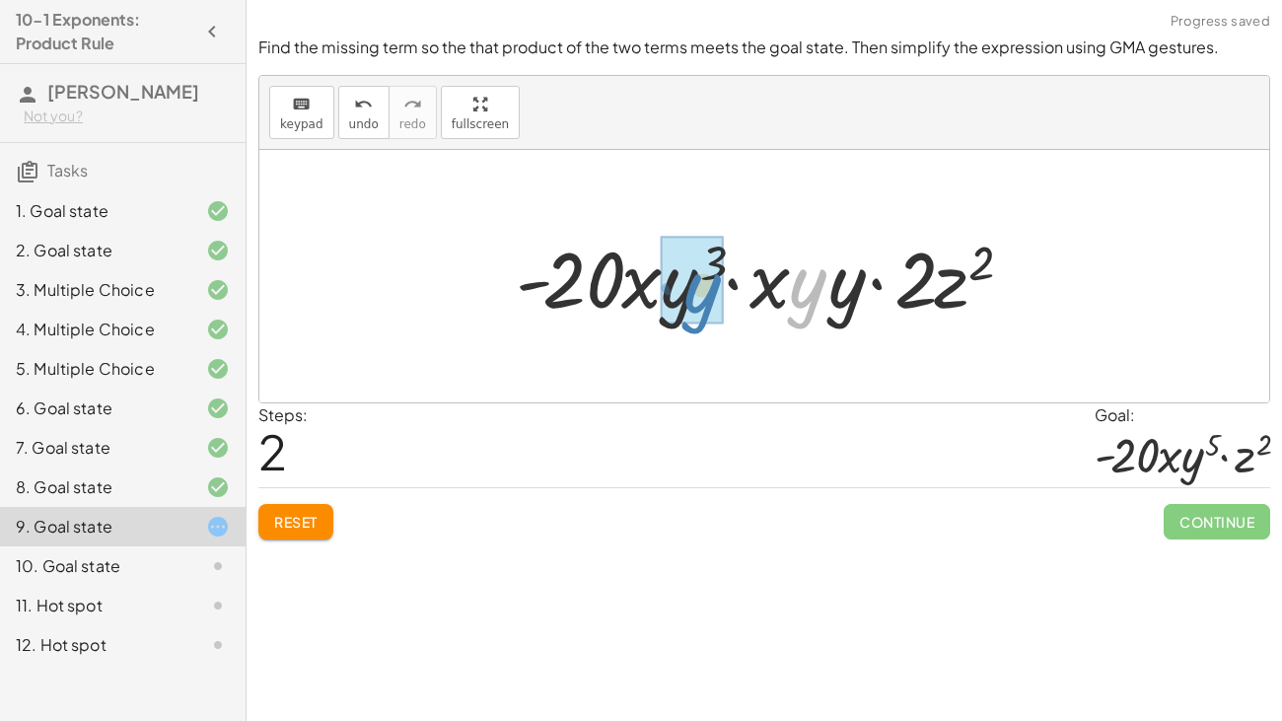
drag, startPoint x: 801, startPoint y: 294, endPoint x: 694, endPoint y: 299, distance: 106.6
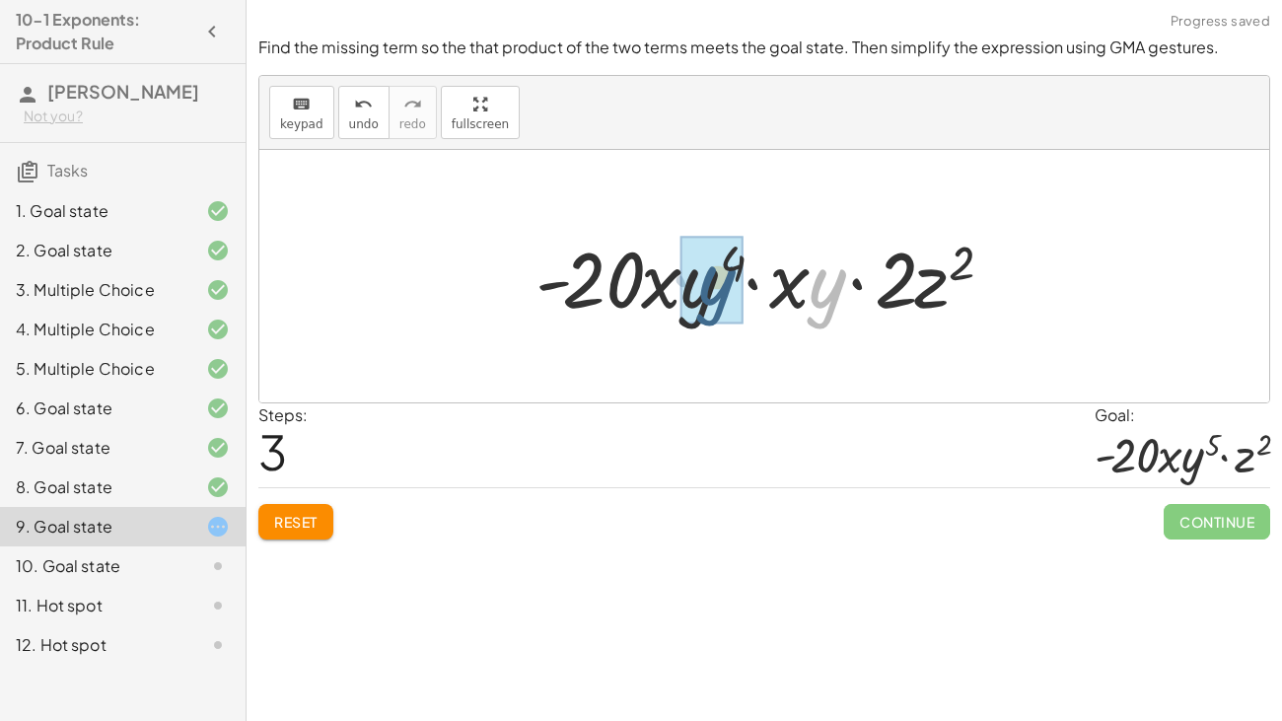
drag, startPoint x: 832, startPoint y: 296, endPoint x: 711, endPoint y: 293, distance: 121.3
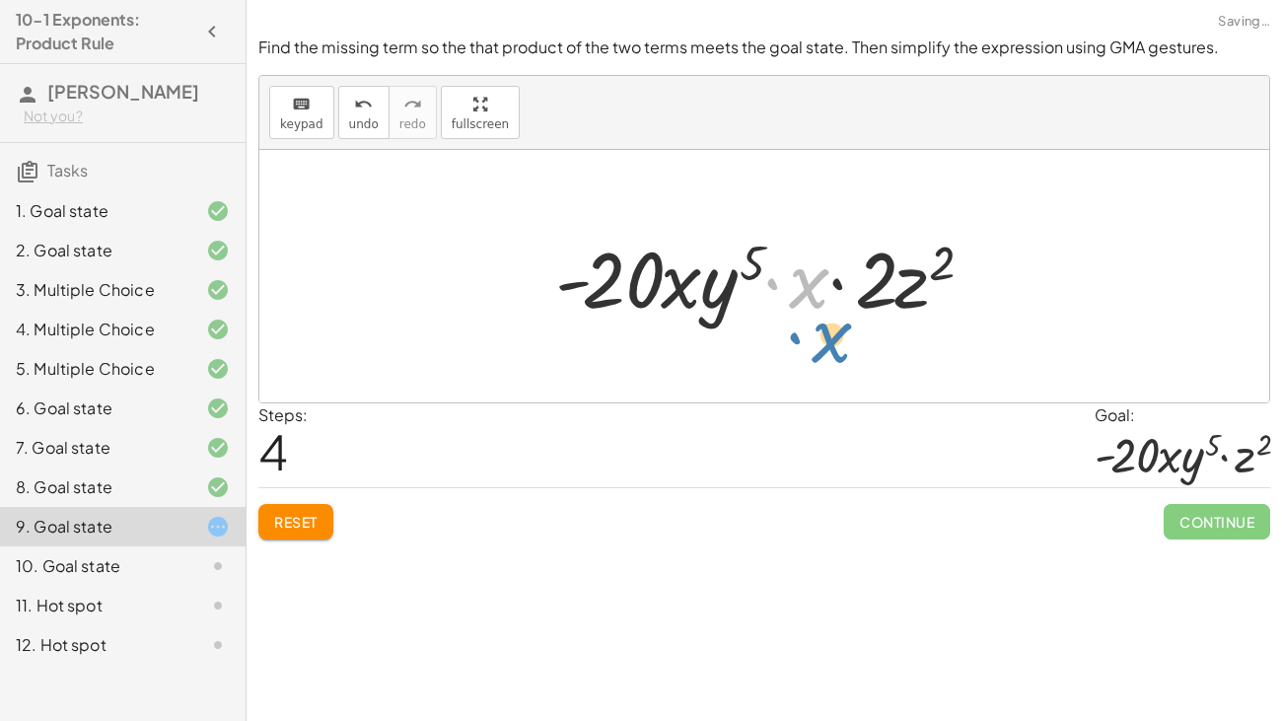
drag, startPoint x: 812, startPoint y: 288, endPoint x: 836, endPoint y: 340, distance: 57.4
click at [308, 511] on button "Reset" at bounding box center [295, 521] width 75 height 35
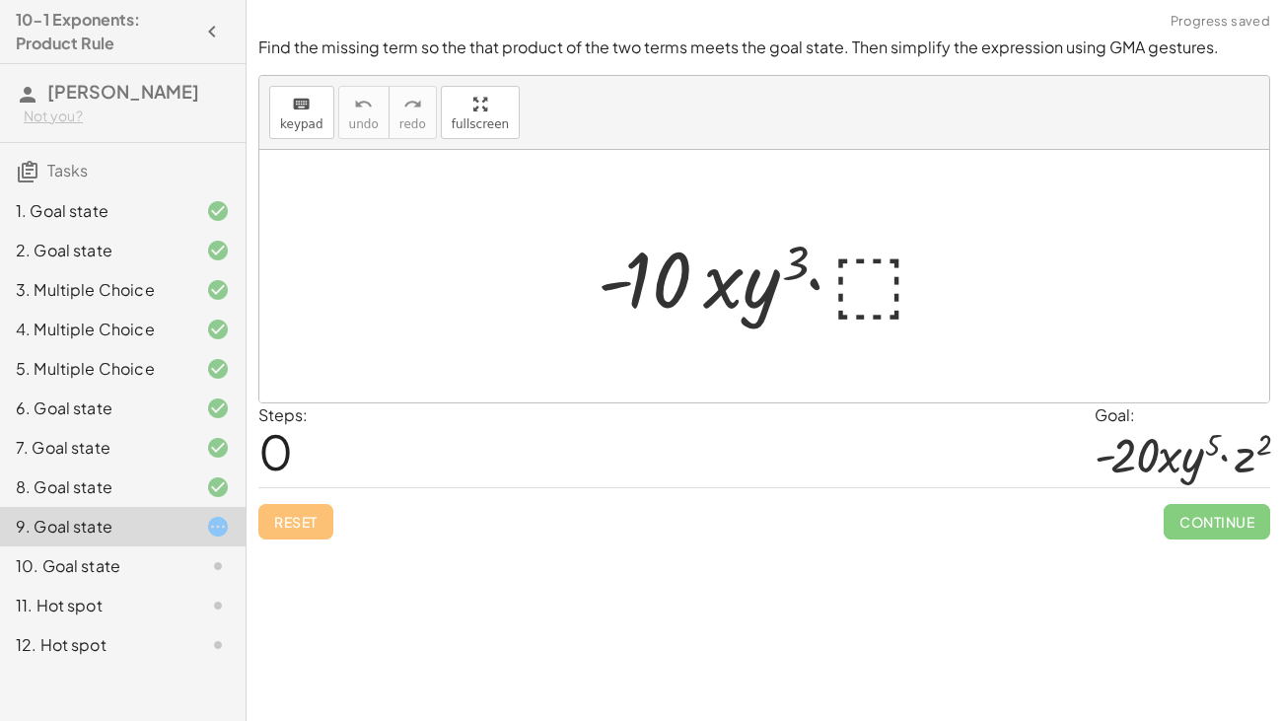
click at [877, 277] on div at bounding box center [771, 277] width 367 height 102
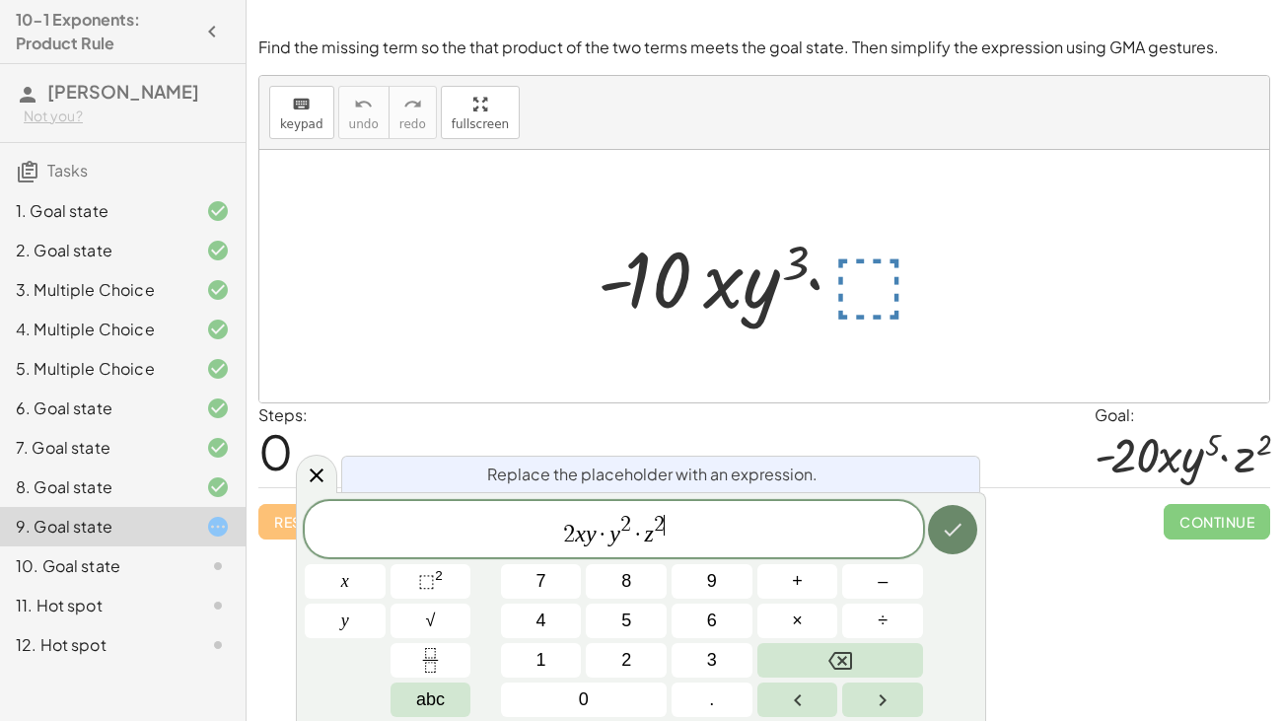
click at [955, 526] on icon "Done" at bounding box center [953, 530] width 24 height 24
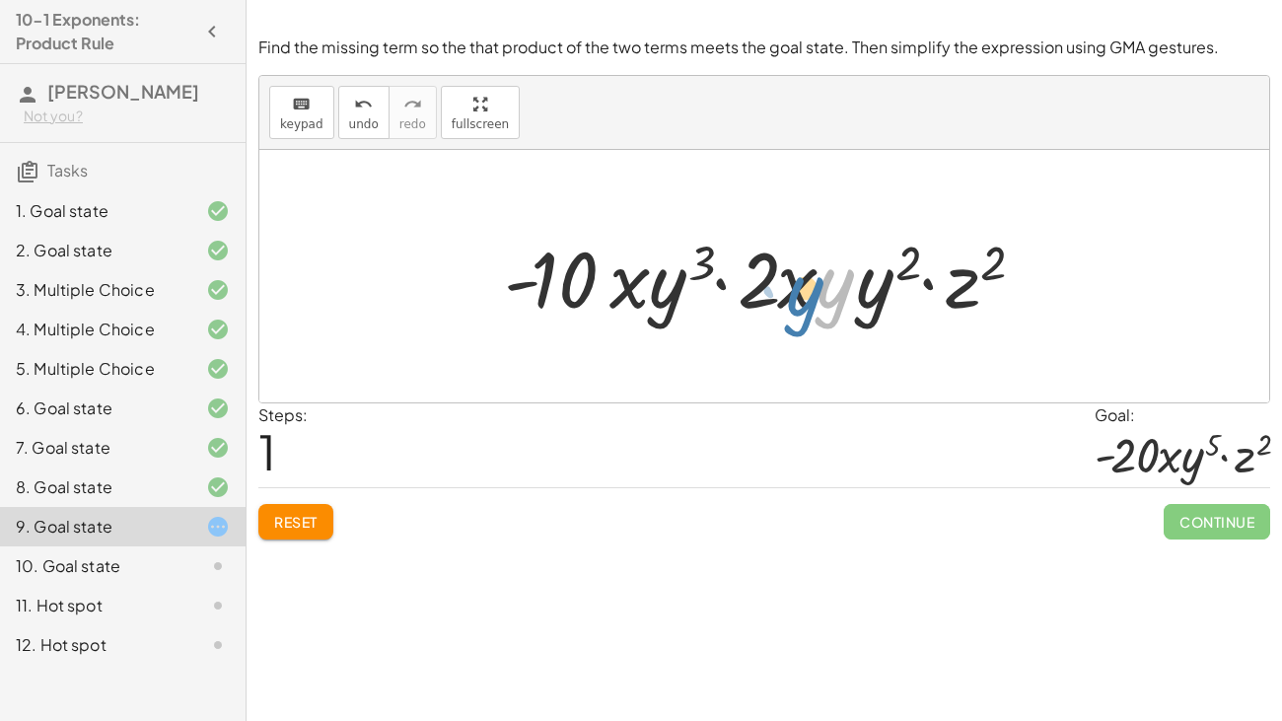
drag, startPoint x: 823, startPoint y: 307, endPoint x: 797, endPoint y: 314, distance: 27.5
click at [797, 314] on div at bounding box center [771, 277] width 554 height 102
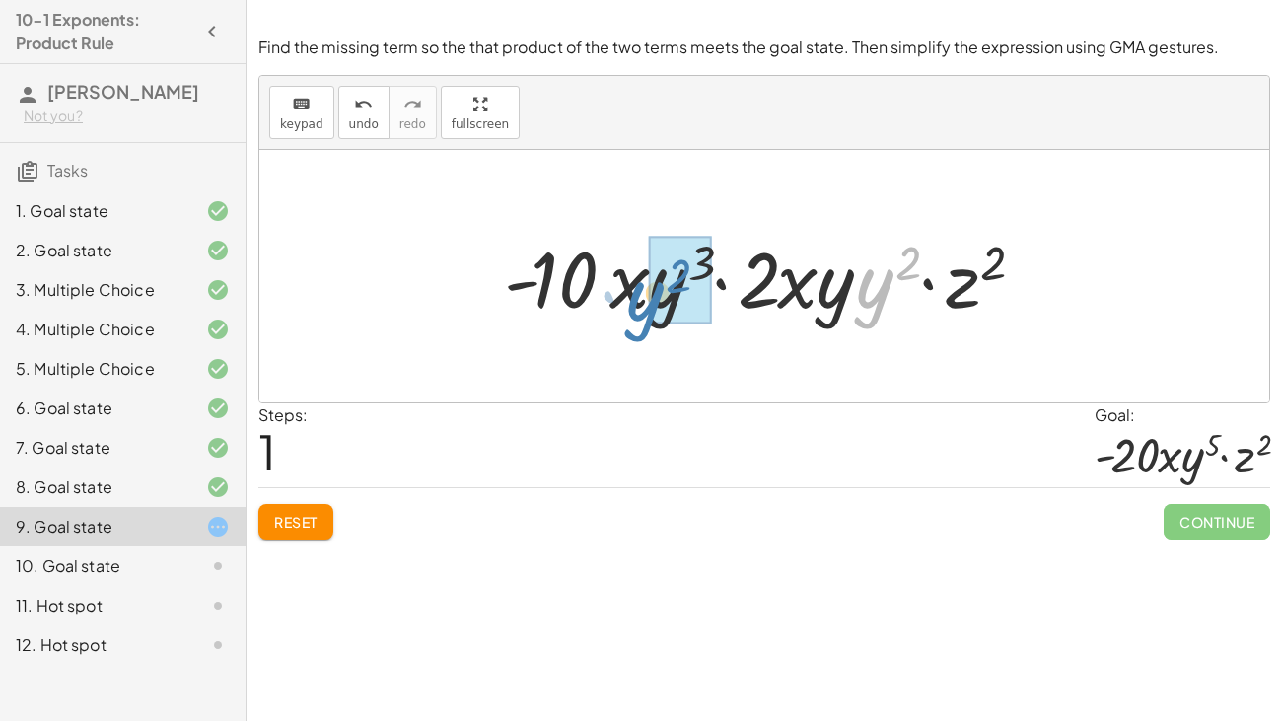
drag, startPoint x: 879, startPoint y: 295, endPoint x: 650, endPoint y: 308, distance: 230.1
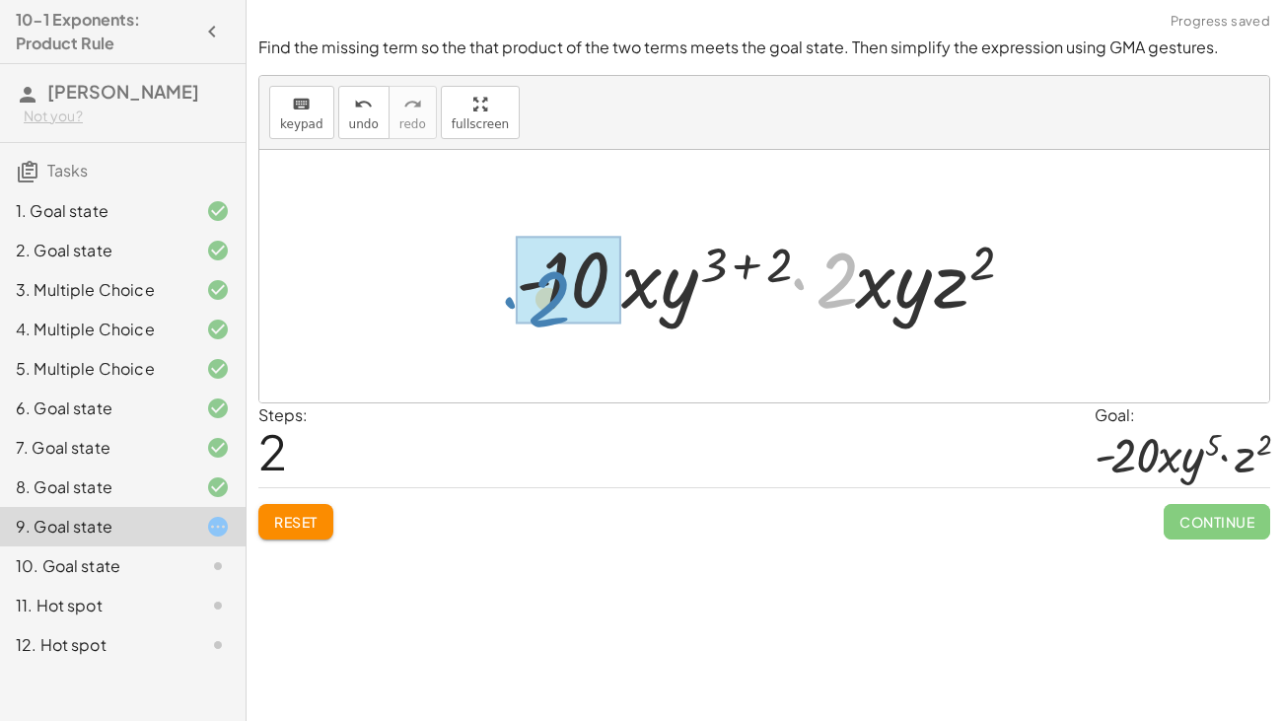
drag, startPoint x: 852, startPoint y: 300, endPoint x: 563, endPoint y: 318, distance: 289.5
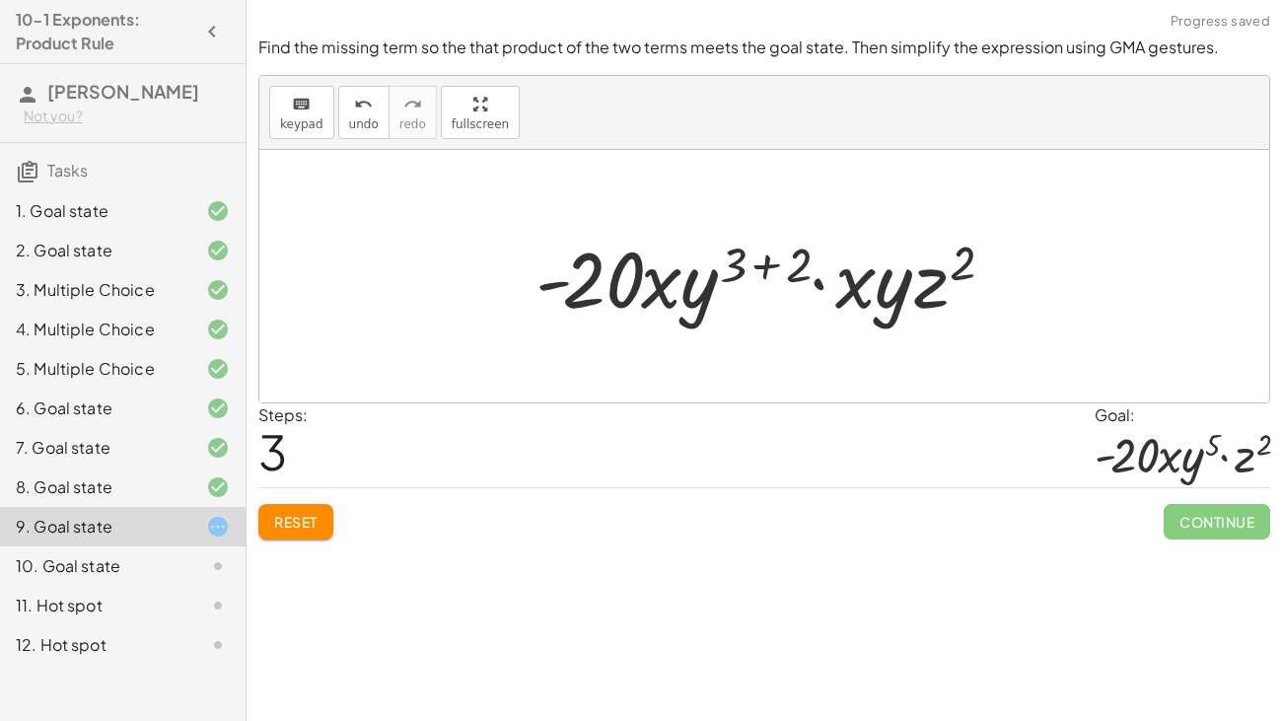
click at [294, 532] on button "Reset" at bounding box center [295, 521] width 75 height 35
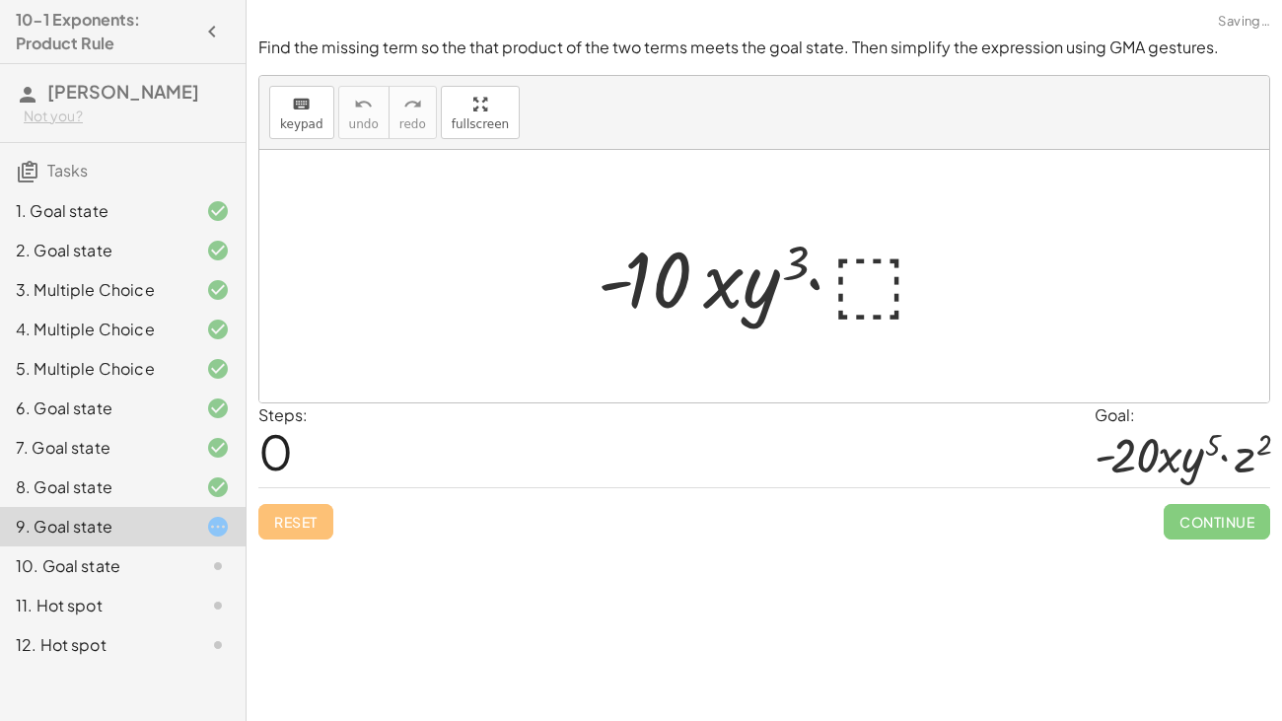
click at [863, 320] on div at bounding box center [771, 277] width 367 height 102
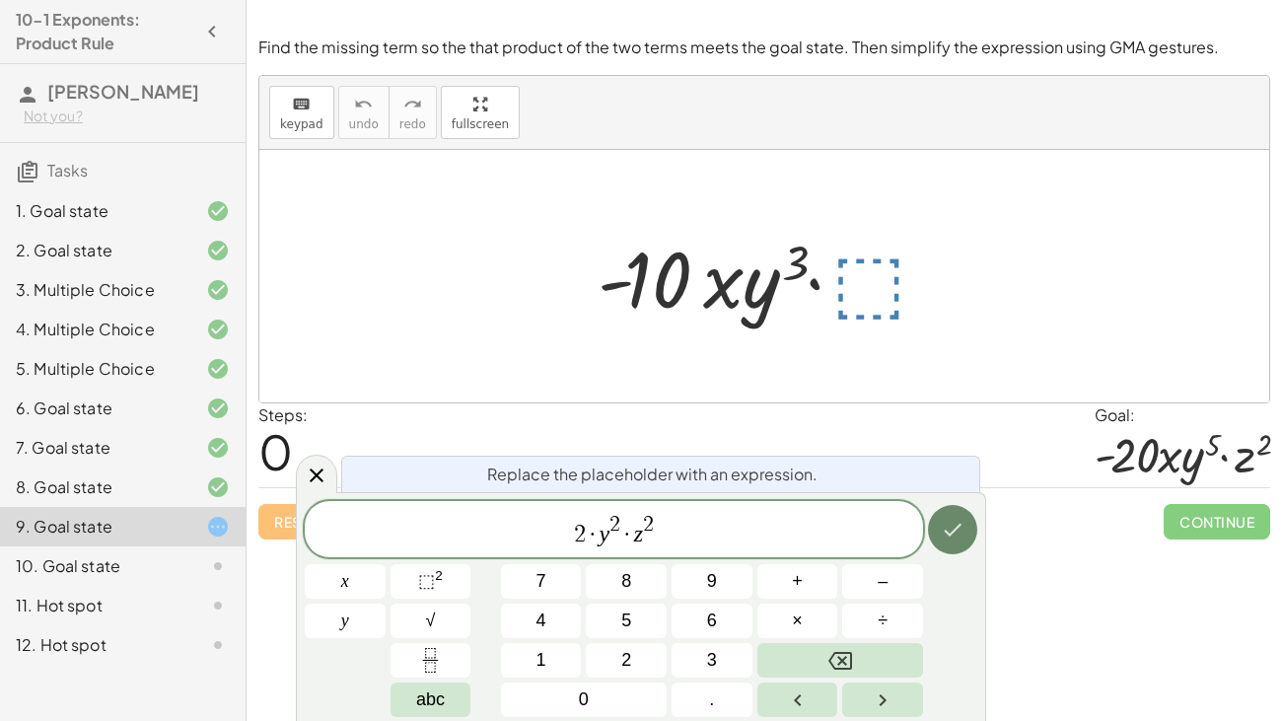
click at [950, 526] on icon "Done" at bounding box center [953, 530] width 24 height 24
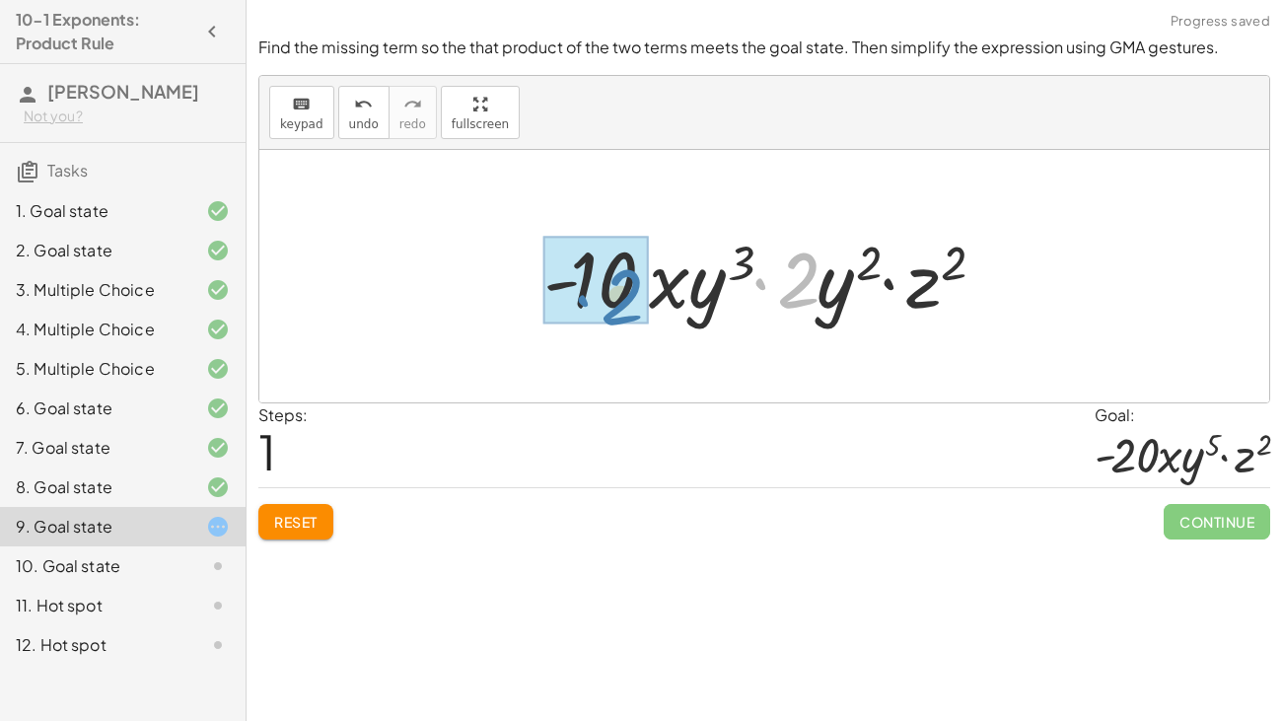
drag, startPoint x: 789, startPoint y: 279, endPoint x: 609, endPoint y: 296, distance: 180.2
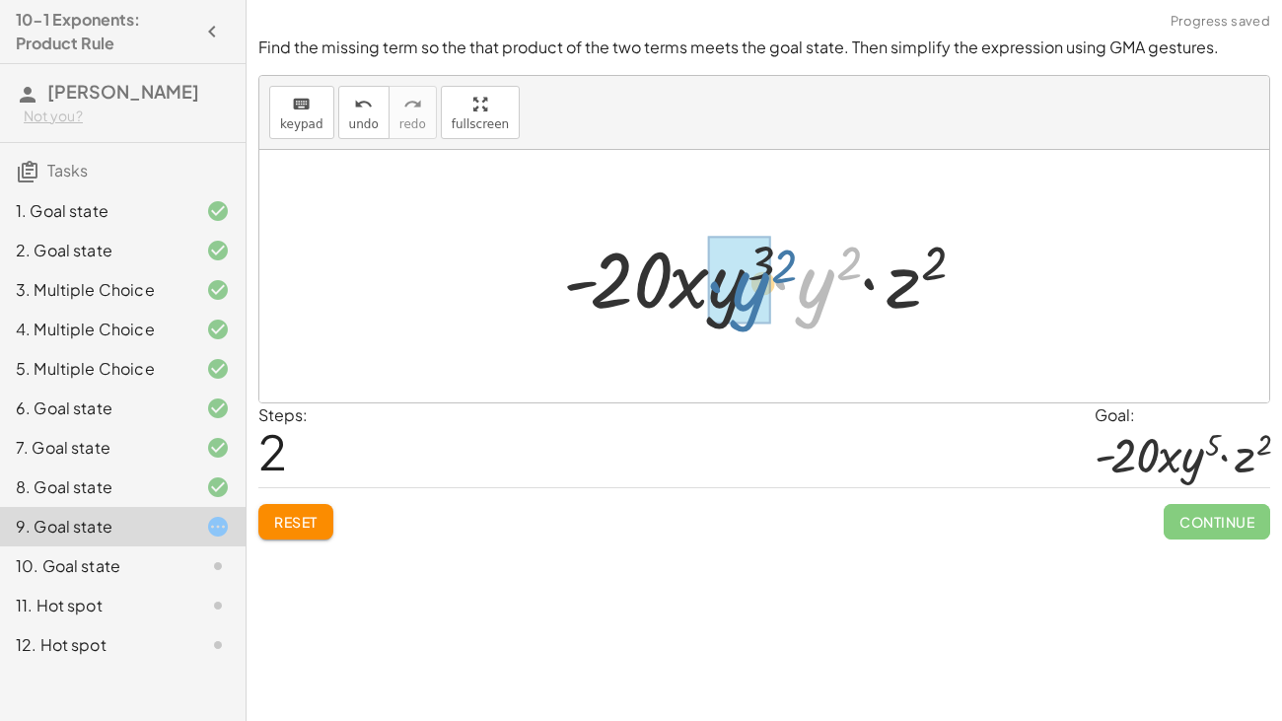
drag, startPoint x: 820, startPoint y: 294, endPoint x: 750, endPoint y: 298, distance: 70.1
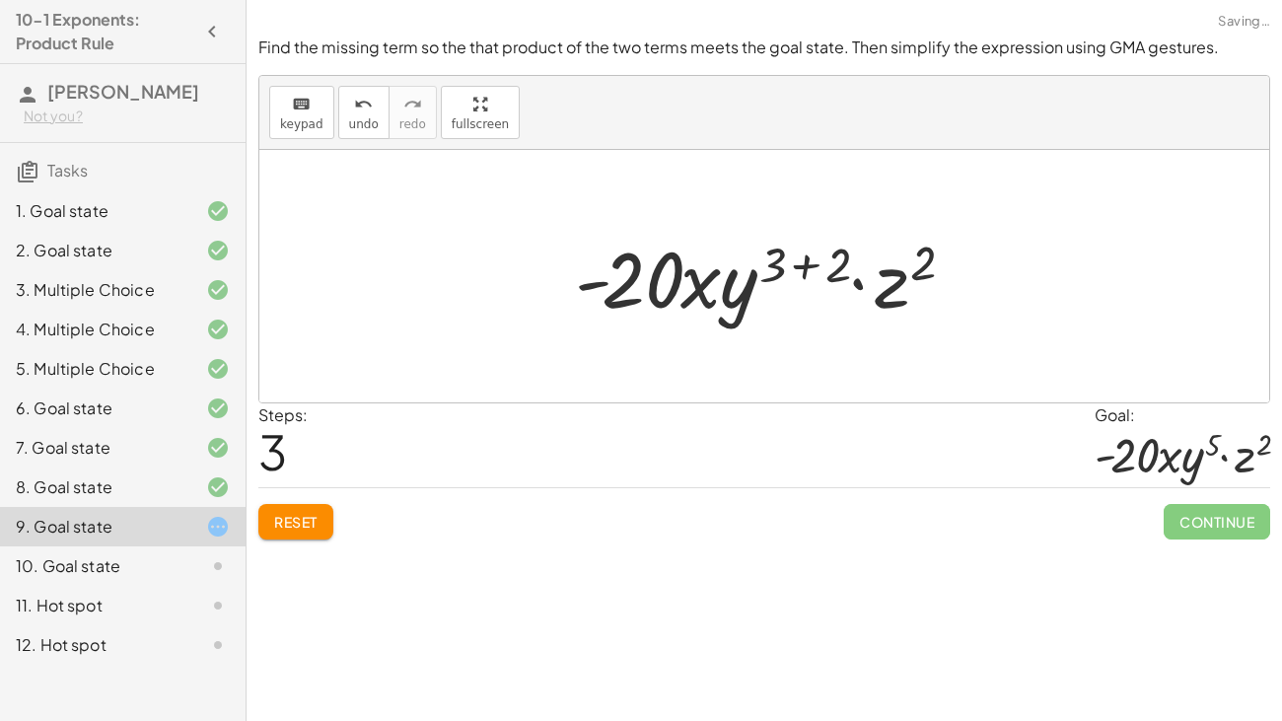
click at [808, 264] on div at bounding box center [771, 277] width 413 height 102
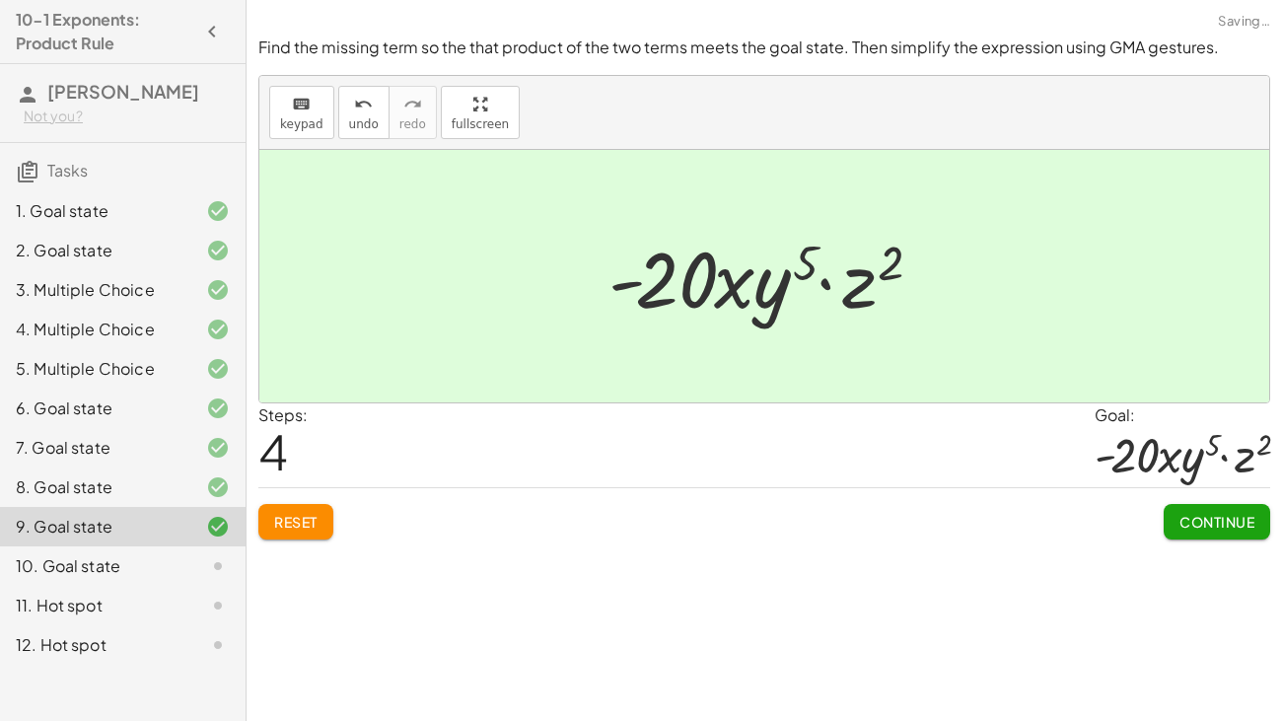
click at [0, 0] on div "Find the missing term so the that product of the two terms meets the goal state…" at bounding box center [0, 0] width 0 height 0
click at [1233, 532] on button "Continue" at bounding box center [1216, 521] width 106 height 35
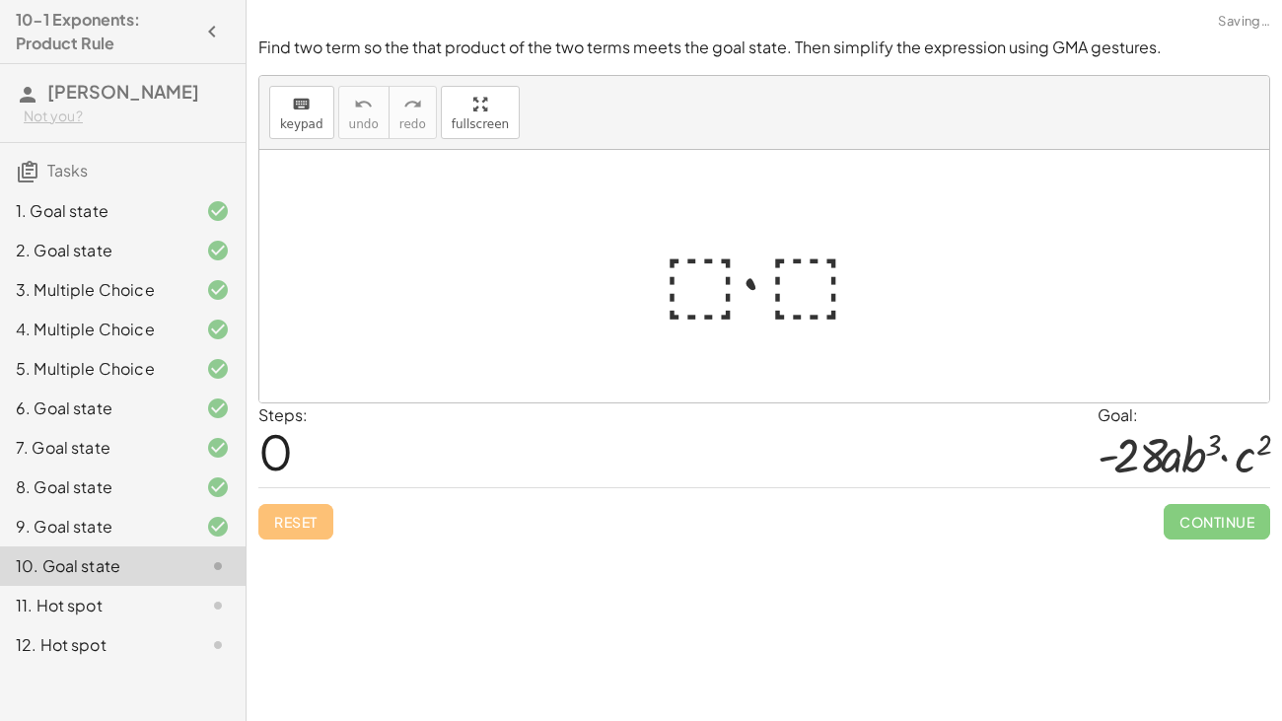
click at [723, 284] on div at bounding box center [772, 277] width 239 height 102
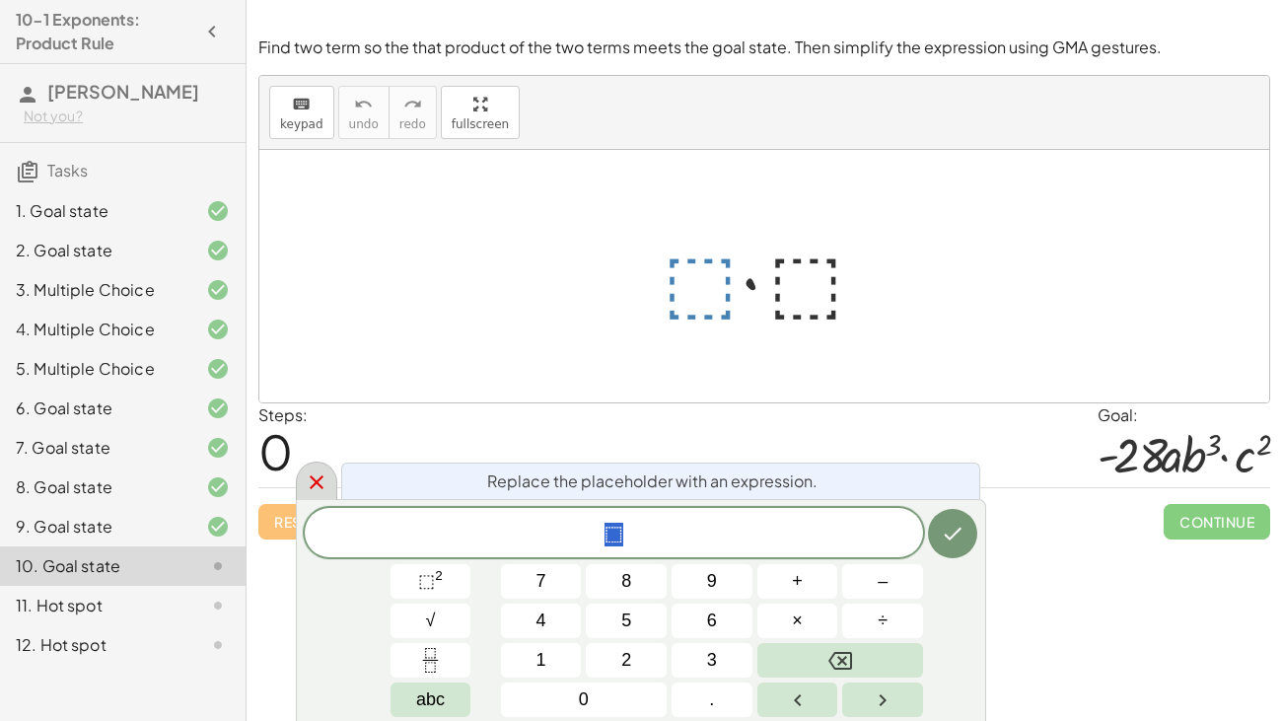
click at [334, 480] on div at bounding box center [316, 480] width 41 height 38
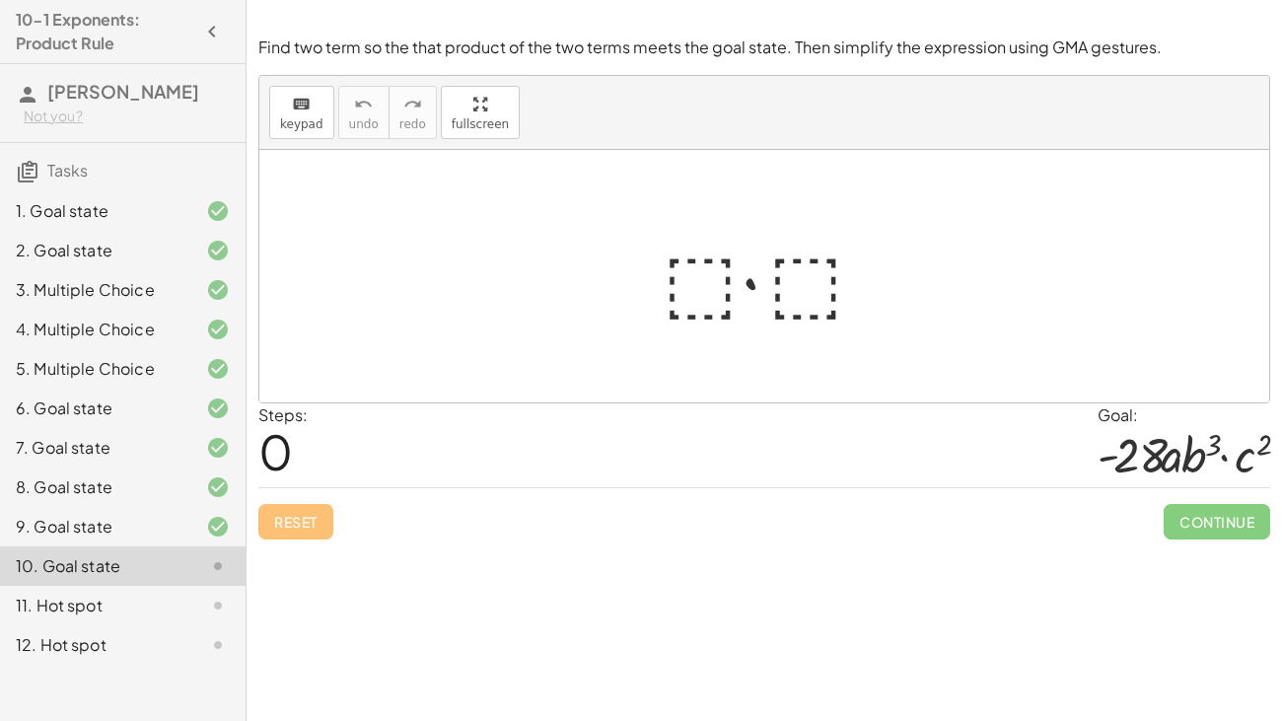
click at [200, 552] on div "11. Hot spot" at bounding box center [123, 605] width 246 height 39
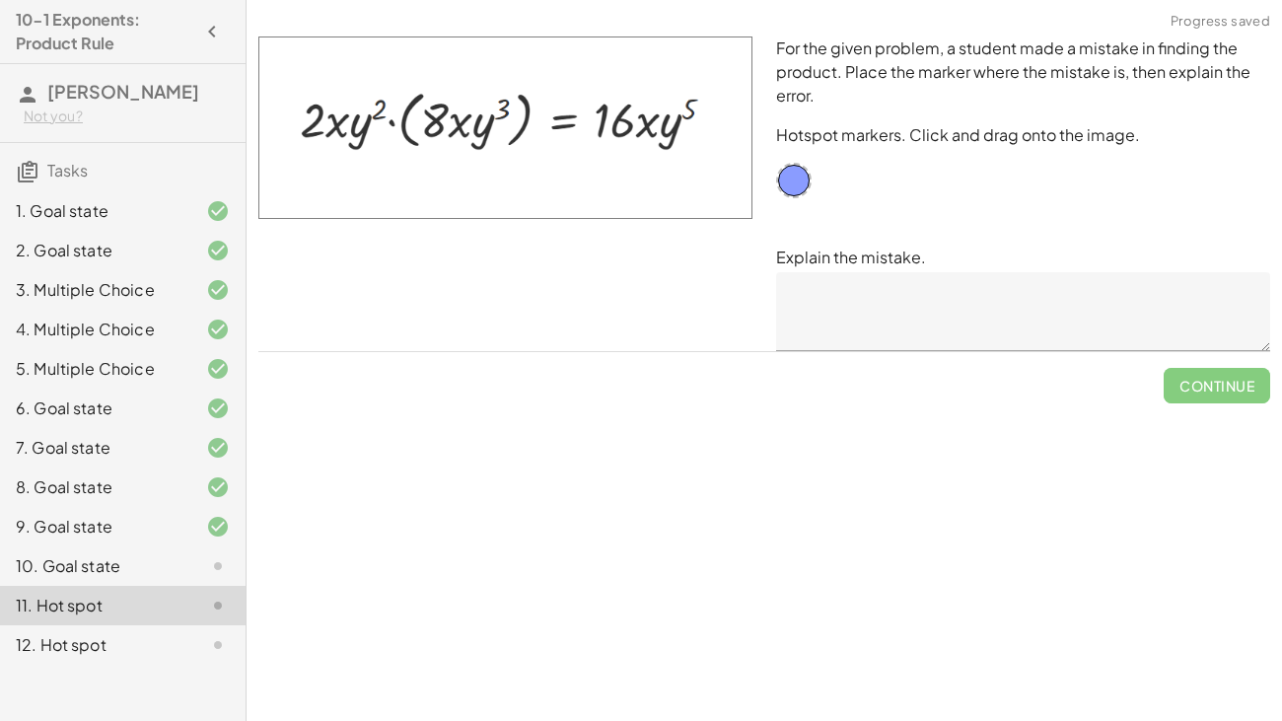
click at [190, 552] on div at bounding box center [202, 645] width 55 height 24
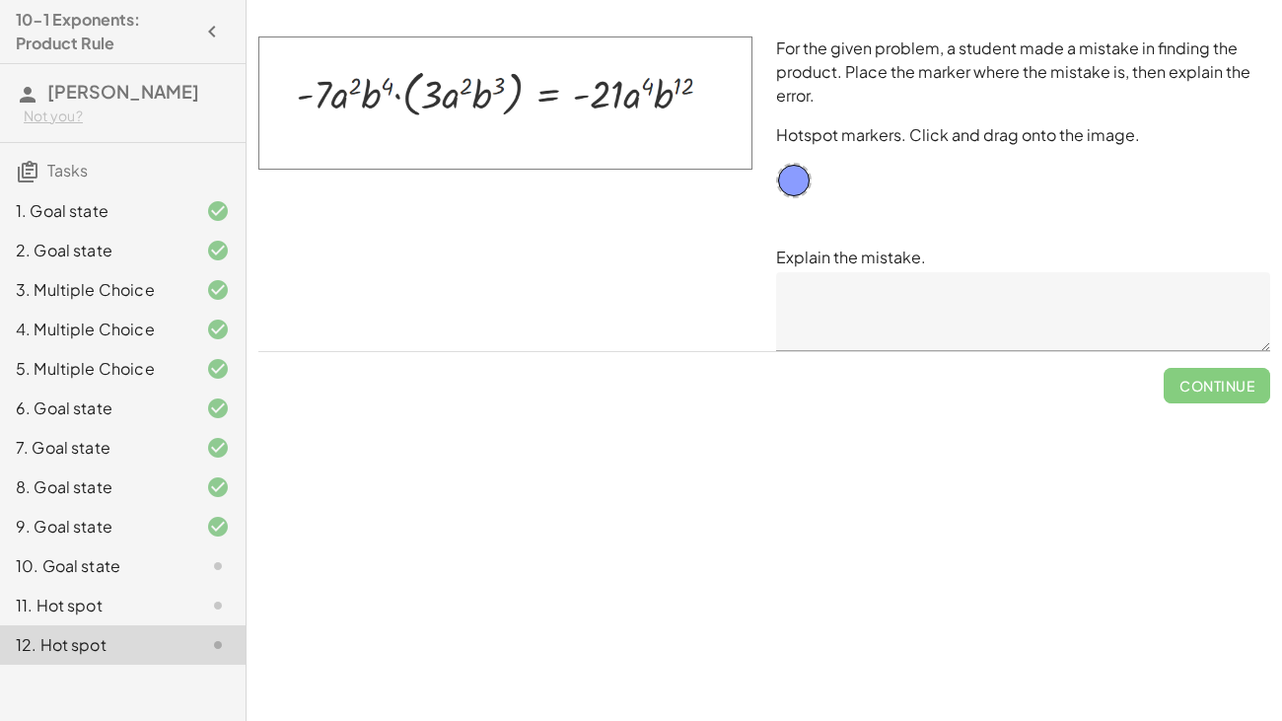
click at [192, 552] on div at bounding box center [202, 566] width 55 height 24
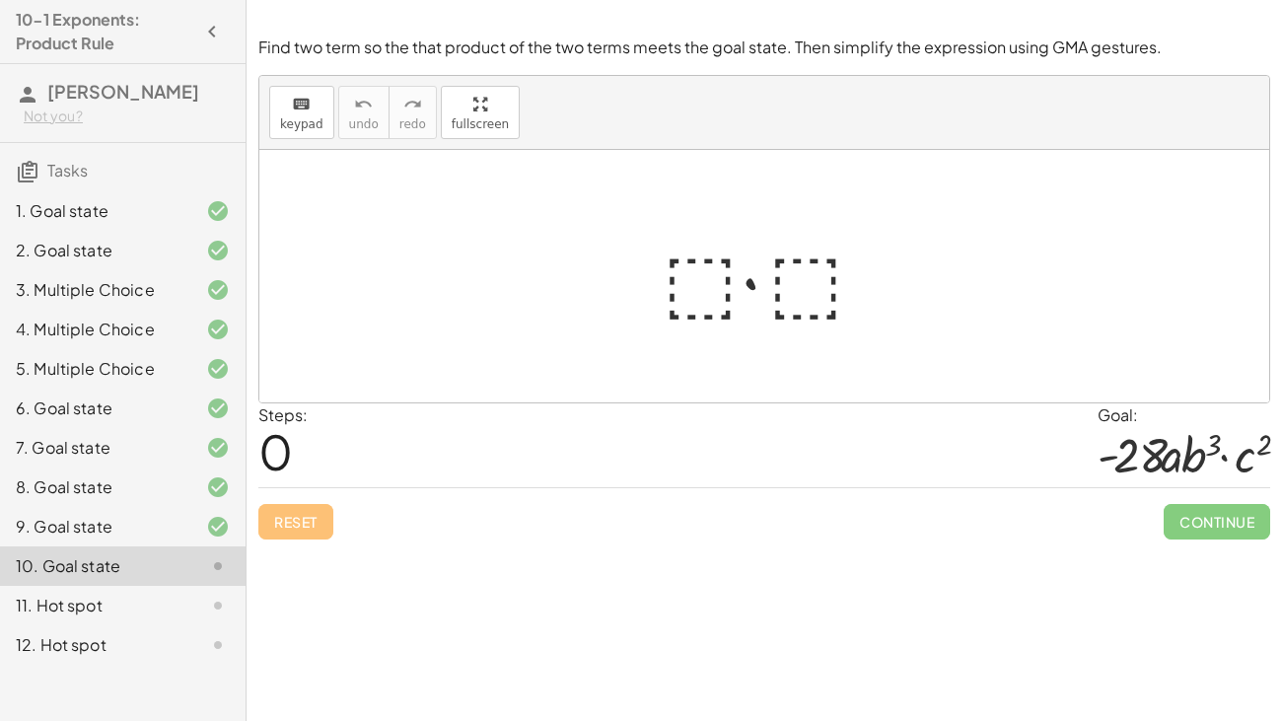
click at [686, 297] on div at bounding box center [772, 277] width 239 height 102
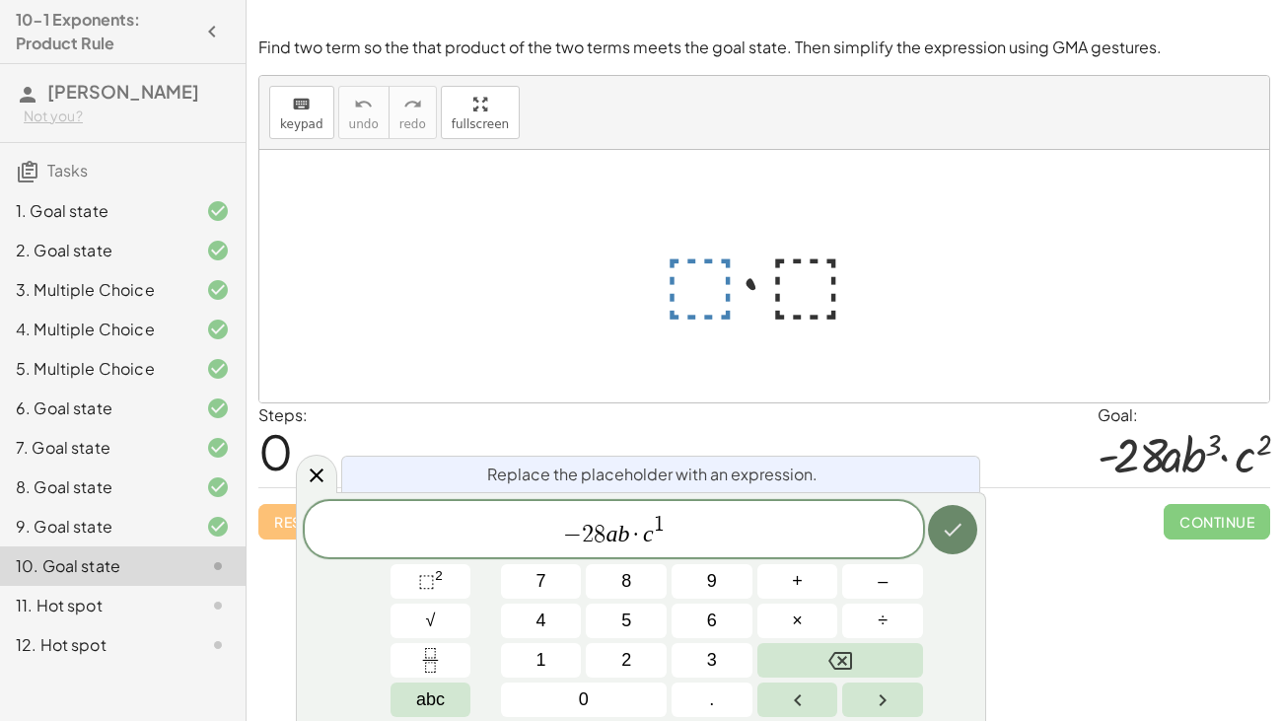
click at [959, 541] on button "Done" at bounding box center [952, 529] width 49 height 49
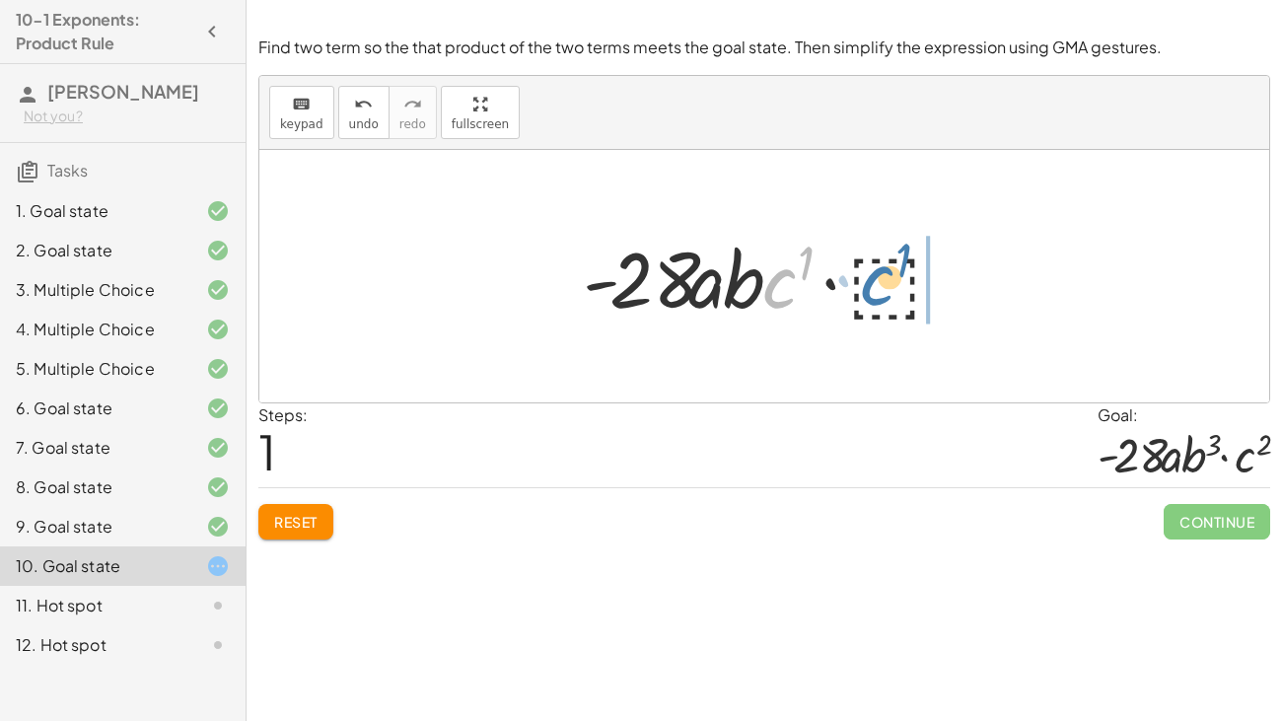
drag, startPoint x: 765, startPoint y: 298, endPoint x: 877, endPoint y: 293, distance: 112.5
click at [867, 294] on div at bounding box center [771, 277] width 397 height 102
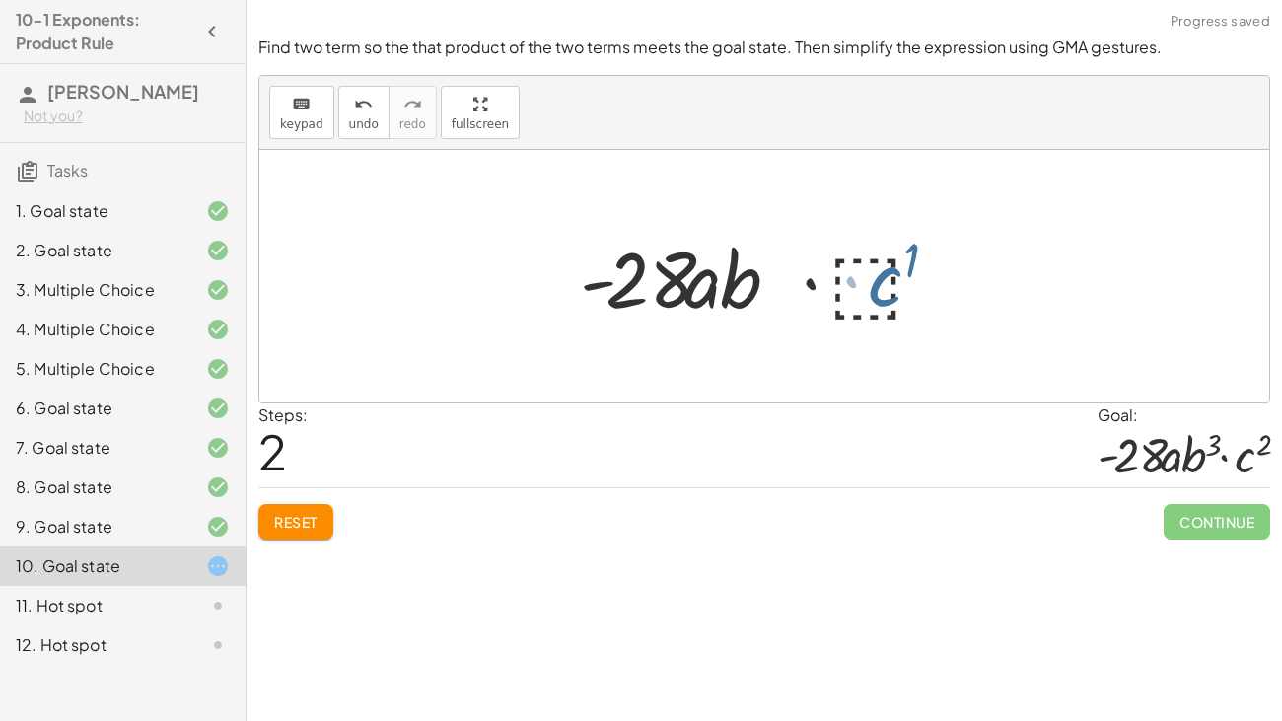
click at [889, 301] on div at bounding box center [772, 277] width 424 height 102
drag, startPoint x: 907, startPoint y: 292, endPoint x: 824, endPoint y: 288, distance: 82.9
click at [824, 288] on div at bounding box center [772, 277] width 400 height 102
click at [871, 286] on div at bounding box center [772, 277] width 400 height 102
click at [883, 289] on div at bounding box center [772, 277] width 400 height 102
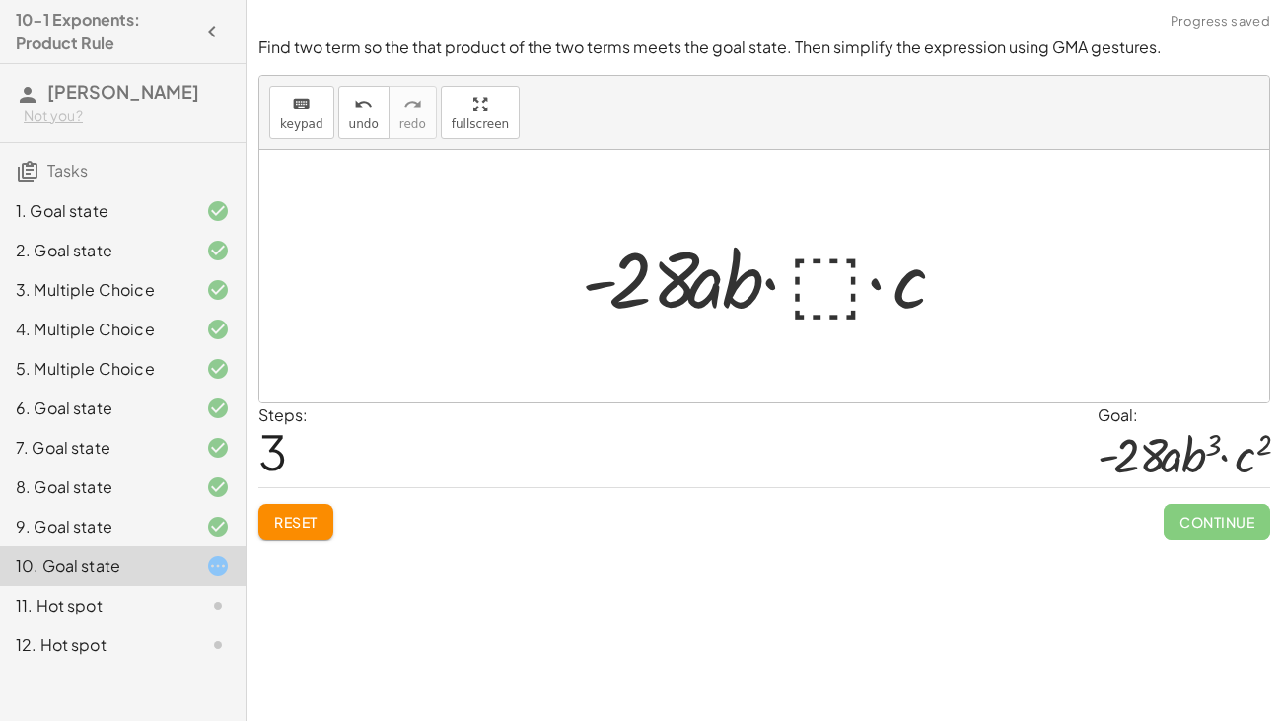
click at [274, 515] on span "Reset" at bounding box center [295, 522] width 43 height 18
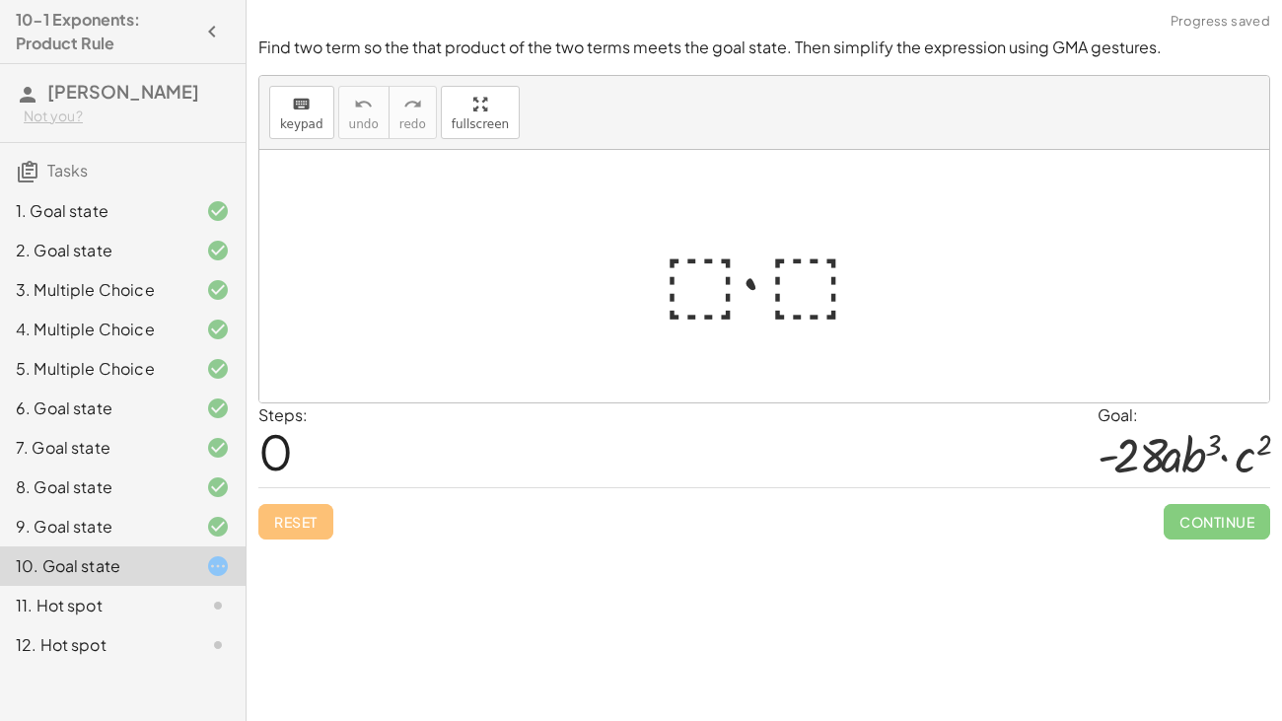
click at [625, 264] on div at bounding box center [764, 276] width 1010 height 252
click at [725, 276] on div at bounding box center [772, 277] width 239 height 102
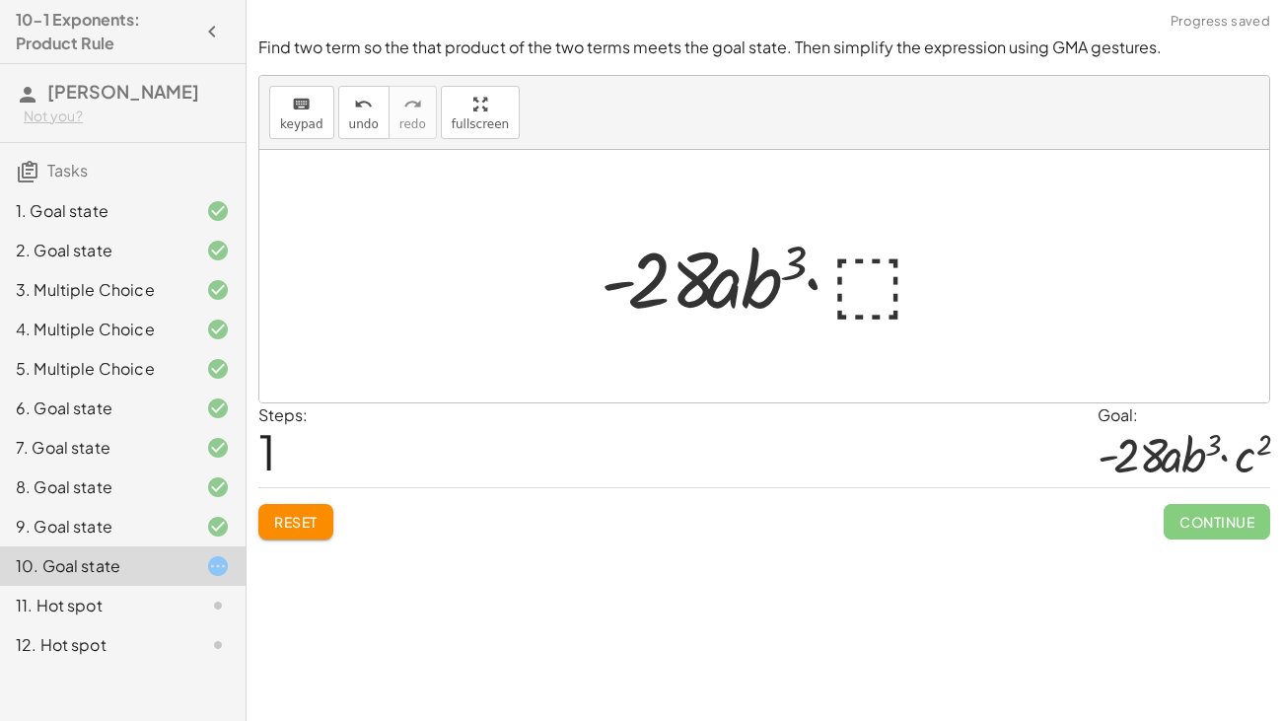
click at [907, 252] on div at bounding box center [772, 277] width 363 height 102
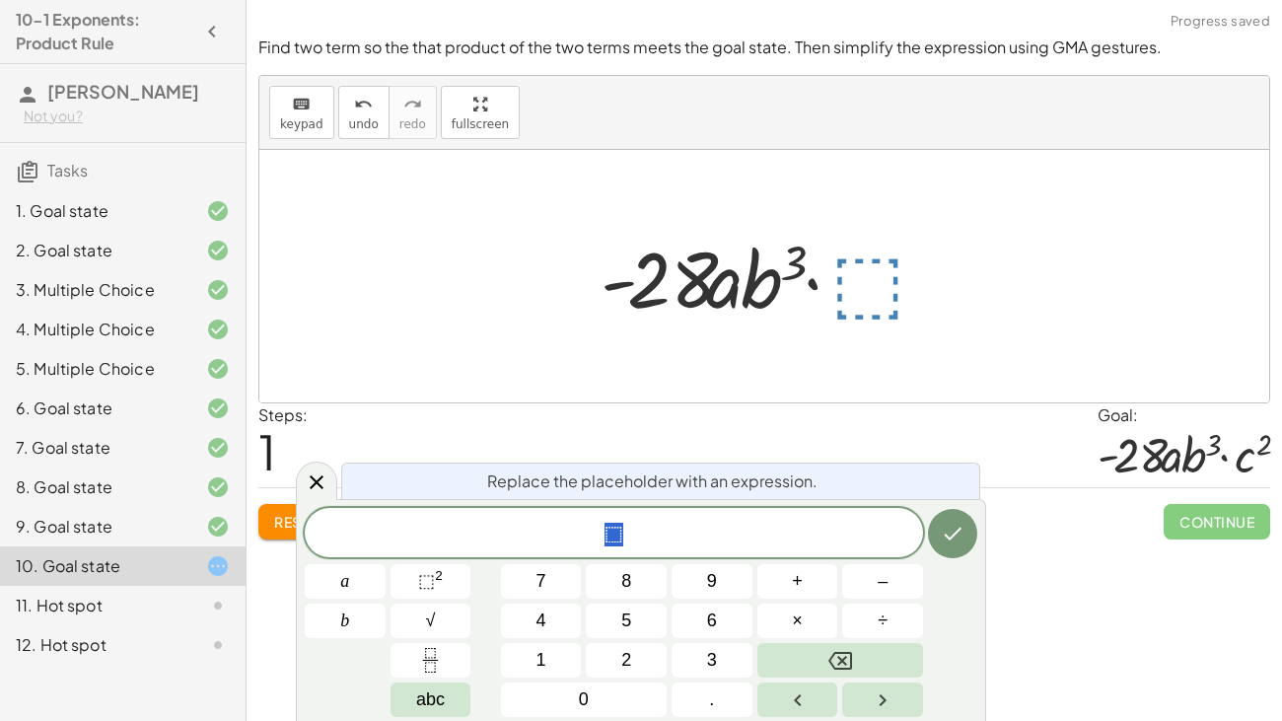
click at [844, 334] on div at bounding box center [764, 276] width 1010 height 252
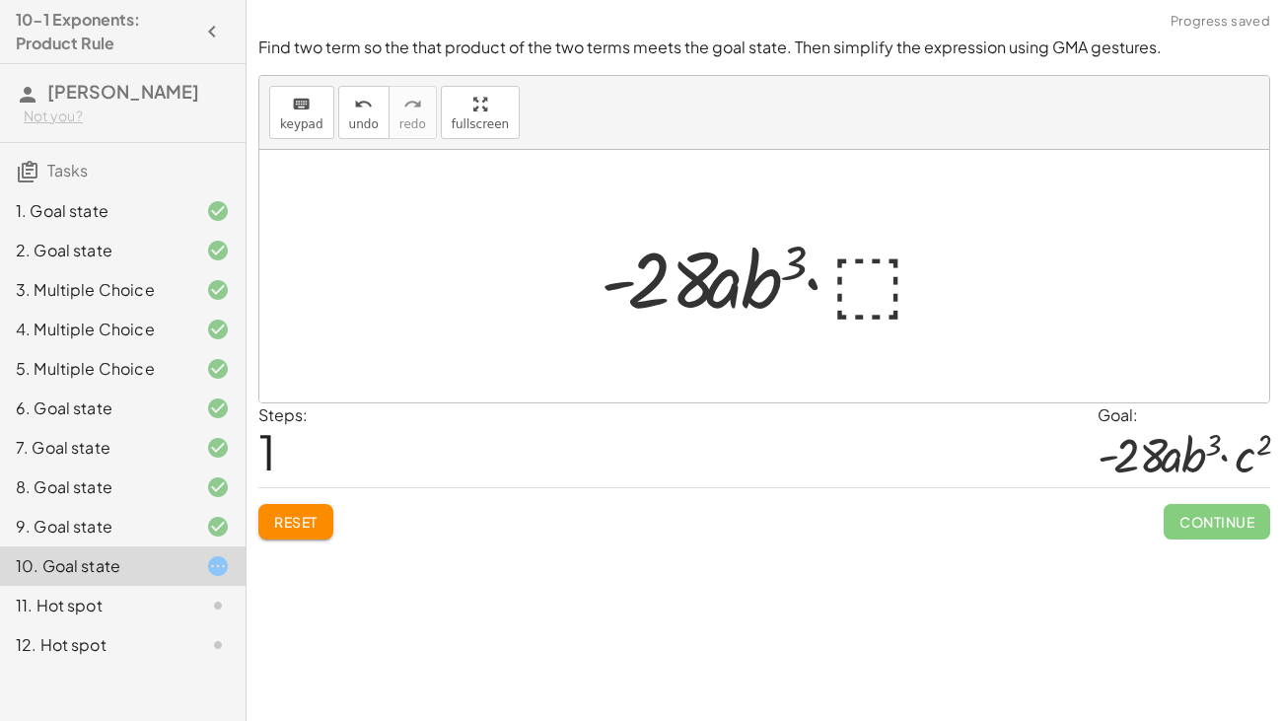
click at [863, 313] on div at bounding box center [772, 277] width 363 height 102
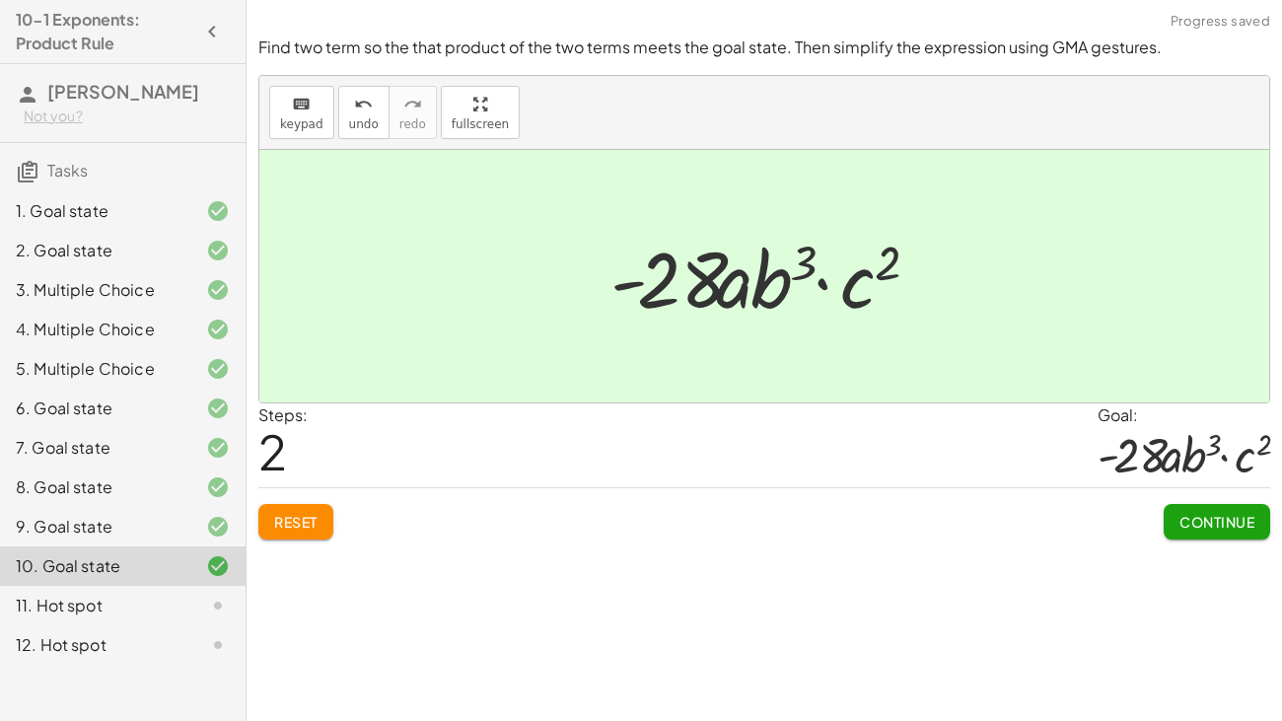
click at [1220, 530] on button "Continue" at bounding box center [1216, 521] width 106 height 35
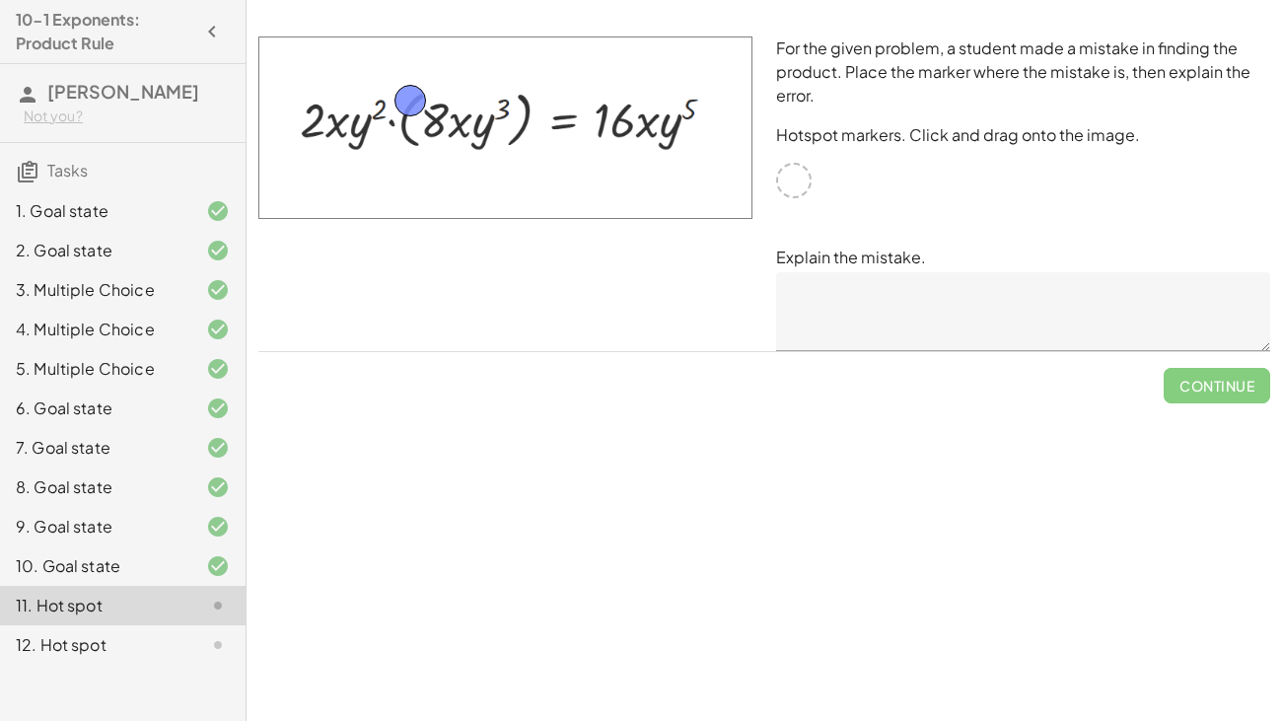
drag, startPoint x: 805, startPoint y: 173, endPoint x: 421, endPoint y: 93, distance: 391.8
drag, startPoint x: 416, startPoint y: 99, endPoint x: 415, endPoint y: 108, distance: 9.9
click at [1013, 333] on textarea at bounding box center [1023, 311] width 494 height 79
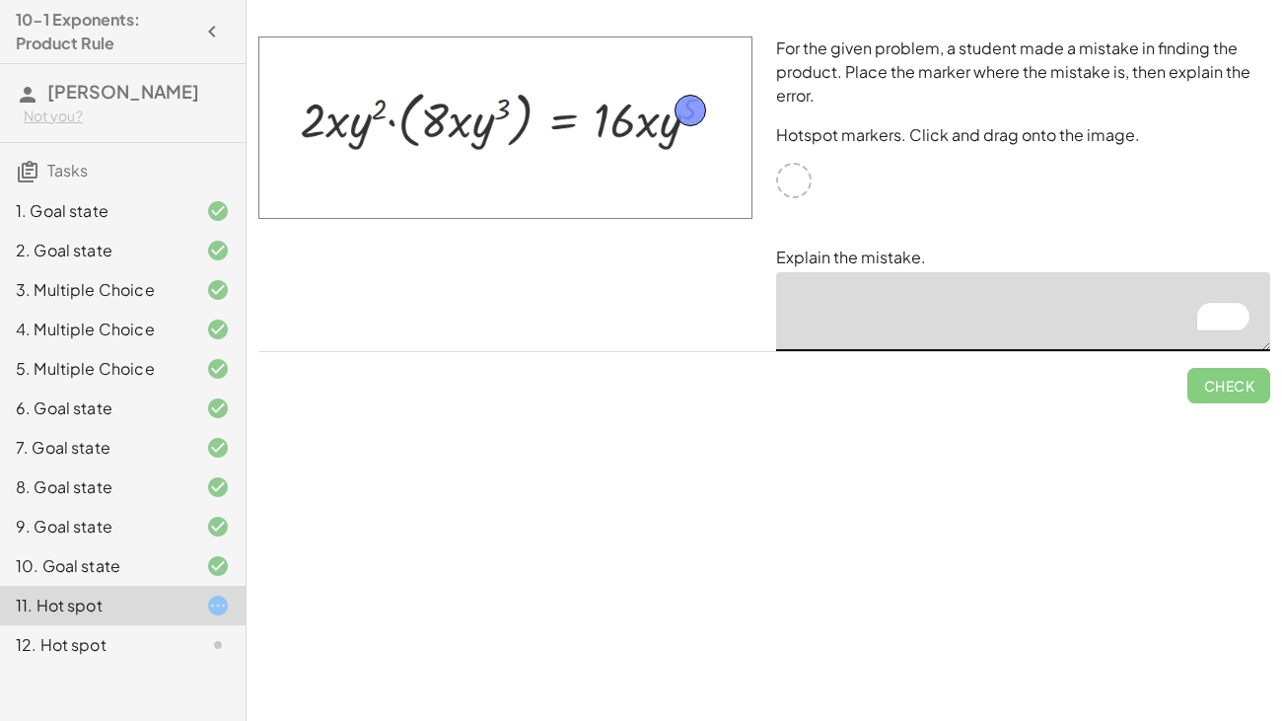
drag, startPoint x: 410, startPoint y: 106, endPoint x: 691, endPoint y: 106, distance: 281.0
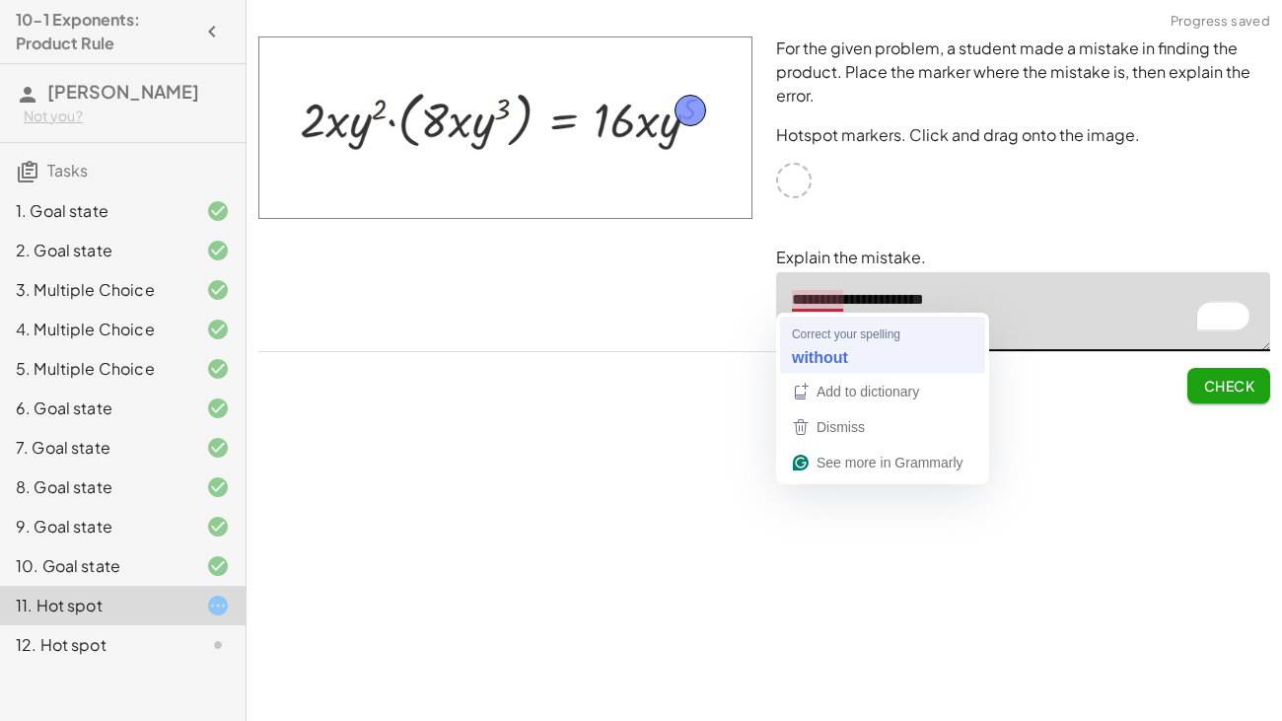
click at [851, 339] on textarea "**********" at bounding box center [1023, 311] width 494 height 79
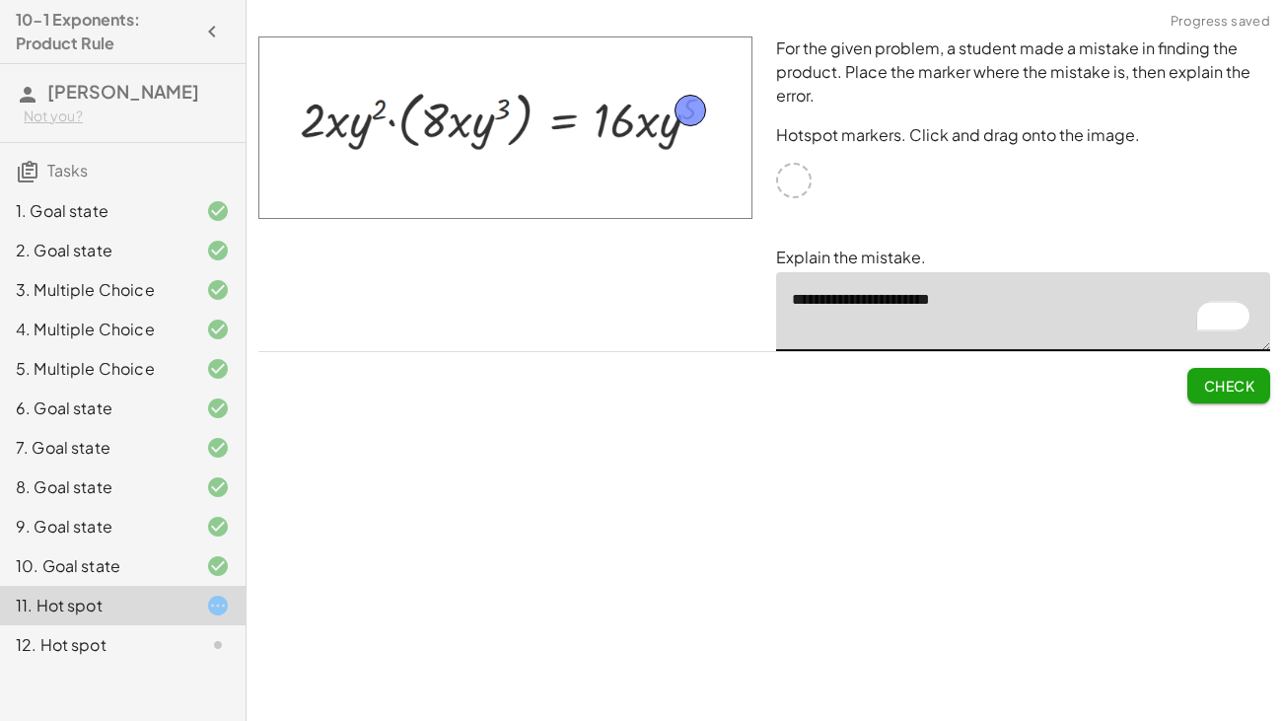
click at [803, 304] on textarea "**********" at bounding box center [1023, 311] width 494 height 79
click at [985, 301] on textarea "**********" at bounding box center [1023, 311] width 494 height 79
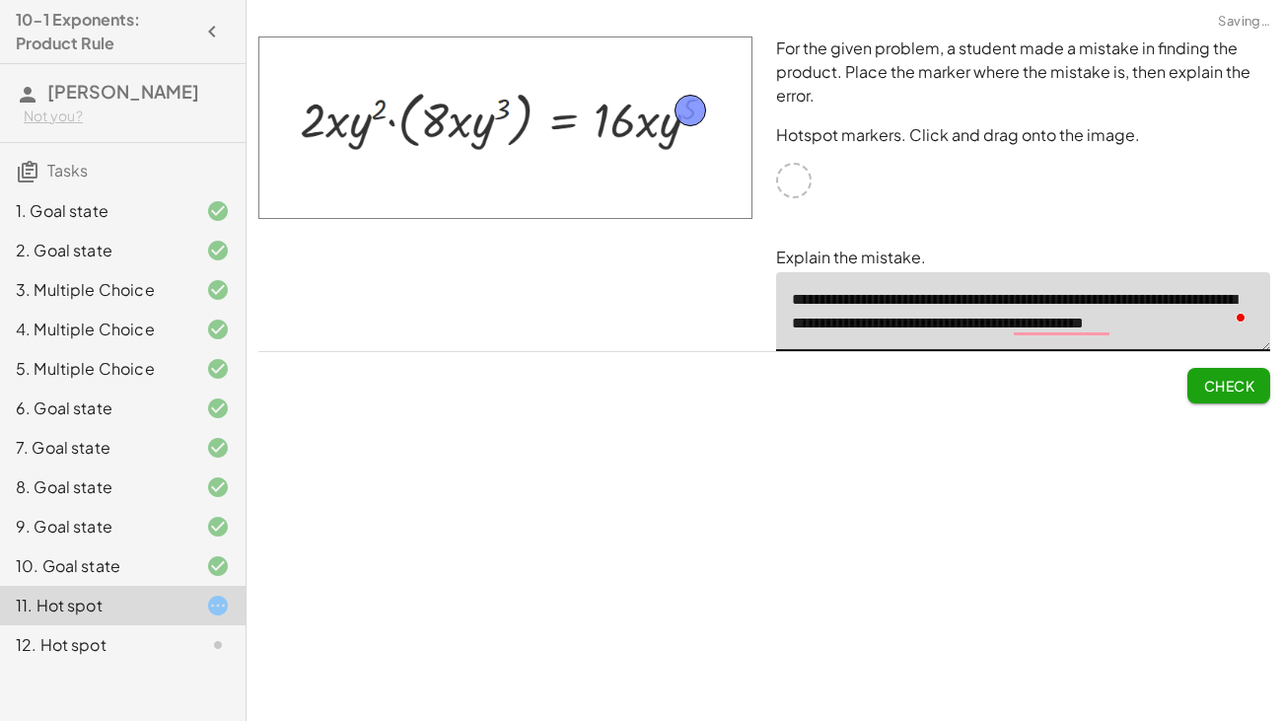
scroll to position [5, 0]
click at [1017, 338] on textarea "**********" at bounding box center [1023, 311] width 494 height 79
type textarea "**********"
click at [1208, 389] on span "Check" at bounding box center [1228, 386] width 51 height 18
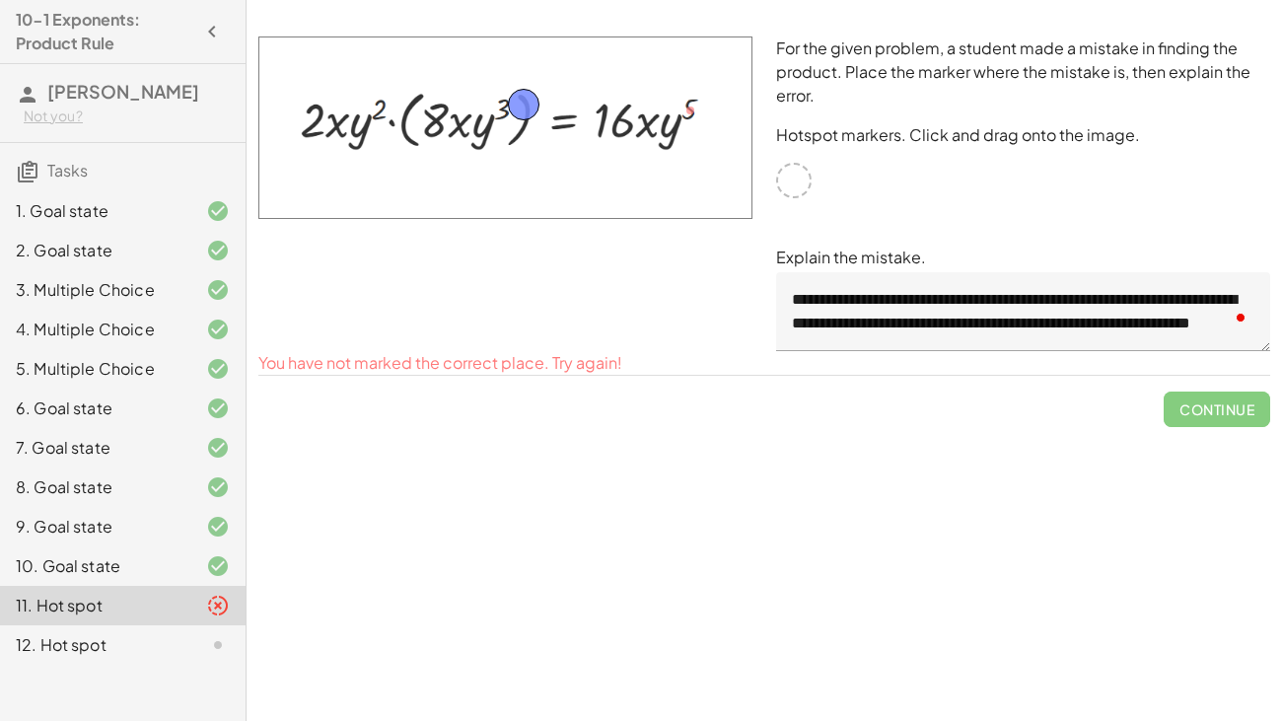
drag, startPoint x: 686, startPoint y: 109, endPoint x: 518, endPoint y: 105, distance: 168.7
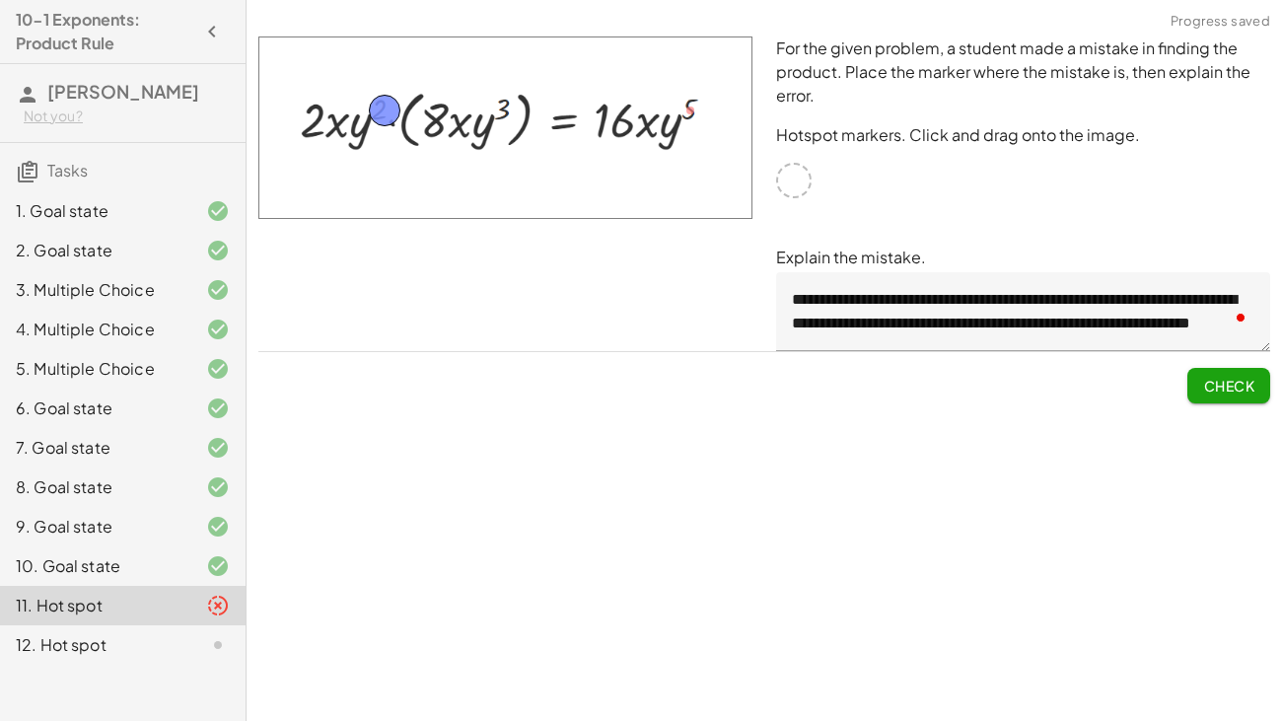
drag, startPoint x: 518, startPoint y: 105, endPoint x: 381, endPoint y: 109, distance: 137.1
click at [1203, 370] on button "Check" at bounding box center [1228, 385] width 83 height 35
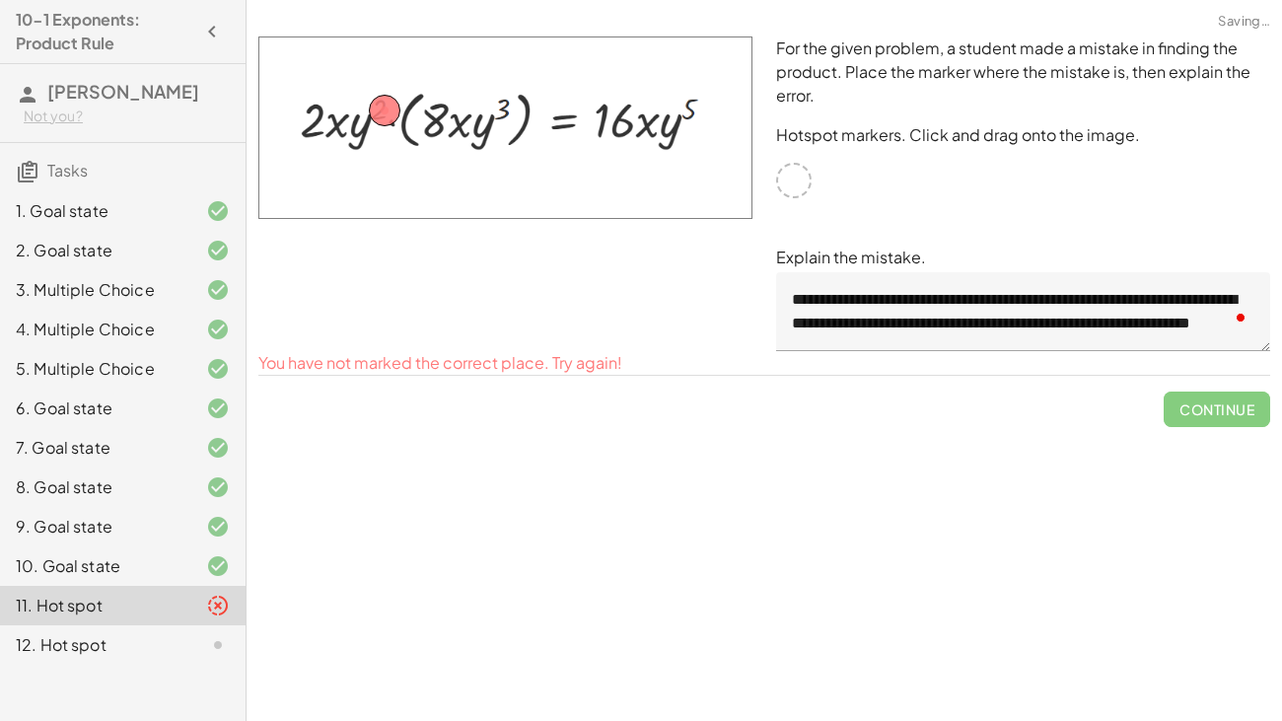
click at [414, 113] on img at bounding box center [505, 127] width 494 height 182
drag, startPoint x: 373, startPoint y: 105, endPoint x: 501, endPoint y: 101, distance: 128.3
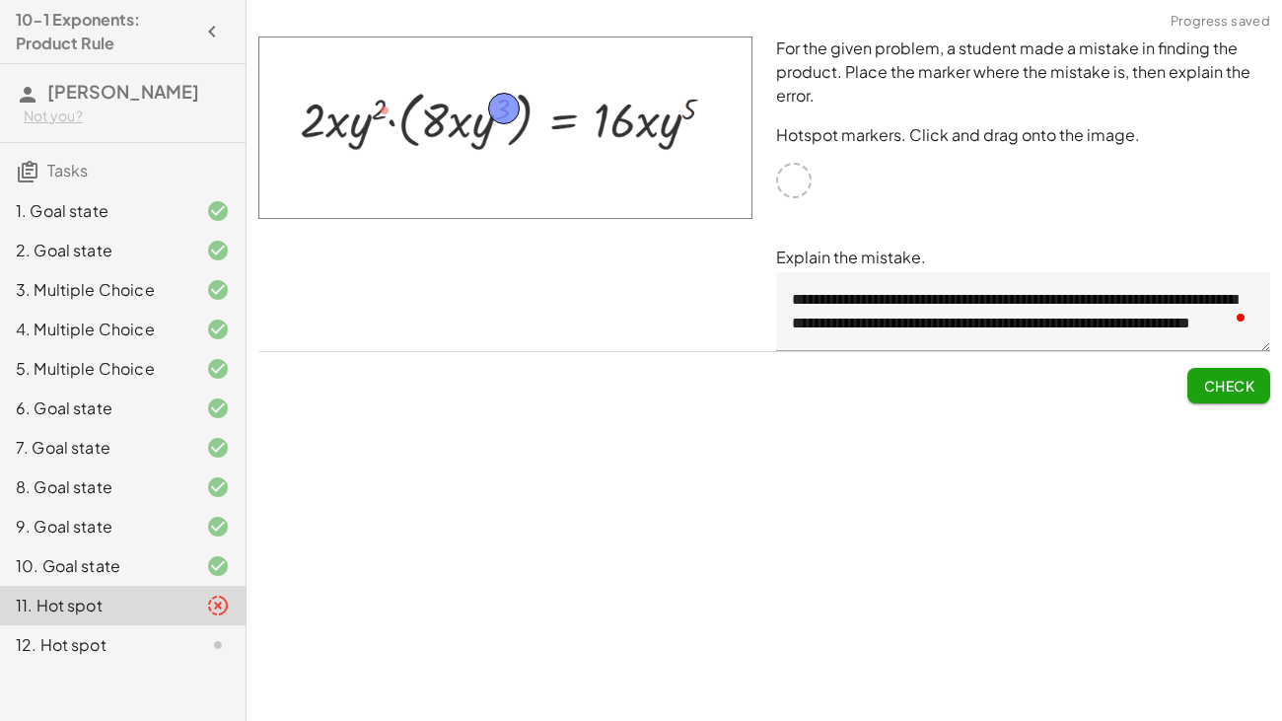
click at [1228, 389] on span "Check" at bounding box center [1228, 386] width 51 height 18
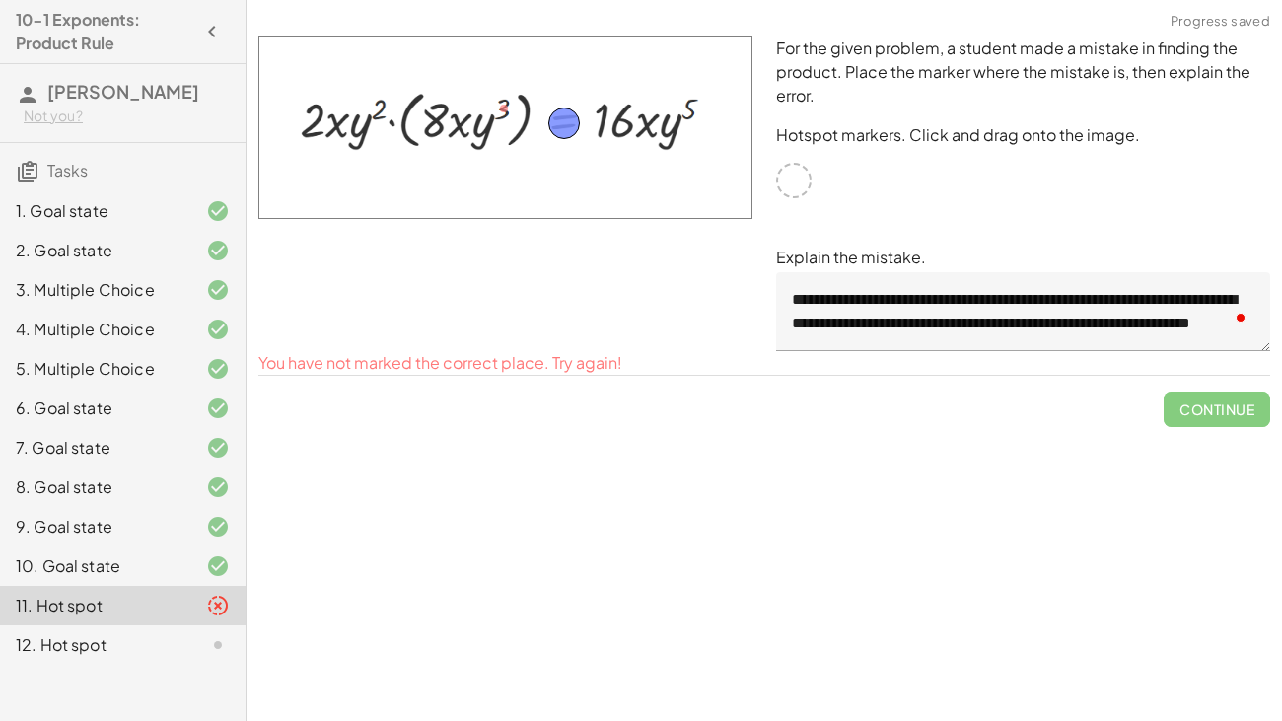
drag, startPoint x: 512, startPoint y: 107, endPoint x: 572, endPoint y: 122, distance: 61.9
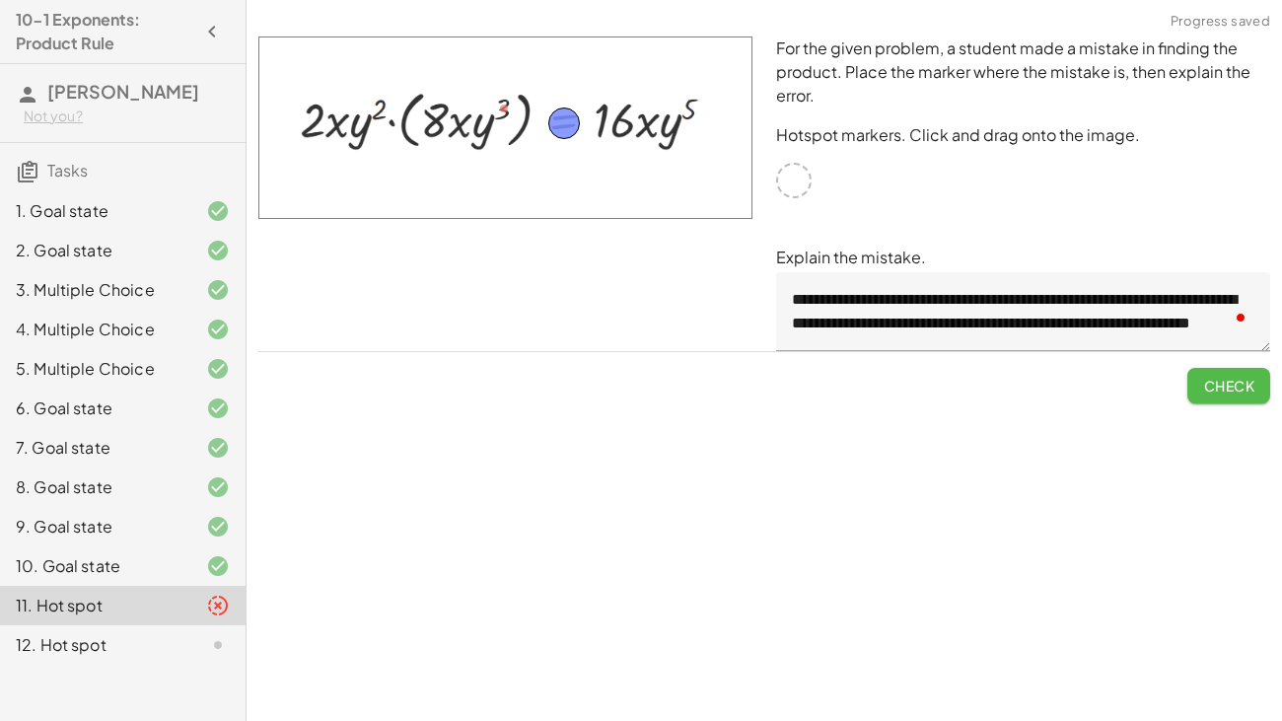
click at [1200, 381] on button "Check" at bounding box center [1228, 385] width 83 height 35
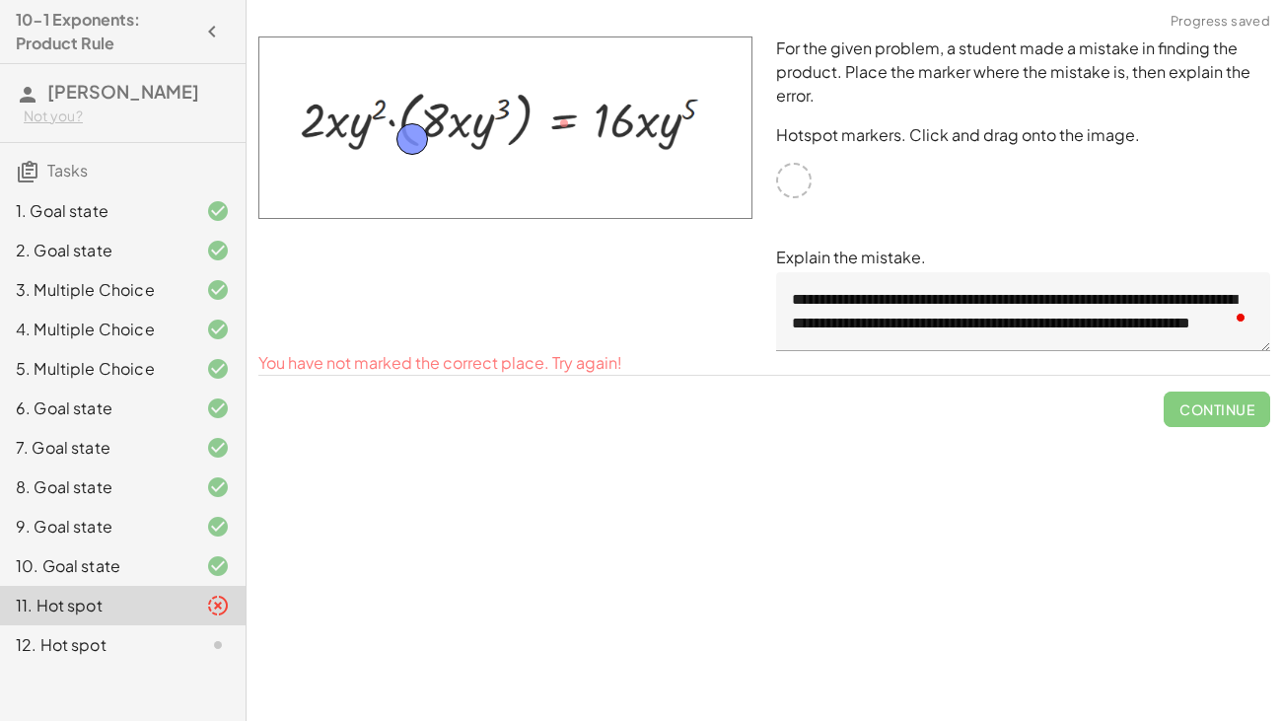
drag, startPoint x: 574, startPoint y: 124, endPoint x: 421, endPoint y: 140, distance: 153.6
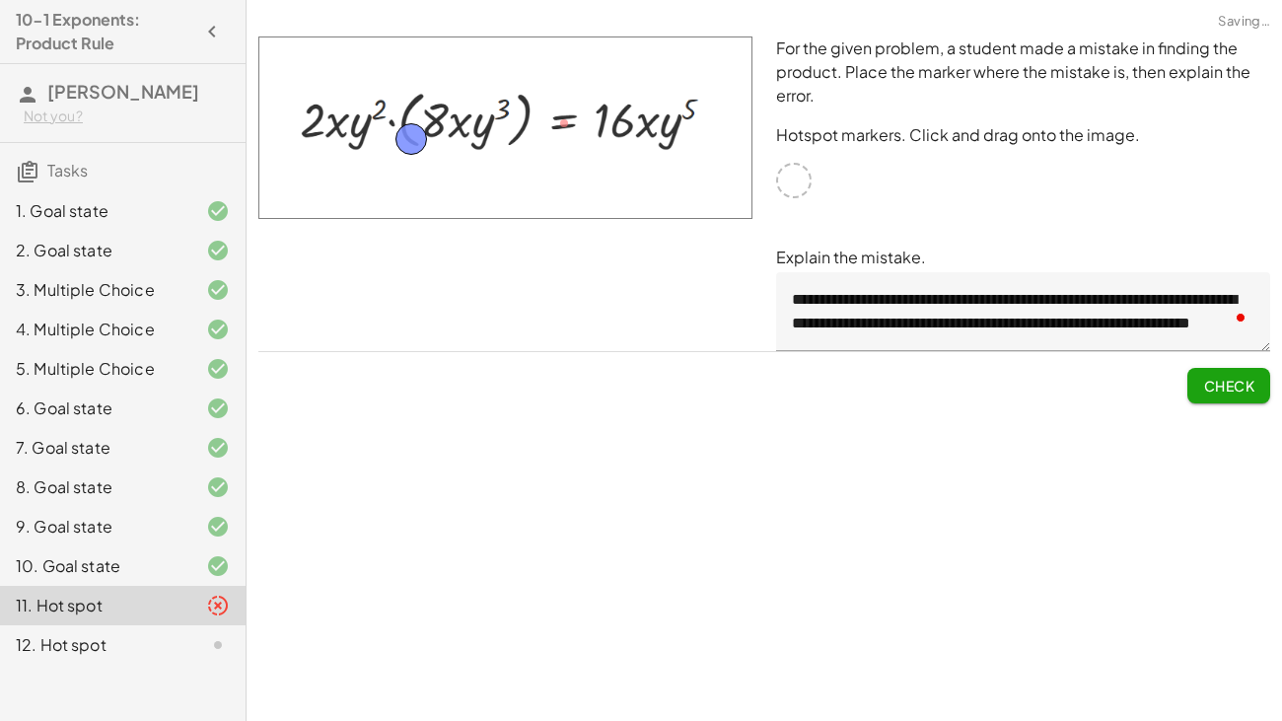
click at [1213, 389] on span "Check" at bounding box center [1228, 386] width 51 height 18
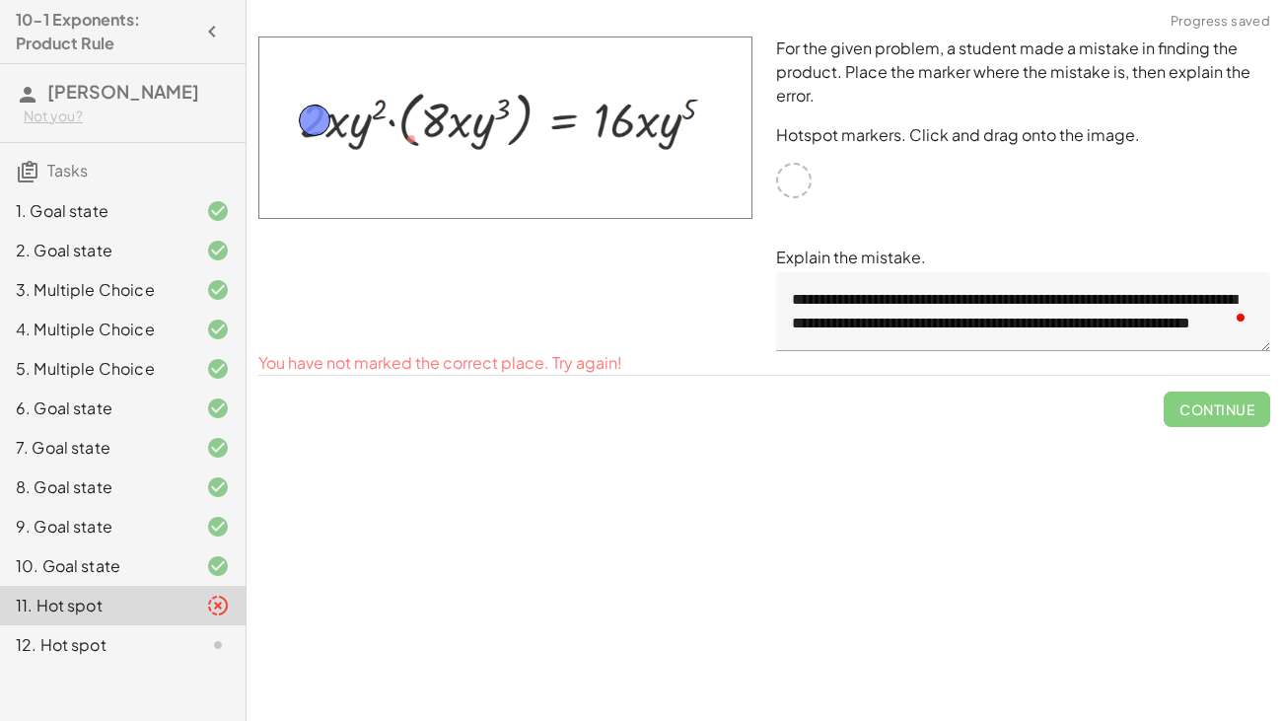
drag, startPoint x: 420, startPoint y: 140, endPoint x: 322, endPoint y: 121, distance: 99.4
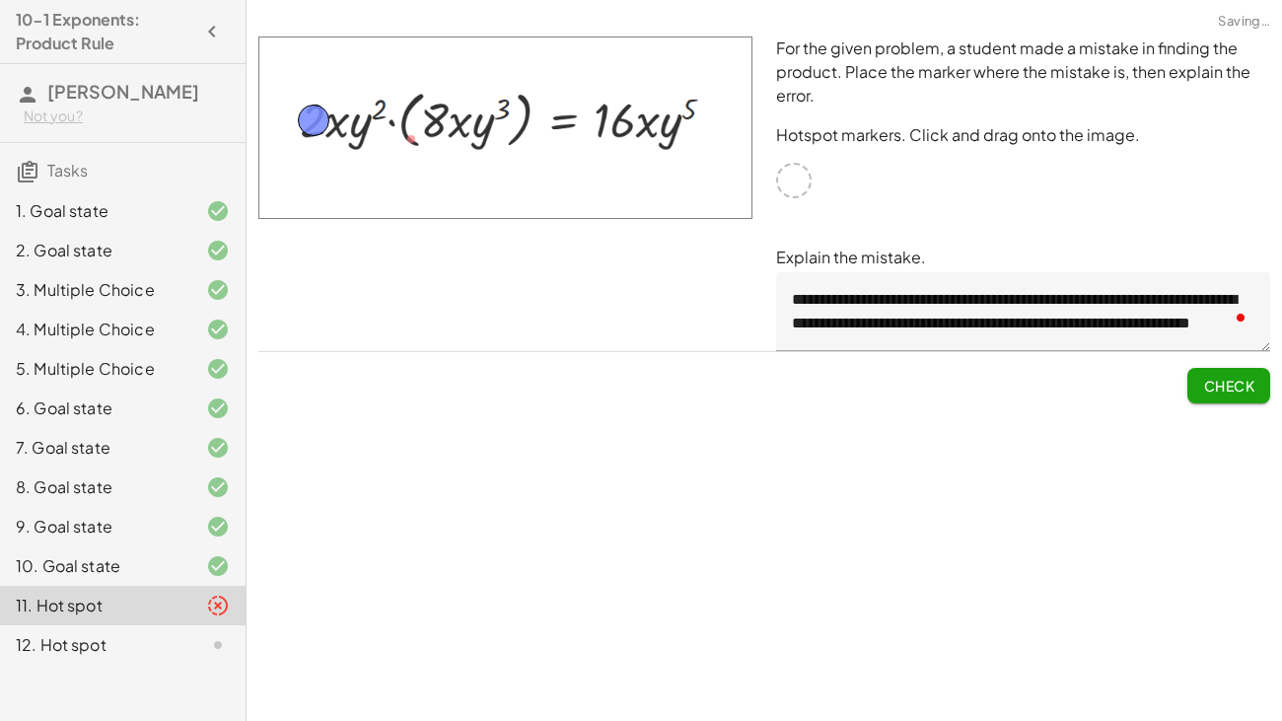
click at [1252, 371] on button "Check" at bounding box center [1228, 385] width 83 height 35
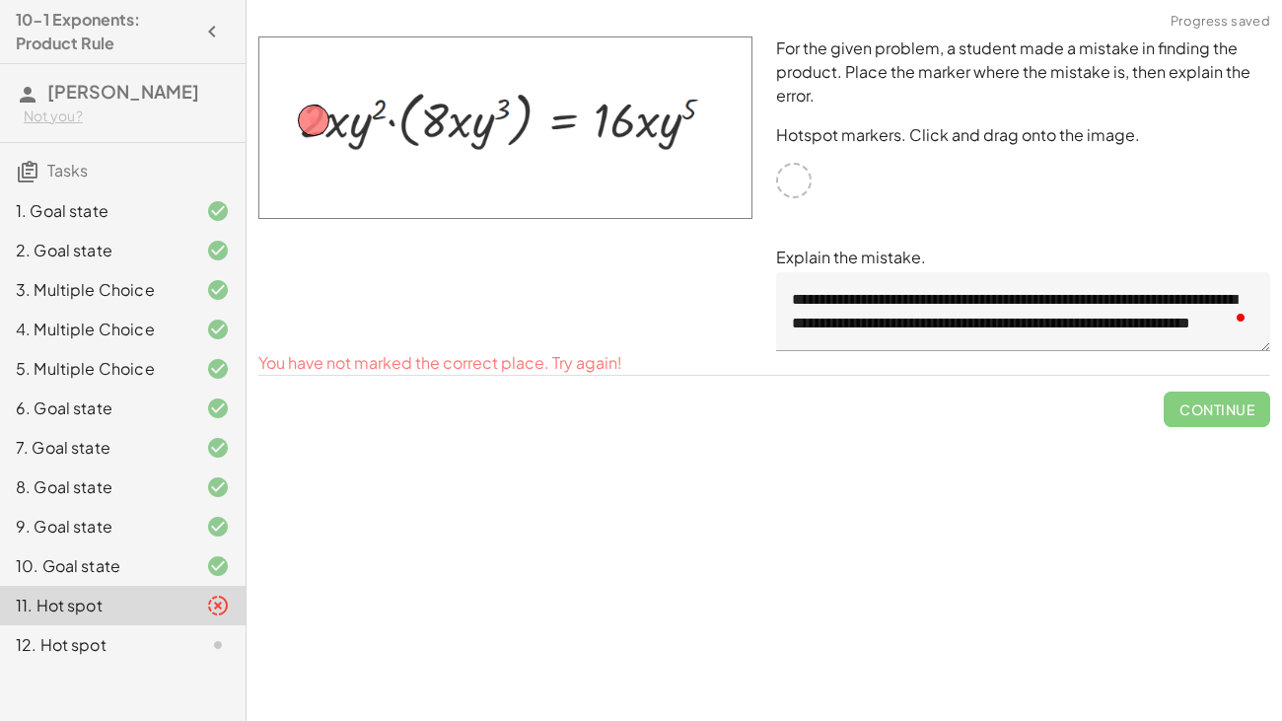
drag, startPoint x: 312, startPoint y: 137, endPoint x: 592, endPoint y: 131, distance: 280.1
click at [592, 131] on img at bounding box center [505, 127] width 494 height 182
drag, startPoint x: 314, startPoint y: 105, endPoint x: 615, endPoint y: 105, distance: 301.7
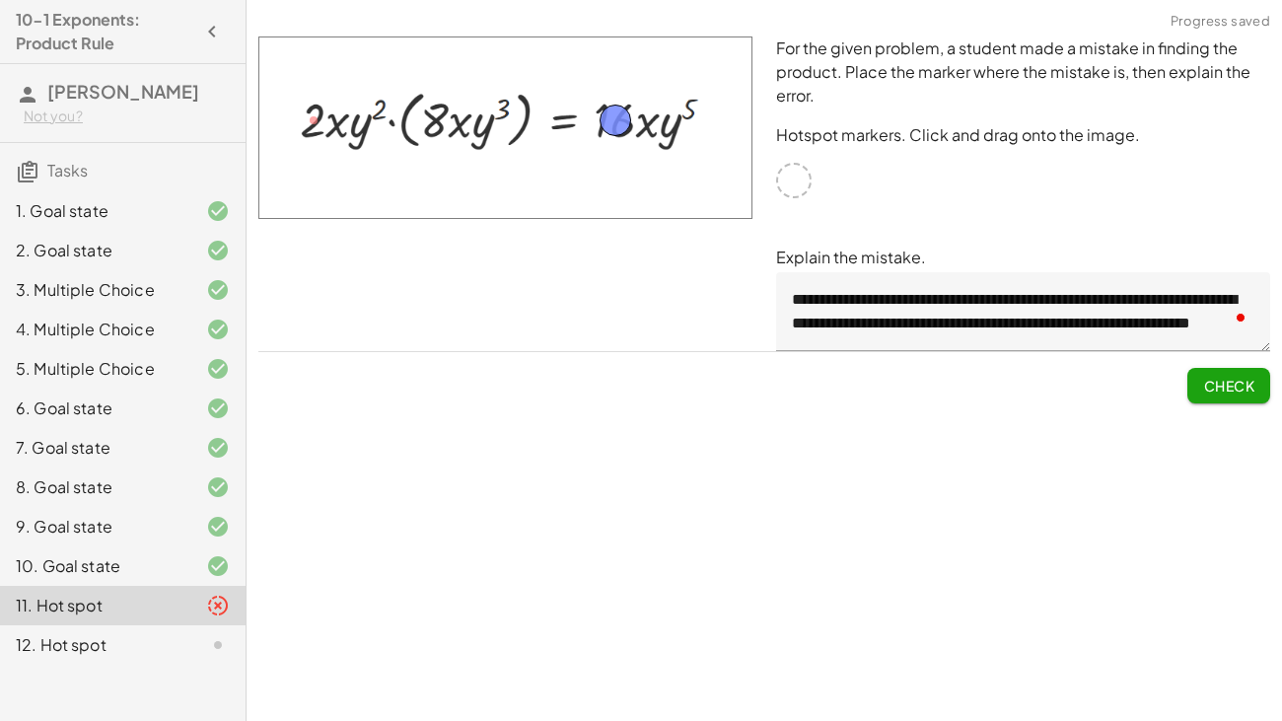
click at [1228, 396] on button "Check" at bounding box center [1228, 385] width 83 height 35
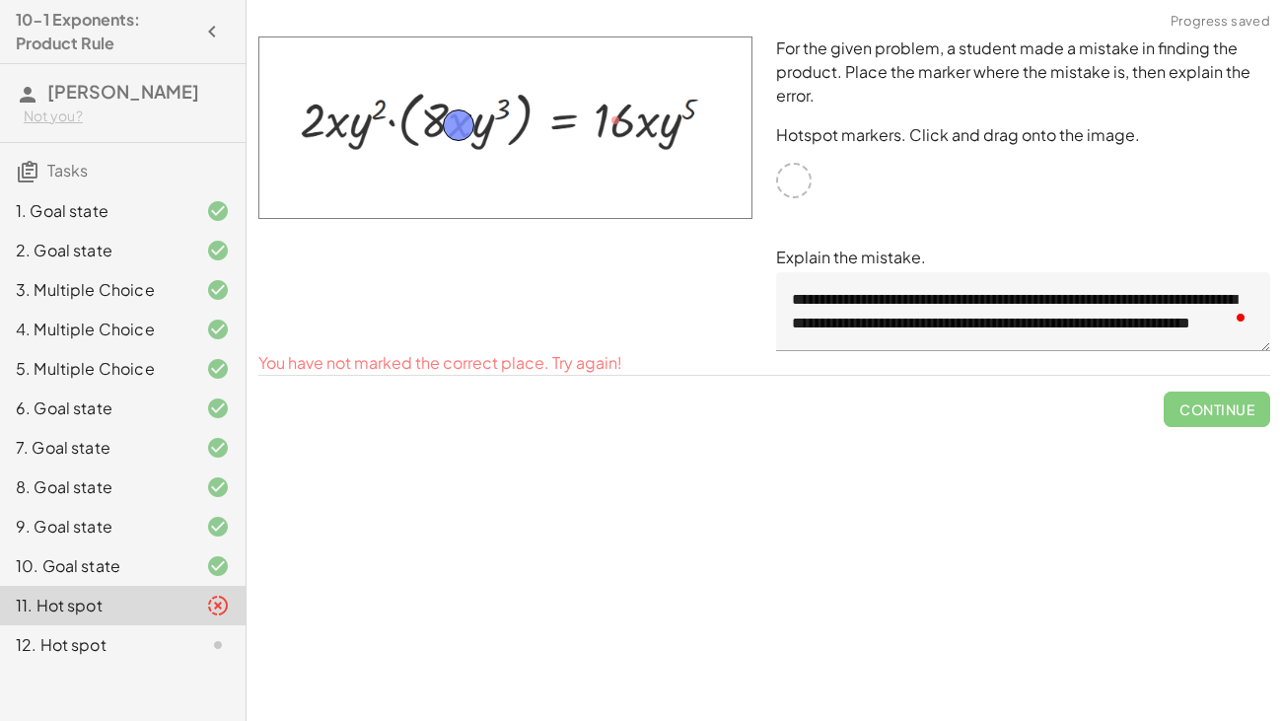
drag, startPoint x: 617, startPoint y: 115, endPoint x: 462, endPoint y: 120, distance: 154.9
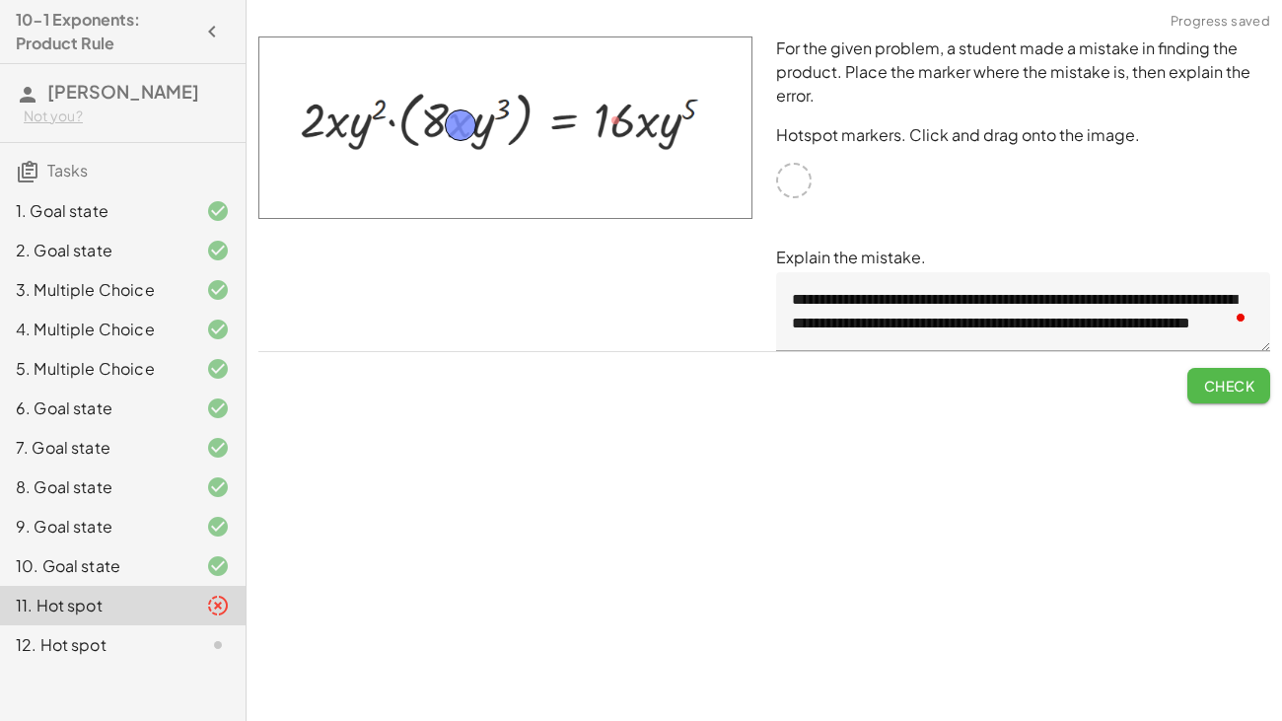
click at [1252, 386] on span "Check" at bounding box center [1228, 386] width 51 height 18
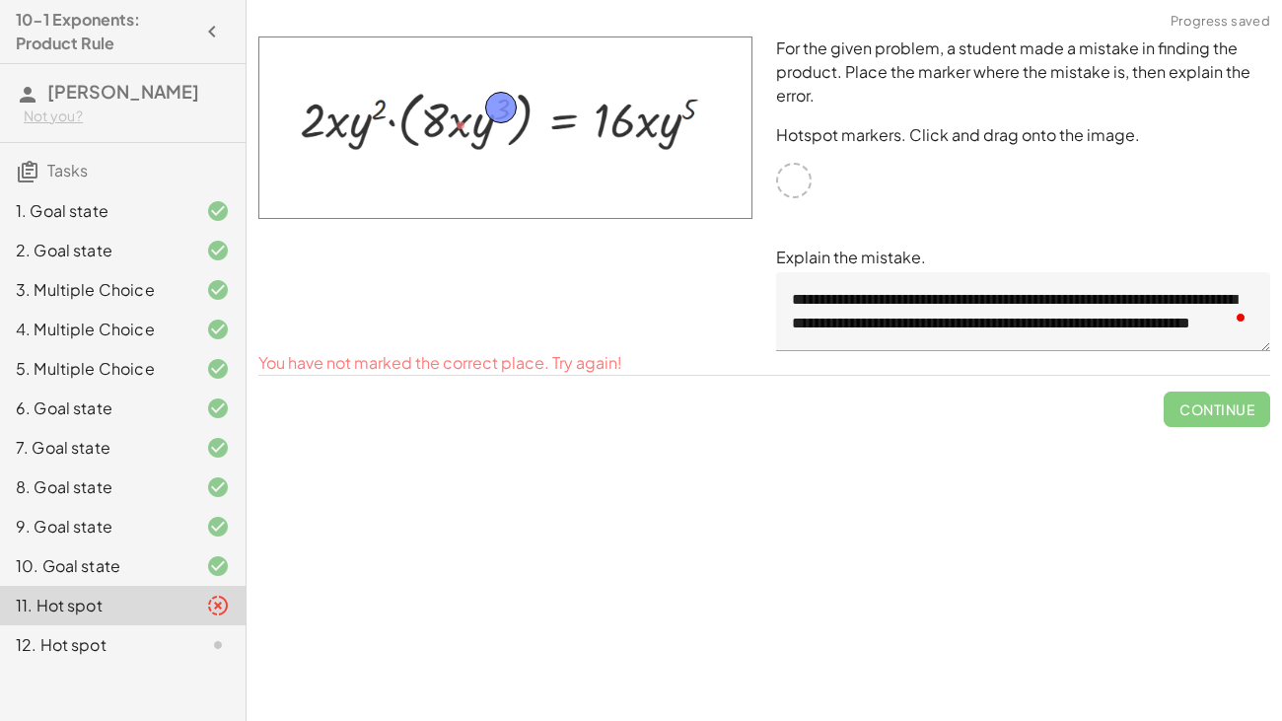
drag, startPoint x: 460, startPoint y: 134, endPoint x: 501, endPoint y: 116, distance: 44.1
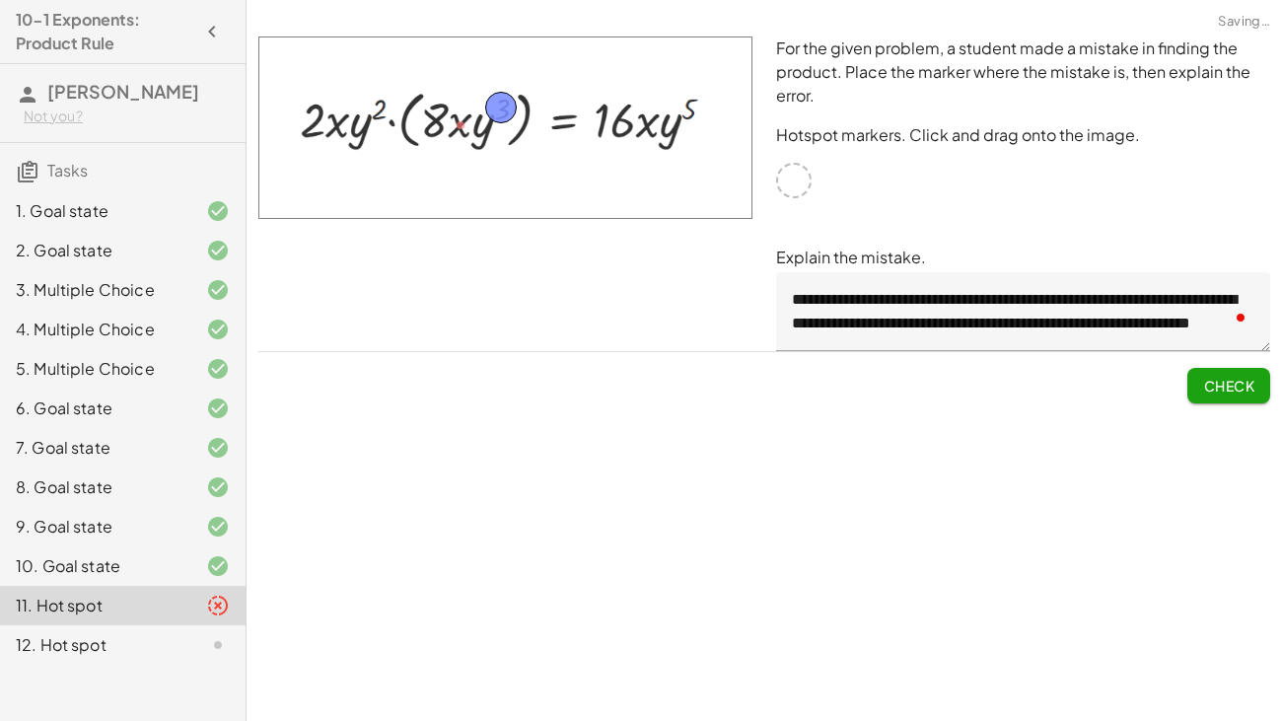
click at [1239, 382] on span "Check" at bounding box center [1228, 386] width 51 height 18
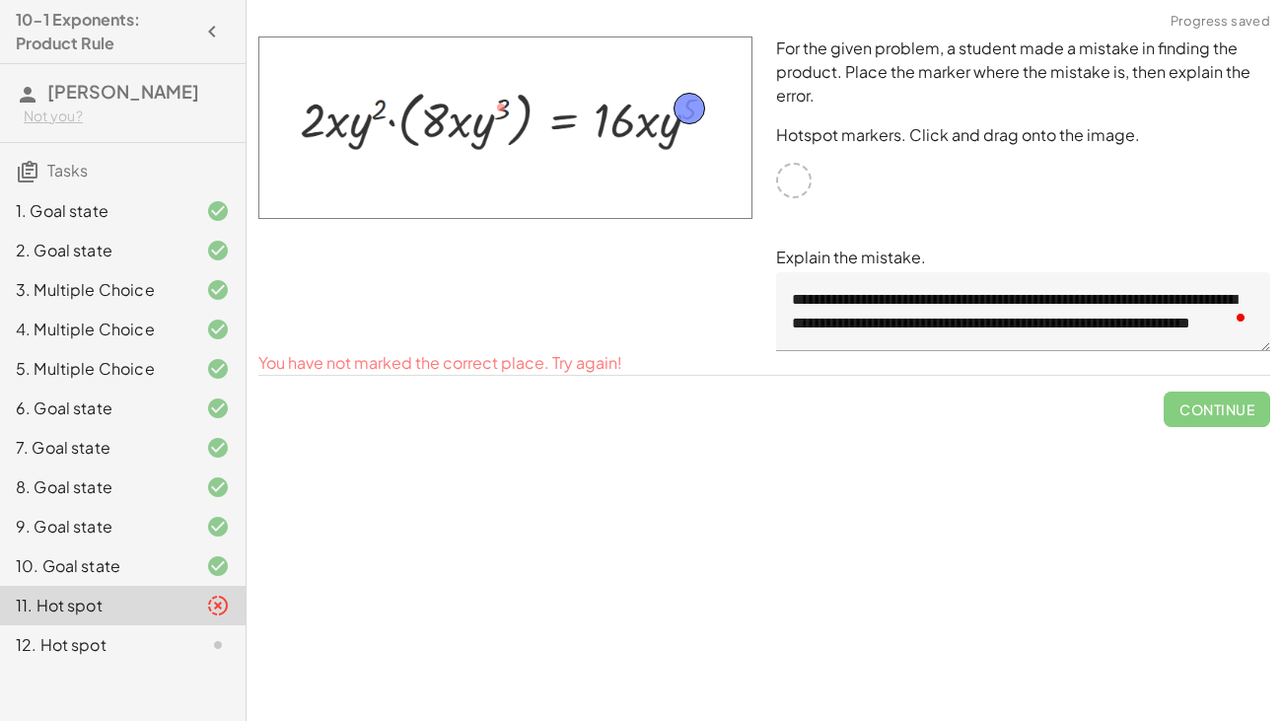
drag, startPoint x: 501, startPoint y: 114, endPoint x: 689, endPoint y: 115, distance: 188.3
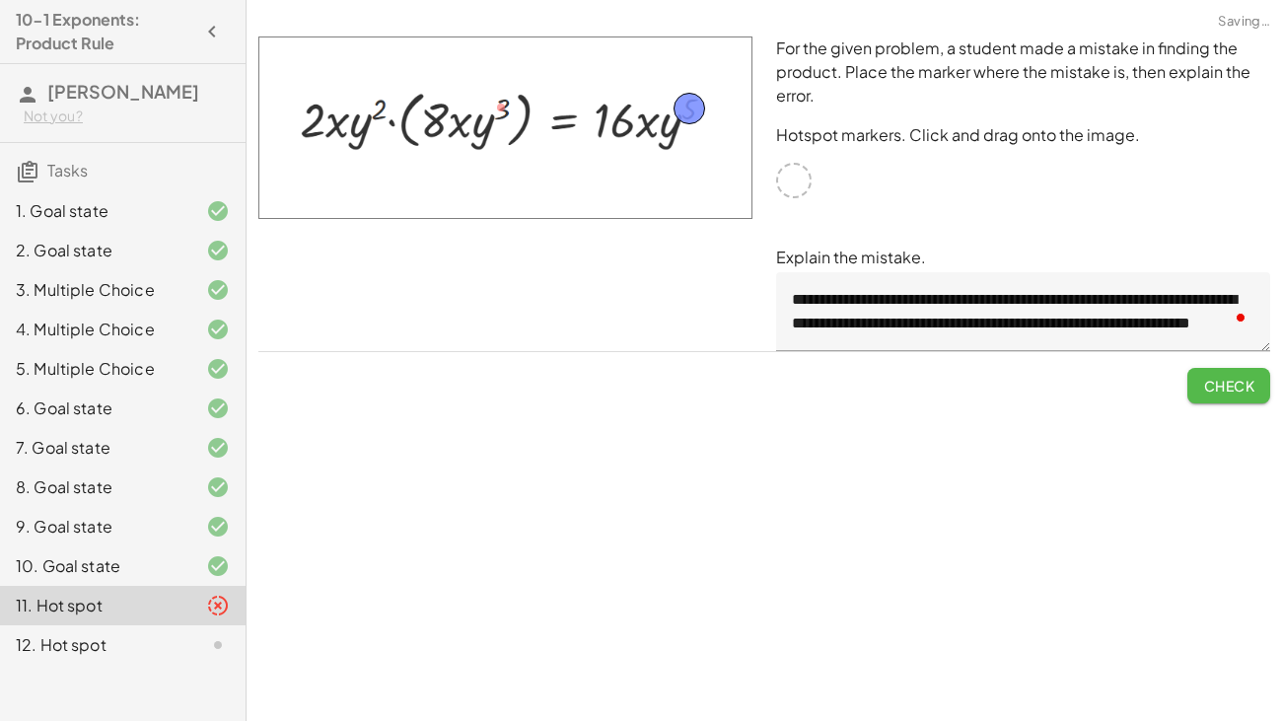
click at [1189, 372] on button "Check" at bounding box center [1228, 385] width 83 height 35
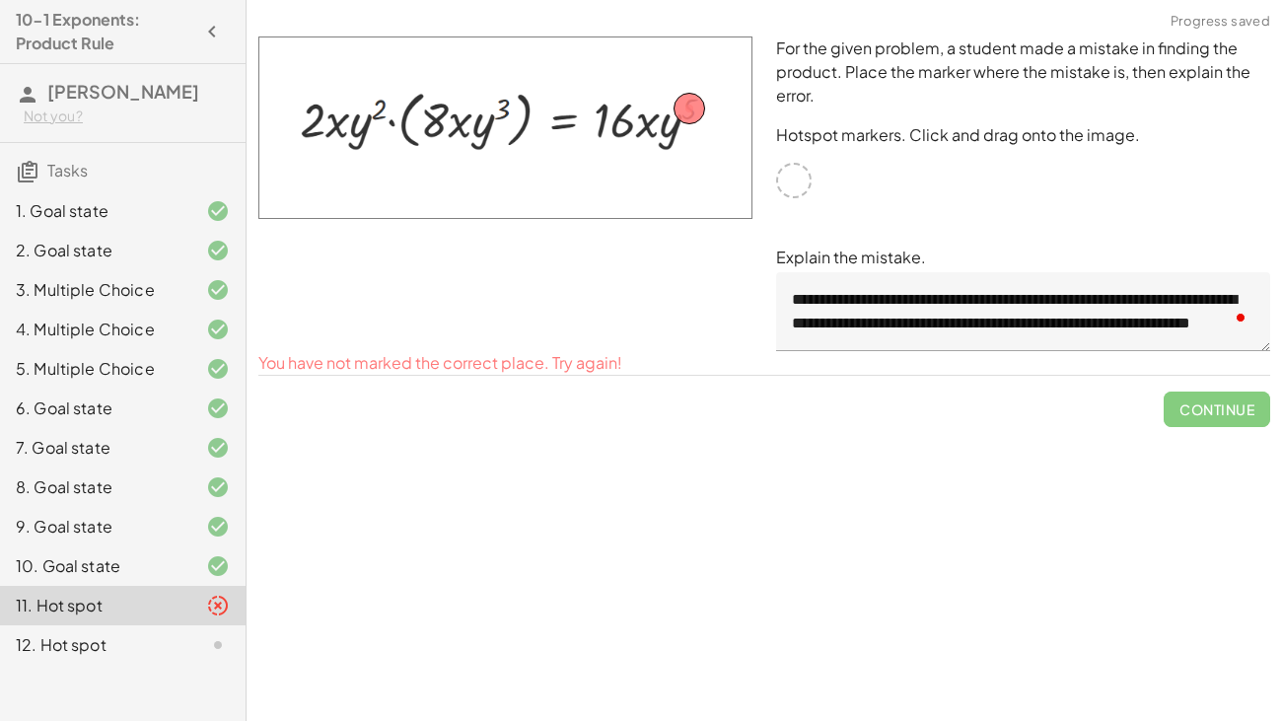
click at [152, 552] on div "12. Hot spot" at bounding box center [95, 645] width 159 height 24
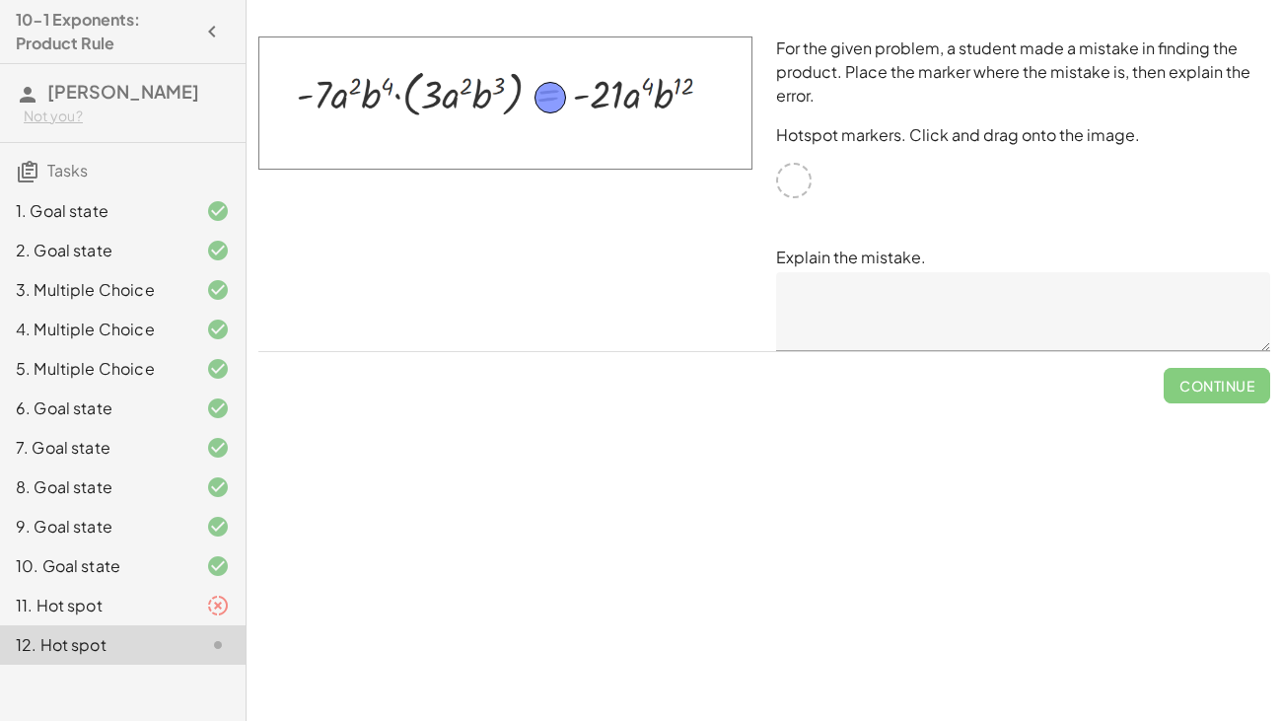
drag, startPoint x: 795, startPoint y: 190, endPoint x: 550, endPoint y: 106, distance: 258.5
click at [883, 311] on textarea at bounding box center [1023, 311] width 494 height 79
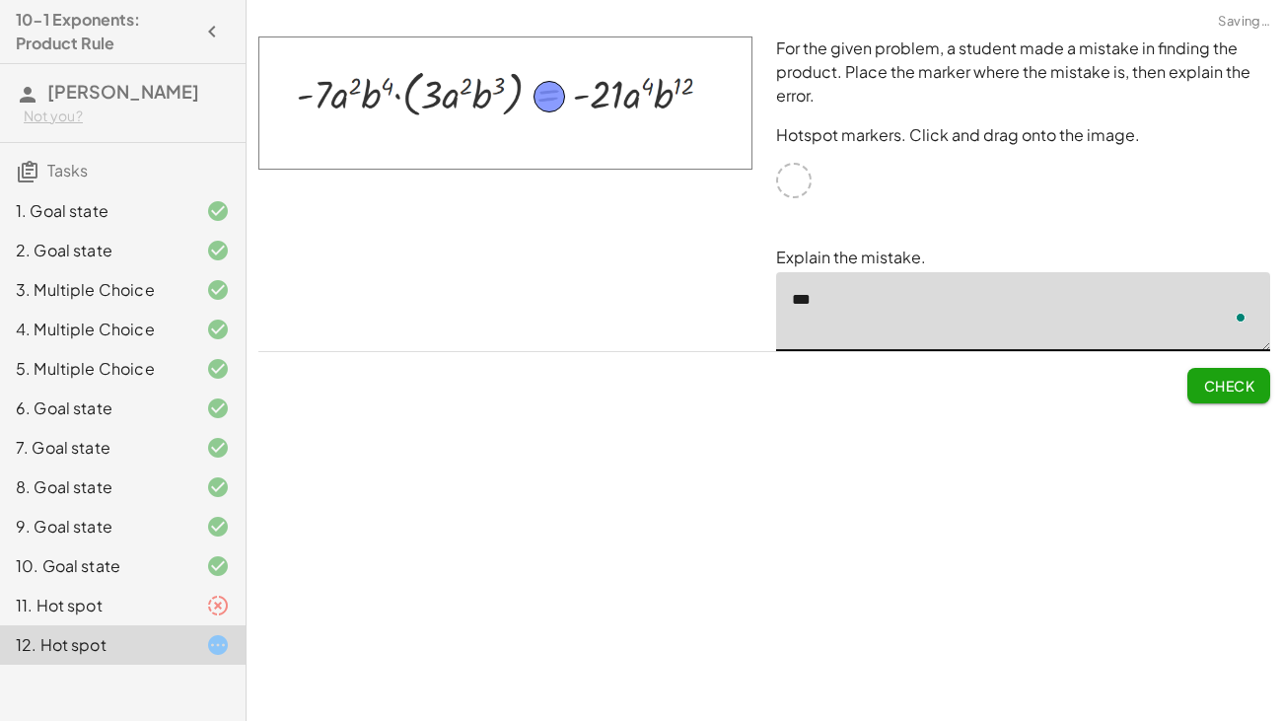
type textarea "*"
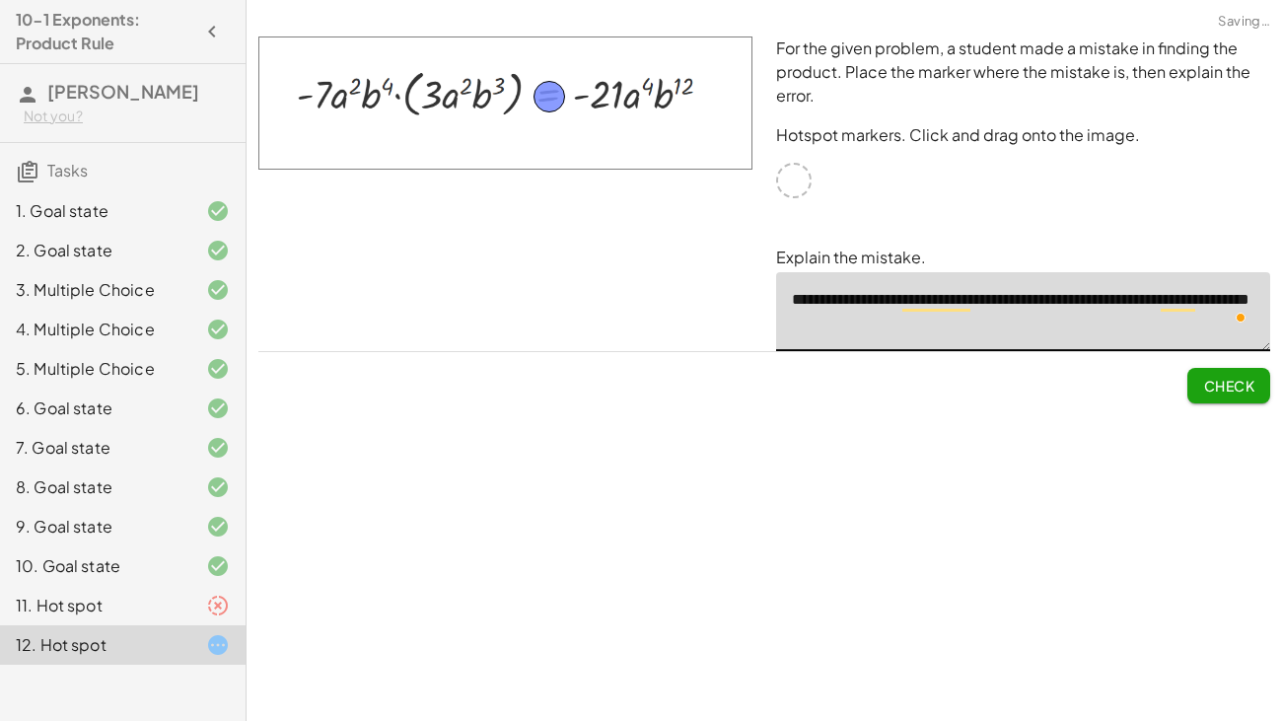
type textarea "**********"
click at [1236, 380] on span "Check" at bounding box center [1228, 386] width 51 height 18
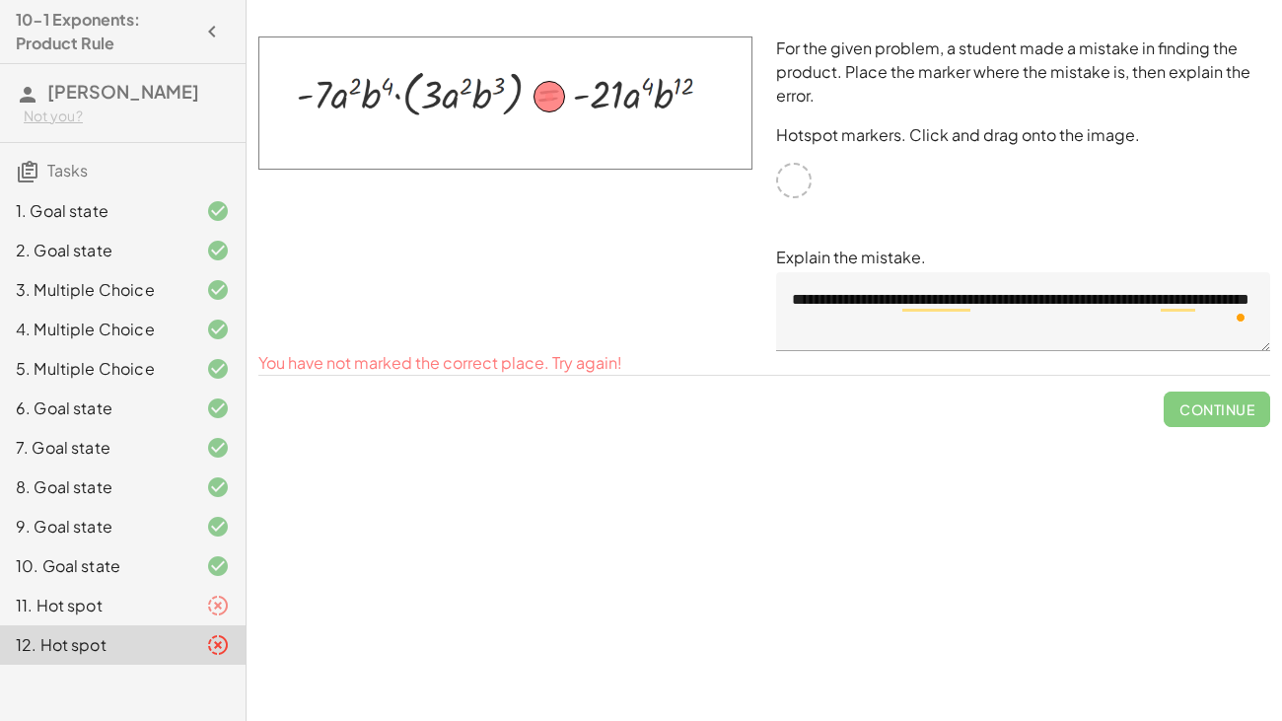
click at [586, 377] on div "Continue" at bounding box center [764, 401] width 1012 height 51
